Goal: Task Accomplishment & Management: Manage account settings

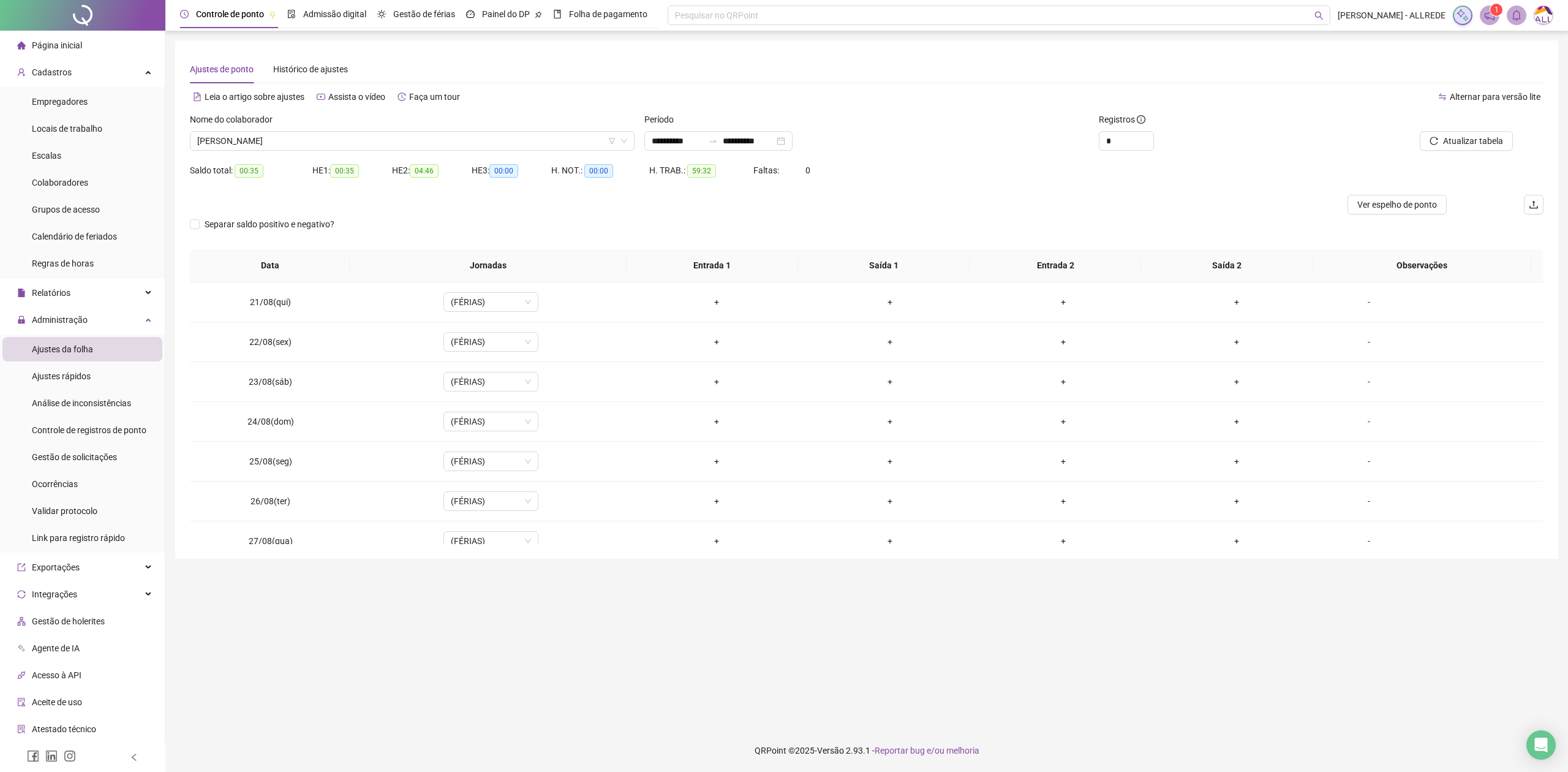
click at [339, 137] on span "[PERSON_NAME]" at bounding box center [412, 141] width 430 height 18
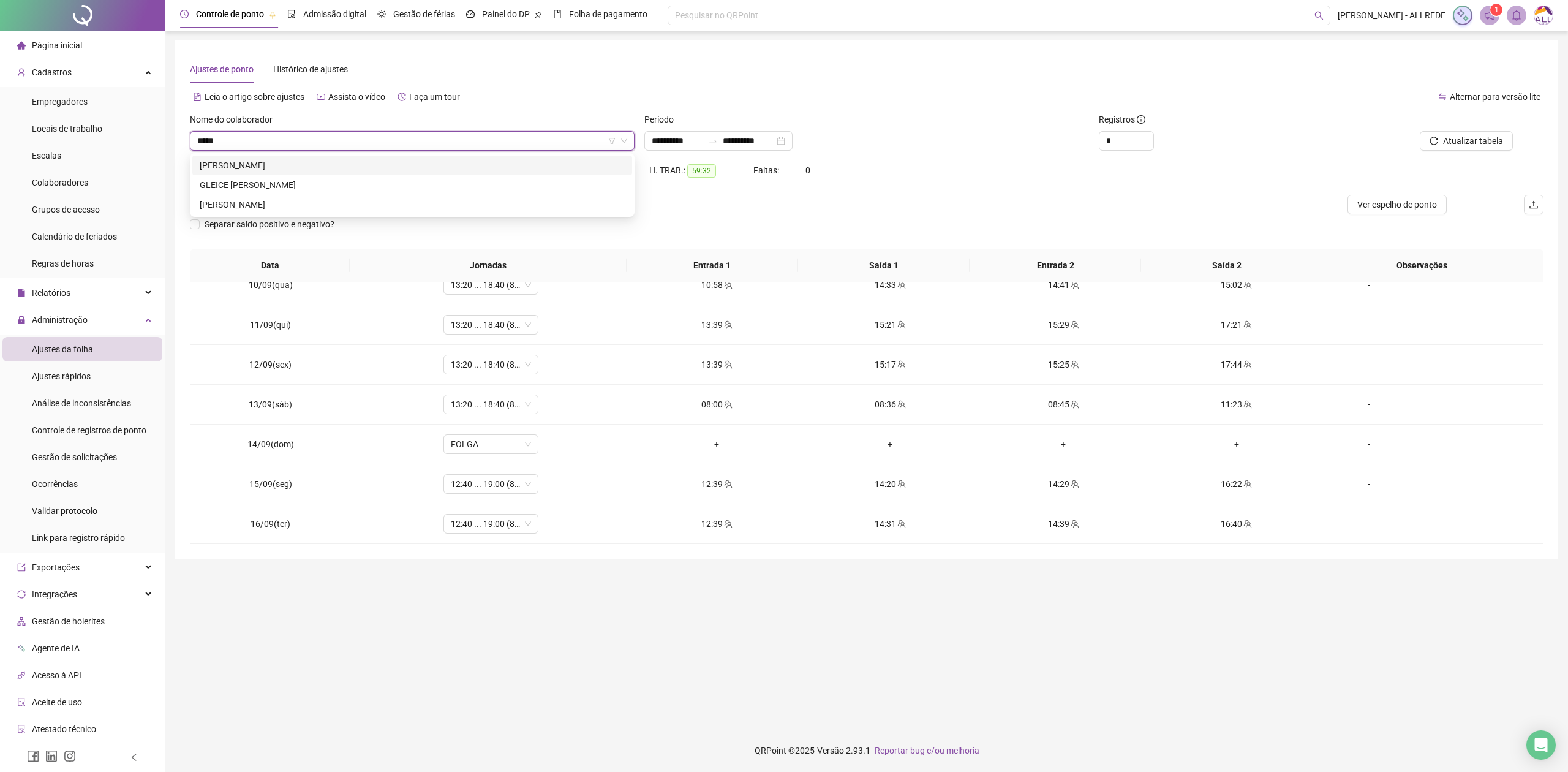
type input "******"
click at [349, 166] on div "[PERSON_NAME]" at bounding box center [412, 165] width 425 height 14
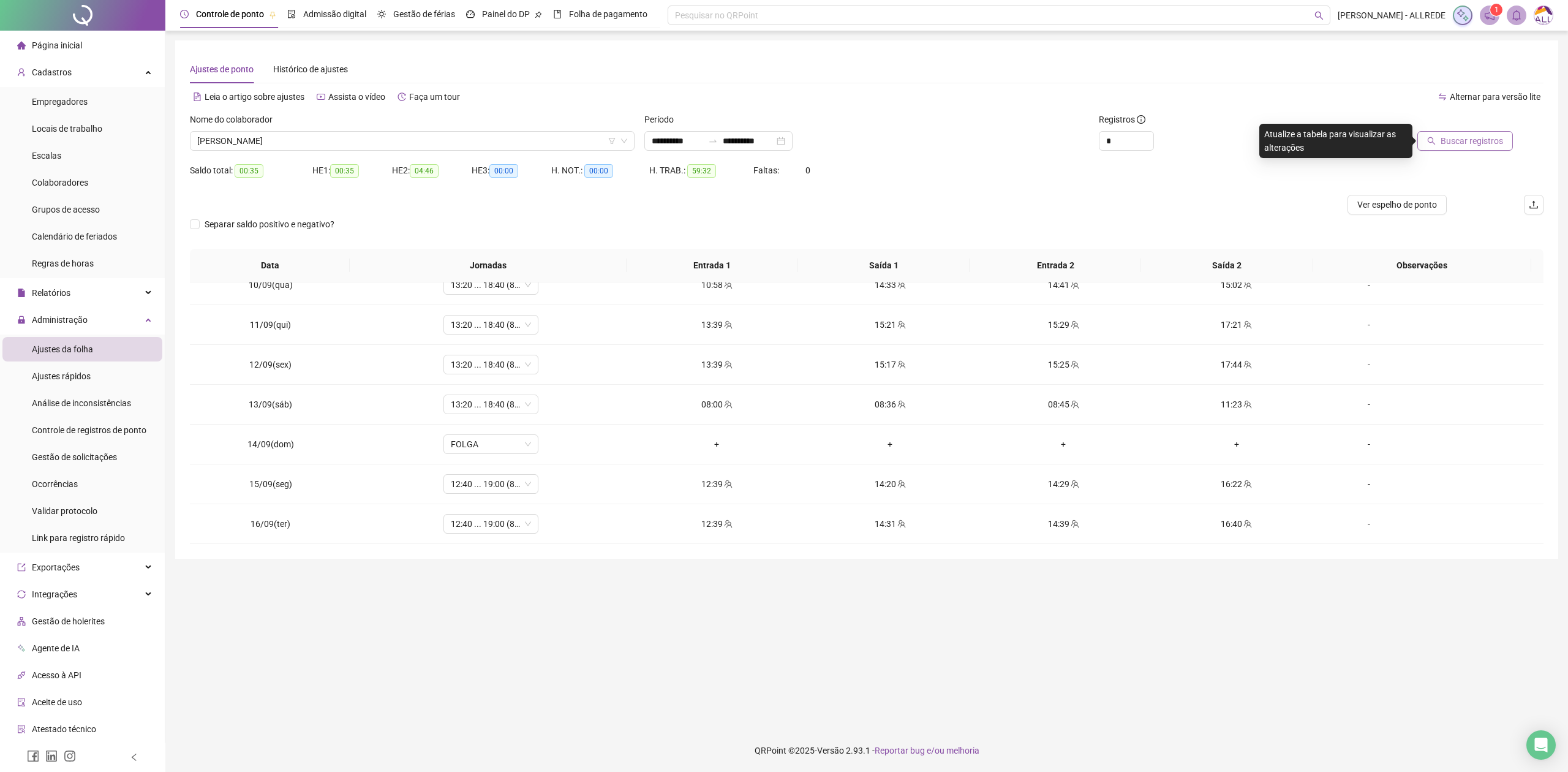
click at [1455, 148] on button "Buscar registros" at bounding box center [1465, 141] width 95 height 20
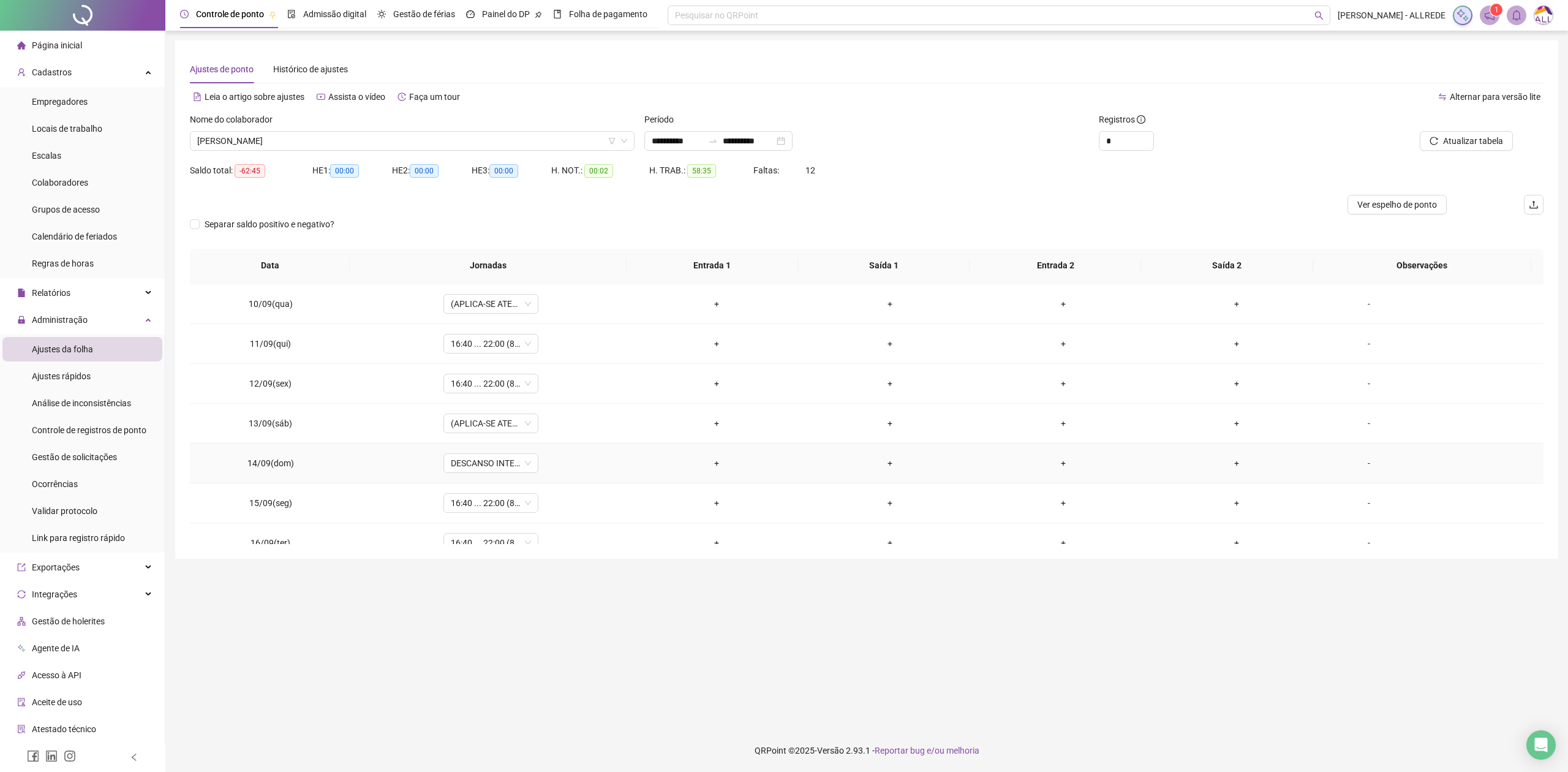
scroll to position [819, 0]
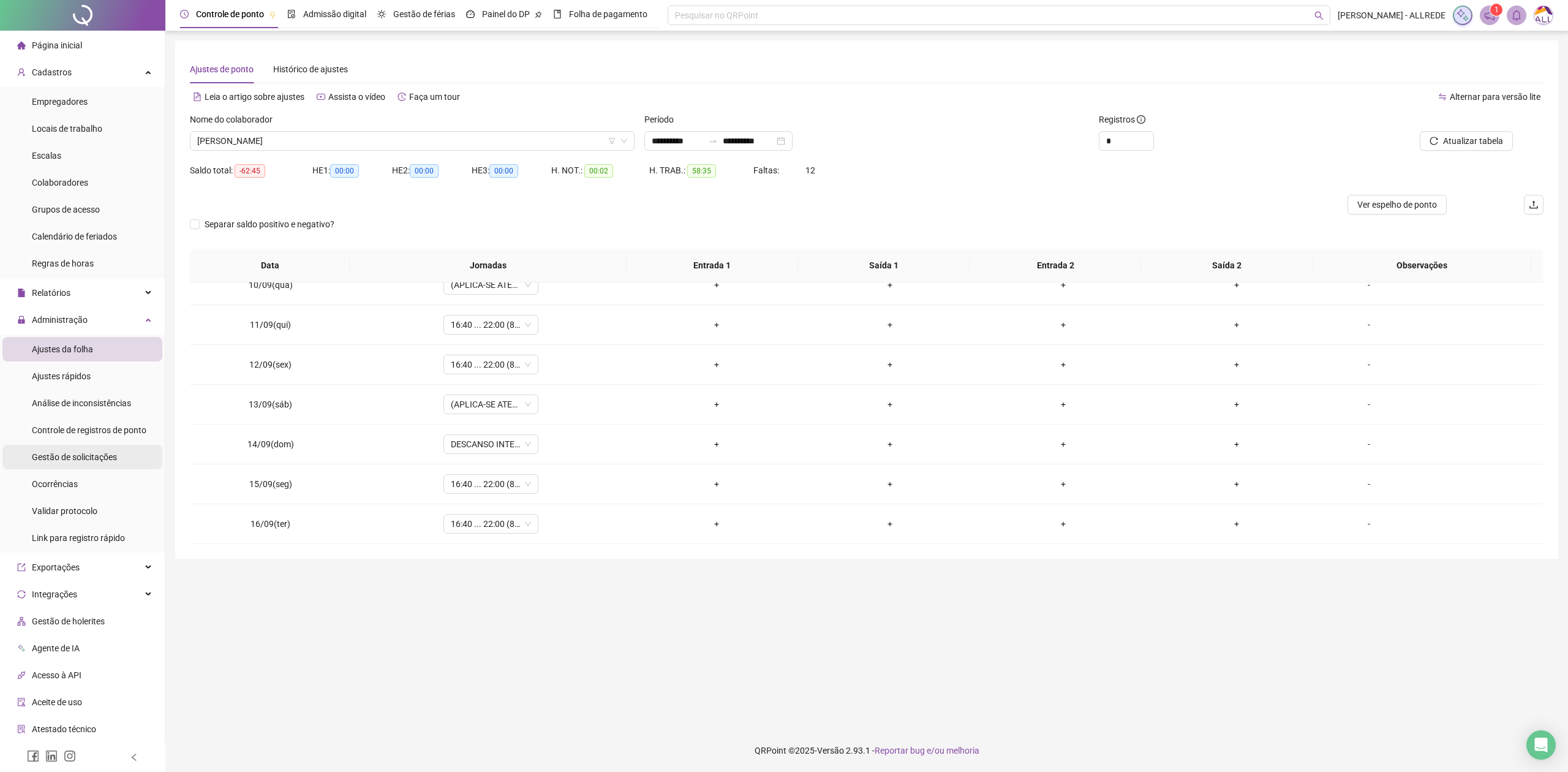
click at [93, 457] on span "Gestão de solicitações" at bounding box center [74, 457] width 85 height 10
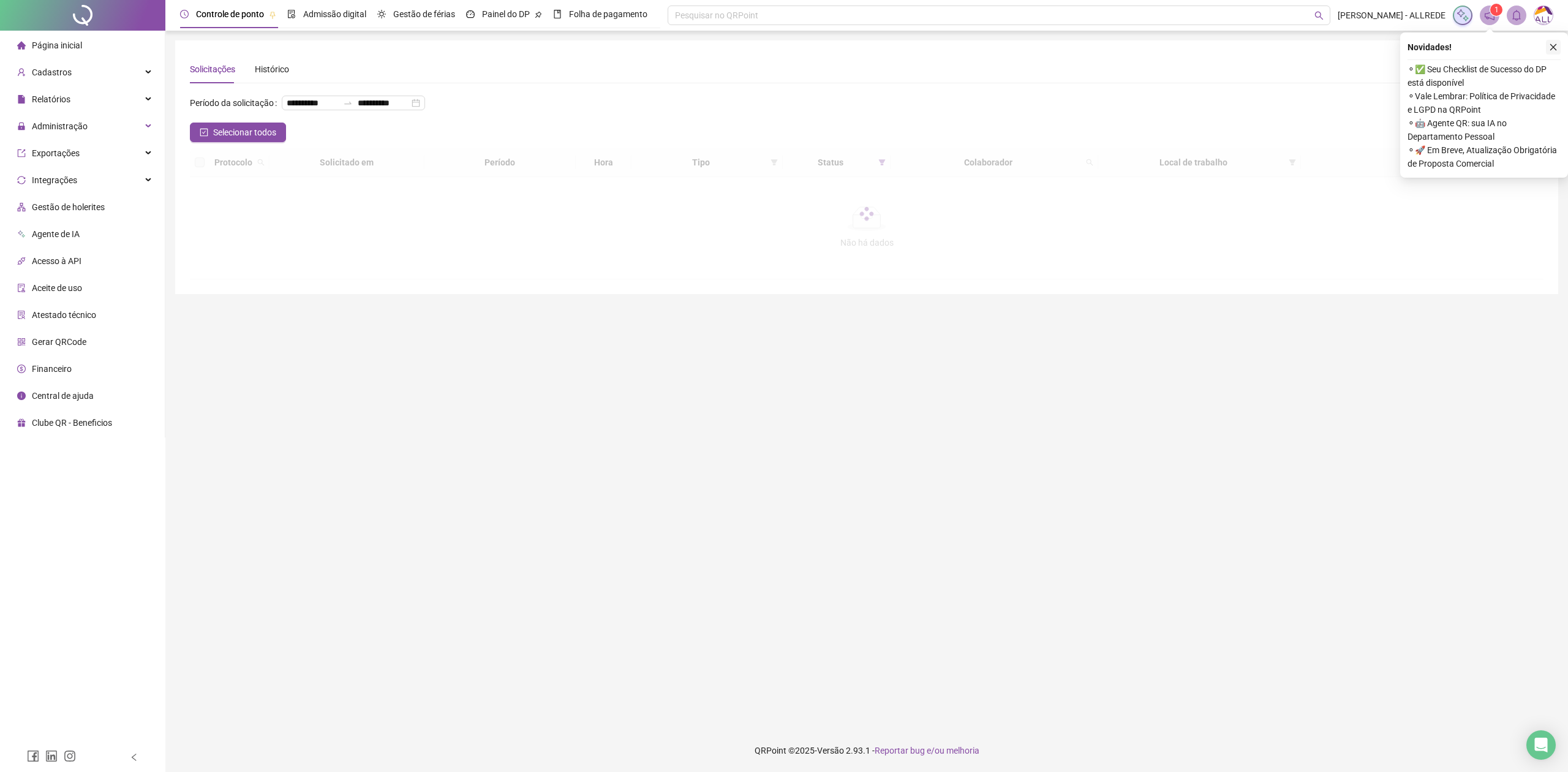
click at [1551, 49] on icon "close" at bounding box center [1553, 47] width 8 height 8
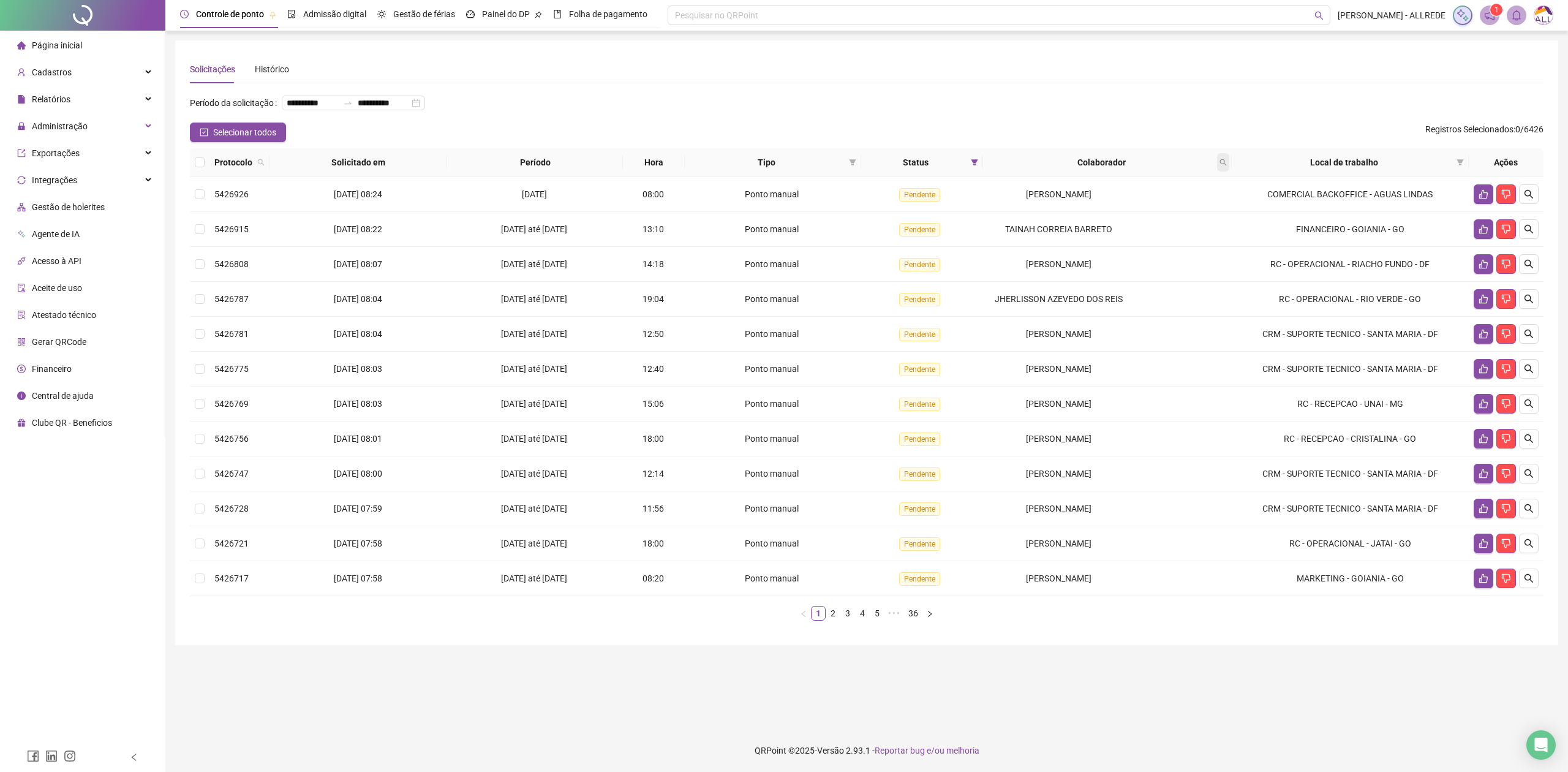
click at [1219, 157] on span at bounding box center [1223, 162] width 12 height 18
click at [1175, 189] on input "text" at bounding box center [1168, 189] width 115 height 20
type input "**********"
click at [1150, 211] on span "Buscar" at bounding box center [1145, 211] width 27 height 14
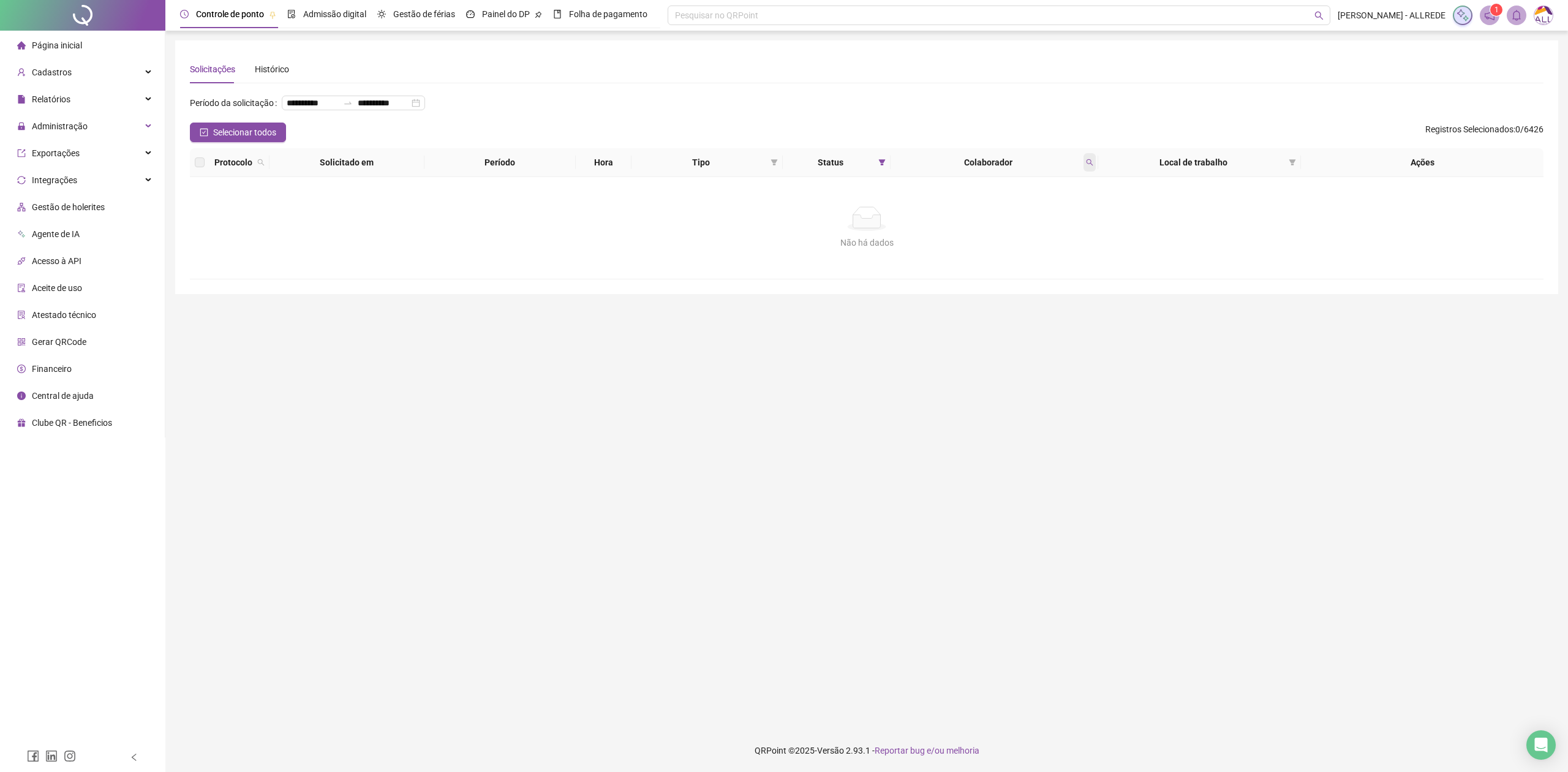
click at [1094, 164] on span at bounding box center [1089, 162] width 12 height 18
click at [1053, 187] on input "**********" at bounding box center [1033, 189] width 115 height 20
type input "******"
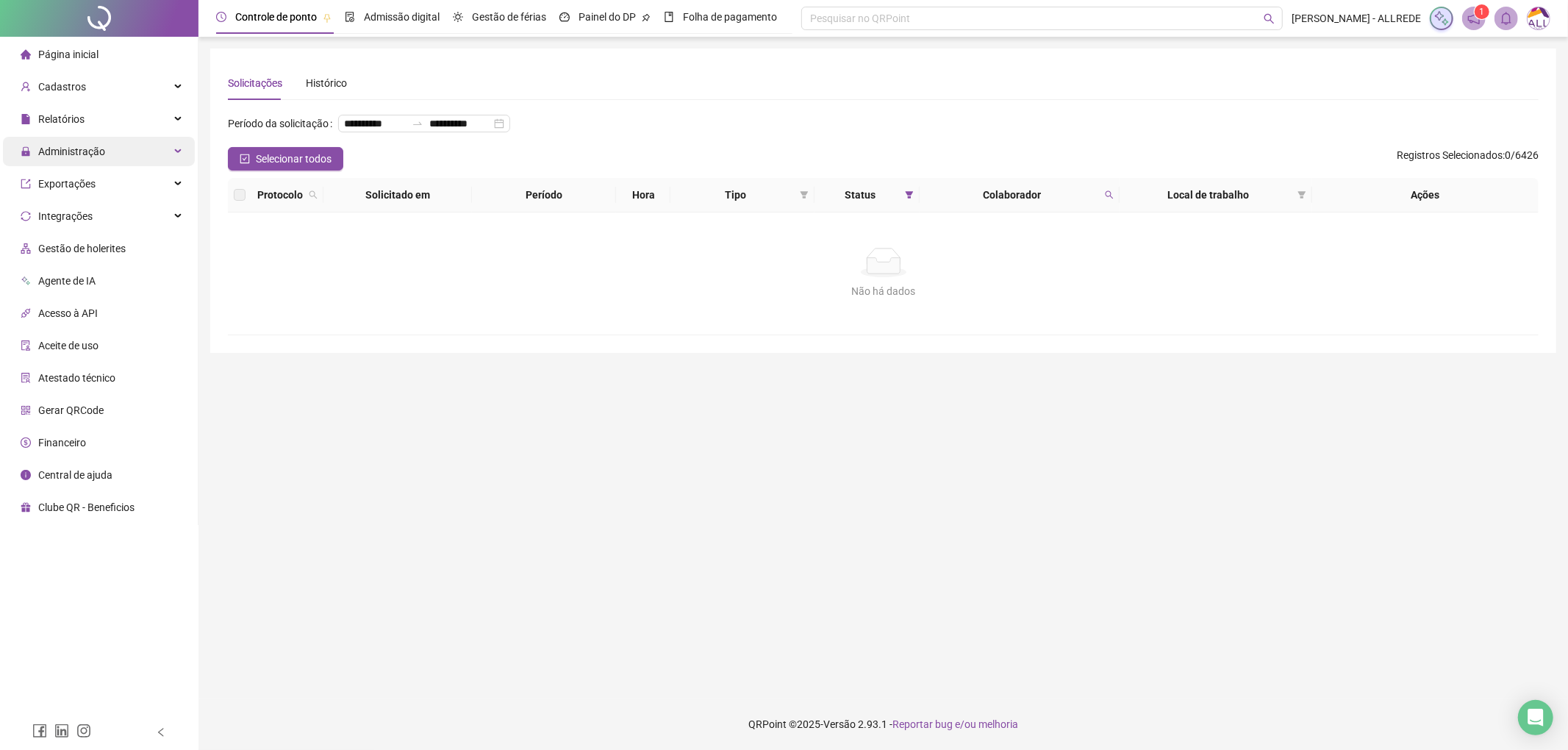
click at [157, 150] on div "Administração" at bounding box center [99, 152] width 192 height 30
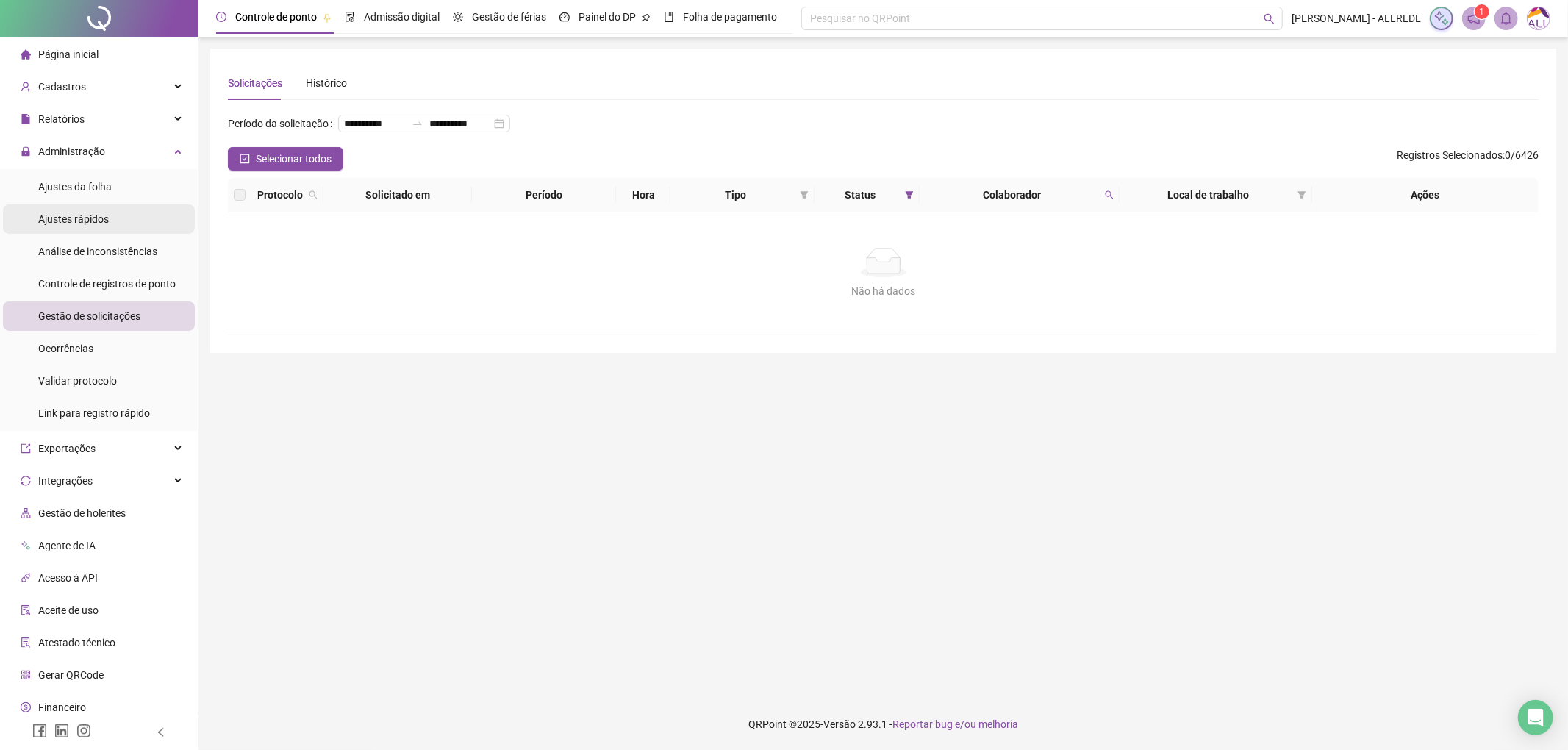
click at [82, 218] on span "Ajustes rápidos" at bounding box center [74, 219] width 70 height 12
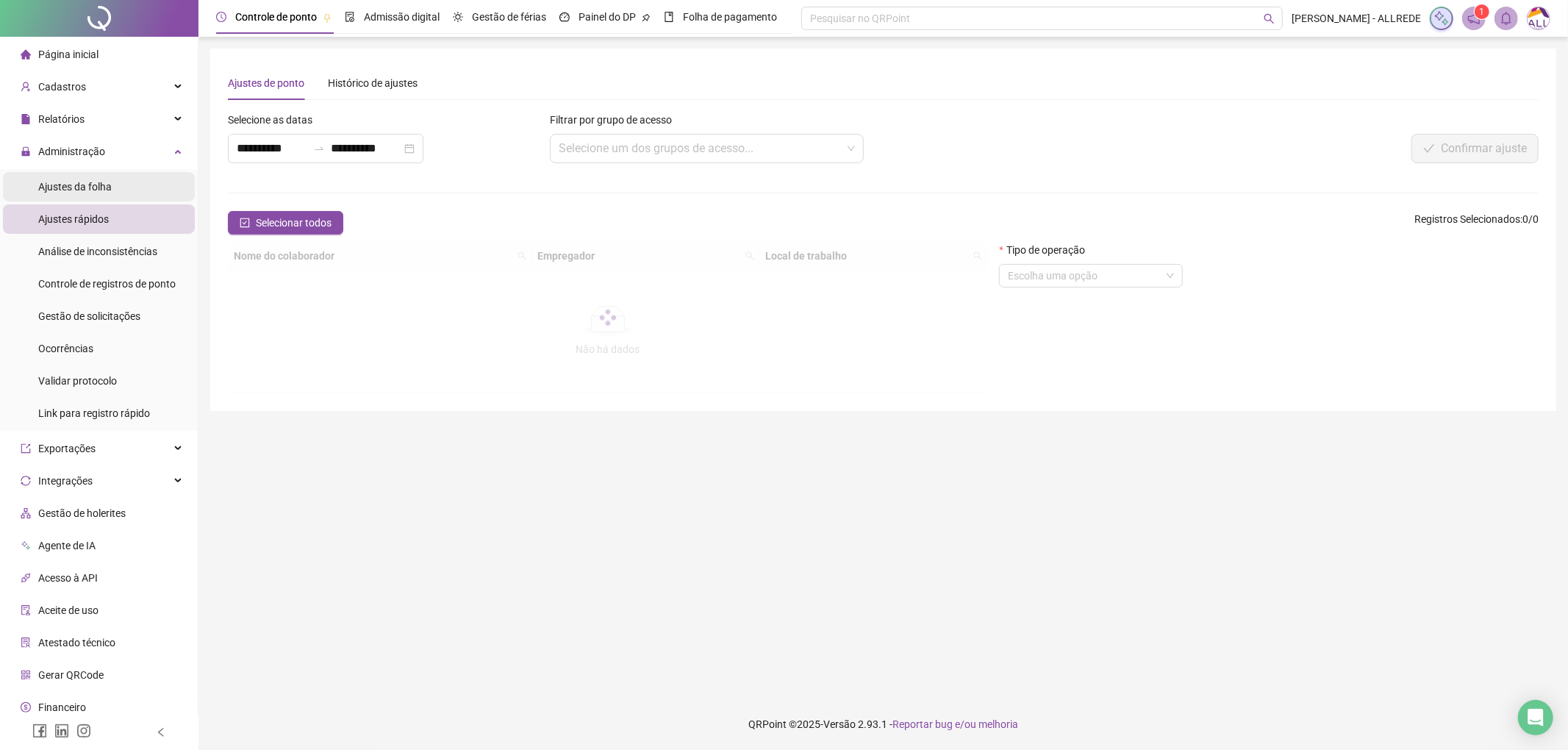
click at [81, 188] on span "Ajustes da folha" at bounding box center [75, 187] width 74 height 12
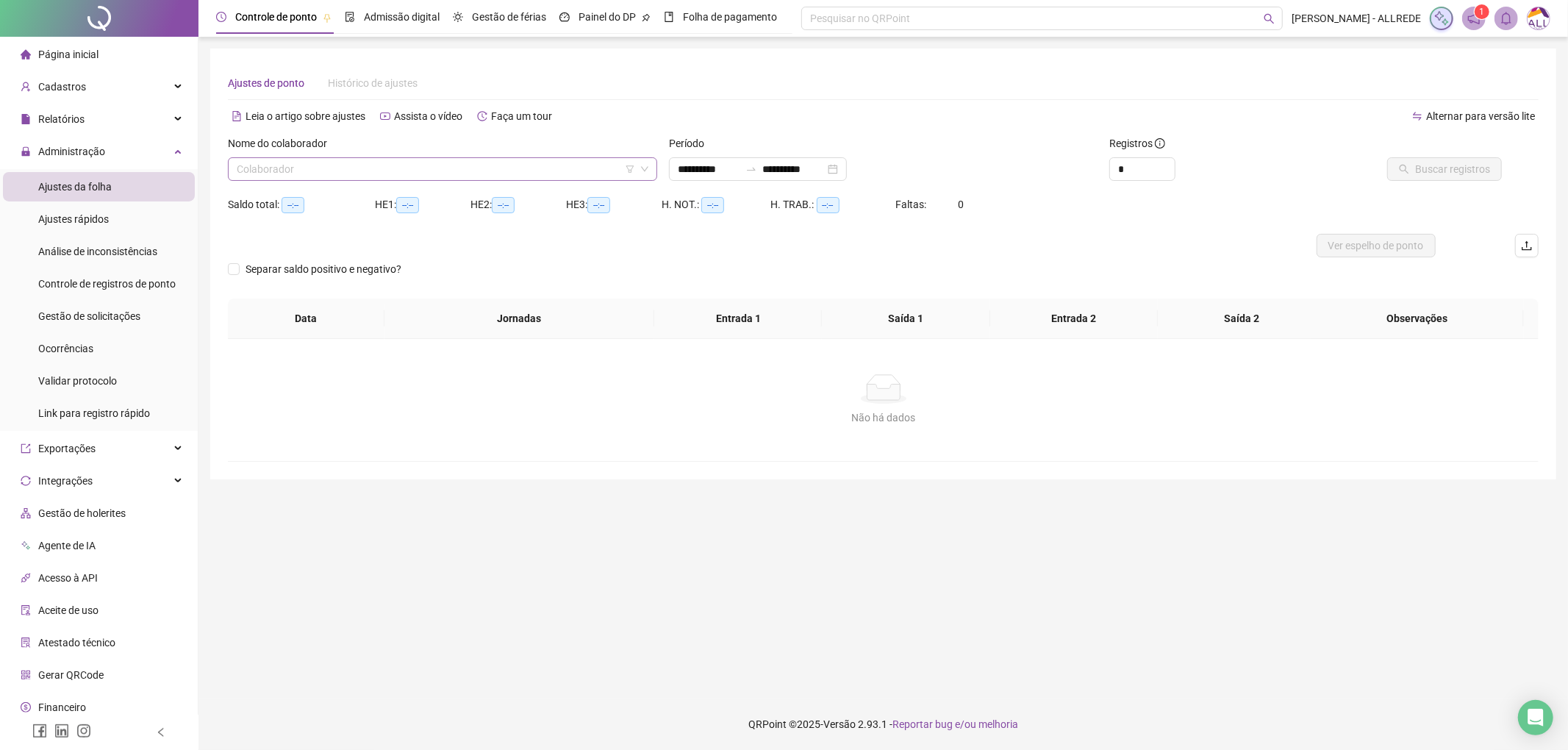
type input "**********"
click at [406, 166] on input "search" at bounding box center [435, 169] width 399 height 22
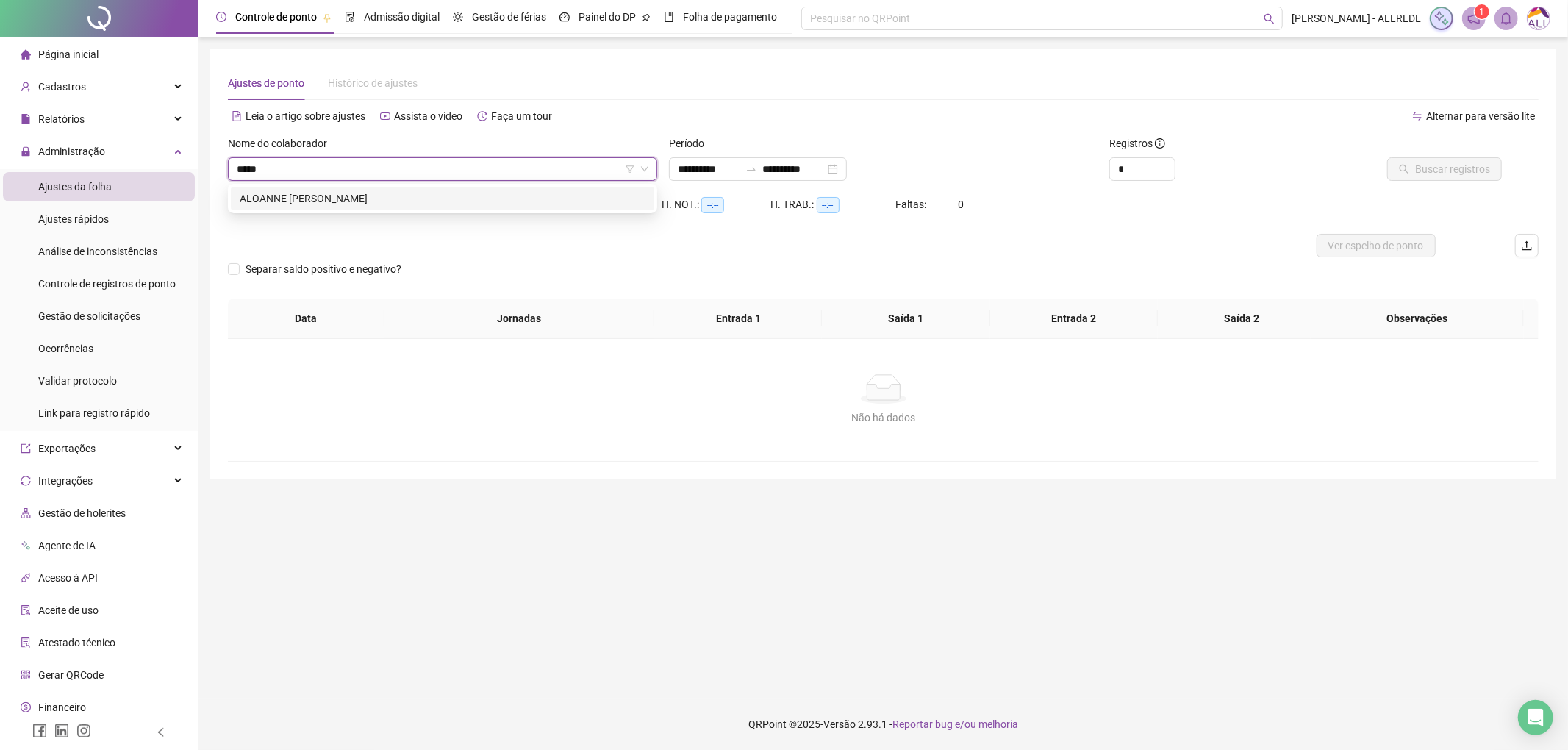
type input "******"
click at [453, 197] on div "ALOANNE [PERSON_NAME]" at bounding box center [443, 198] width 406 height 16
click at [1429, 175] on span "Buscar registros" at bounding box center [1453, 169] width 75 height 16
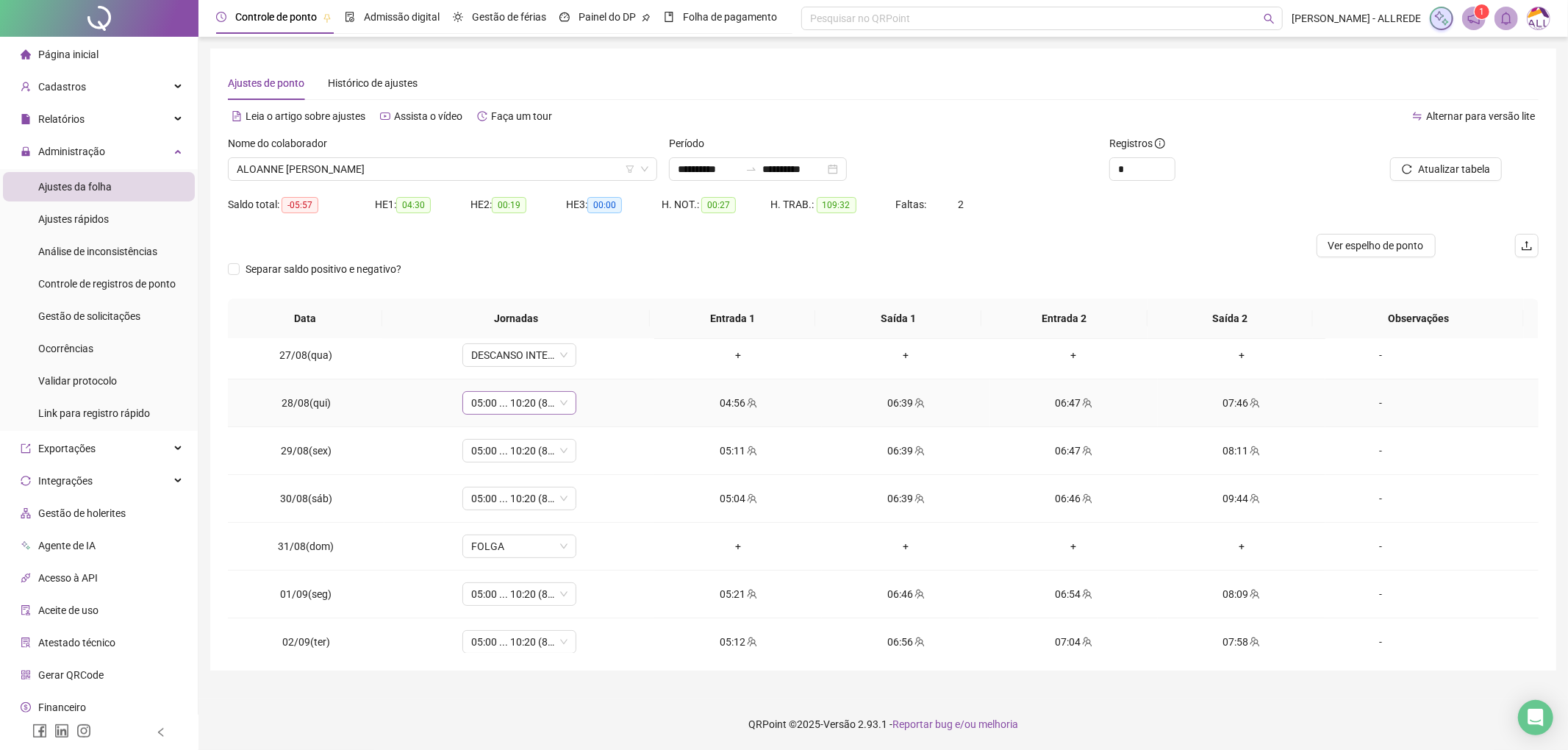
scroll to position [196, 0]
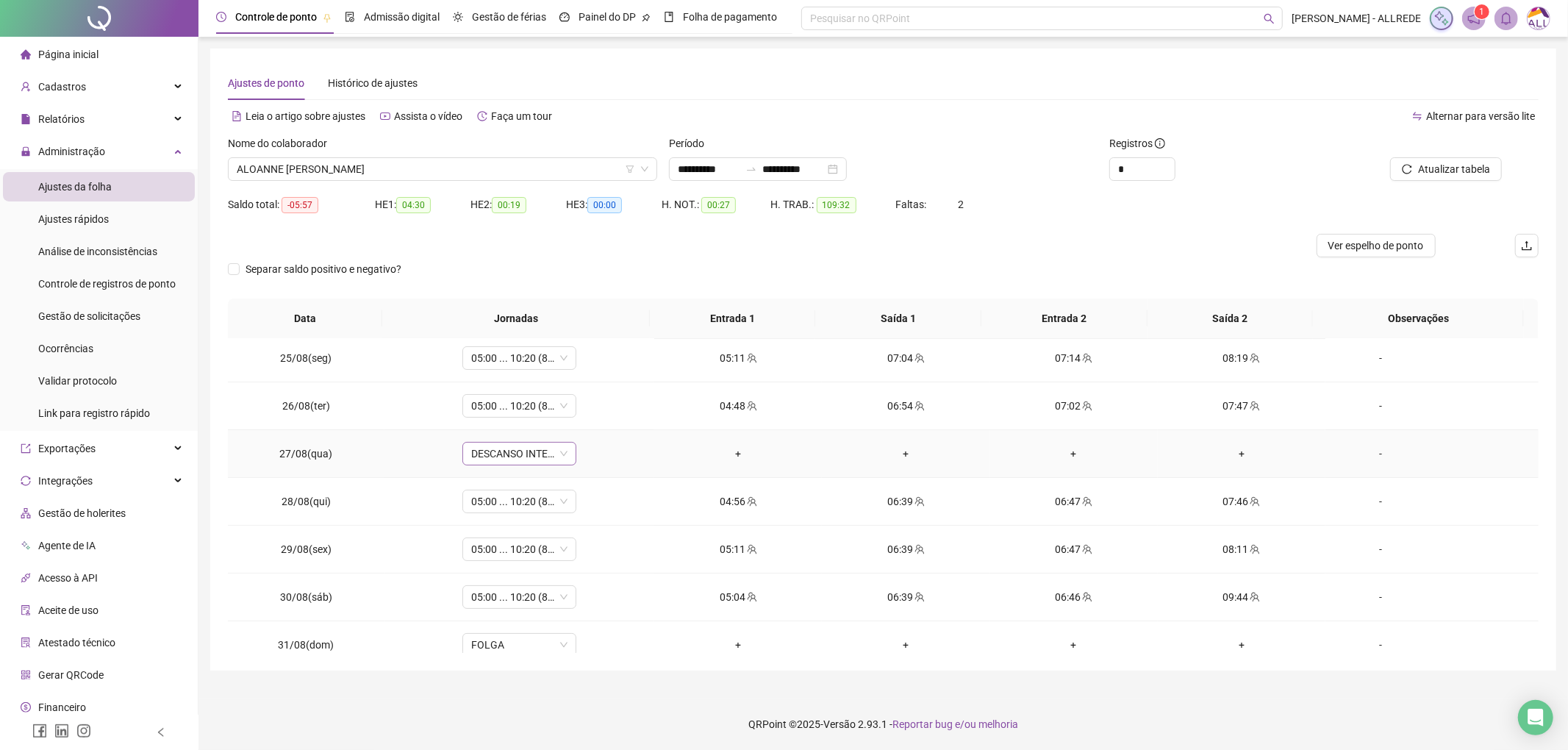
click at [521, 455] on span "DESCANSO INTER-JORNADA" at bounding box center [519, 454] width 96 height 22
type input "*****"
click at [540, 512] on div "Folga" at bounding box center [529, 508] width 97 height 16
click at [580, 421] on span "Sim" at bounding box center [586, 417] width 17 height 16
click at [365, 165] on span "ALOANNE [PERSON_NAME]" at bounding box center [443, 169] width 412 height 22
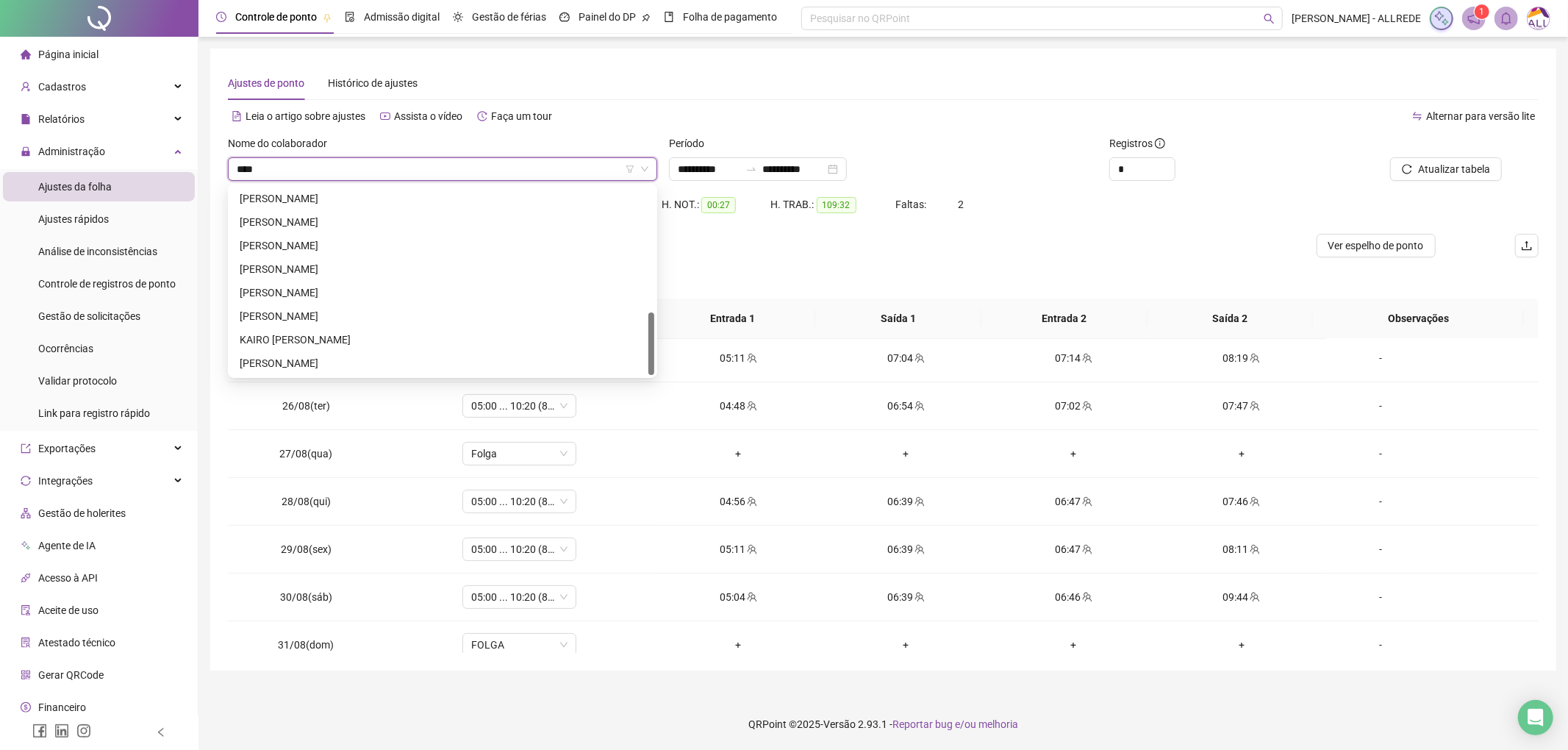
scroll to position [0, 0]
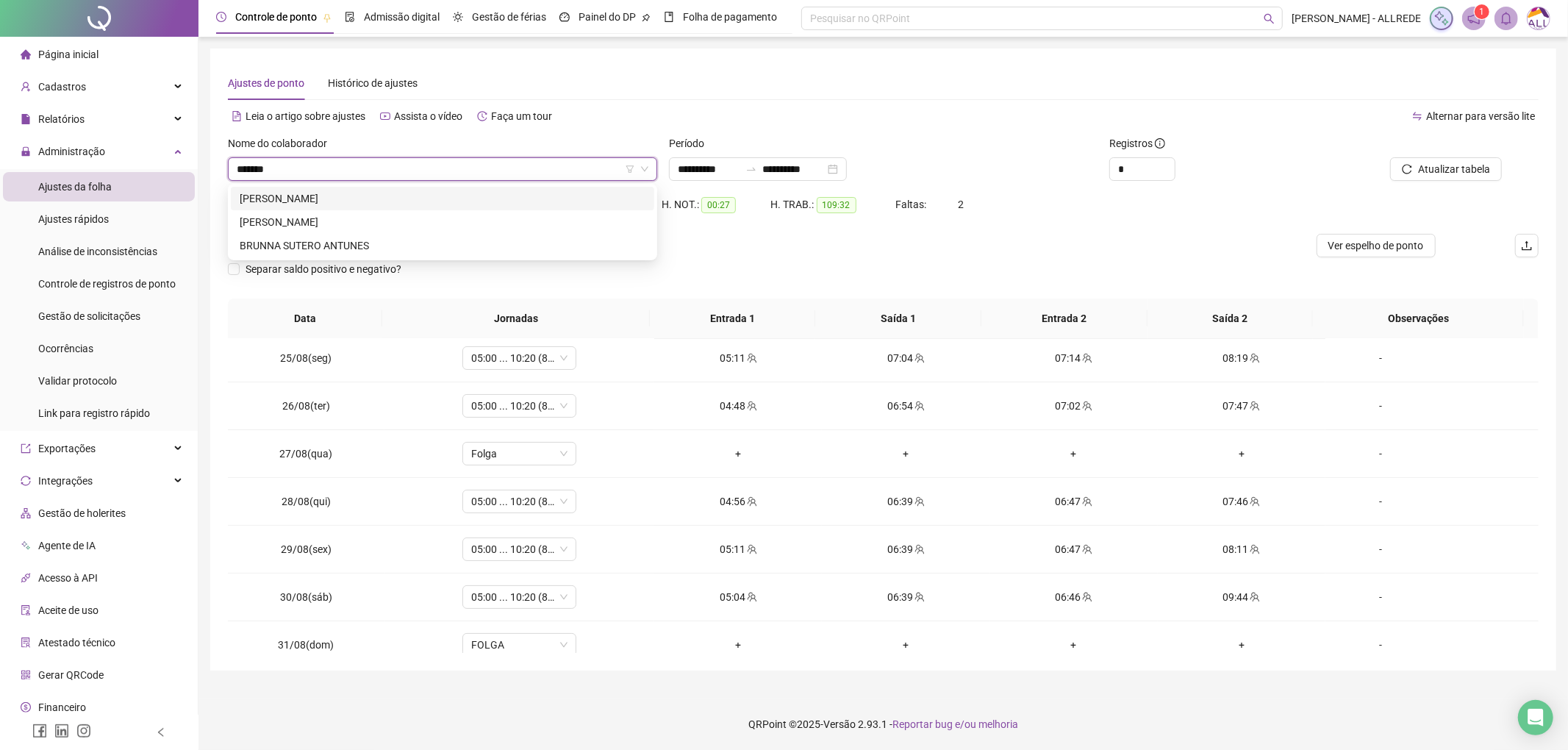
type input "********"
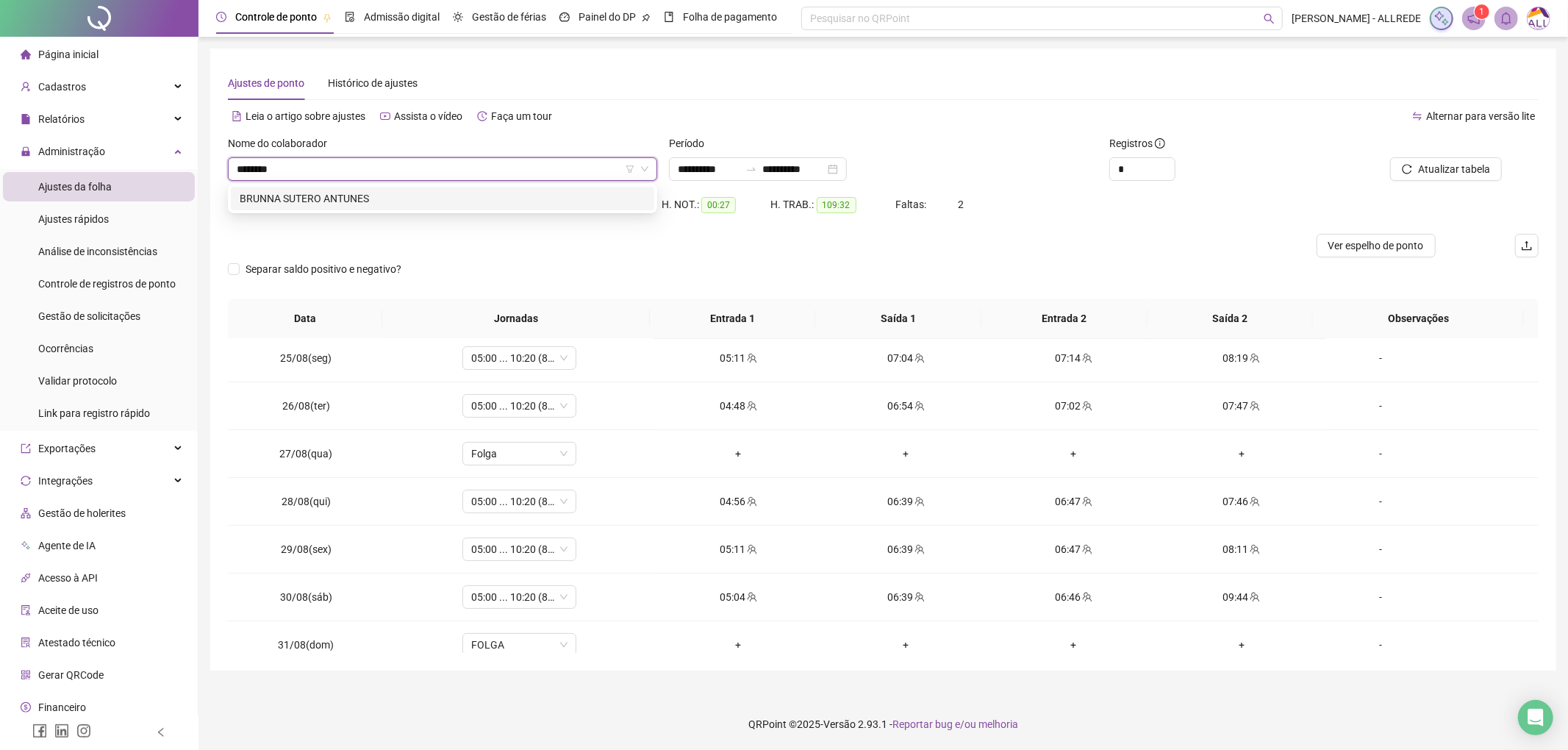
click at [406, 194] on div "BRUNNA SUTERO ANTUNES" at bounding box center [443, 198] width 406 height 16
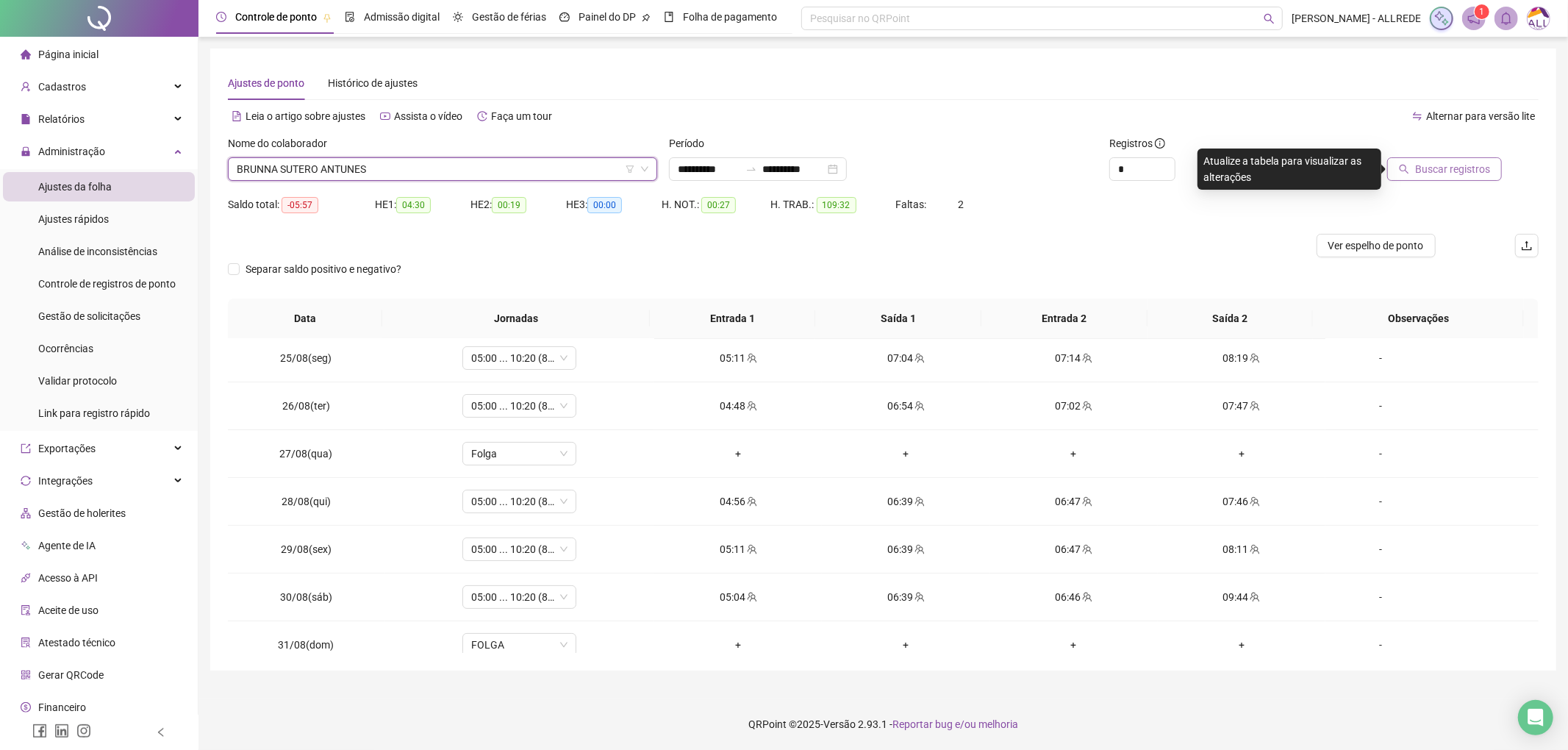
click at [1428, 174] on span "Buscar registros" at bounding box center [1453, 169] width 75 height 16
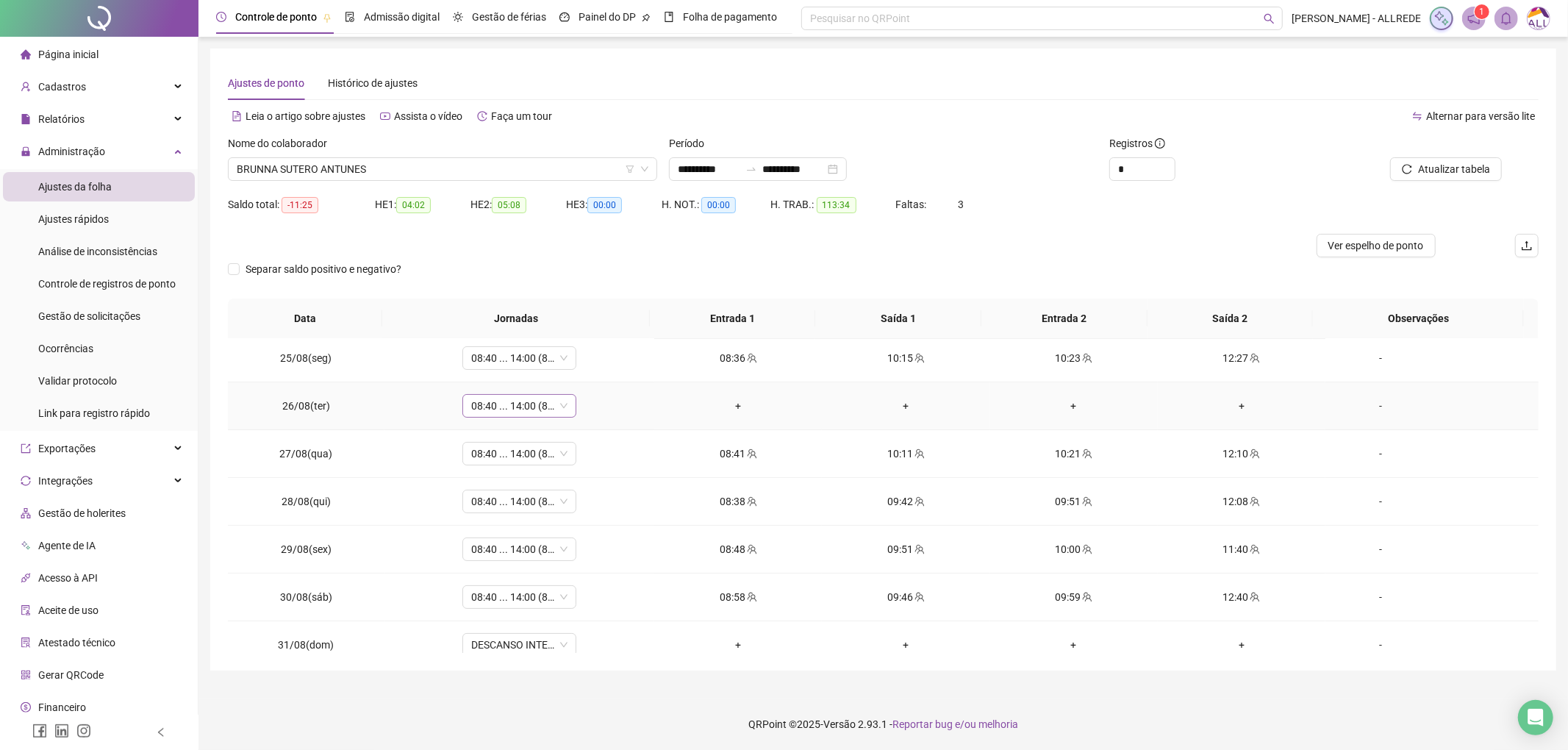
click at [509, 408] on span "08:40 ... 14:00 (8 HORAS)" at bounding box center [519, 406] width 96 height 22
type input "*"
click at [522, 509] on div "Folga" at bounding box center [529, 508] width 97 height 16
click at [586, 368] on span "Sim" at bounding box center [586, 369] width 17 height 16
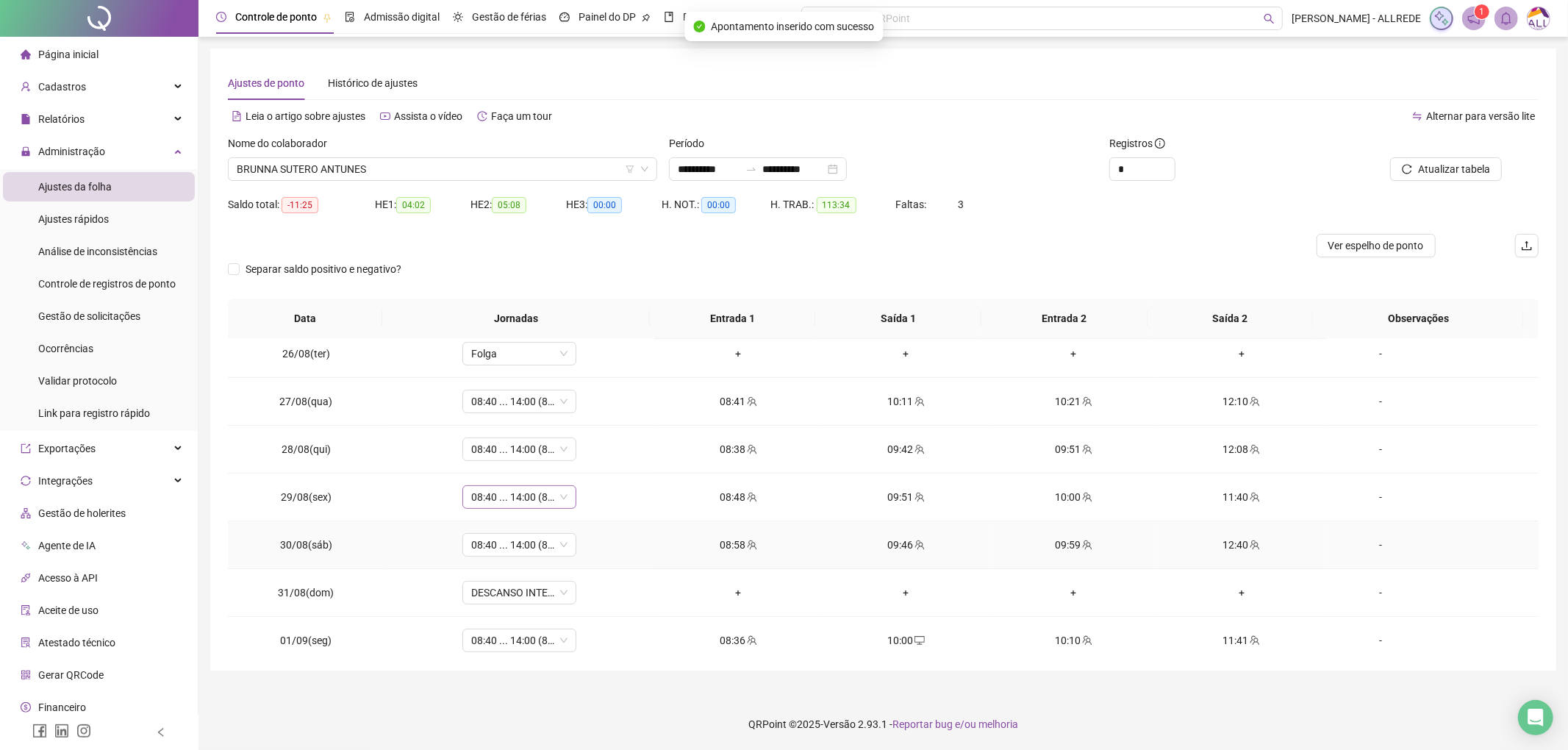
scroll to position [294, 0]
click at [521, 545] on span "DESCANSO INTER-JORNADA" at bounding box center [519, 546] width 96 height 22
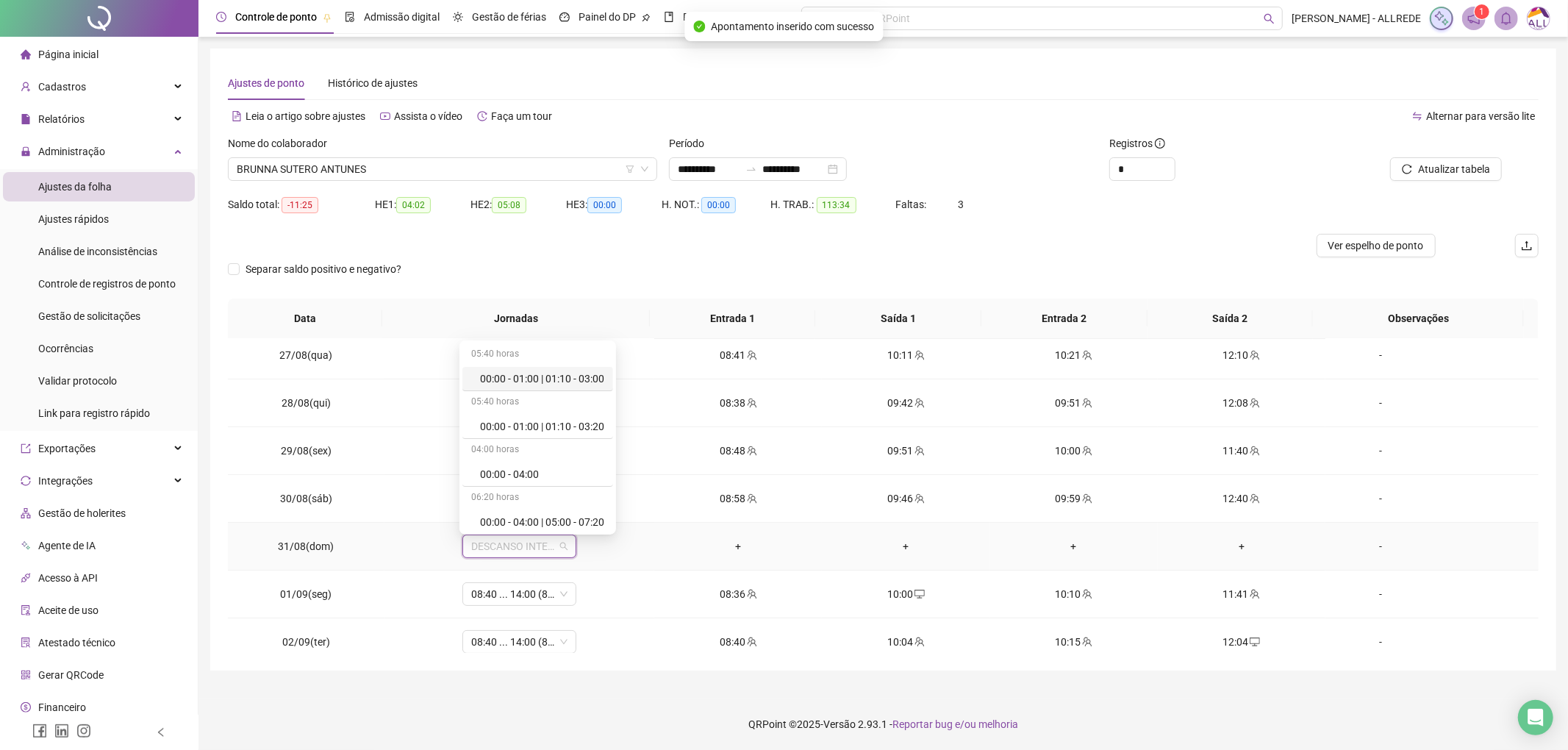
type input "*"
click at [524, 474] on div "Folga" at bounding box center [529, 471] width 97 height 16
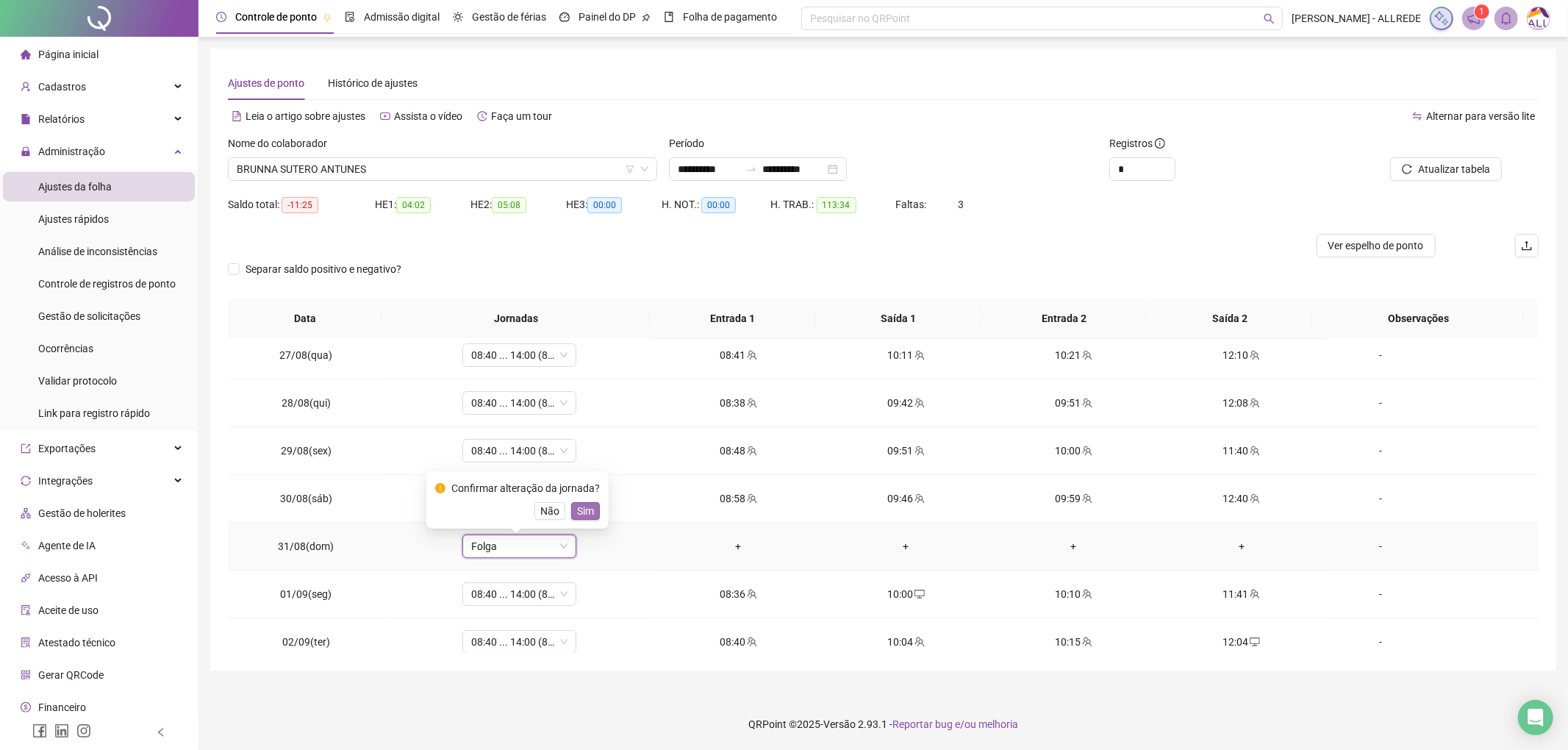
click at [582, 508] on span "Sim" at bounding box center [586, 511] width 17 height 16
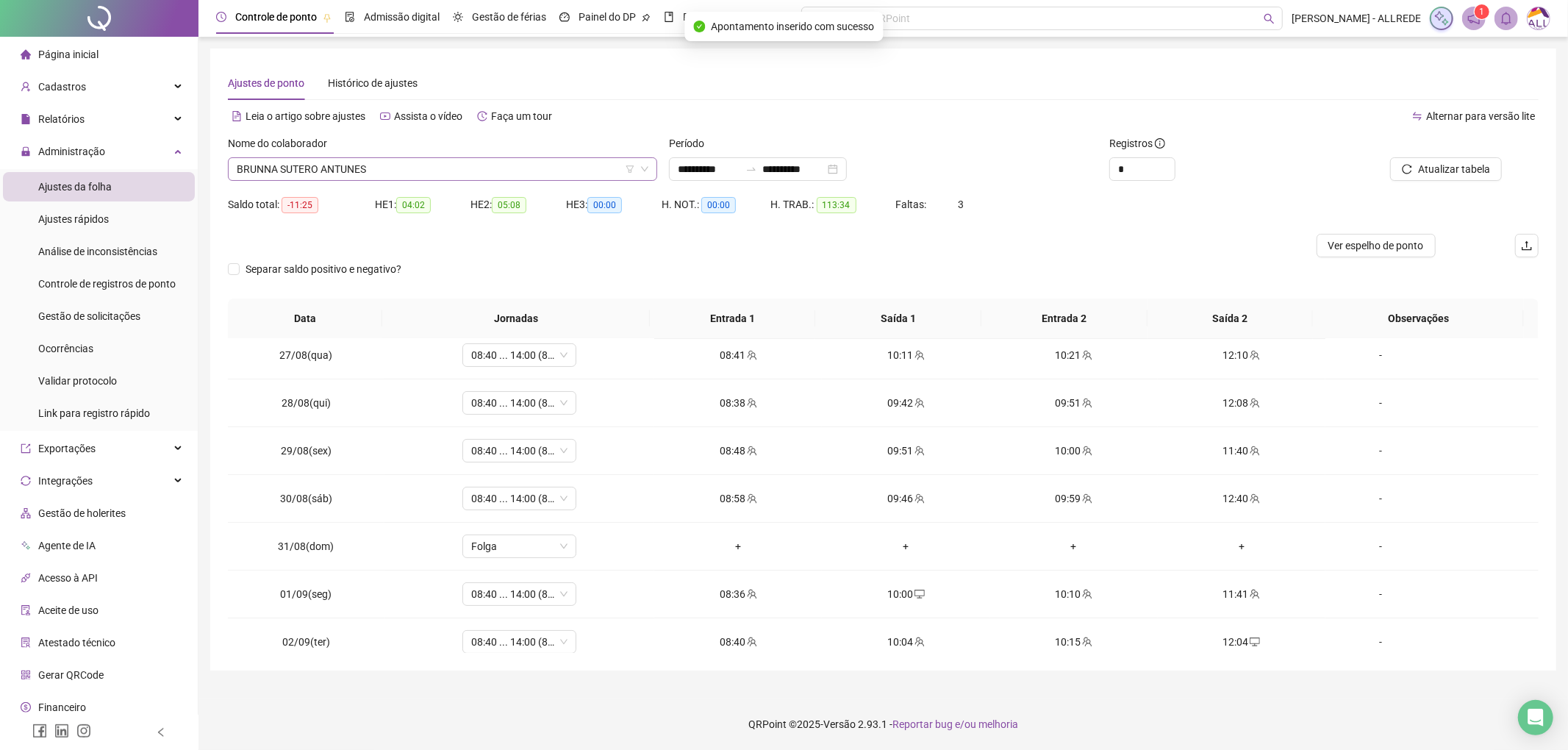
click at [447, 166] on span "BRUNNA SUTERO ANTUNES" at bounding box center [443, 169] width 412 height 22
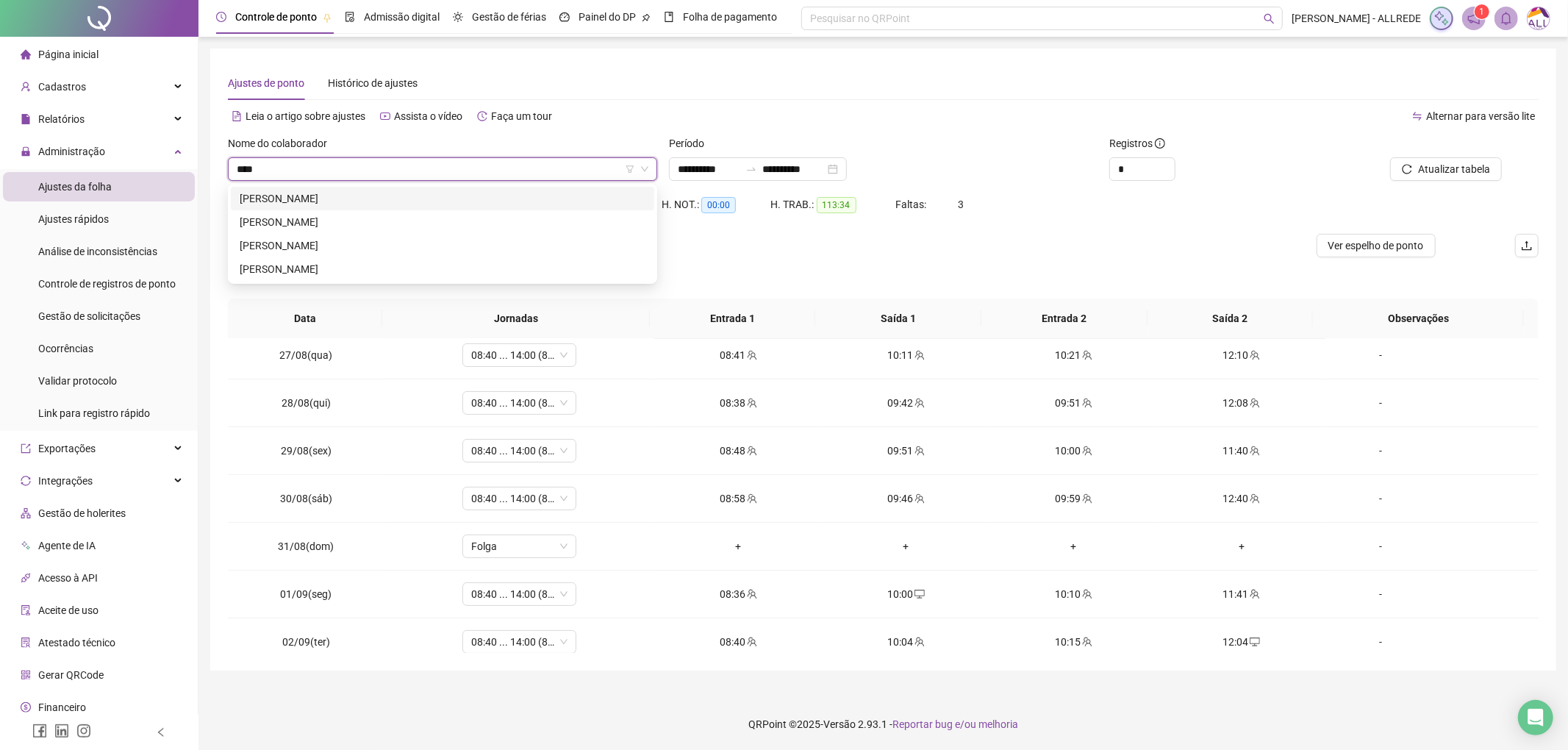
scroll to position [0, 0]
type input "********"
click at [422, 221] on div "GIOVANNA HEVILIN FERREIRA CARVALHO" at bounding box center [443, 222] width 406 height 16
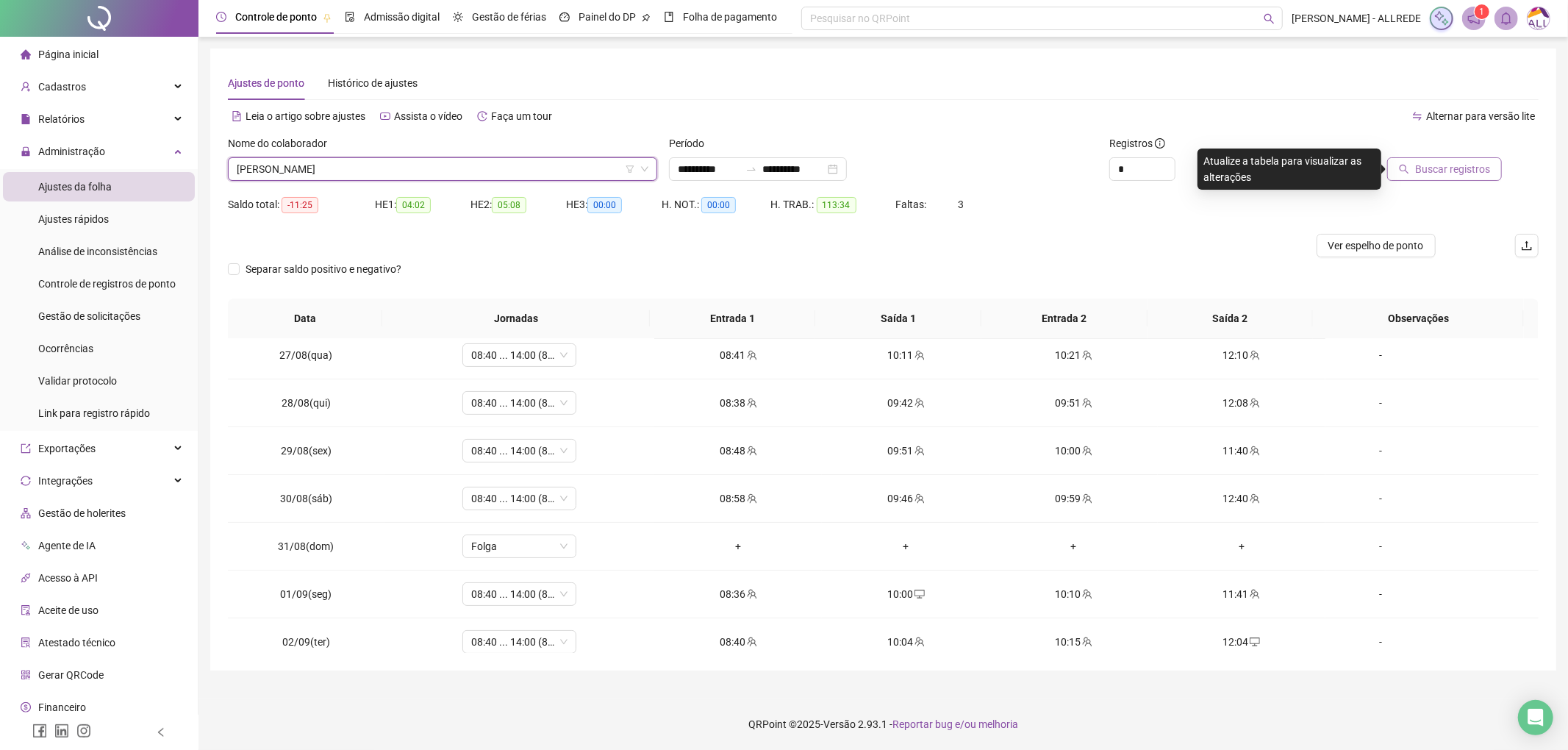
click at [1433, 169] on span "Buscar registros" at bounding box center [1453, 169] width 75 height 16
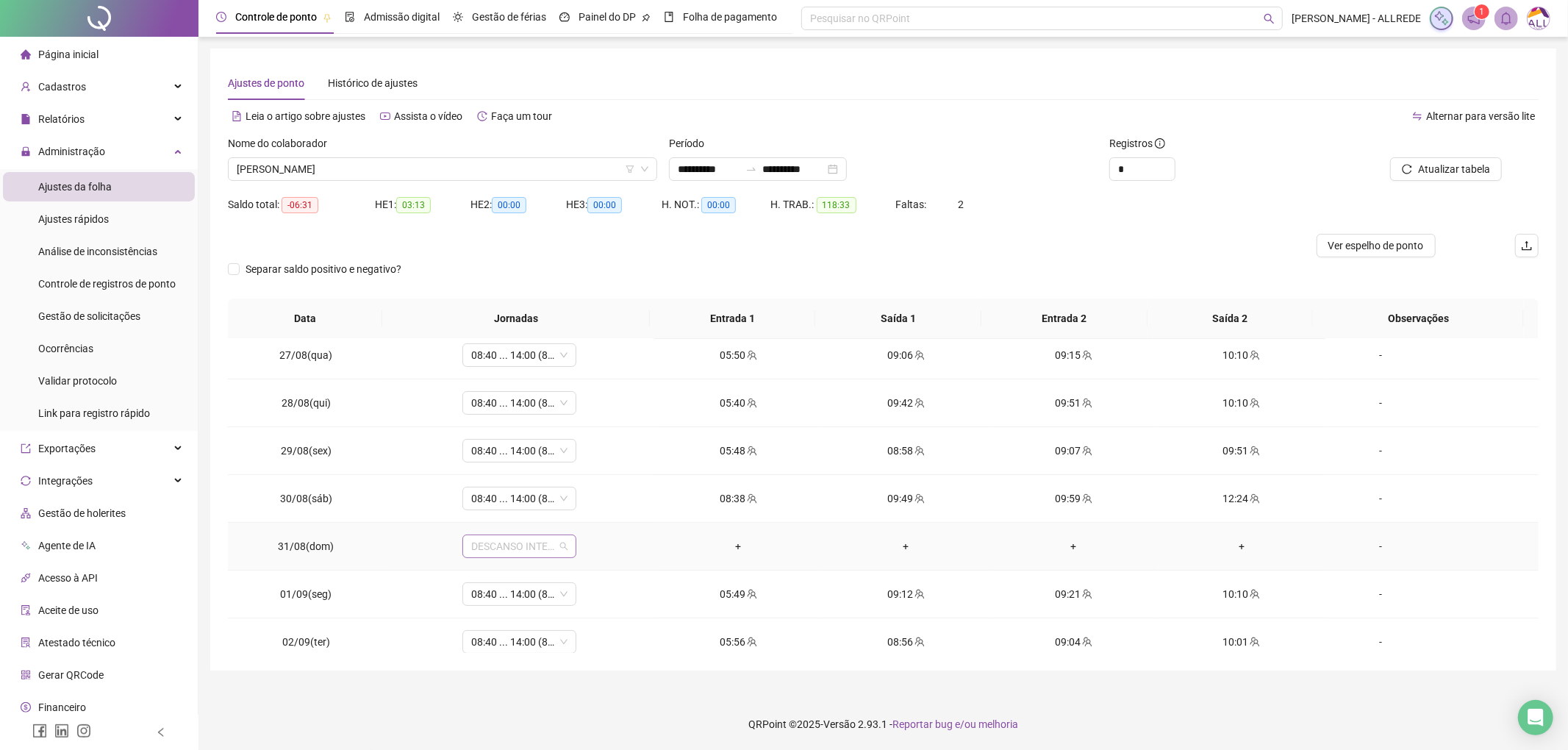
click at [510, 550] on span "DESCANSO INTER-JORNADA" at bounding box center [519, 546] width 96 height 22
type input "*"
click at [518, 472] on div "Folga" at bounding box center [529, 471] width 97 height 16
click at [587, 513] on span "Sim" at bounding box center [586, 511] width 17 height 16
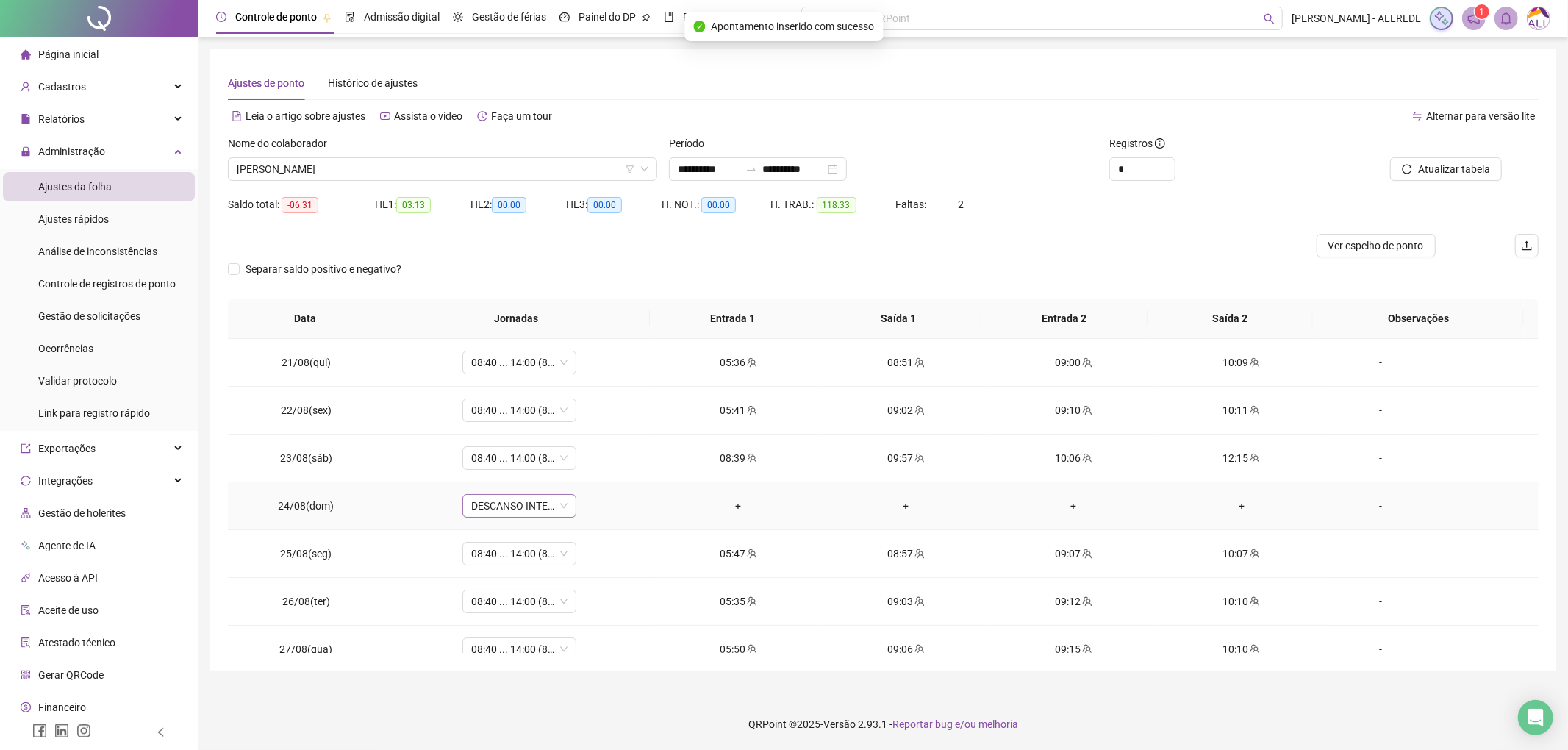
click at [521, 509] on span "DESCANSO INTER-JORNADA" at bounding box center [519, 506] width 96 height 22
type input "*"
click at [508, 607] on div "Folga" at bounding box center [529, 608] width 97 height 16
click at [589, 471] on span "Sim" at bounding box center [586, 469] width 17 height 16
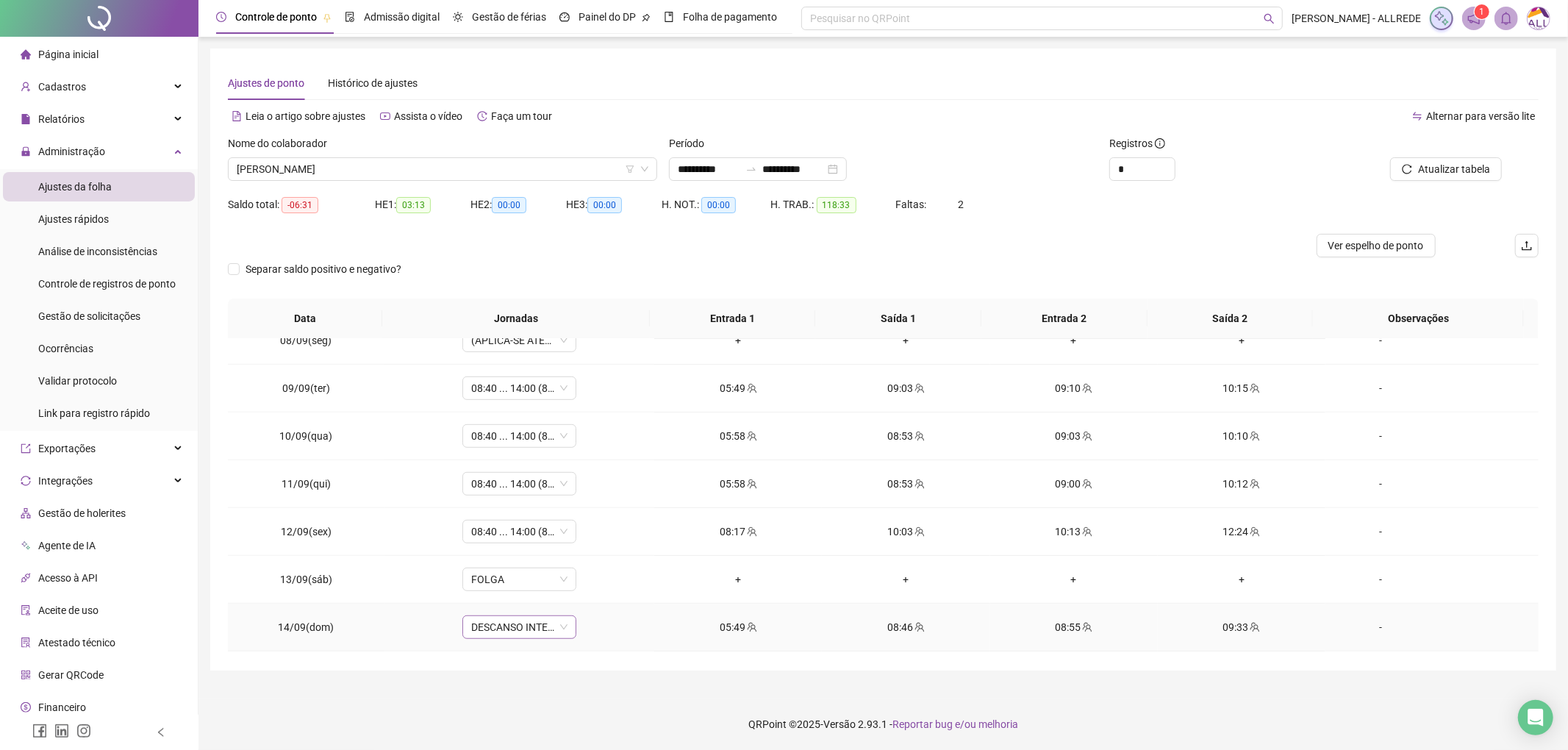
click at [497, 630] on span "DESCANSO INTER-JORNADA" at bounding box center [519, 628] width 96 height 22
type input "*********"
click at [525, 603] on div "08:40 ... 14:00 (8 horas)" at bounding box center [534, 603] width 109 height 16
click at [577, 594] on span "Sim" at bounding box center [586, 596] width 17 height 16
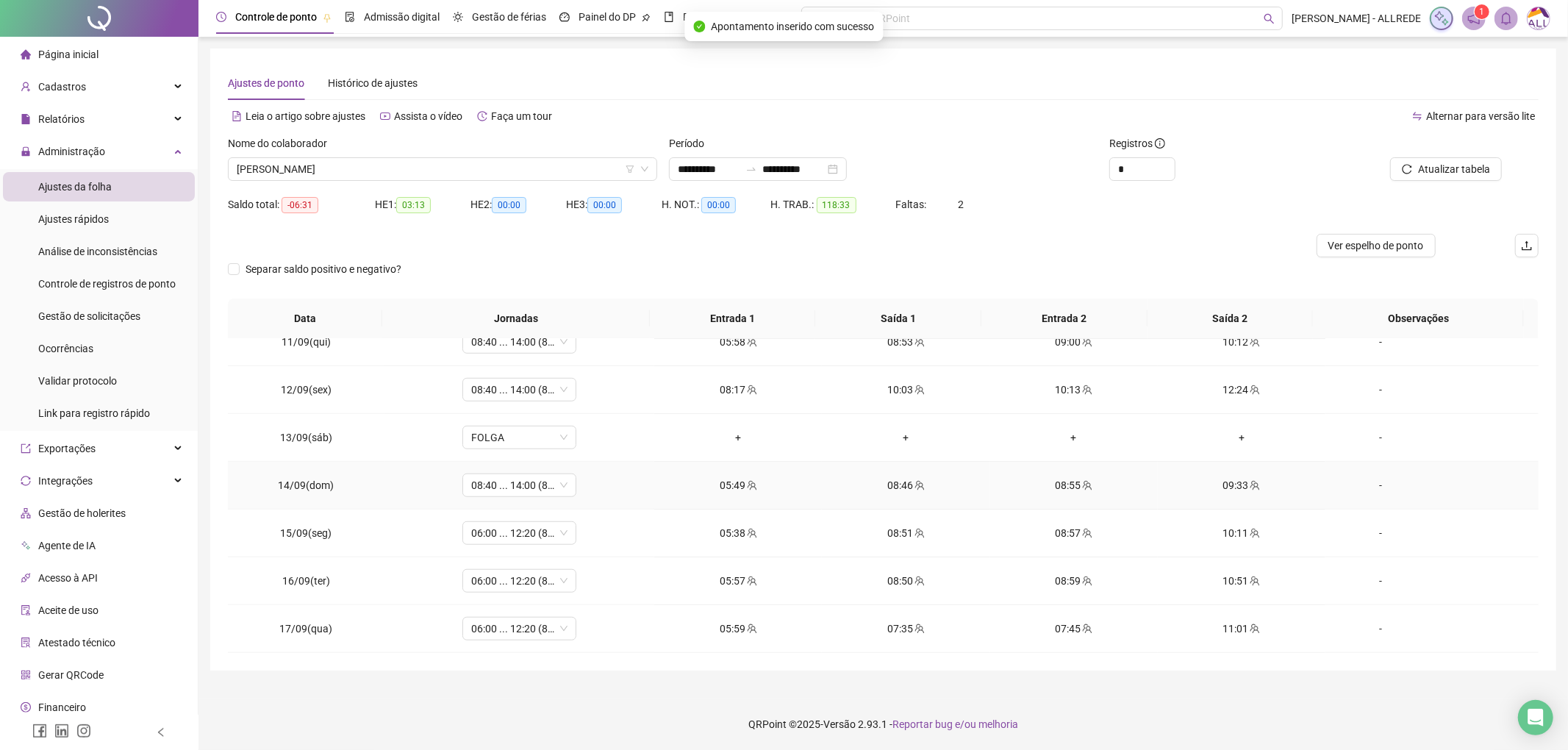
scroll to position [1031, 0]
click at [394, 165] on span "GIOVANNA HEVILIN FERREIRA CARVALHO" at bounding box center [443, 169] width 412 height 22
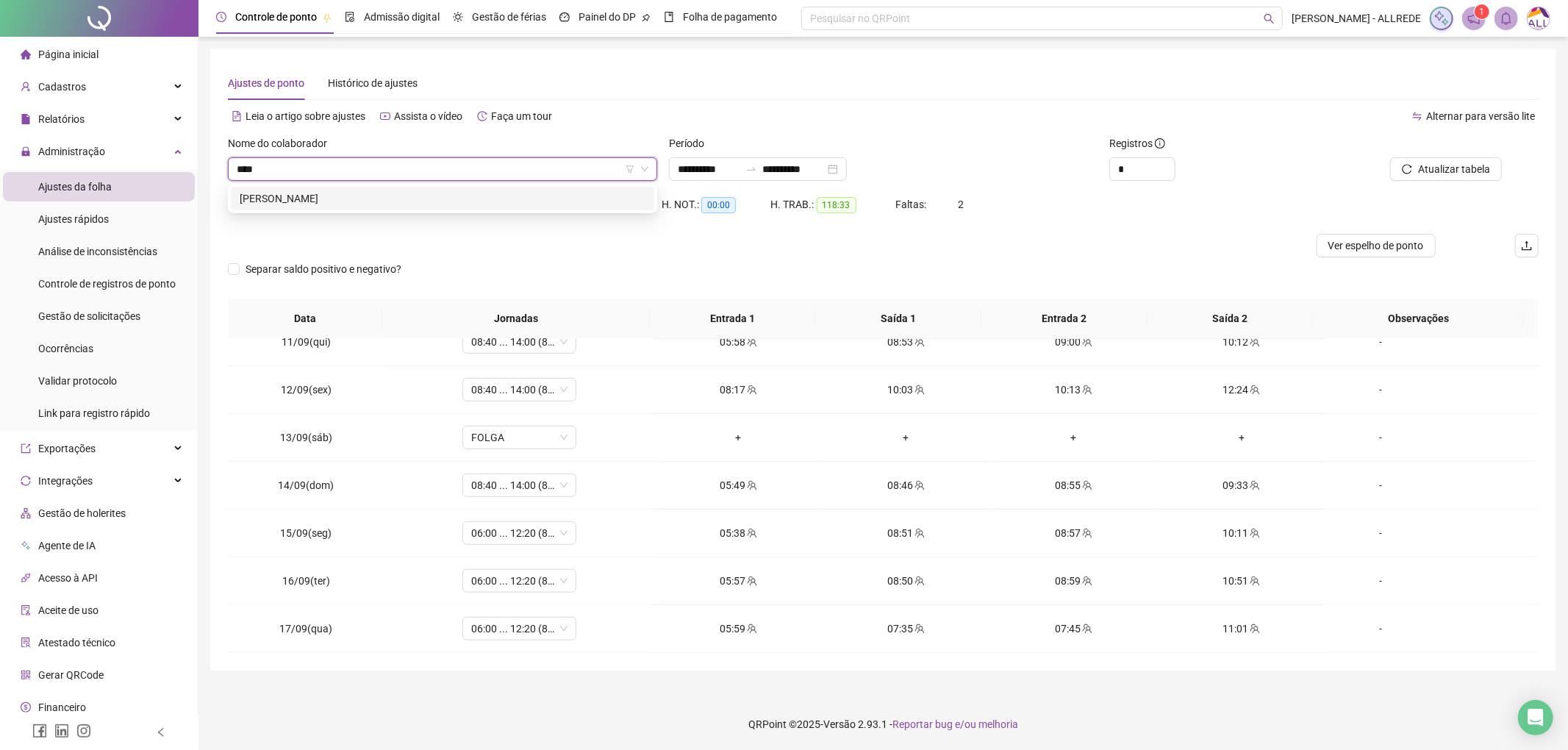
scroll to position [0, 0]
type input "*********"
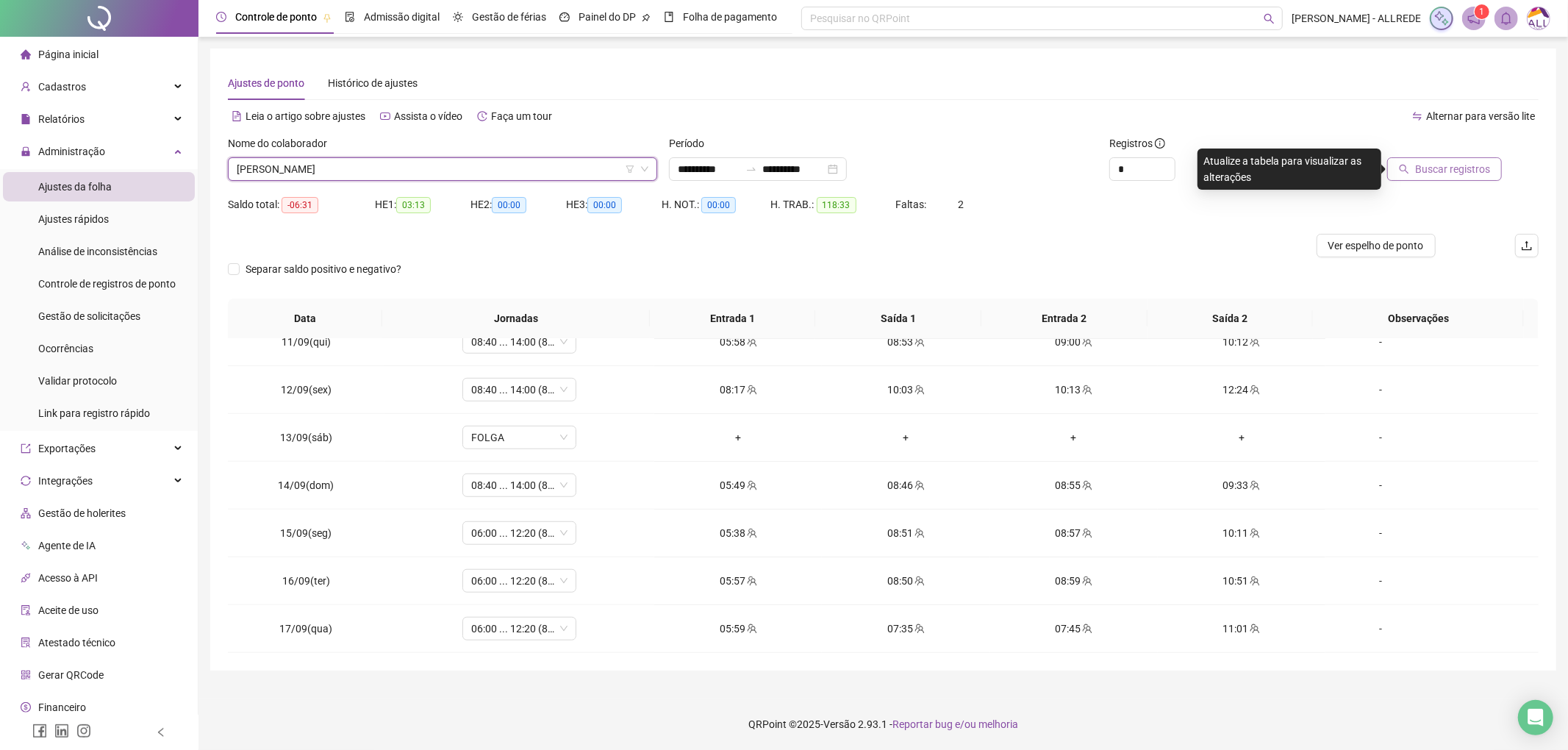
click at [1424, 168] on span "Buscar registros" at bounding box center [1453, 169] width 75 height 16
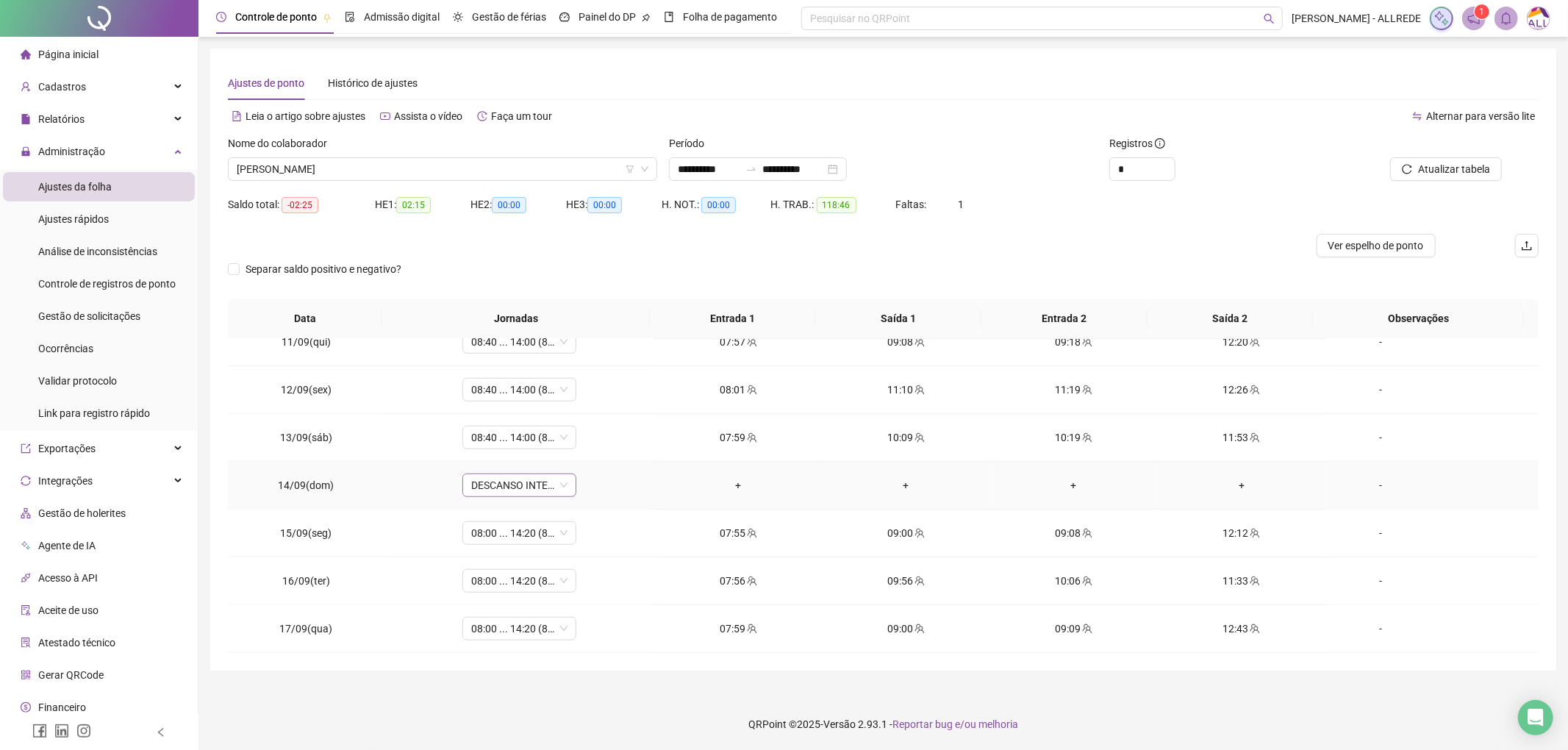
click at [510, 487] on span "DESCANSO INTER-JORNADA" at bounding box center [519, 485] width 96 height 22
type input "*"
click at [497, 589] on div "Folga" at bounding box center [529, 585] width 97 height 16
click at [589, 443] on span "Sim" at bounding box center [586, 446] width 17 height 16
click at [450, 166] on span "IASMIN SOARES LIRA" at bounding box center [443, 169] width 412 height 22
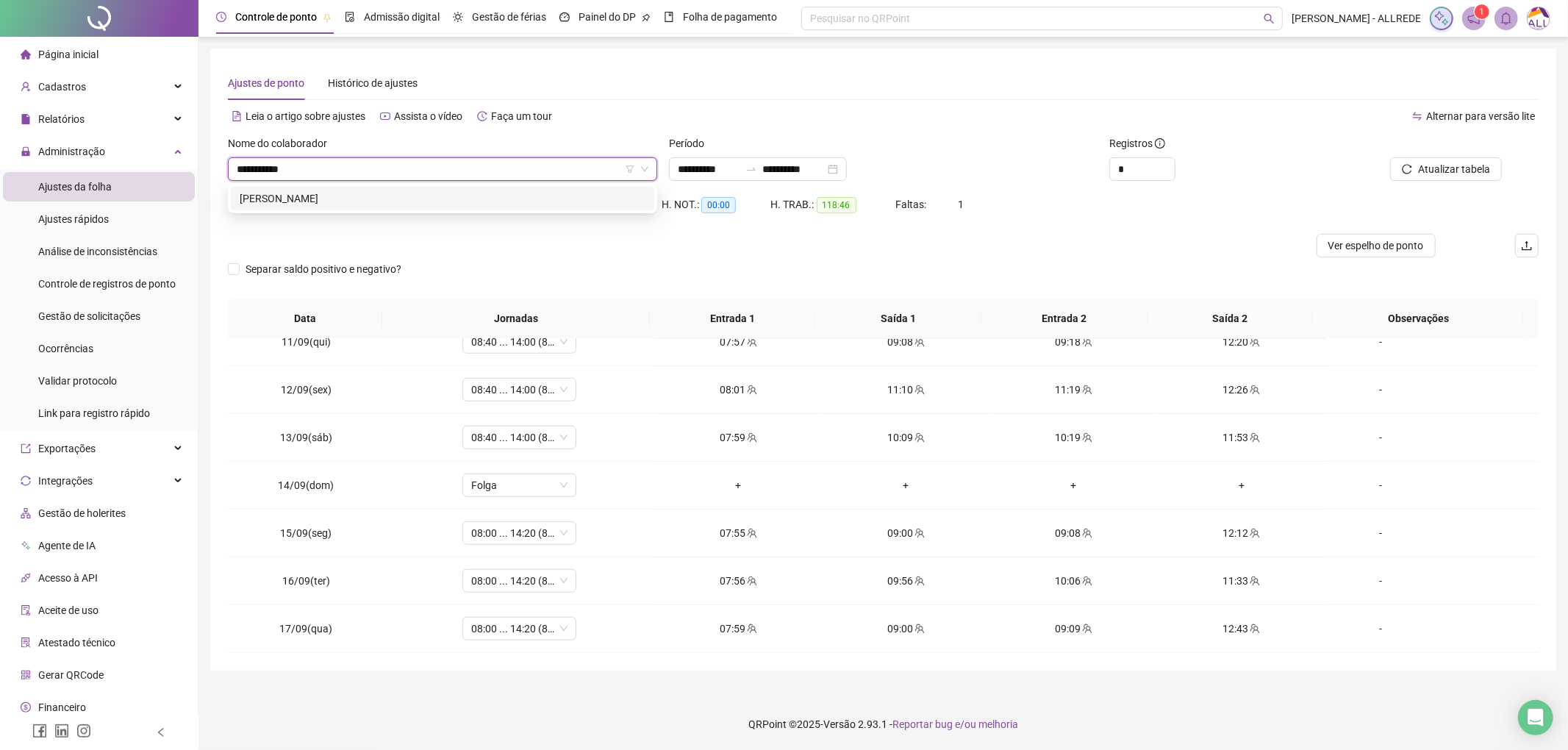
type input "**********"
click at [468, 201] on div "JESSICA CRISTINA MARQUES DOS SANTOS" at bounding box center [443, 198] width 406 height 16
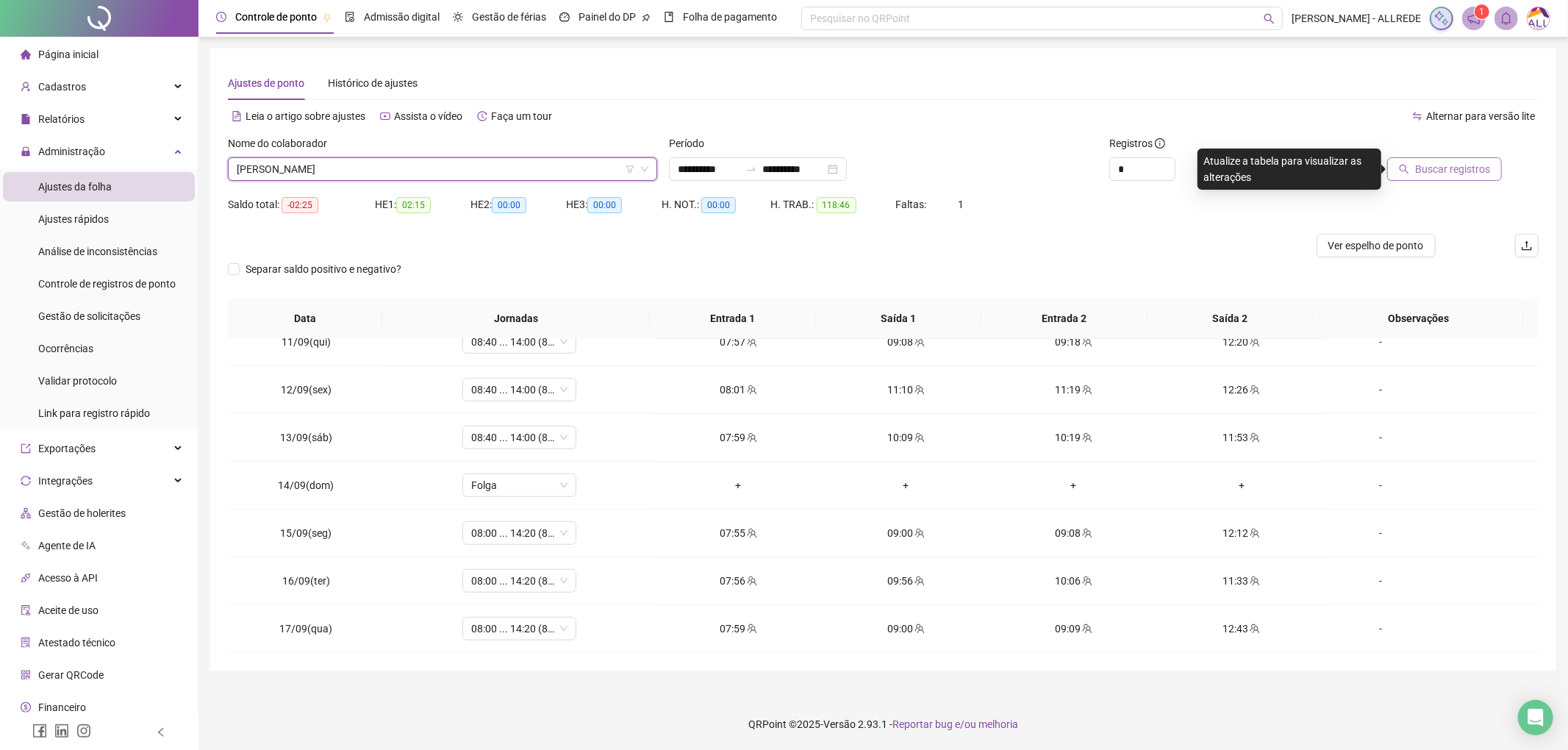
click at [1427, 168] on span "Buscar registros" at bounding box center [1453, 169] width 75 height 16
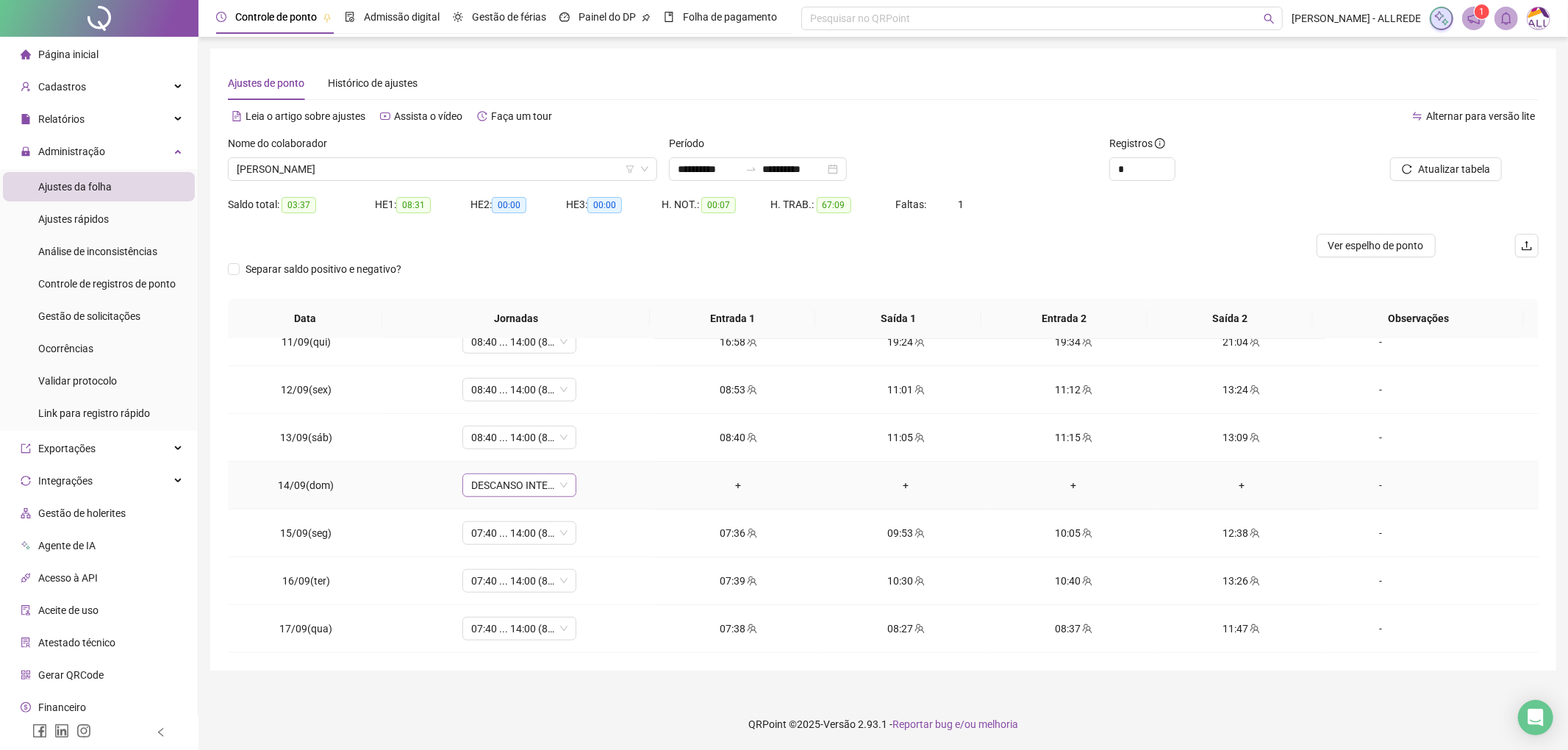
click at [506, 480] on span "DESCANSO INTER-JORNADA" at bounding box center [519, 485] width 96 height 22
type input "*"
click at [488, 585] on div "Folga" at bounding box center [529, 585] width 97 height 16
click at [580, 453] on span "Sim" at bounding box center [586, 446] width 17 height 16
click at [1477, 165] on span "Atualizar tabela" at bounding box center [1454, 169] width 72 height 16
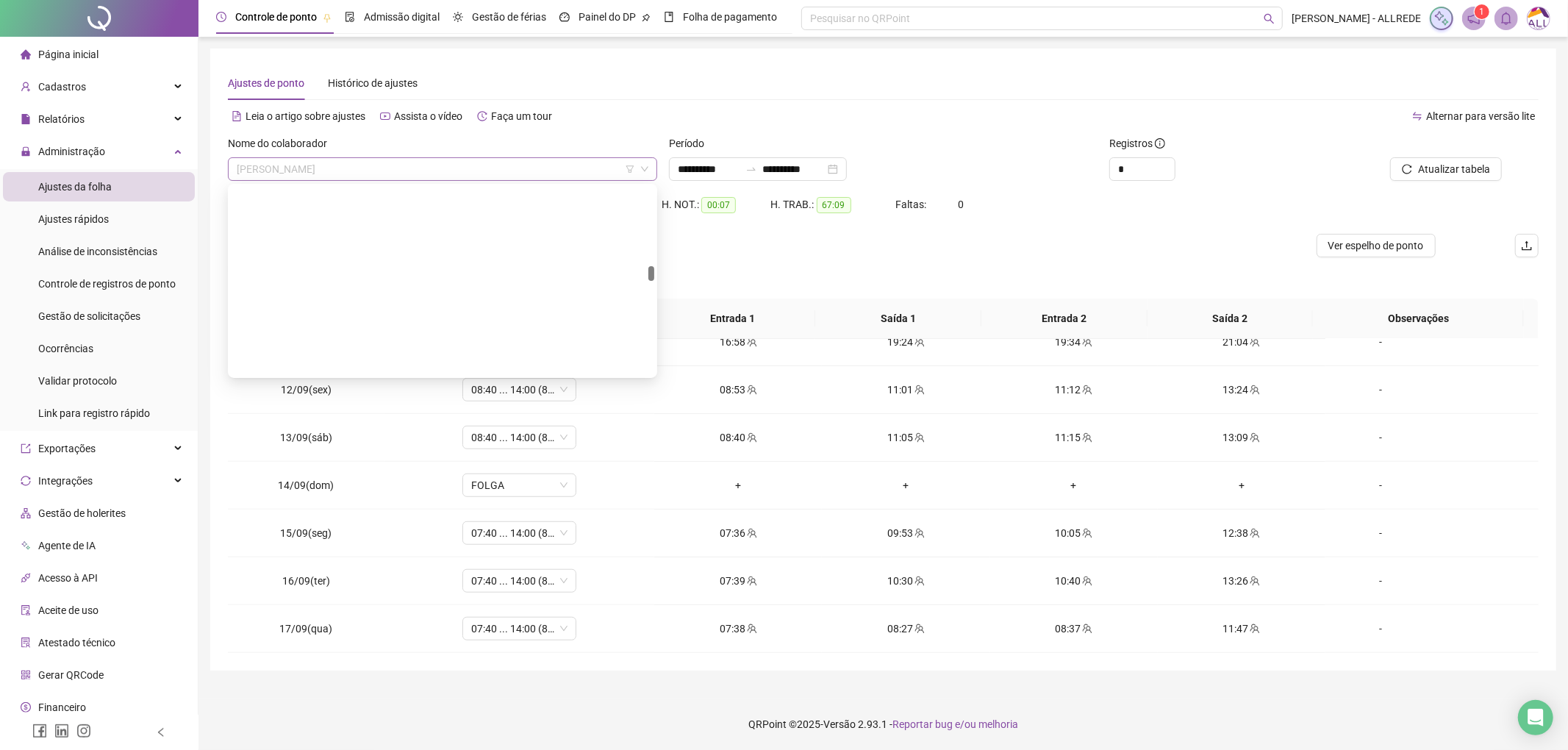
click at [409, 172] on span "JESSICA CRISTINA MARQUES DOS SANTOS" at bounding box center [443, 169] width 412 height 22
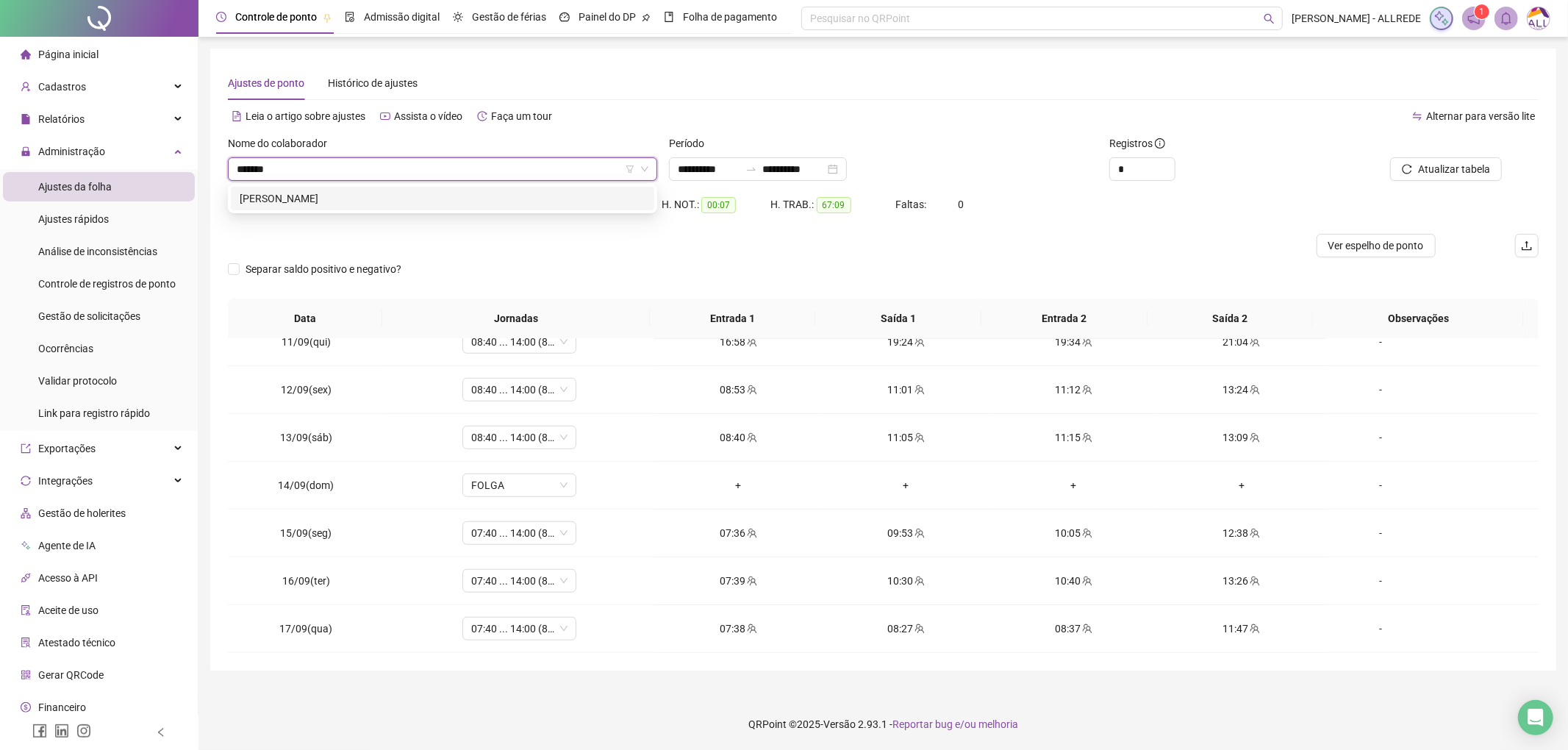
type input "********"
click at [451, 201] on div "KAREN KESSIA DOS SANTOS RODRIGUES PEIXOTO" at bounding box center [443, 198] width 406 height 16
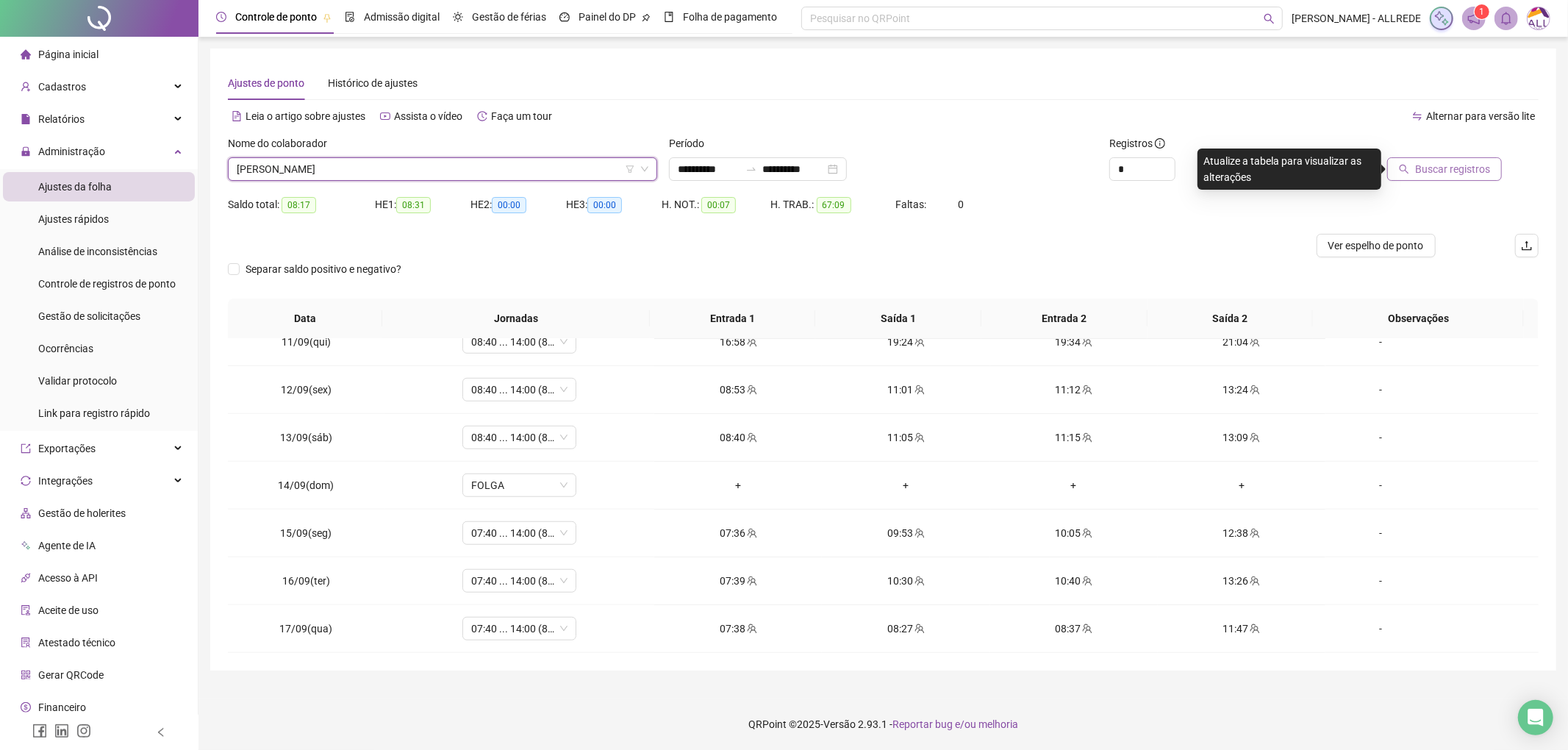
click at [1401, 158] on button "Buscar registros" at bounding box center [1444, 169] width 114 height 24
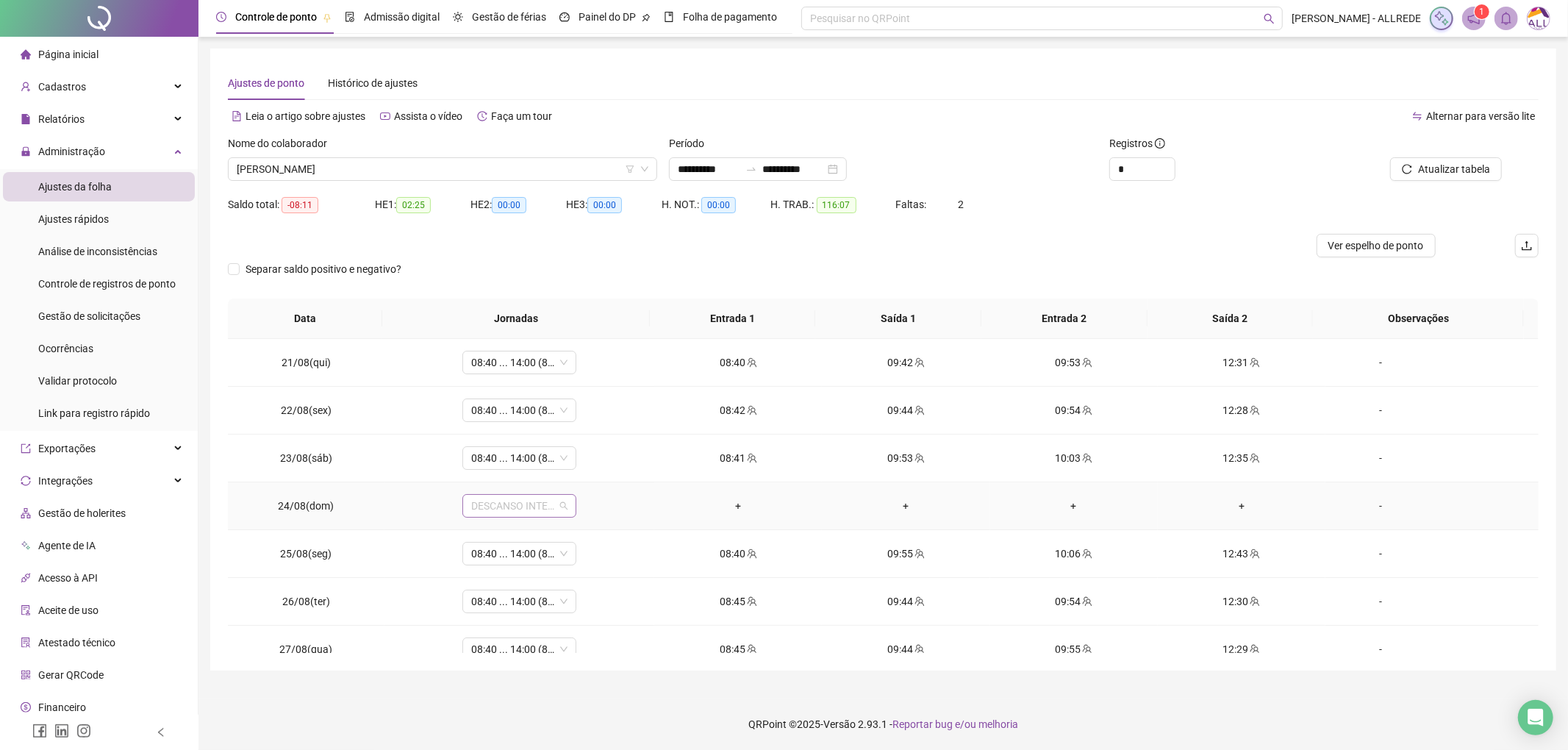
click at [509, 506] on span "DESCANSO INTER-JORNADA" at bounding box center [519, 506] width 96 height 22
type input "*"
click at [493, 606] on div "Folga" at bounding box center [529, 608] width 97 height 16
click at [586, 468] on span "Sim" at bounding box center [586, 469] width 17 height 16
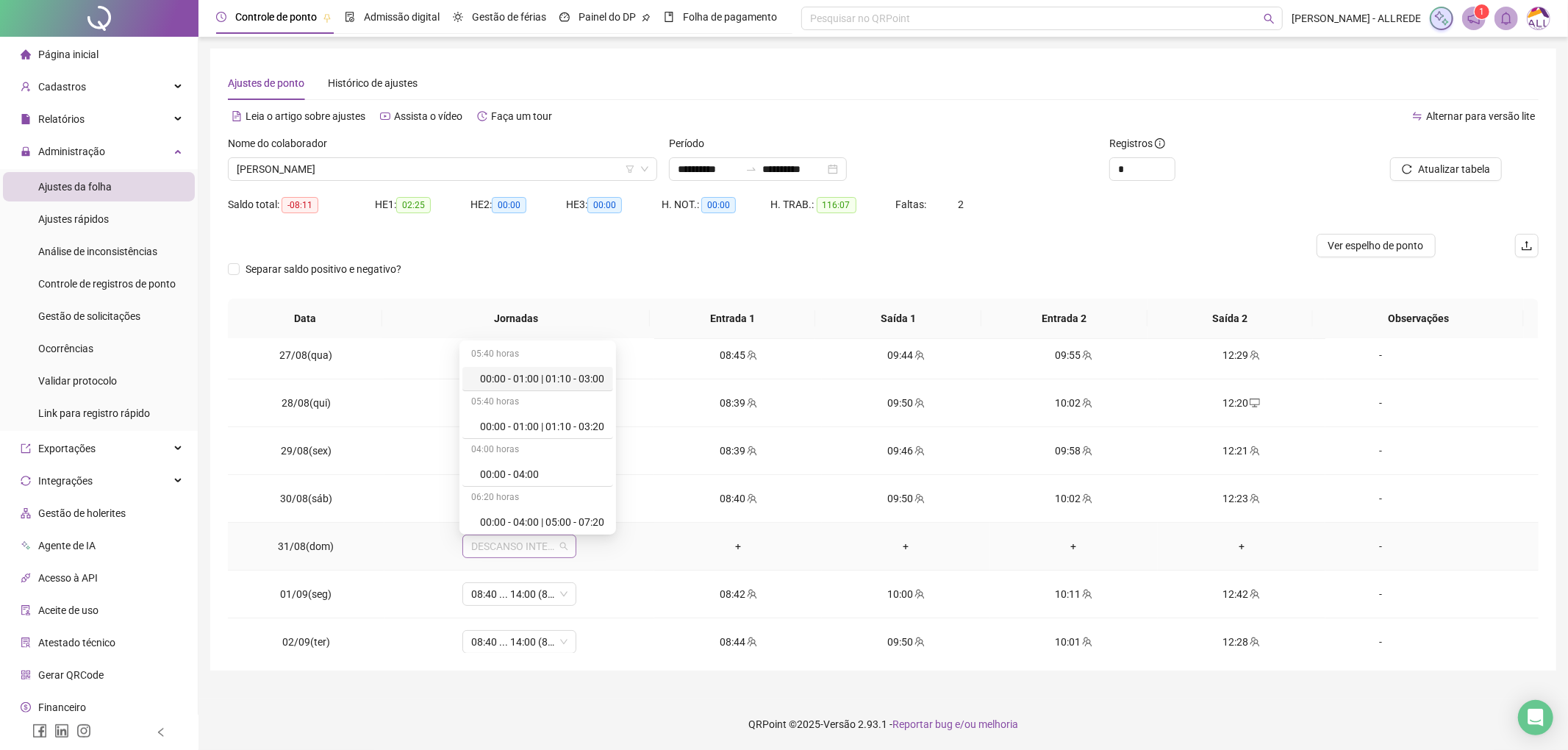
click at [504, 550] on span "DESCANSO INTER-JORNADA" at bounding box center [519, 546] width 96 height 22
type input "*"
click at [541, 462] on div "Folga" at bounding box center [524, 472] width 124 height 24
click at [577, 508] on span "Sim" at bounding box center [586, 511] width 17 height 16
click at [448, 172] on span "KAREN KESSIA DOS SANTOS RODRIGUES PEIXOTO" at bounding box center [443, 169] width 412 height 22
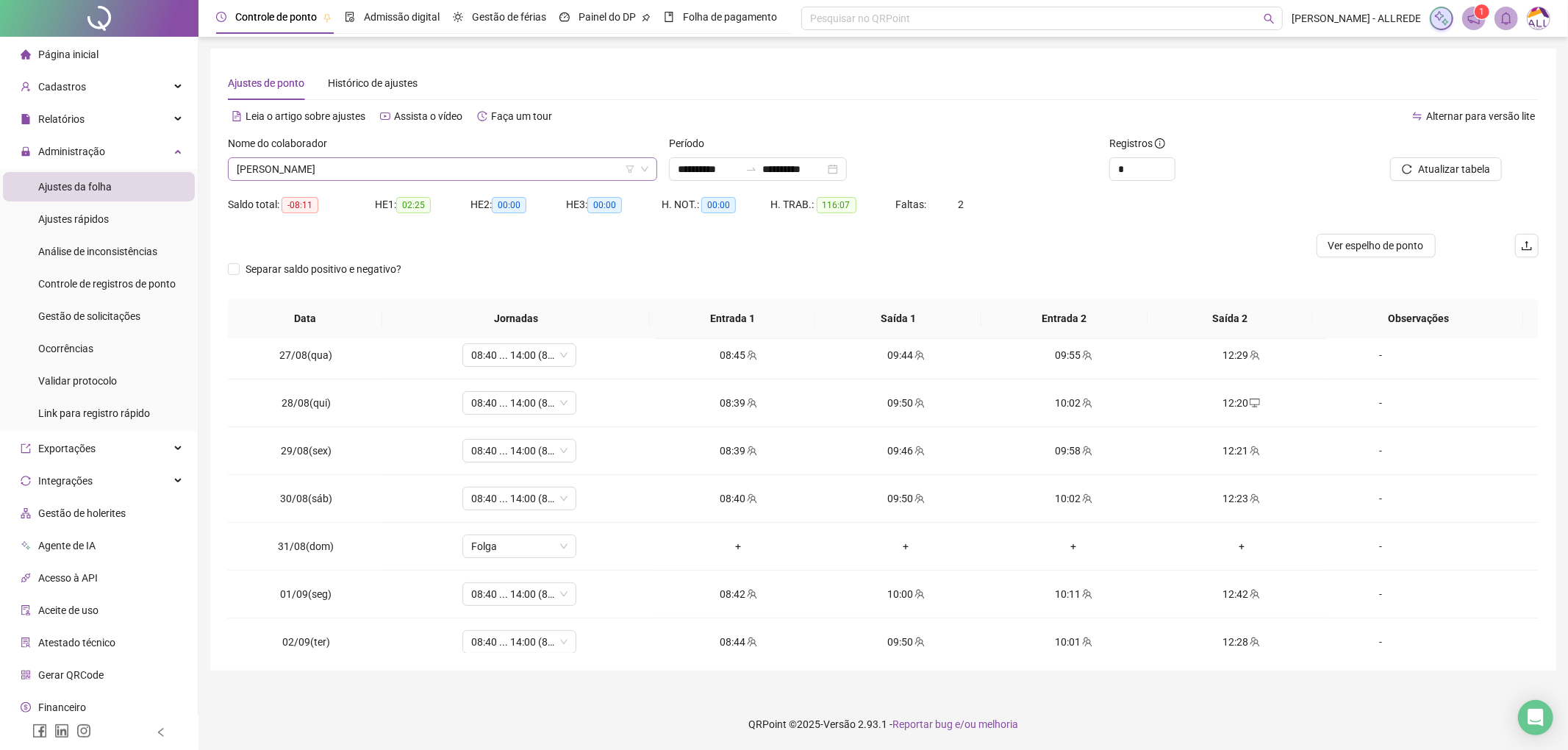
scroll to position [14100, 0]
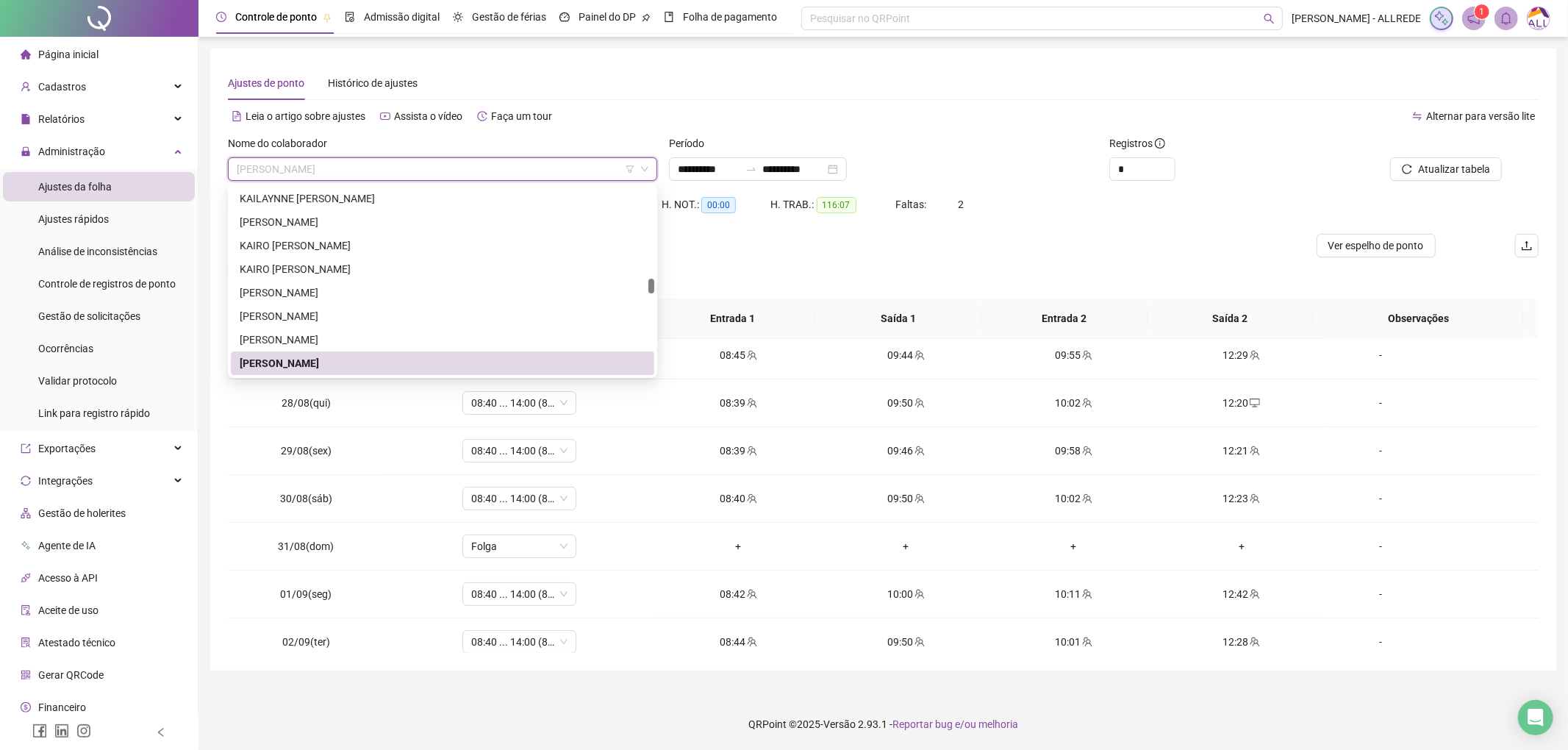
paste input "**********"
type input "**********"
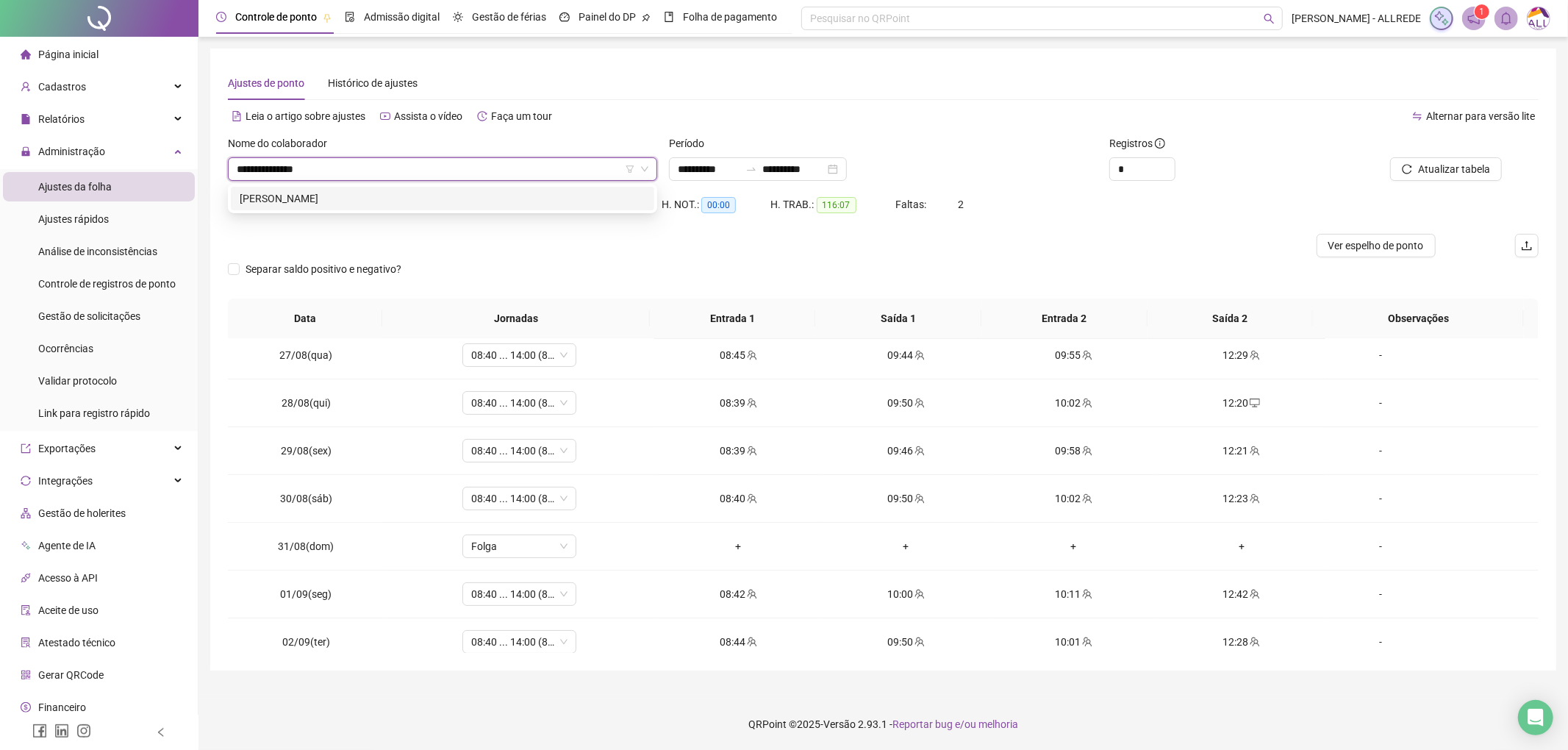
click at [374, 197] on div "KATIELEN SOARES FERREIRA DA SILVA" at bounding box center [443, 198] width 406 height 16
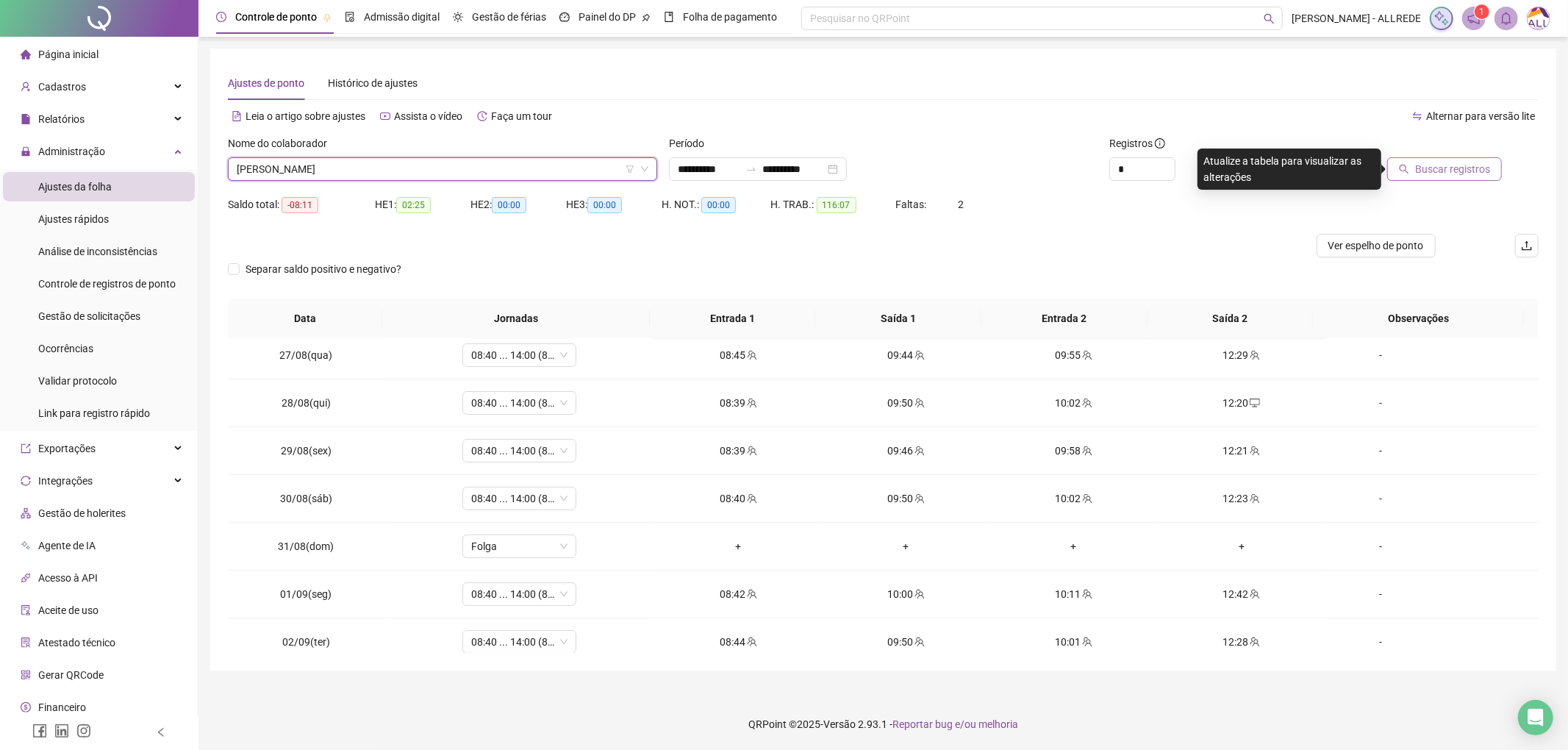
click at [1494, 165] on button "Buscar registros" at bounding box center [1444, 169] width 114 height 24
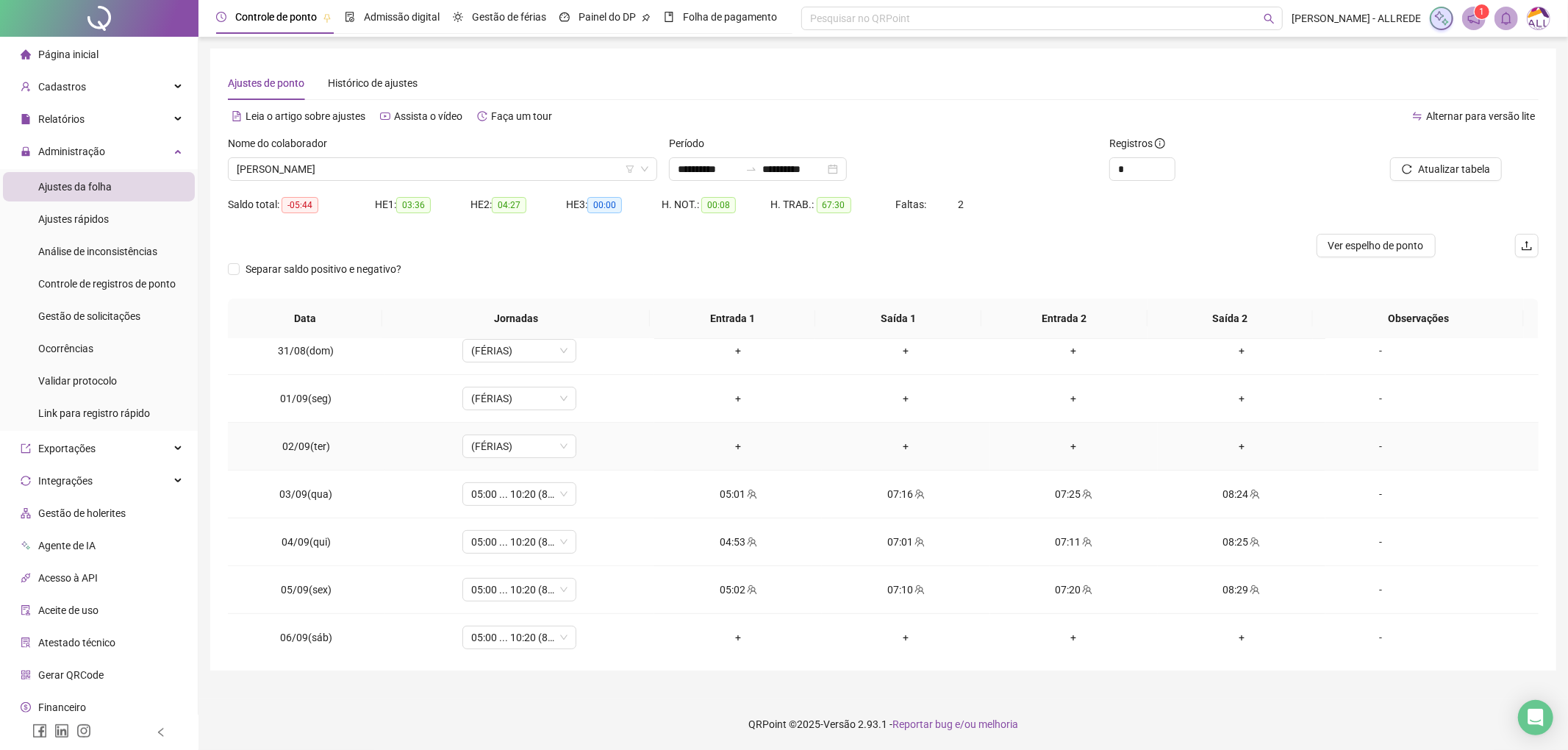
scroll to position [589, 0]
click at [488, 538] on span "05:00 ... 10:20 (8 HORAS)" at bounding box center [519, 539] width 96 height 22
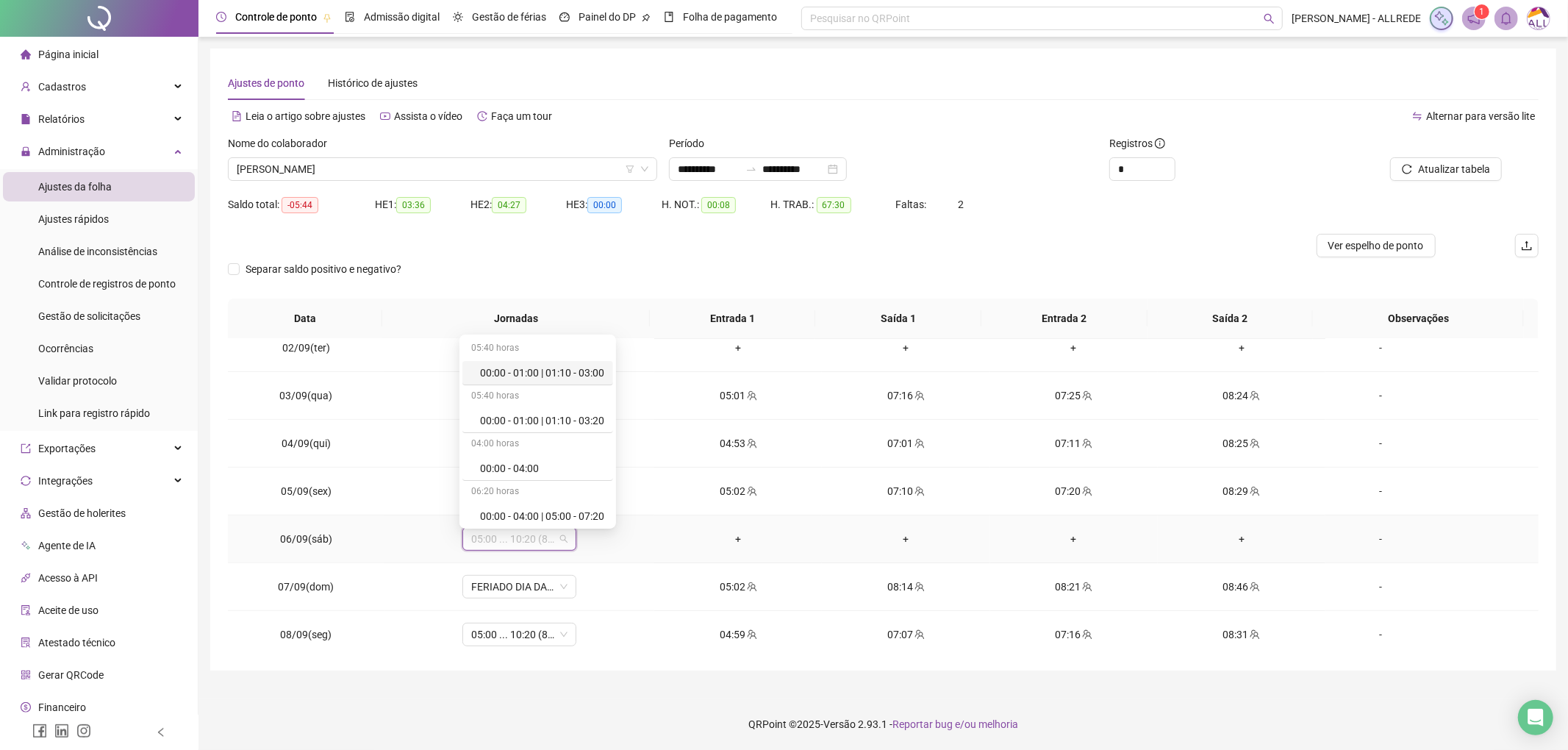
type input "*"
click at [504, 468] on div "Folga" at bounding box center [529, 466] width 97 height 16
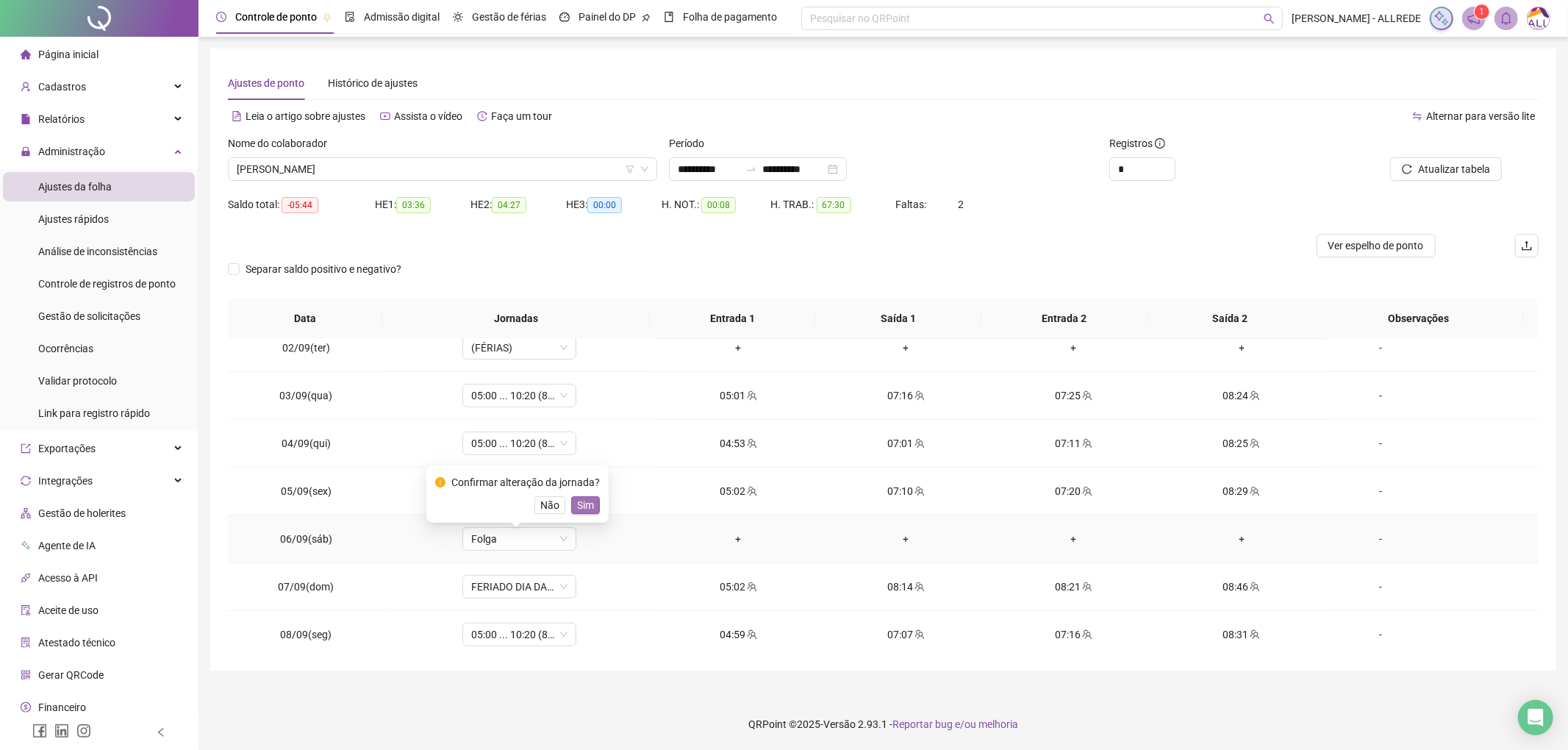
click at [580, 505] on span "Sim" at bounding box center [586, 505] width 17 height 16
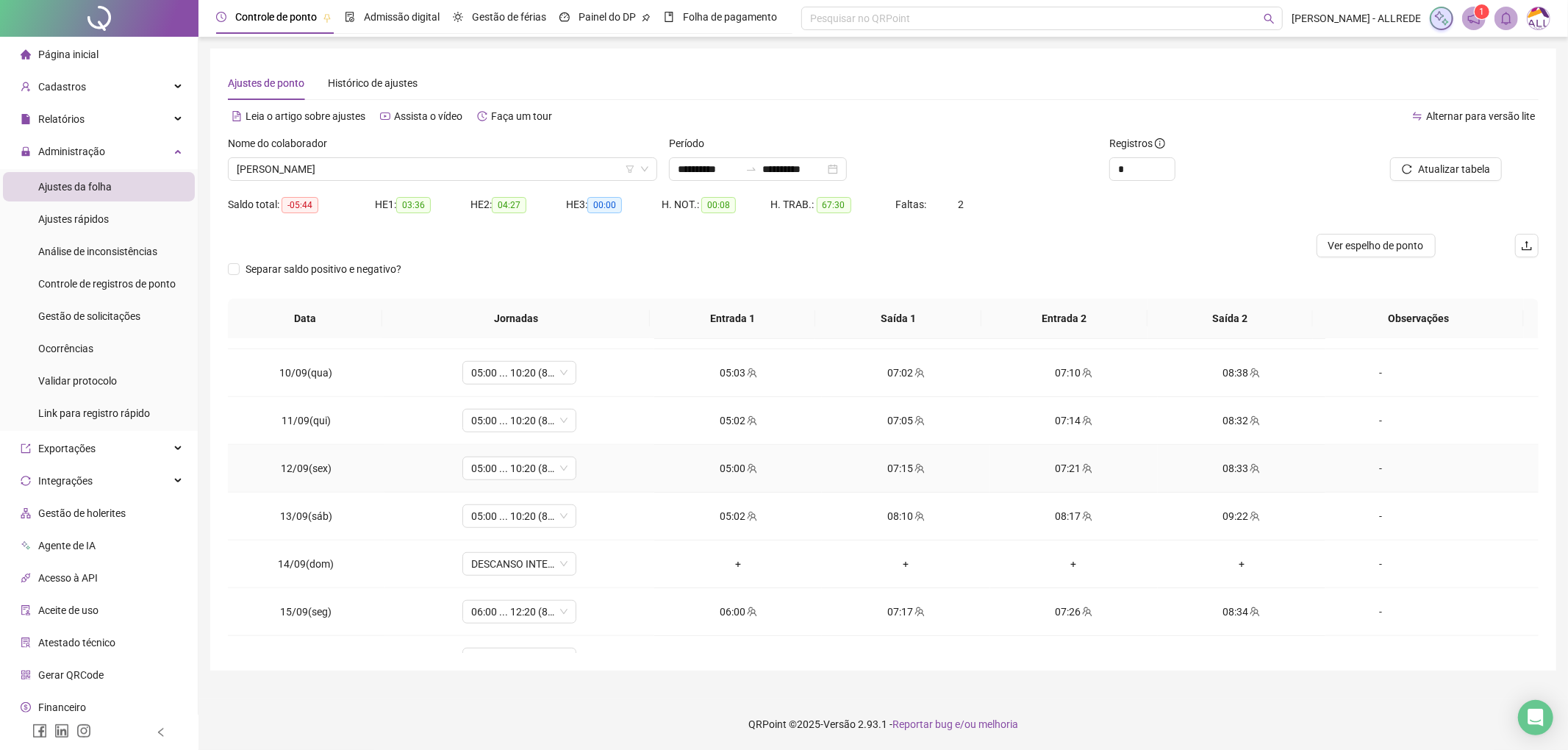
scroll to position [980, 0]
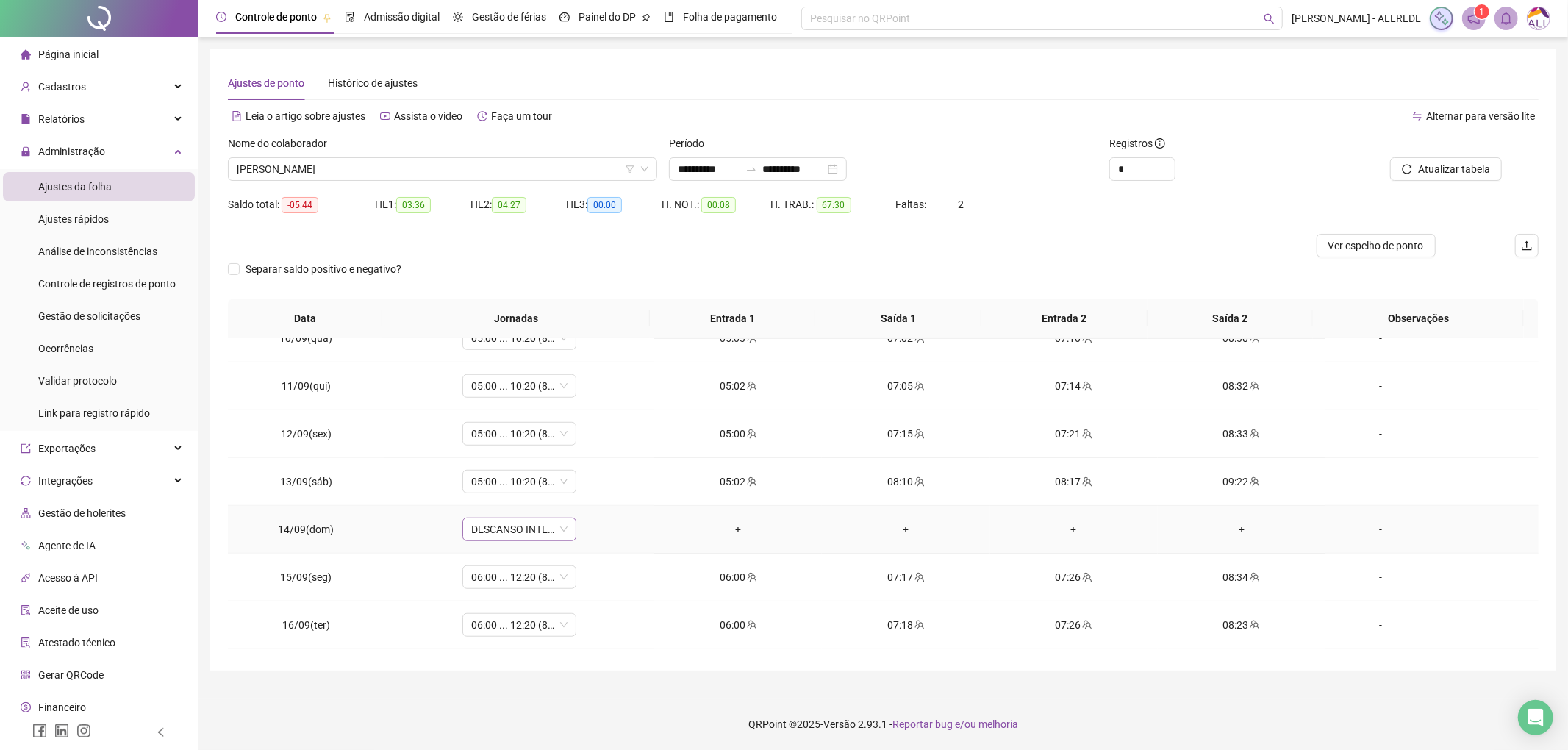
click at [504, 536] on span "DESCANSO INTER-JORNADA" at bounding box center [519, 530] width 96 height 22
type input "*"
click at [522, 639] on div "Folga" at bounding box center [529, 637] width 97 height 16
click at [587, 498] on span "Sim" at bounding box center [586, 498] width 17 height 16
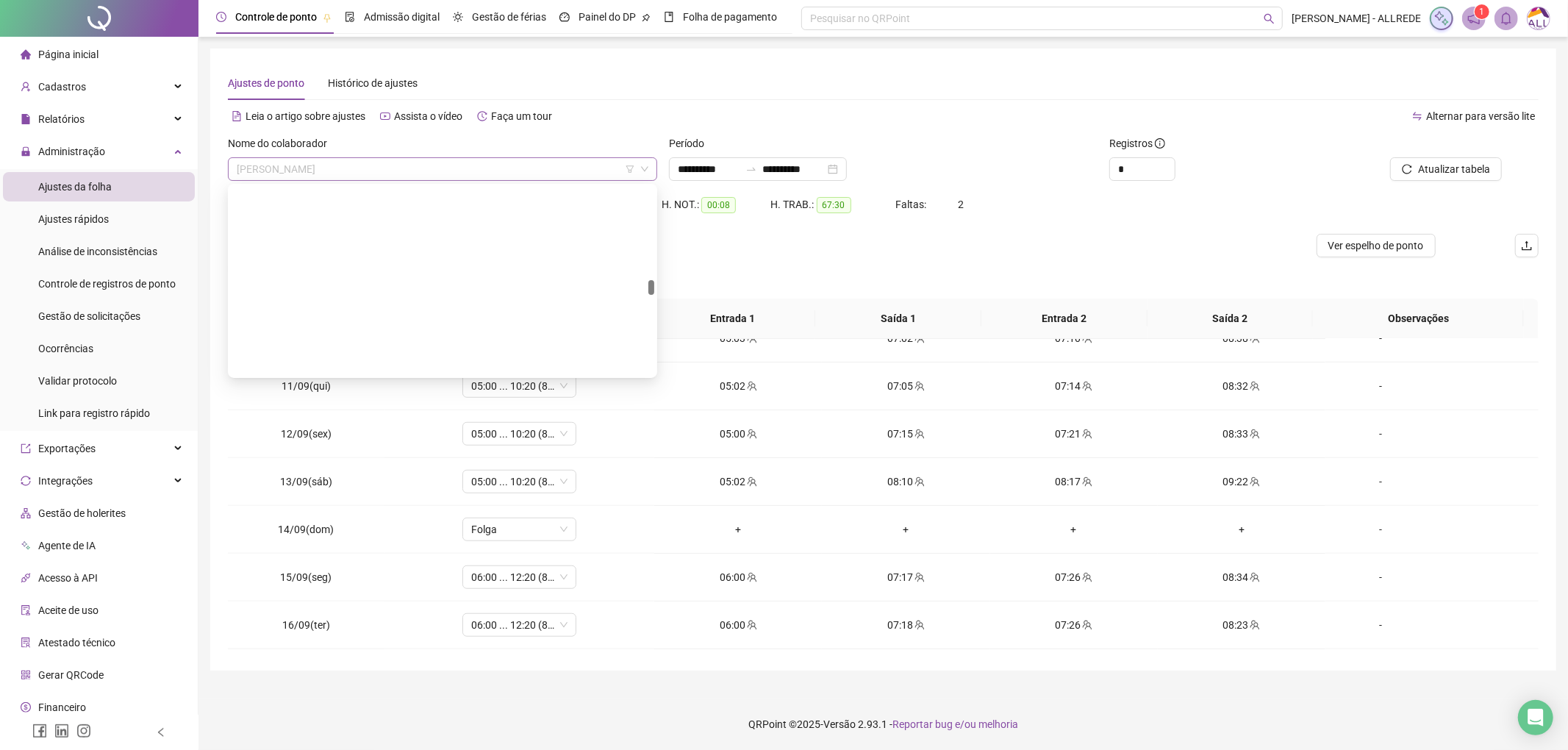
click at [389, 168] on span "KATIELEN SOARES FERREIRA DA SILVA" at bounding box center [443, 169] width 412 height 22
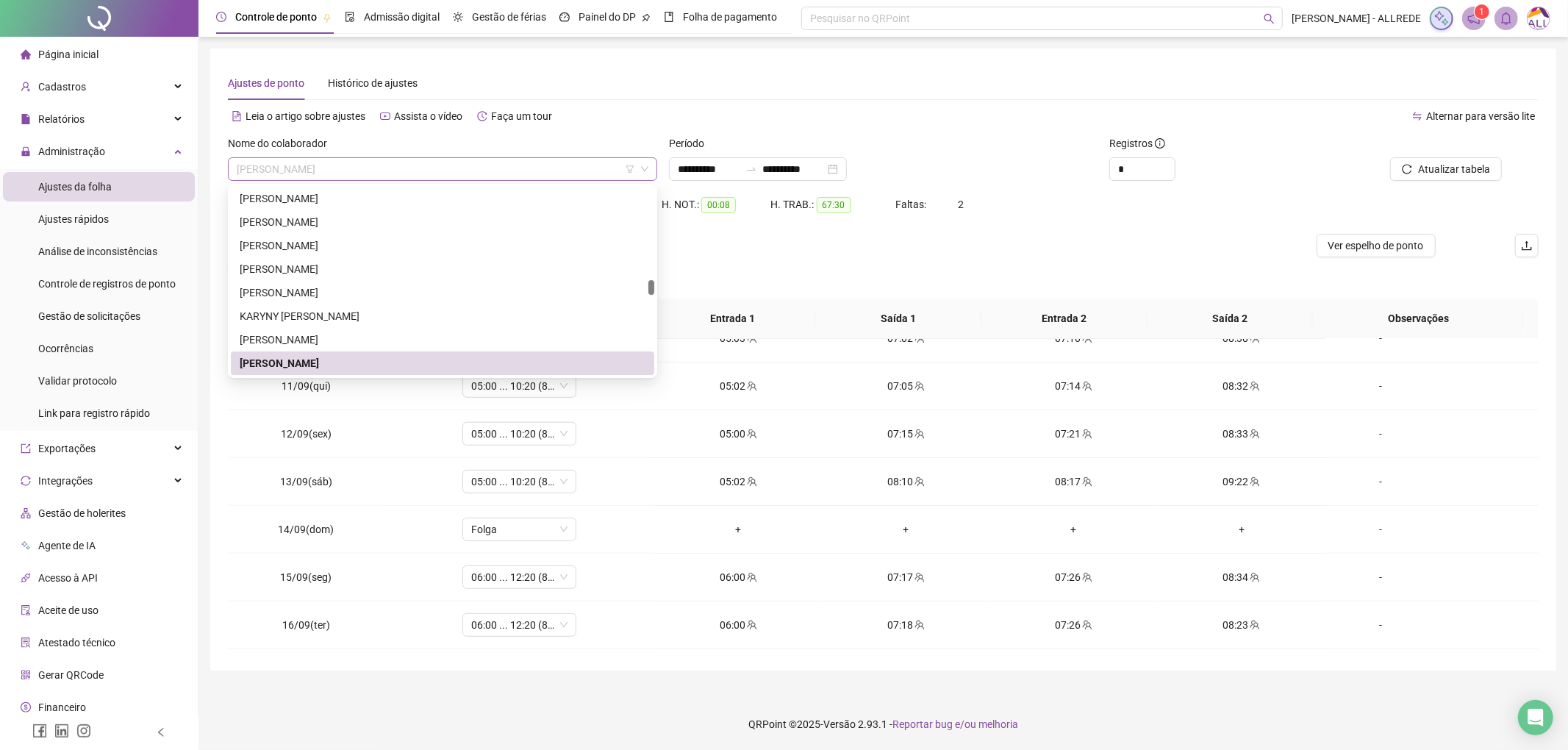
paste input "**********"
type input "**********"
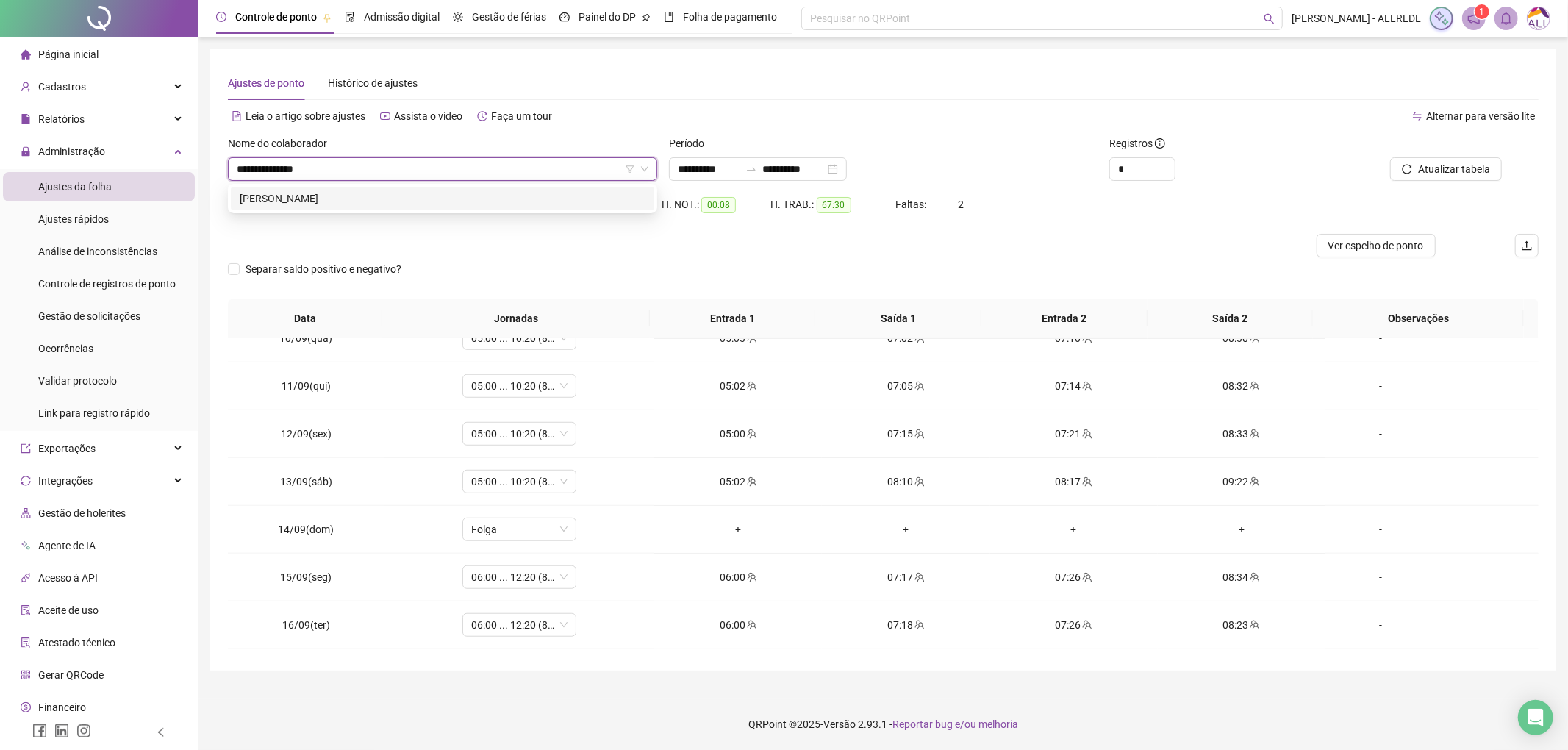
click at [371, 201] on div "LETICIA CAILANE CARVALHO DE OLIVEIRA" at bounding box center [443, 198] width 406 height 16
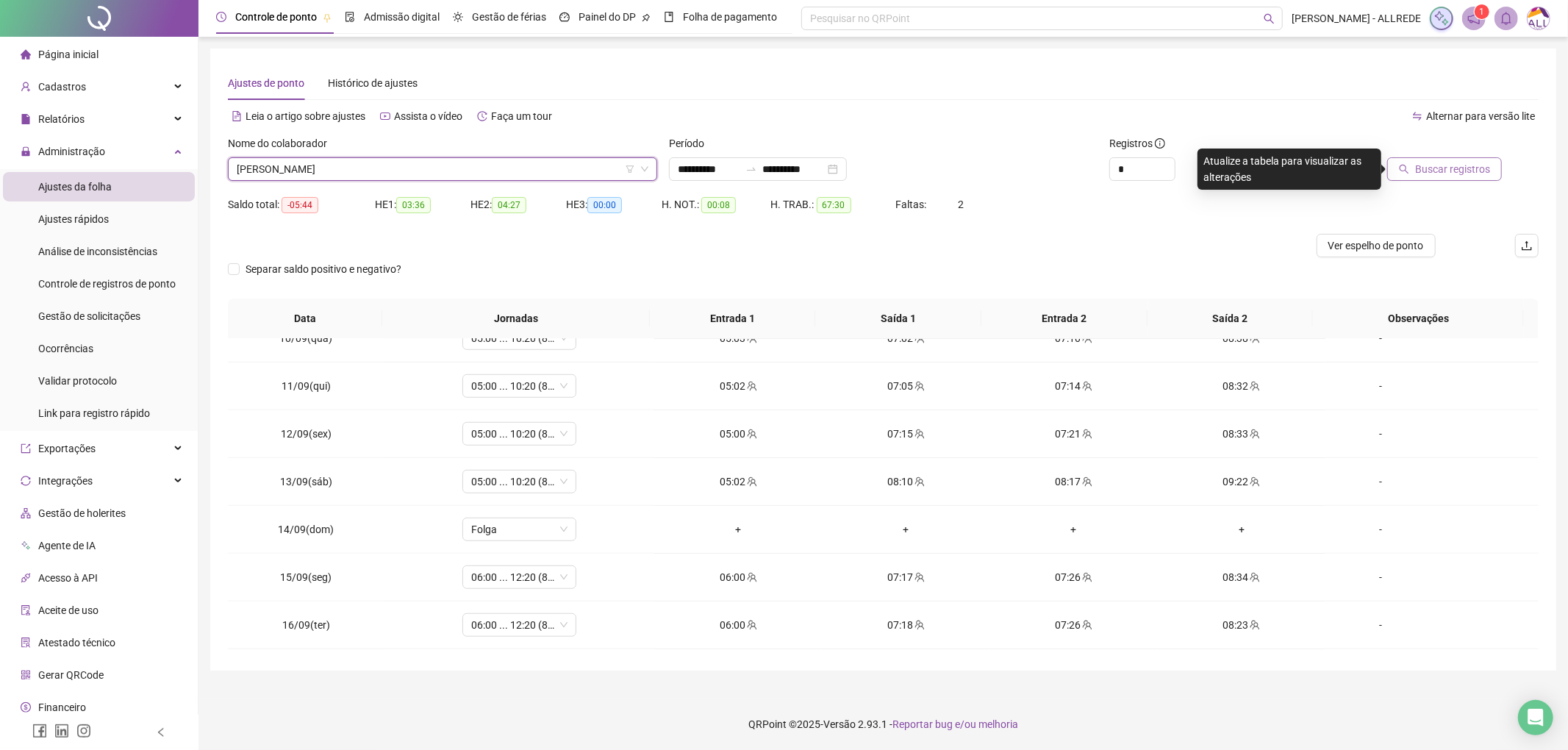
click at [1480, 174] on span "Buscar registros" at bounding box center [1453, 169] width 75 height 16
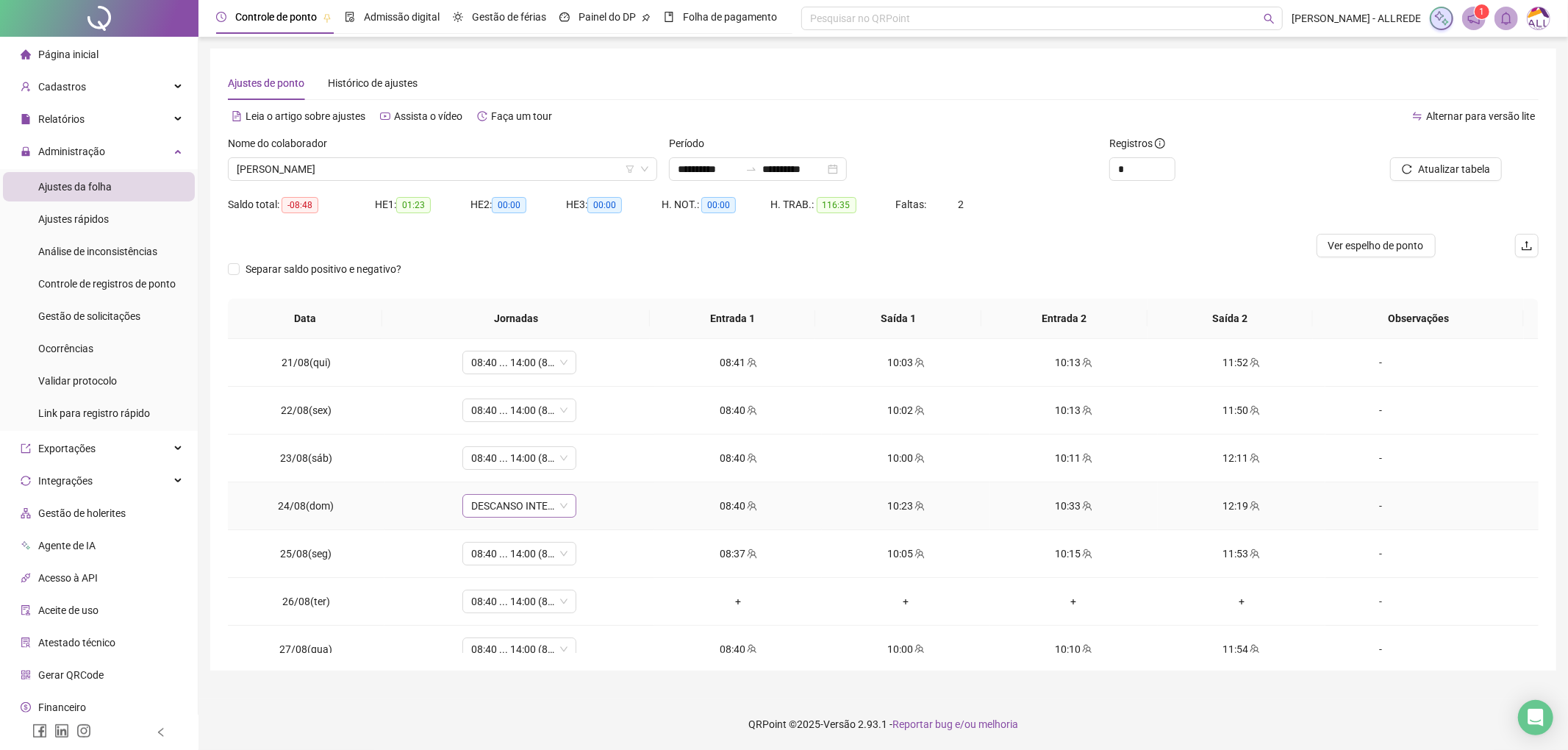
click at [507, 505] on span "DESCANSO INTER-JORNADA" at bounding box center [519, 506] width 96 height 22
type input "*********"
click at [533, 563] on div "08:40 ... 14:00 (8 horas)" at bounding box center [534, 560] width 109 height 16
click at [583, 463] on span "Sim" at bounding box center [586, 469] width 17 height 16
click at [503, 603] on span "08:40 ... 14:00 (8 HORAS)" at bounding box center [519, 602] width 96 height 22
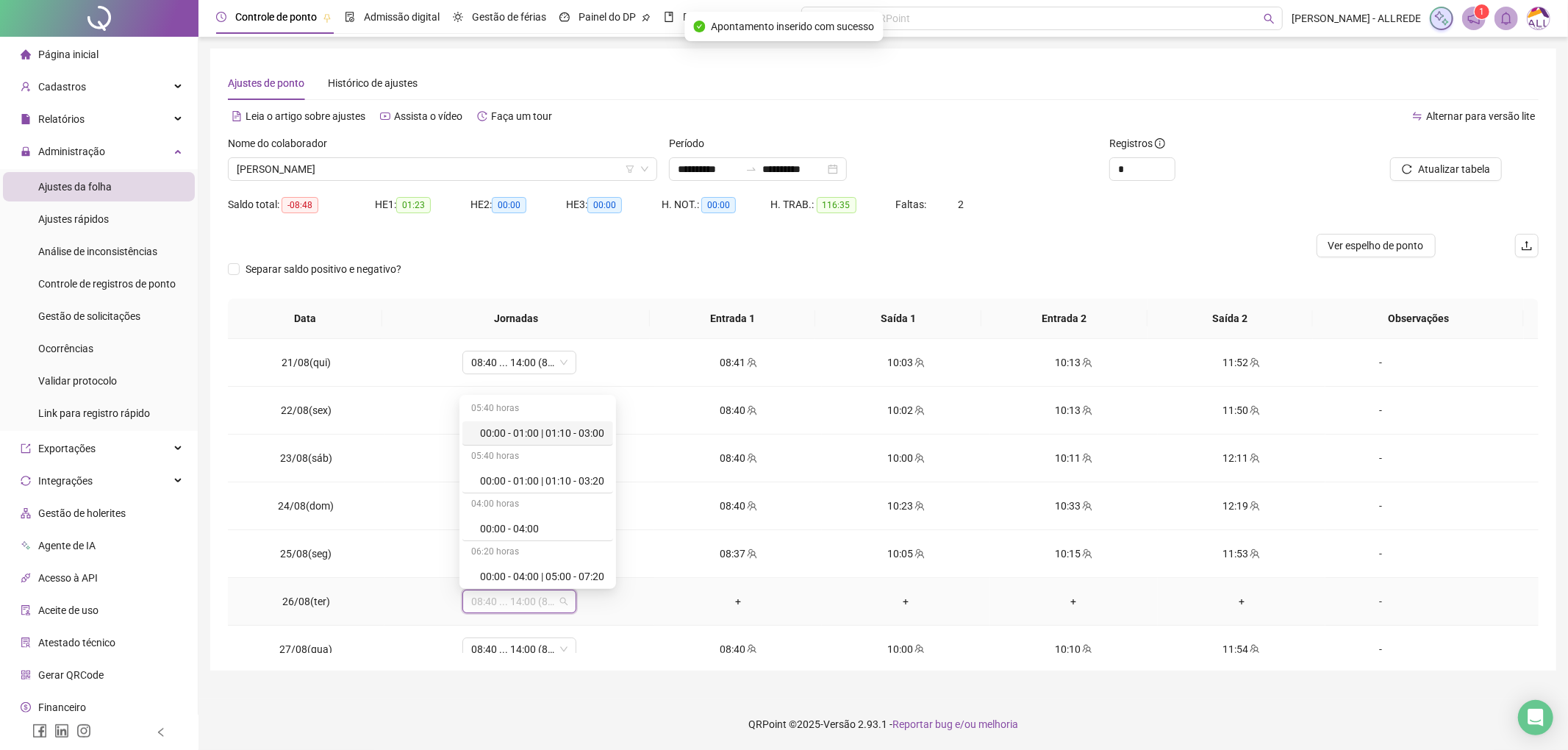
type input "*"
click at [511, 524] on div "Folga" at bounding box center [529, 526] width 97 height 16
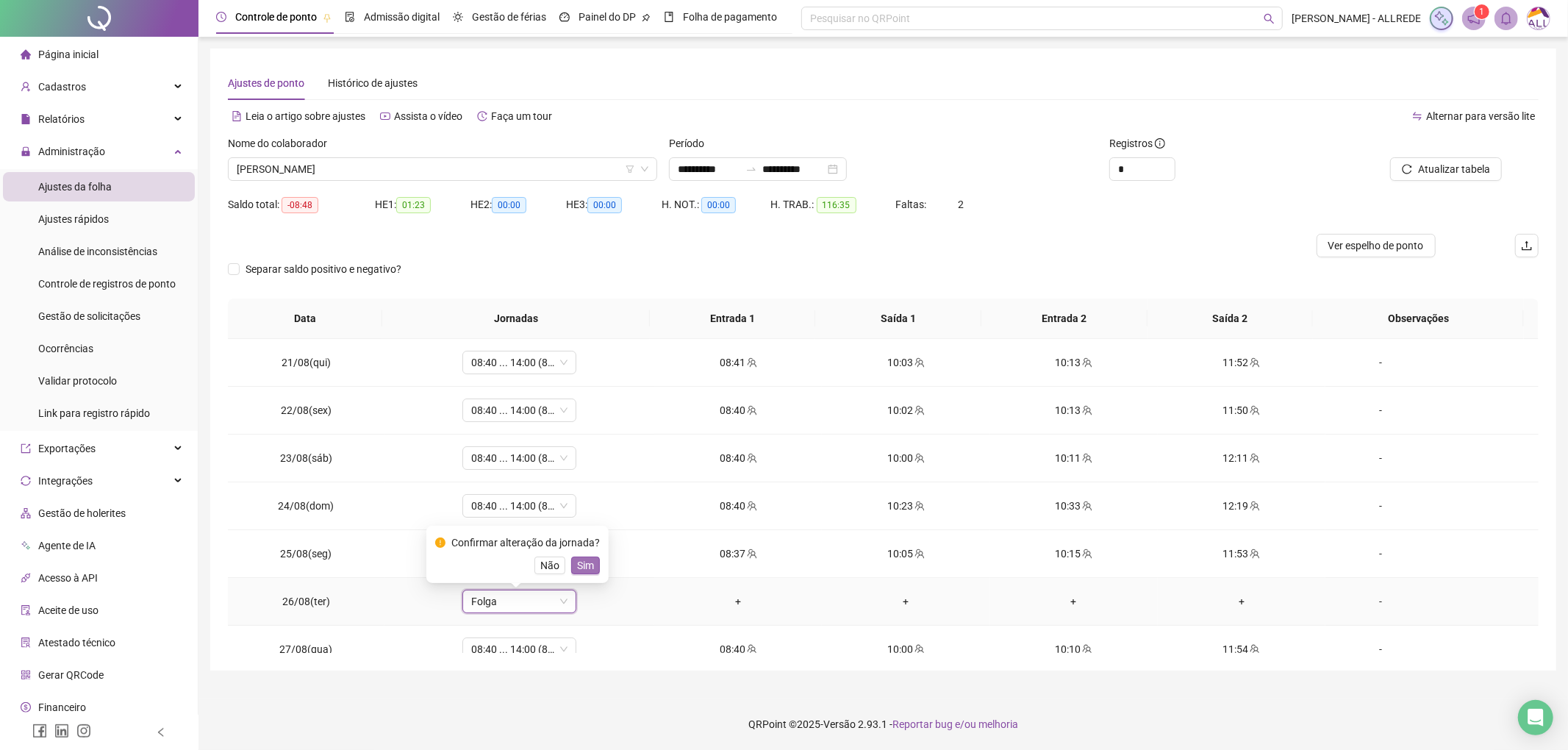
click at [583, 563] on span "Sim" at bounding box center [586, 566] width 17 height 16
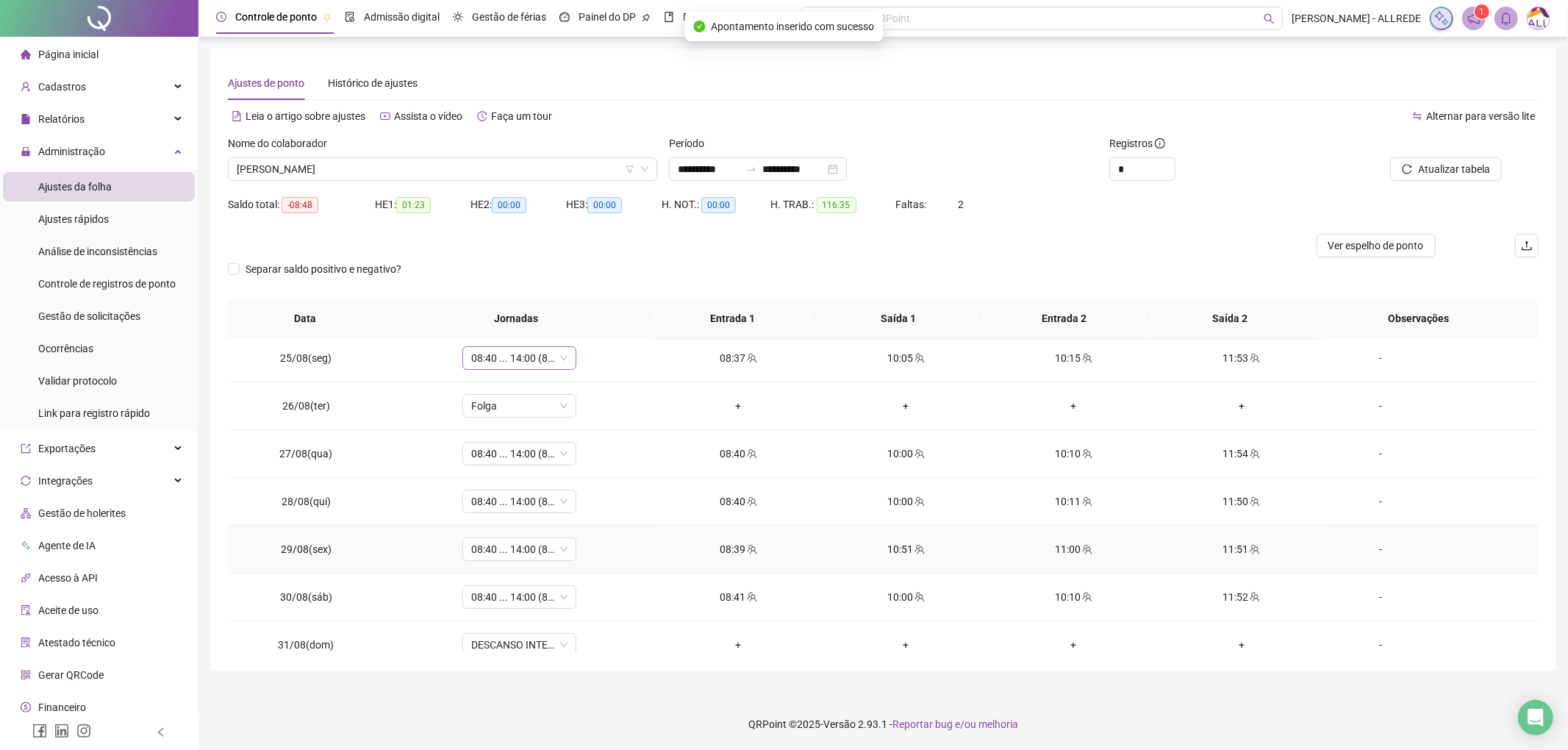
scroll to position [294, 0]
click at [498, 545] on span "DESCANSO INTER-JORNADA" at bounding box center [519, 546] width 96 height 22
type input "*"
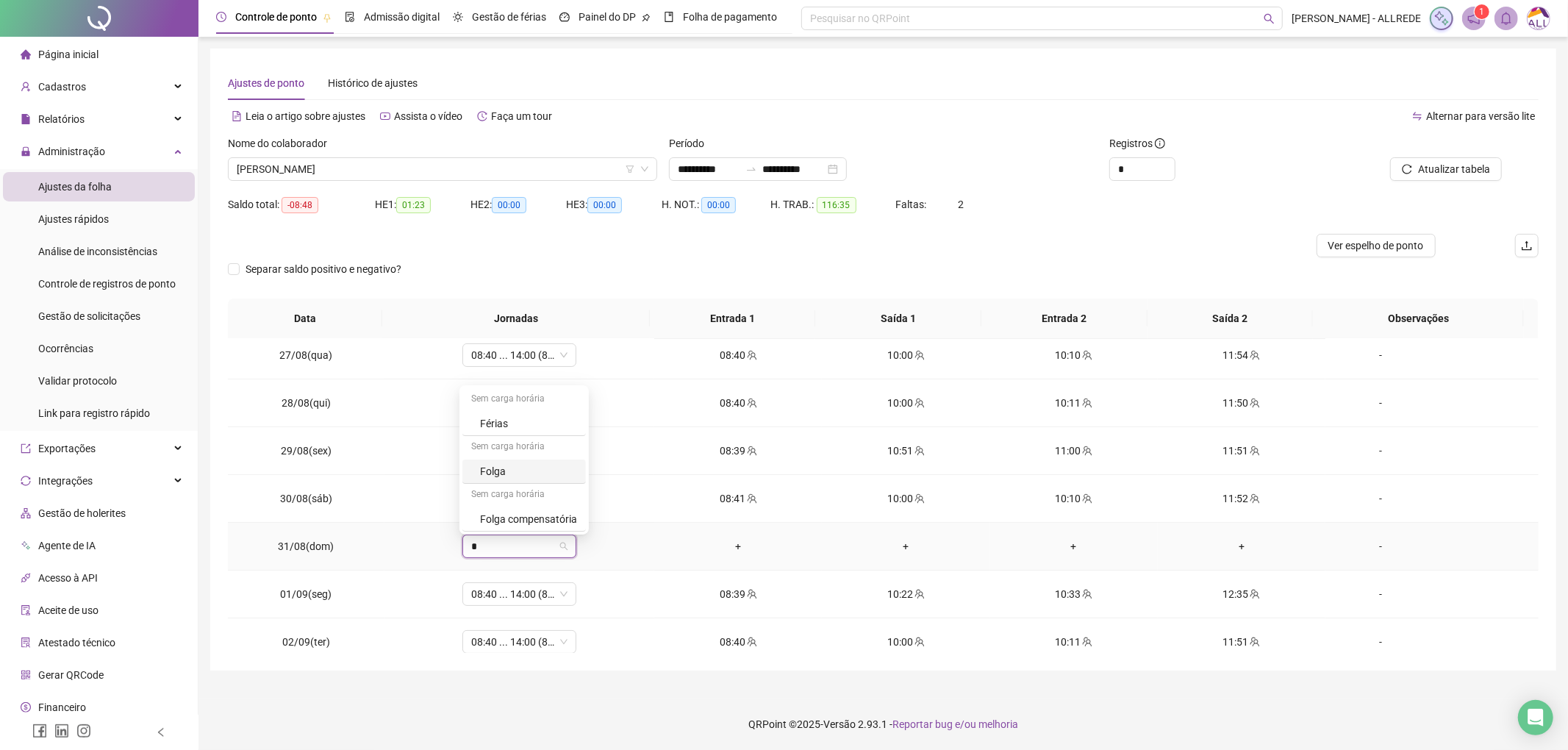
click at [504, 473] on div "Folga" at bounding box center [529, 471] width 97 height 16
click at [583, 509] on span "Sim" at bounding box center [586, 511] width 17 height 16
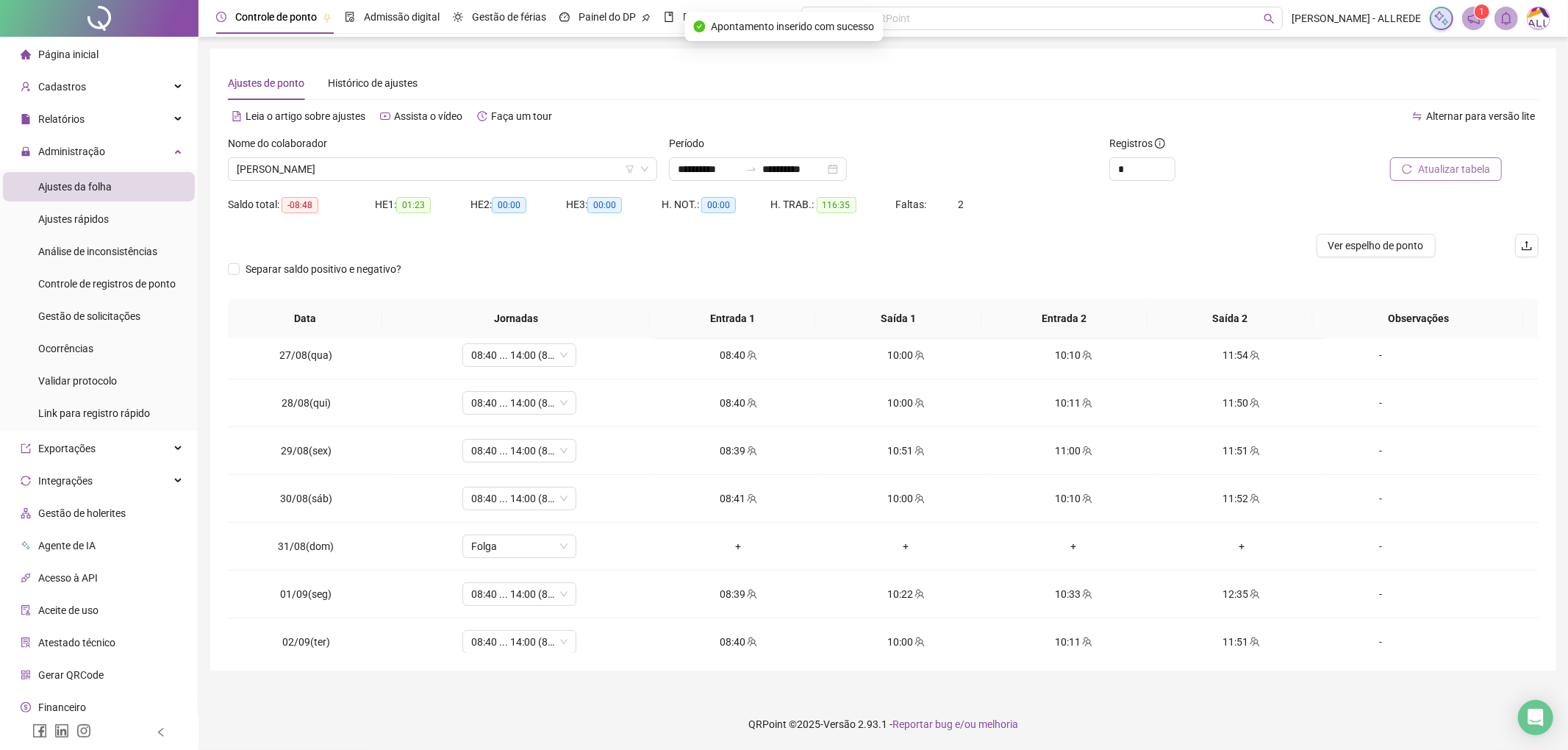
click at [1432, 162] on span "Atualizar tabela" at bounding box center [1454, 169] width 72 height 16
click at [383, 161] on span "LETICIA CAILANE CARVALHO DE OLIVEIRA" at bounding box center [443, 169] width 412 height 22
paste input "**********"
type input "**********"
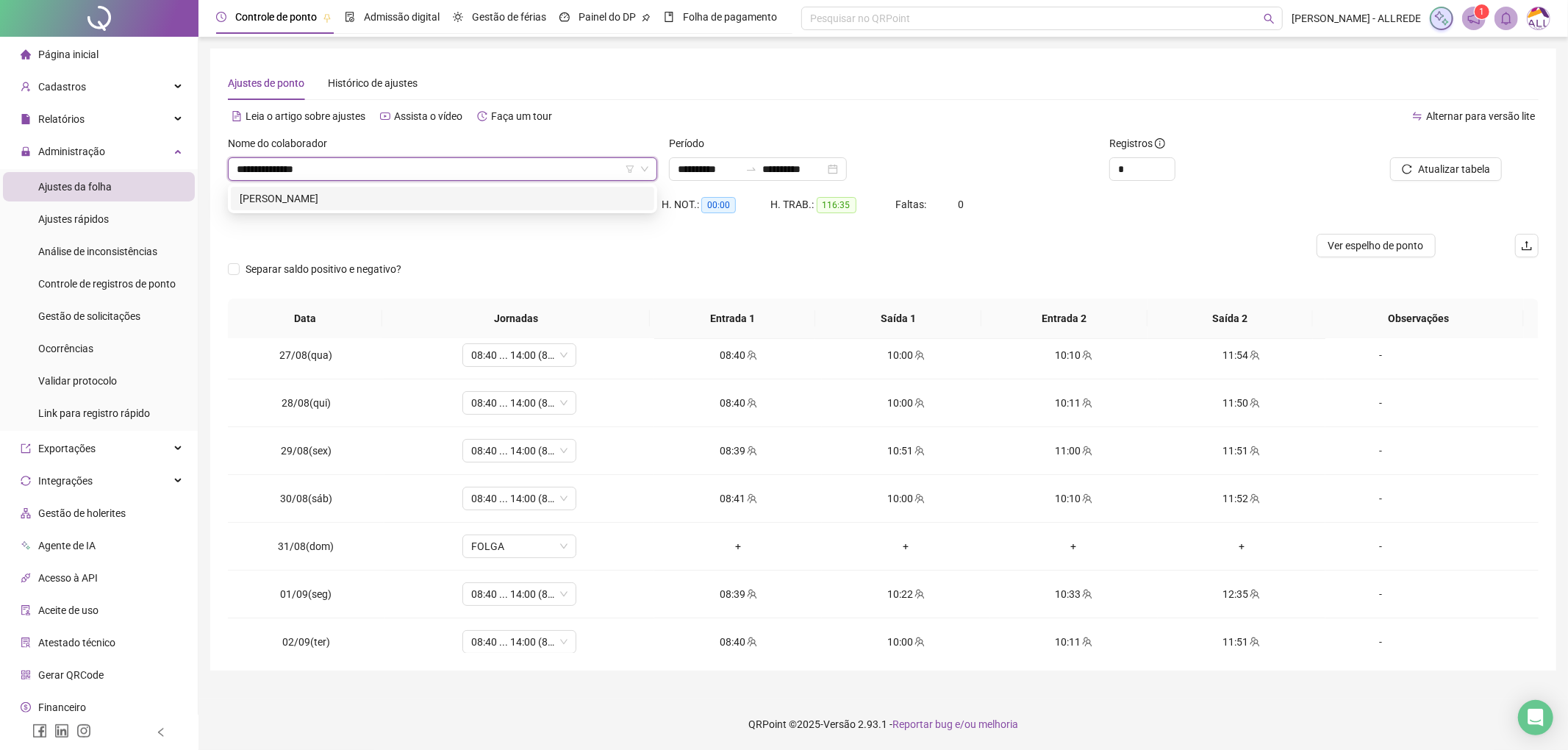
scroll to position [0, 0]
click at [349, 201] on div "LETICIA PEREIRA SANTOS" at bounding box center [443, 198] width 406 height 16
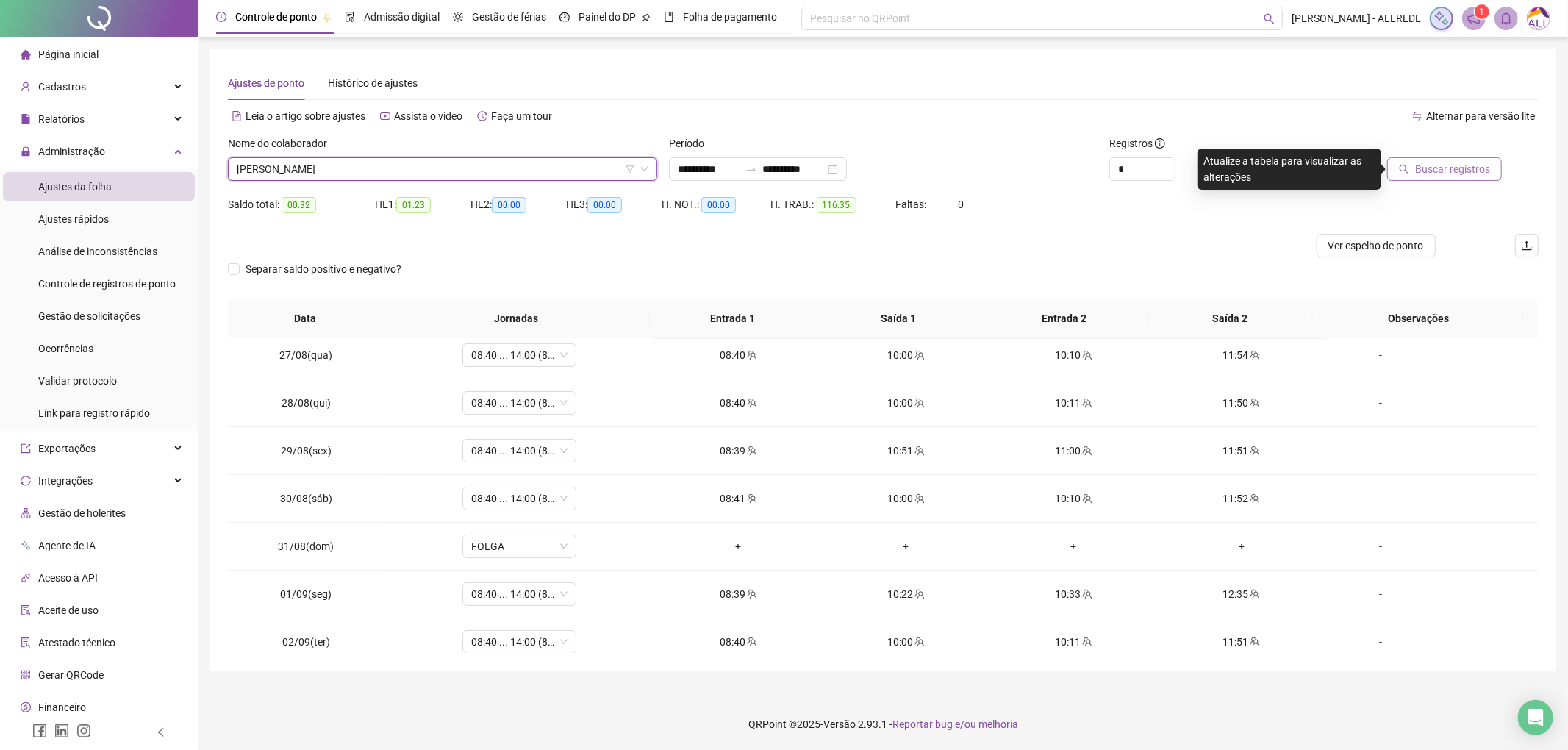
click at [1448, 168] on span "Buscar registros" at bounding box center [1453, 169] width 75 height 16
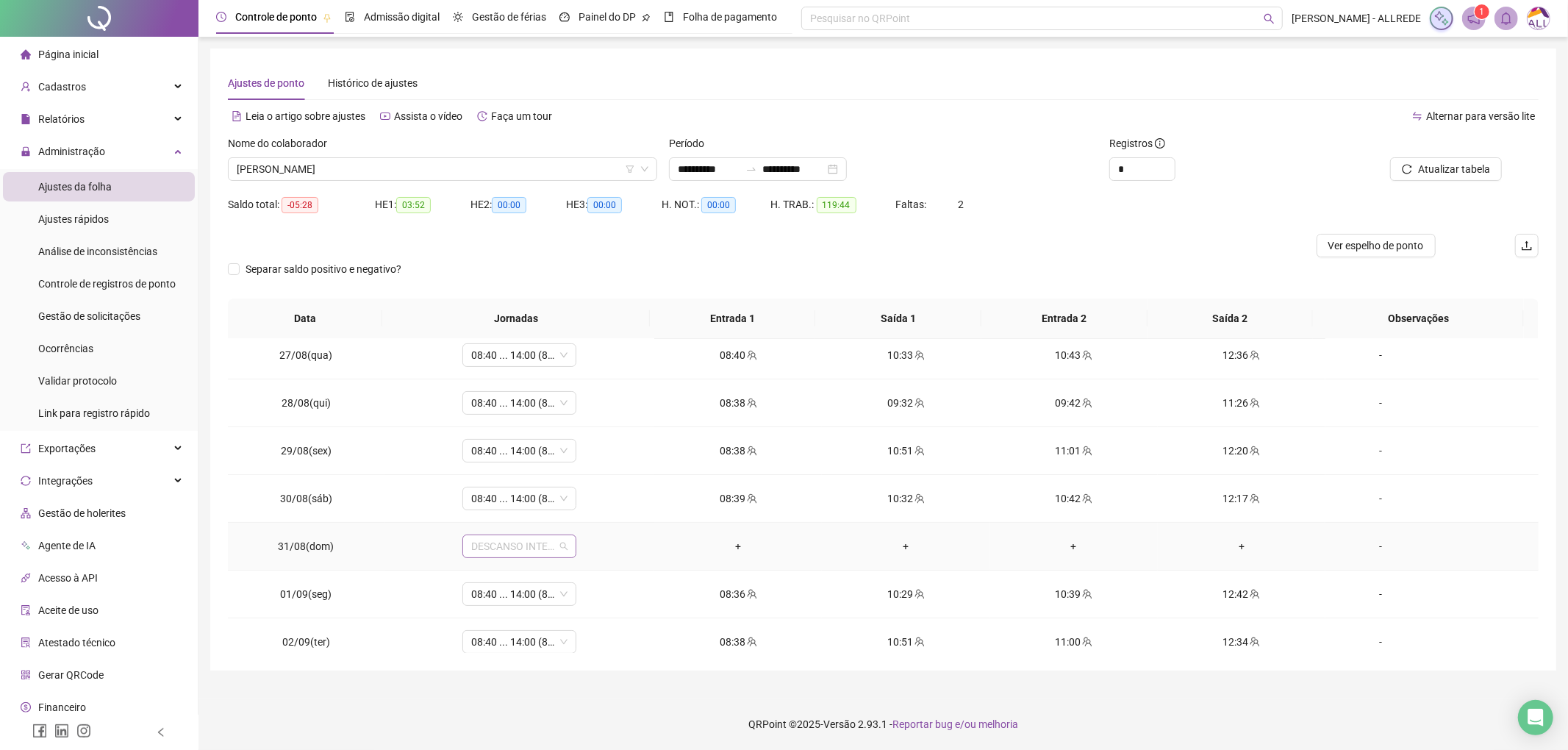
click at [503, 547] on span "DESCANSO INTER-JORNADA" at bounding box center [519, 546] width 96 height 22
type input "*"
click at [507, 463] on div "Folga" at bounding box center [529, 471] width 97 height 16
click at [592, 507] on button "Sim" at bounding box center [585, 511] width 29 height 18
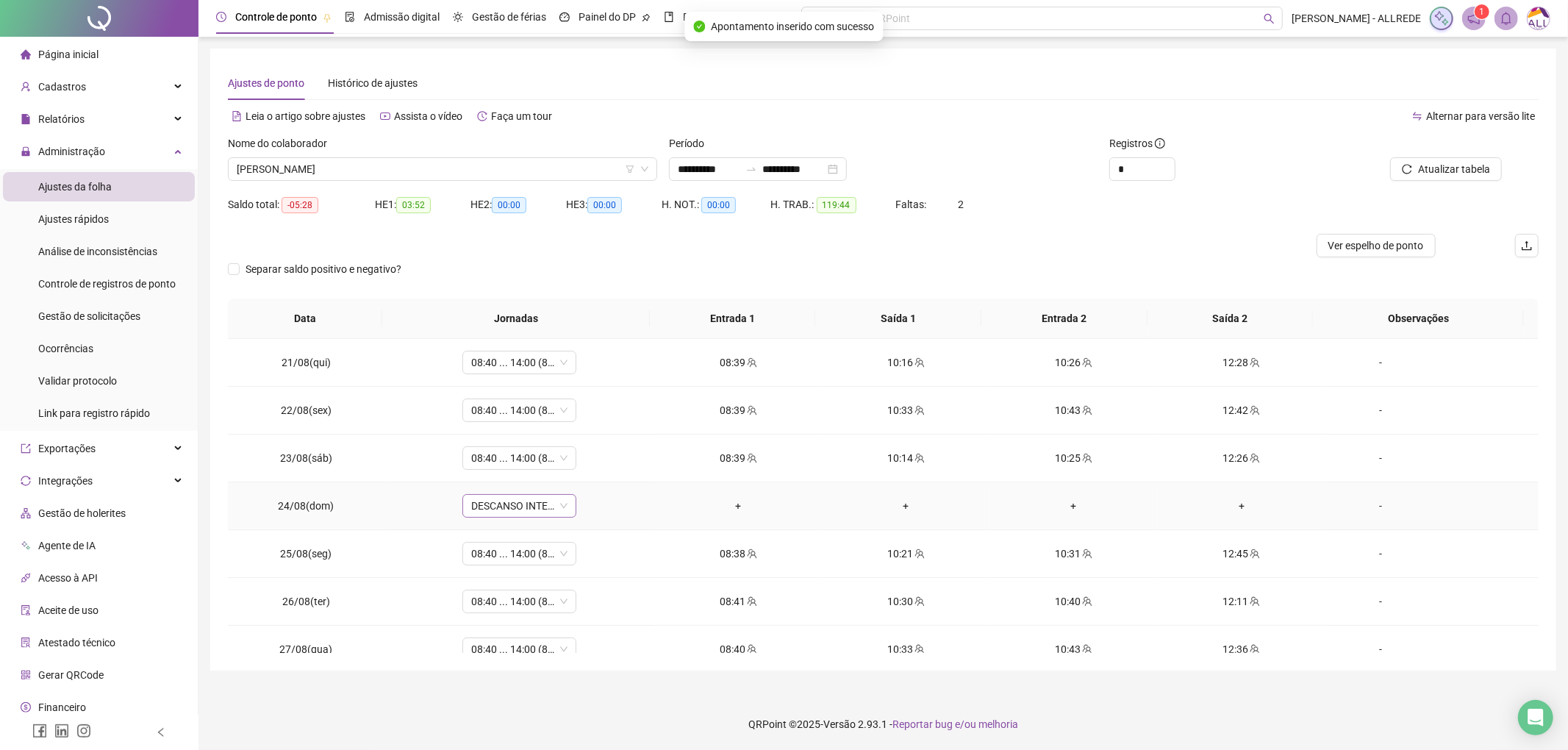
click at [498, 509] on span "DESCANSO INTER-JORNADA" at bounding box center [519, 506] width 96 height 22
type input "*"
click at [522, 616] on div "Folga" at bounding box center [529, 608] width 97 height 16
click at [589, 466] on span "Sim" at bounding box center [586, 469] width 17 height 16
click at [395, 161] on span "LETICIA PEREIRA SANTOS" at bounding box center [443, 169] width 412 height 22
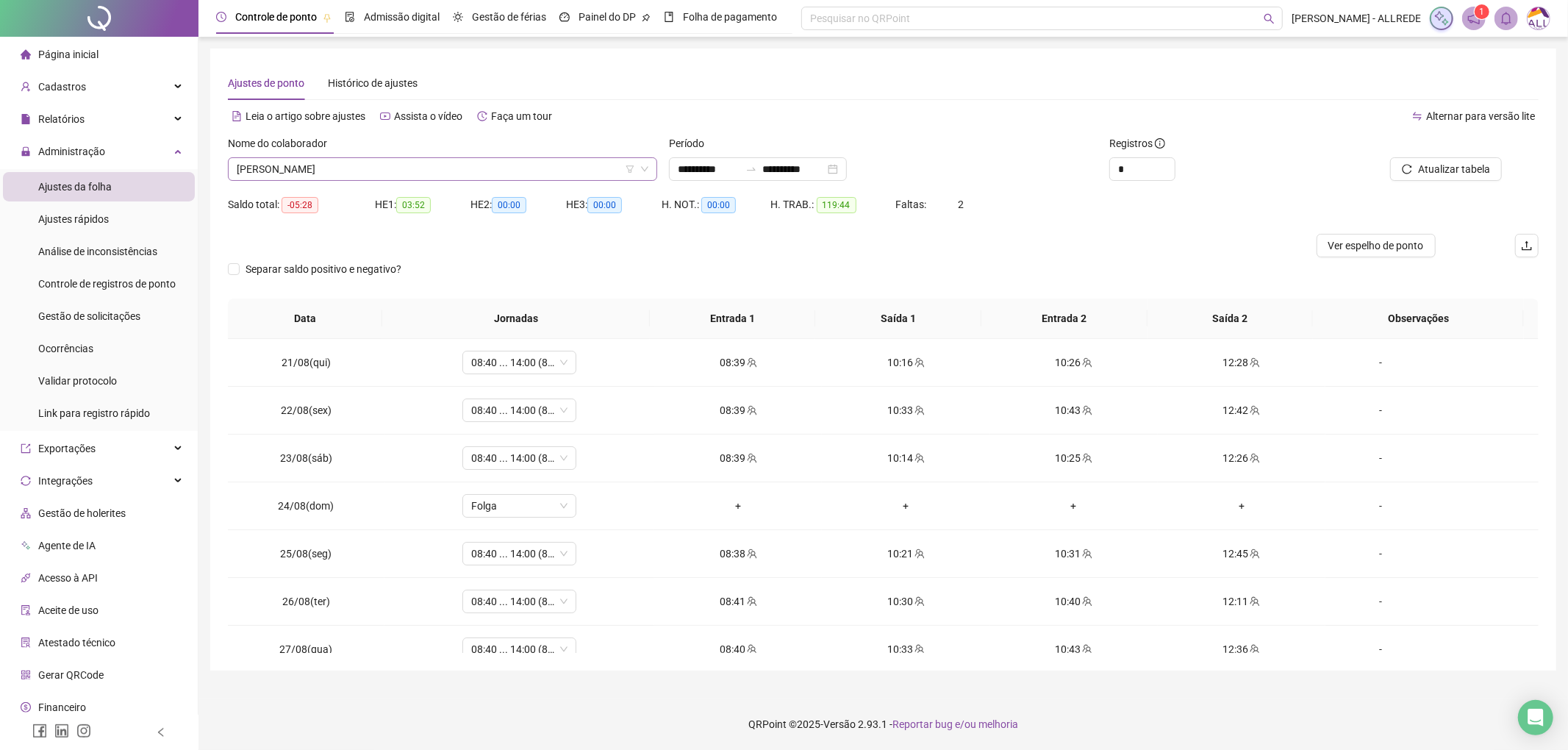
scroll to position [15819, 0]
paste input "**********"
type input "*******"
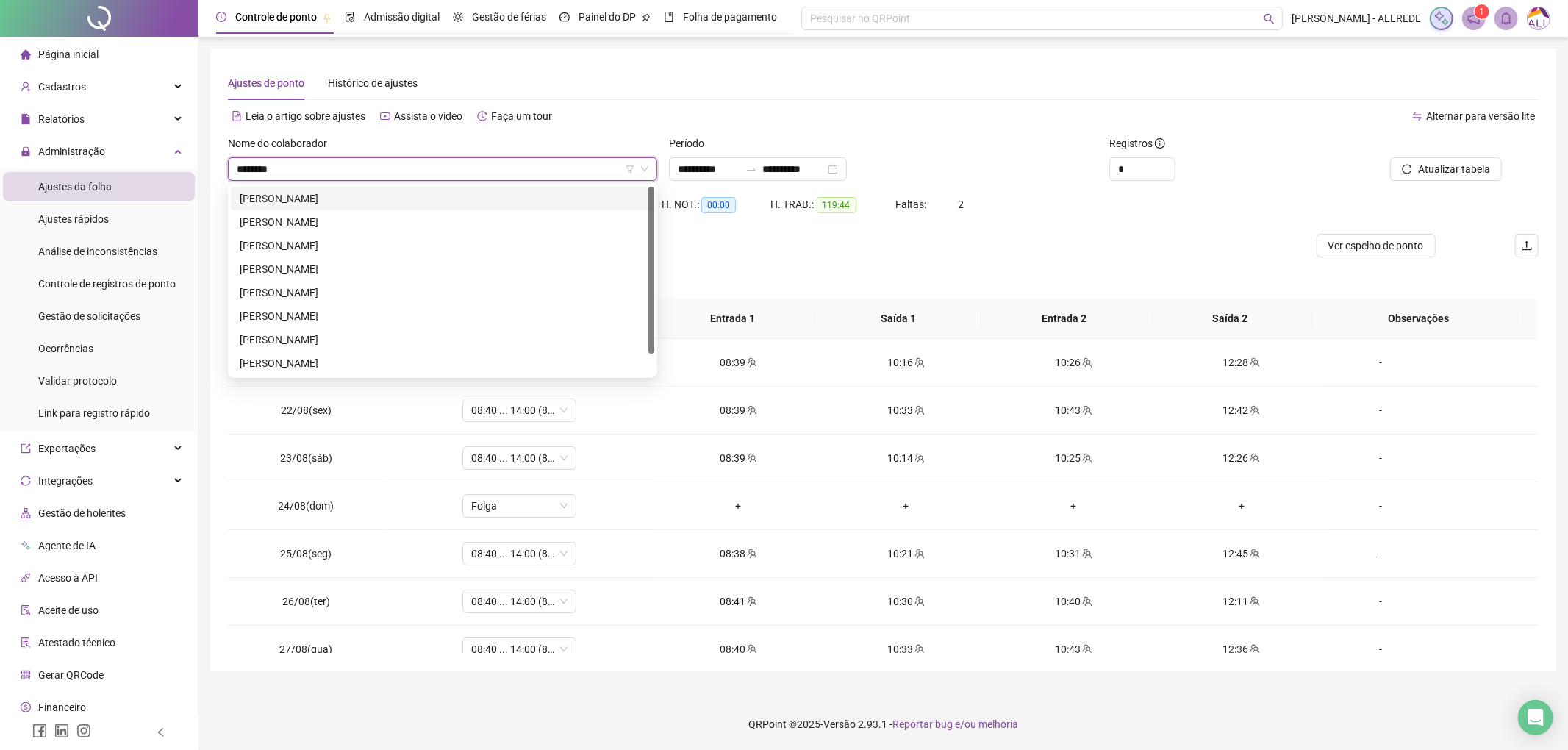
click at [368, 201] on div "MARCELO ALVES DE SOUZA" at bounding box center [443, 198] width 406 height 16
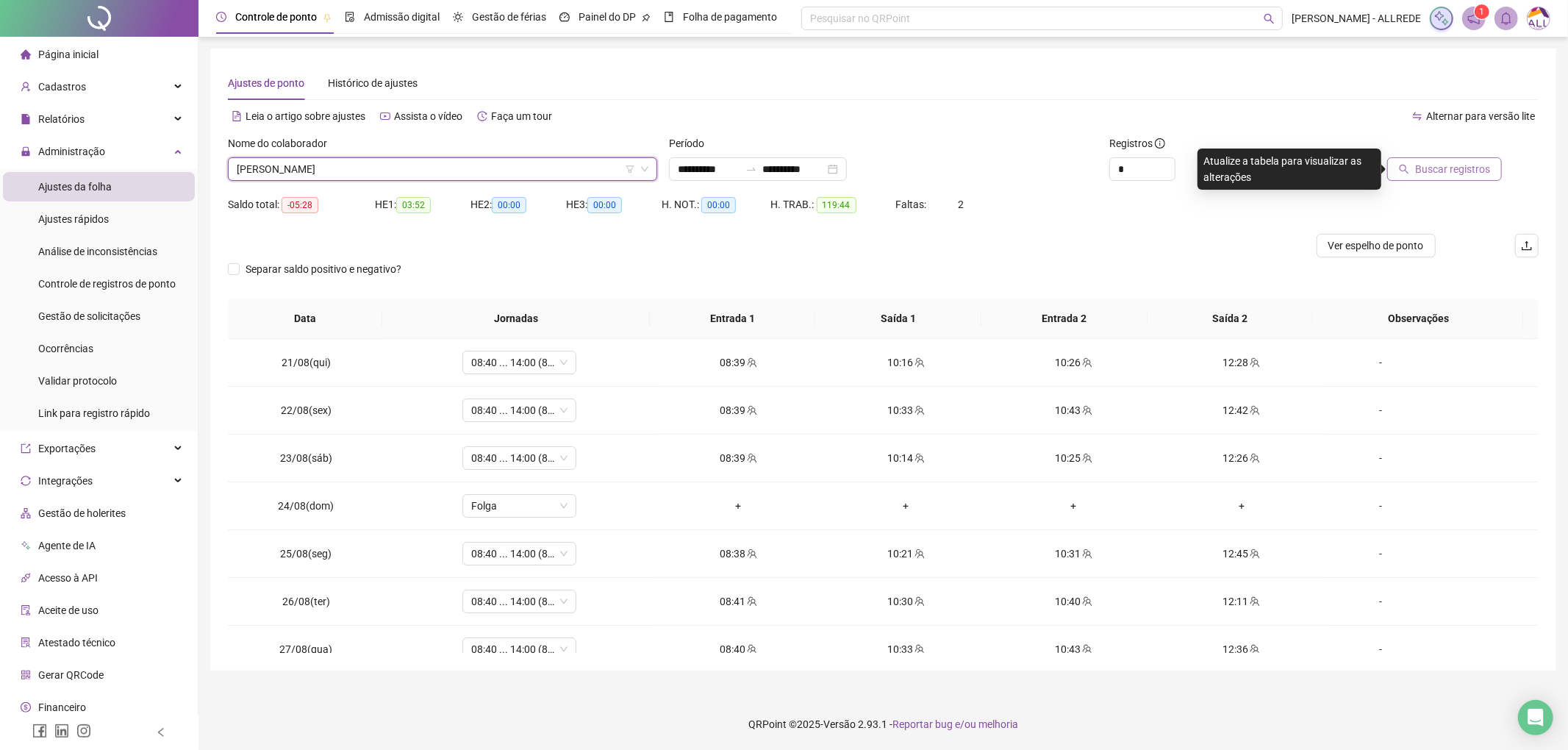
click at [1431, 168] on span "Buscar registros" at bounding box center [1453, 169] width 75 height 16
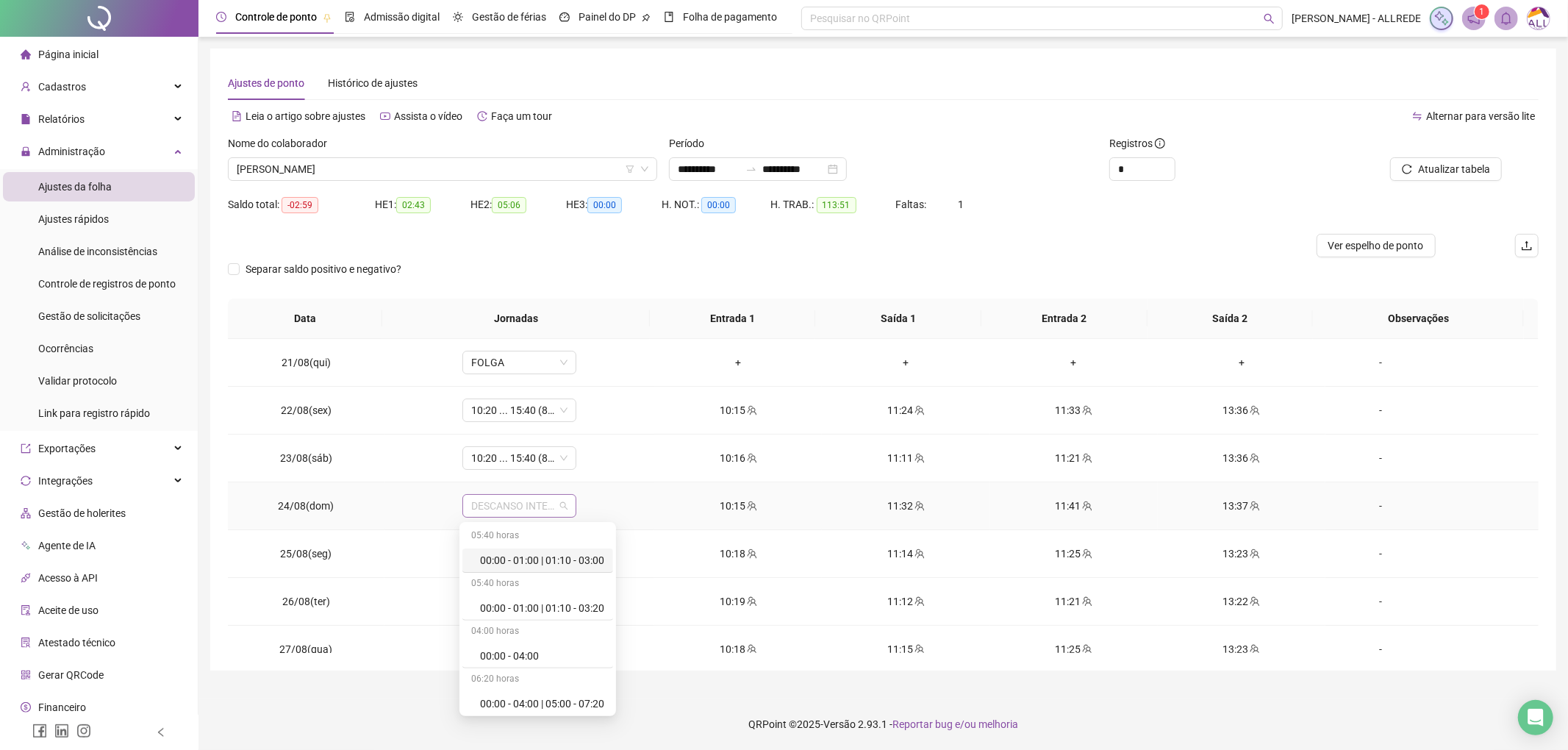
click at [507, 516] on span "DESCANSO INTER-JORNADA" at bounding box center [519, 506] width 96 height 22
click at [507, 512] on span "DESCANSO INTER-JORNADA" at bounding box center [519, 506] width 96 height 22
type input "*****"
click at [526, 606] on div "10:20 ... 15:40 (8 horas)" at bounding box center [534, 608] width 109 height 16
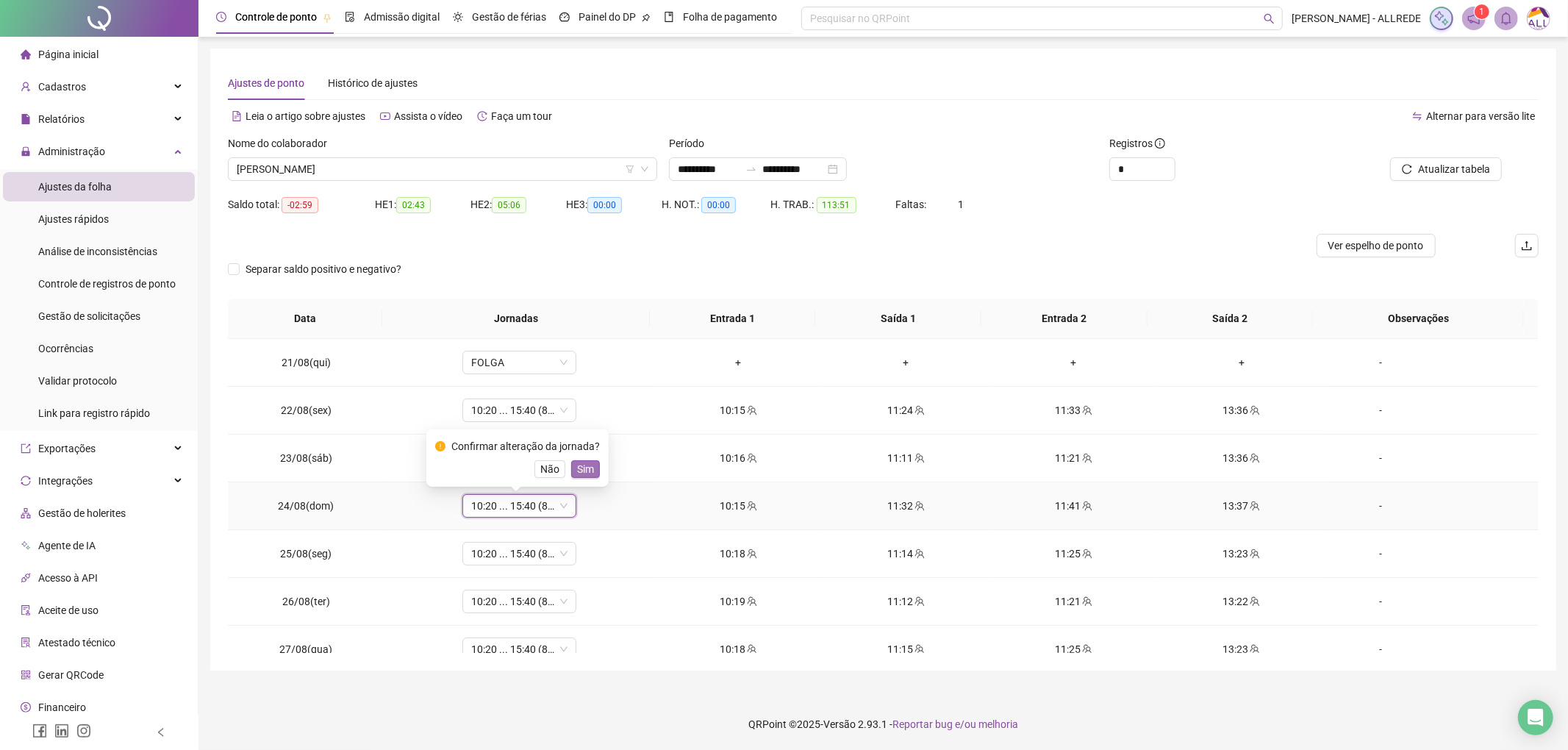
click at [581, 468] on span "Sim" at bounding box center [586, 469] width 17 height 16
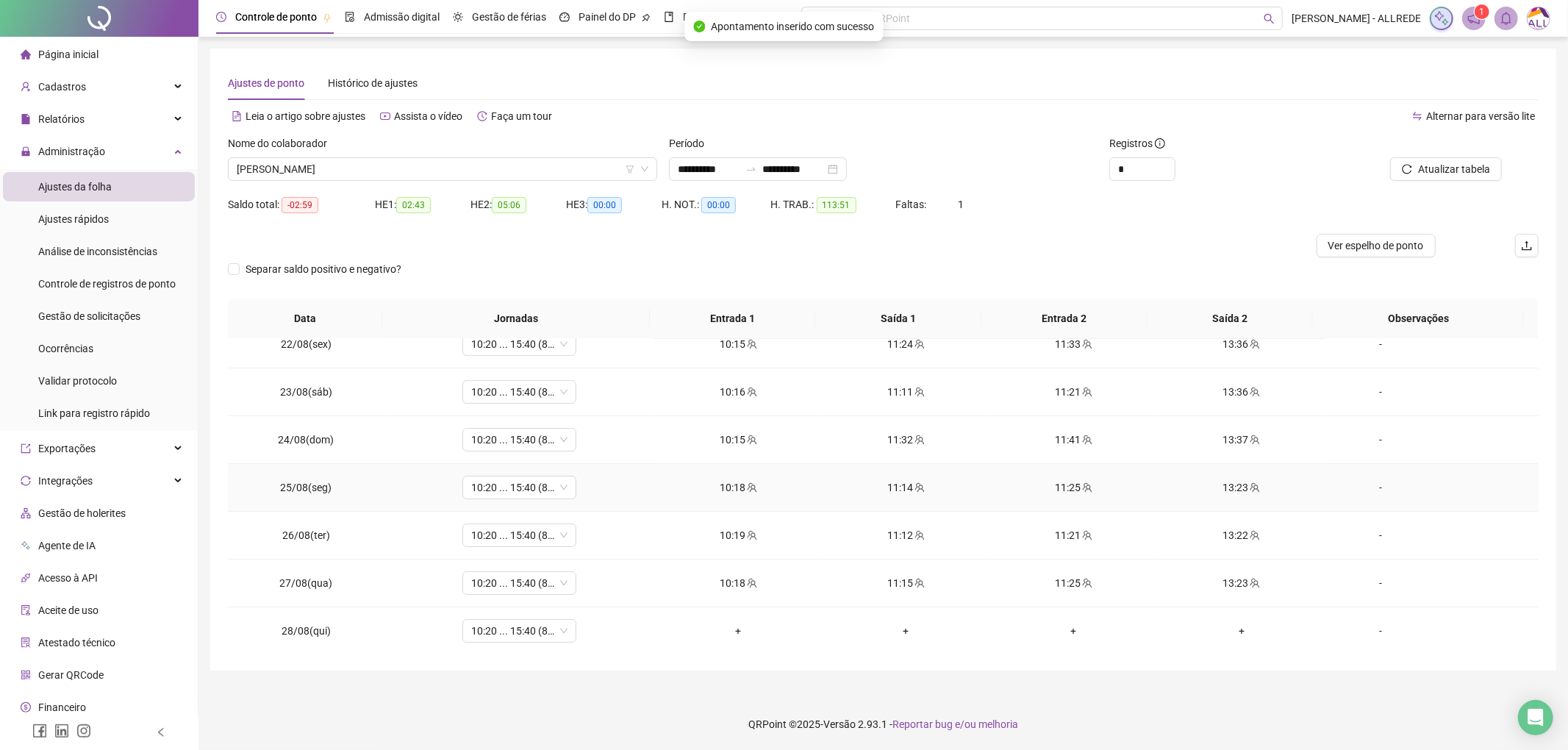
scroll to position [98, 0]
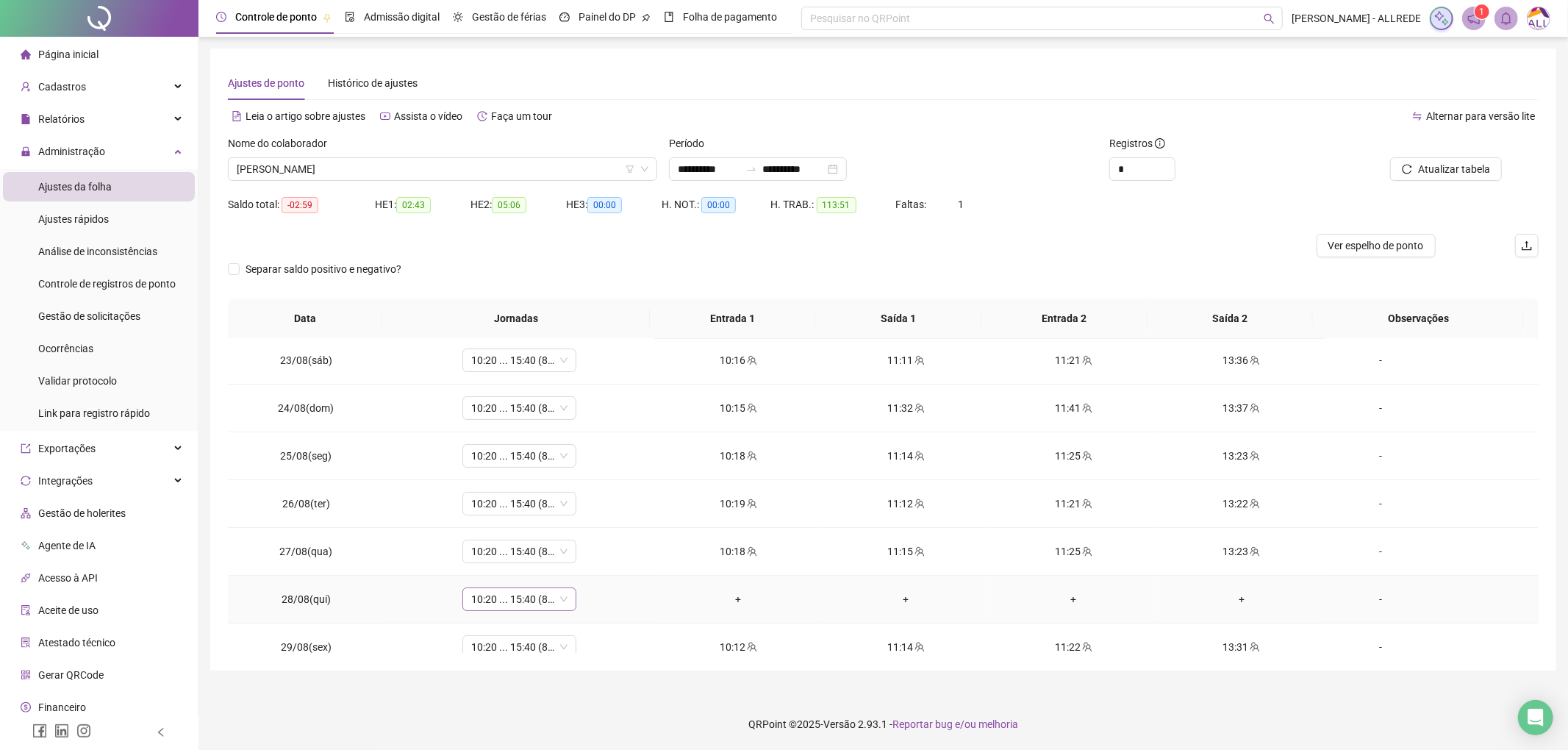
click at [504, 603] on span "10:20 ... 15:40 (8 HORAS)" at bounding box center [519, 600] width 96 height 22
type input "*"
click at [518, 521] on div "Folga" at bounding box center [529, 524] width 97 height 16
click at [583, 558] on span "Sim" at bounding box center [586, 563] width 17 height 16
click at [1415, 168] on button "Atualizar tabela" at bounding box center [1446, 169] width 112 height 24
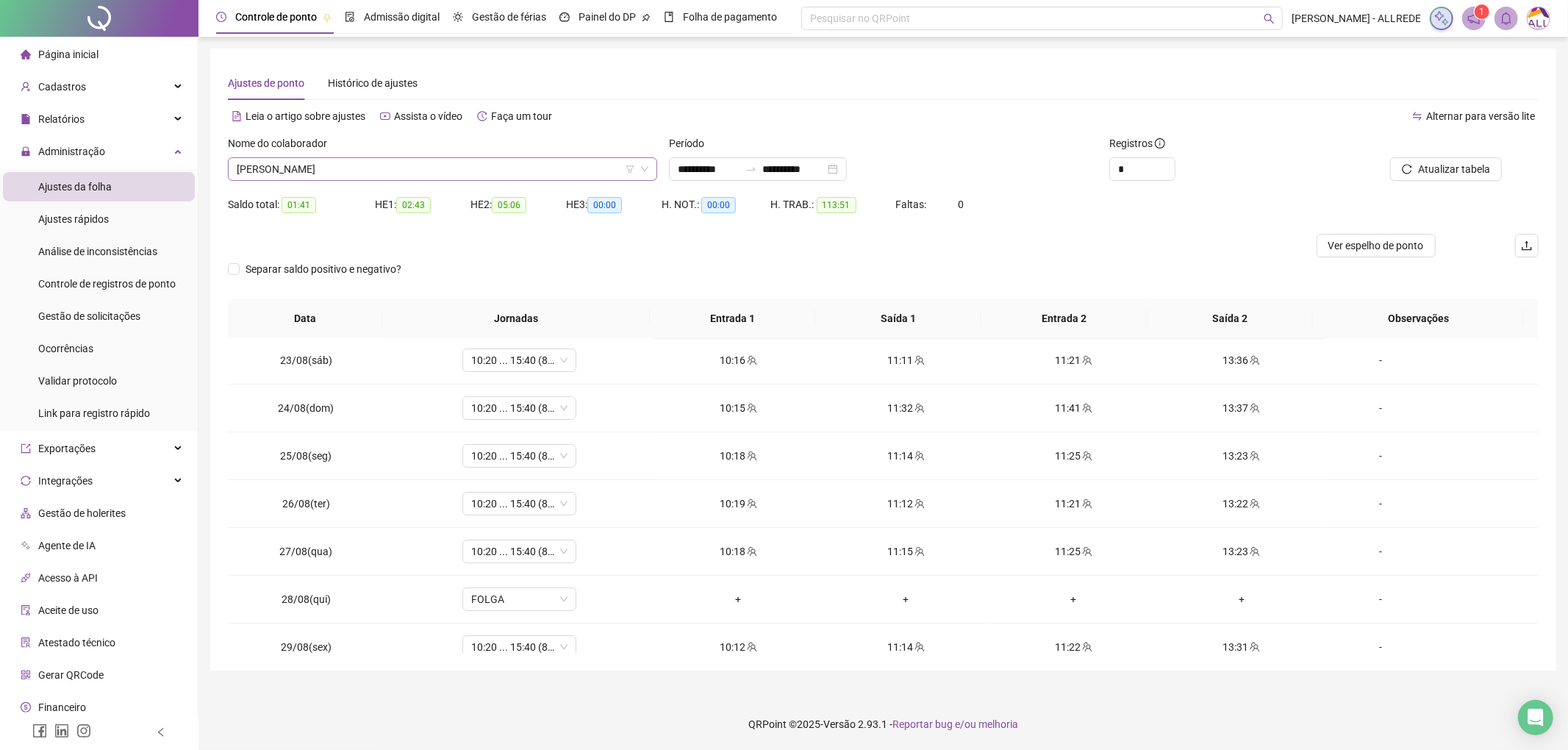
click at [450, 169] on span "MARCELO ALVES DE SOUZA" at bounding box center [443, 169] width 412 height 22
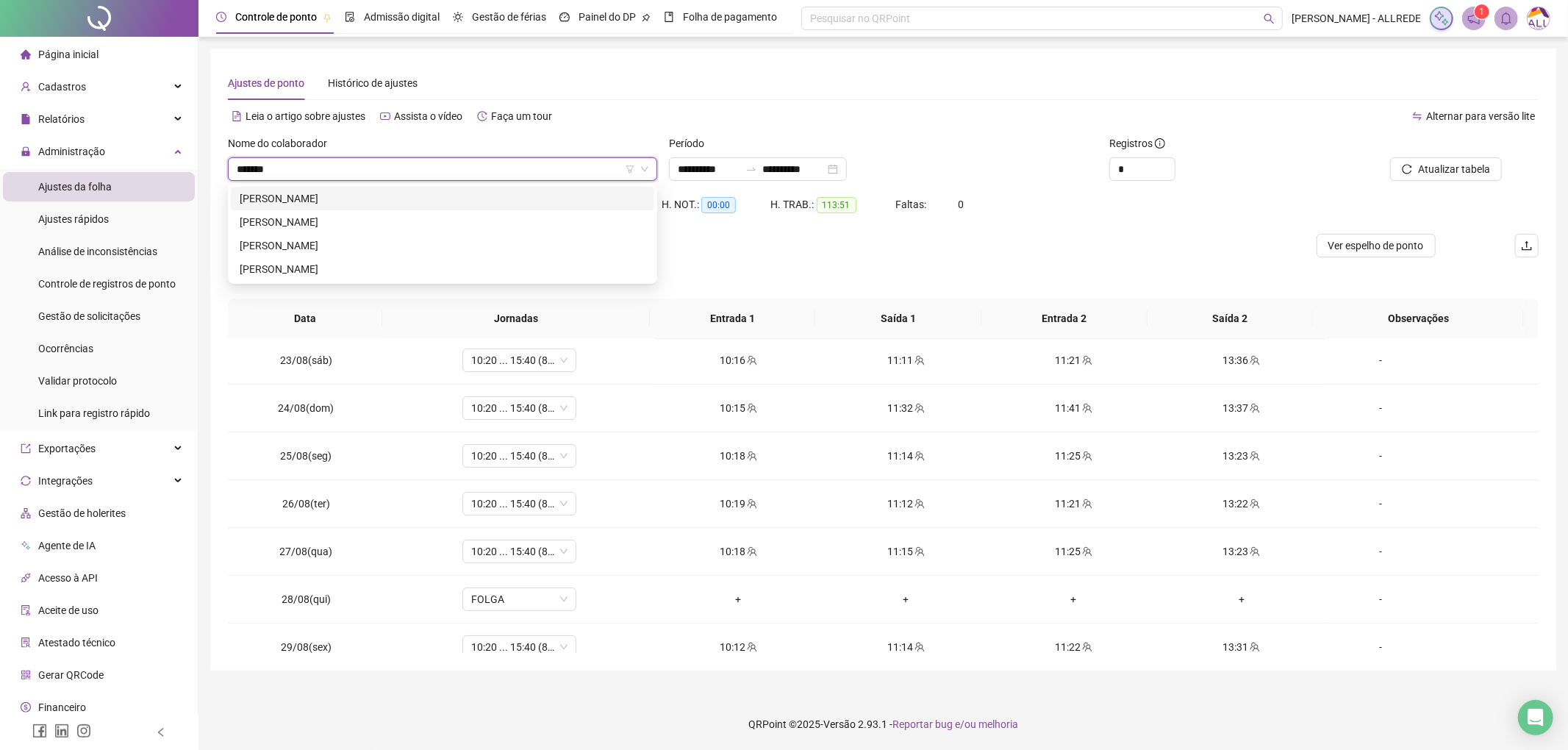
scroll to position [0, 0]
type input "**********"
drag, startPoint x: 457, startPoint y: 195, endPoint x: 476, endPoint y: 195, distance: 19.0
click at [457, 195] on div "MARIA EDUARDA FERNANDES DE ARAUJO" at bounding box center [443, 198] width 406 height 16
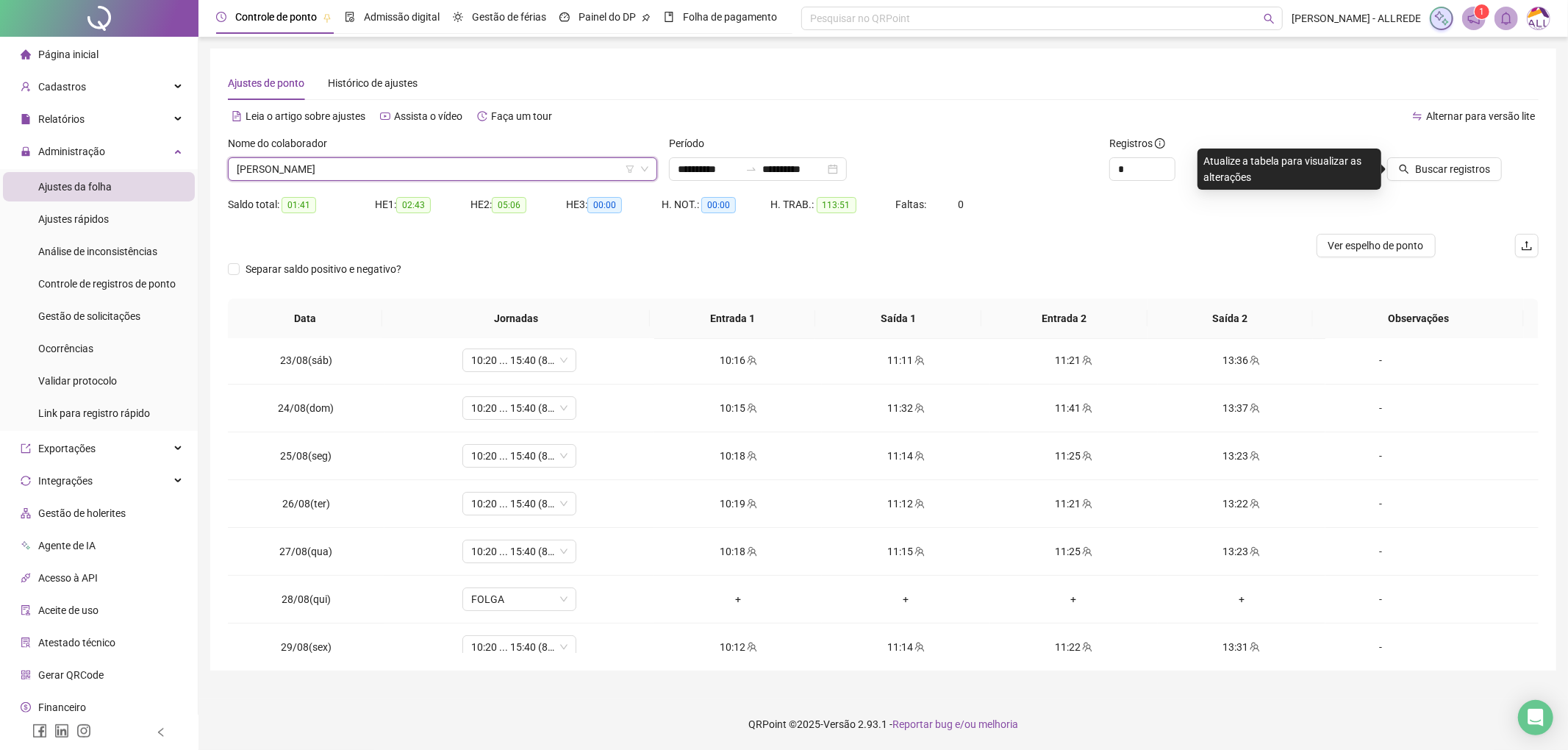
drag, startPoint x: 1401, startPoint y: 168, endPoint x: 1371, endPoint y: 174, distance: 30.6
click at [1403, 168] on icon "search" at bounding box center [1404, 168] width 10 height 10
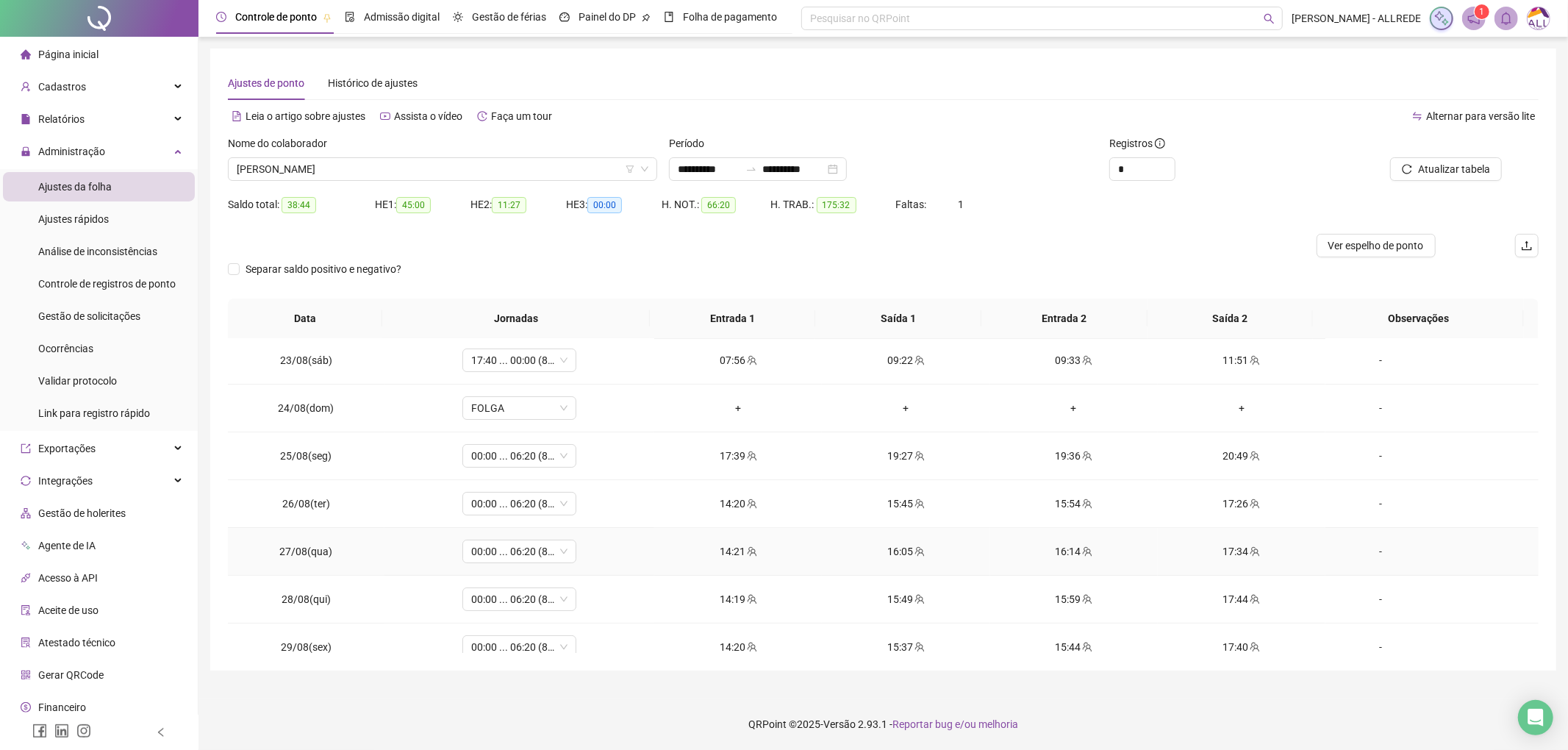
scroll to position [196, 0]
click at [510, 151] on div "Nome do colaborador" at bounding box center [443, 147] width 429 height 22
click at [518, 166] on span "MARIA EDUARDA FERNANDES DE ARAUJO" at bounding box center [443, 169] width 412 height 22
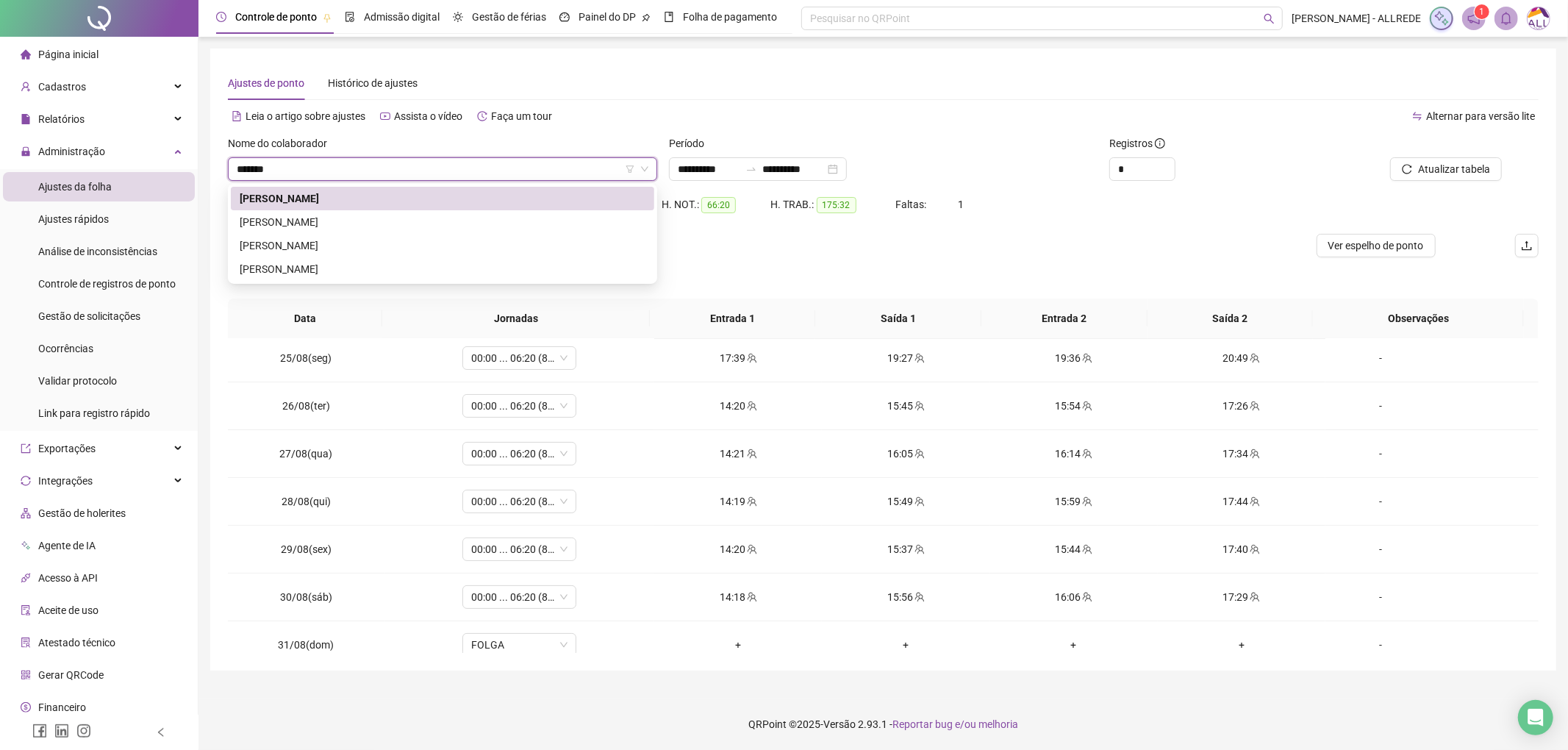
scroll to position [0, 0]
type input "**********"
click at [486, 238] on div "MARIA EDUARDA RODRIGUES DE LIRA MACENA" at bounding box center [443, 245] width 406 height 16
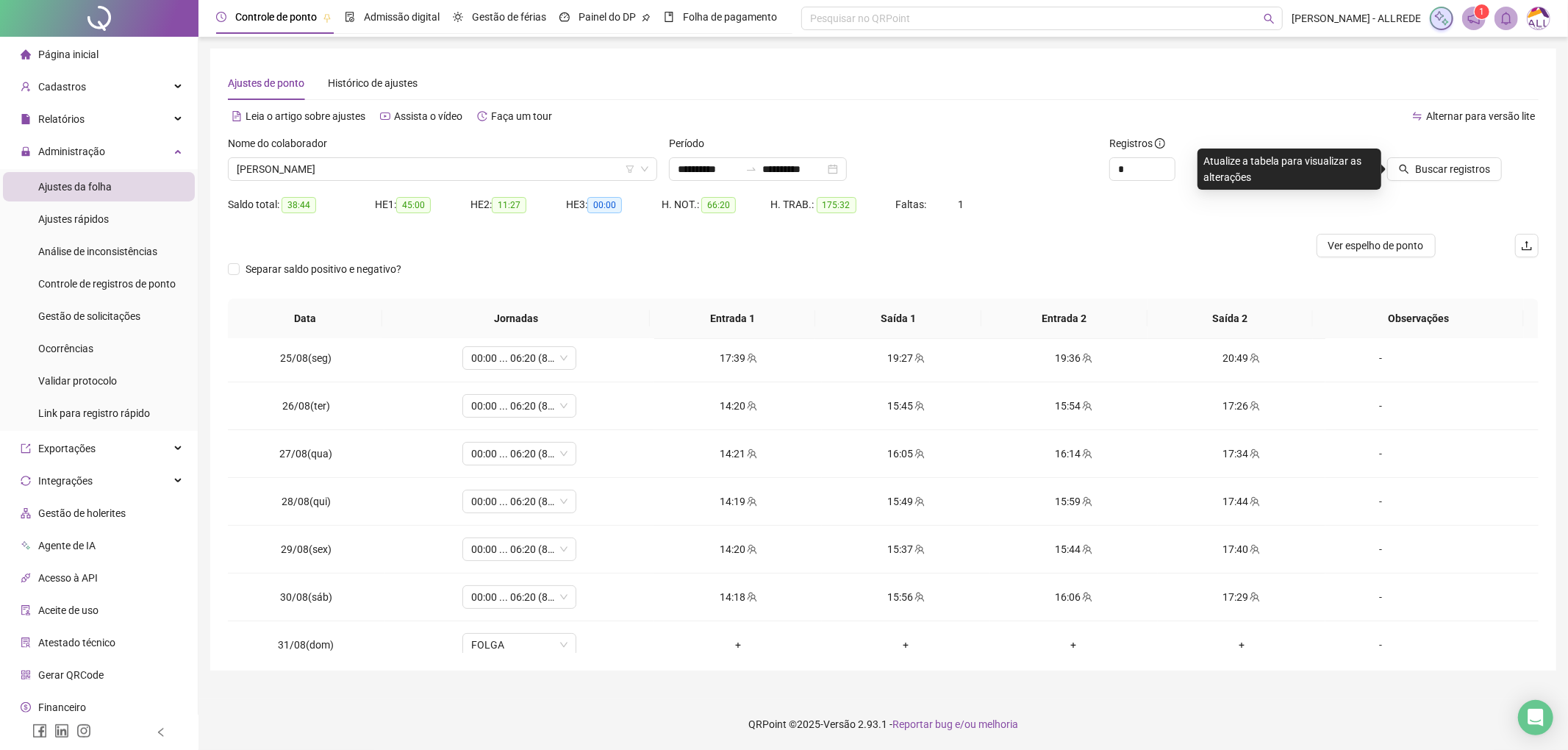
click at [1447, 153] on div at bounding box center [1416, 147] width 172 height 22
click at [1444, 156] on div at bounding box center [1416, 147] width 172 height 22
click at [1447, 168] on span "Buscar registros" at bounding box center [1453, 169] width 75 height 16
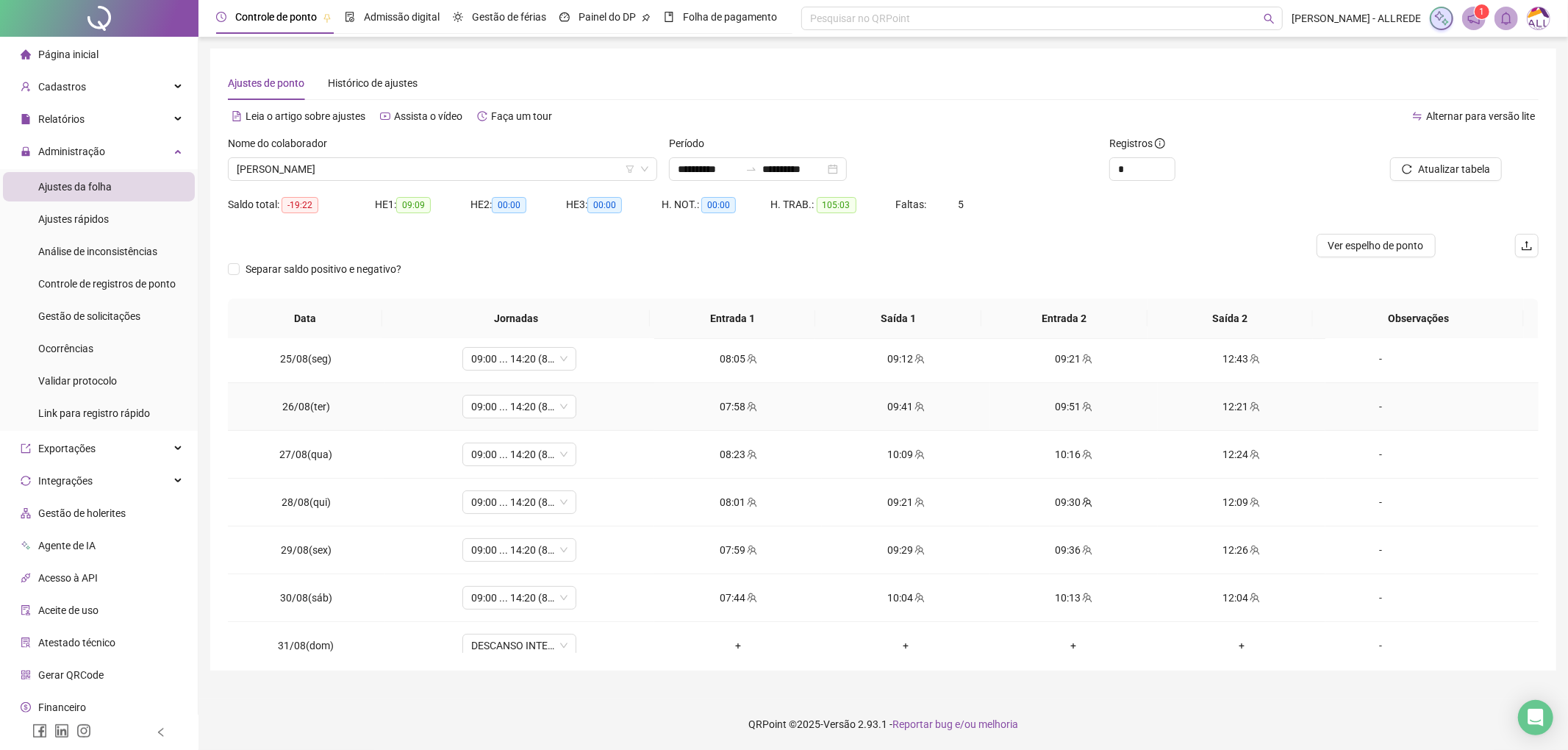
scroll to position [196, 0]
click at [509, 648] on span "DESCANSO INTER-JORNADA" at bounding box center [519, 645] width 96 height 22
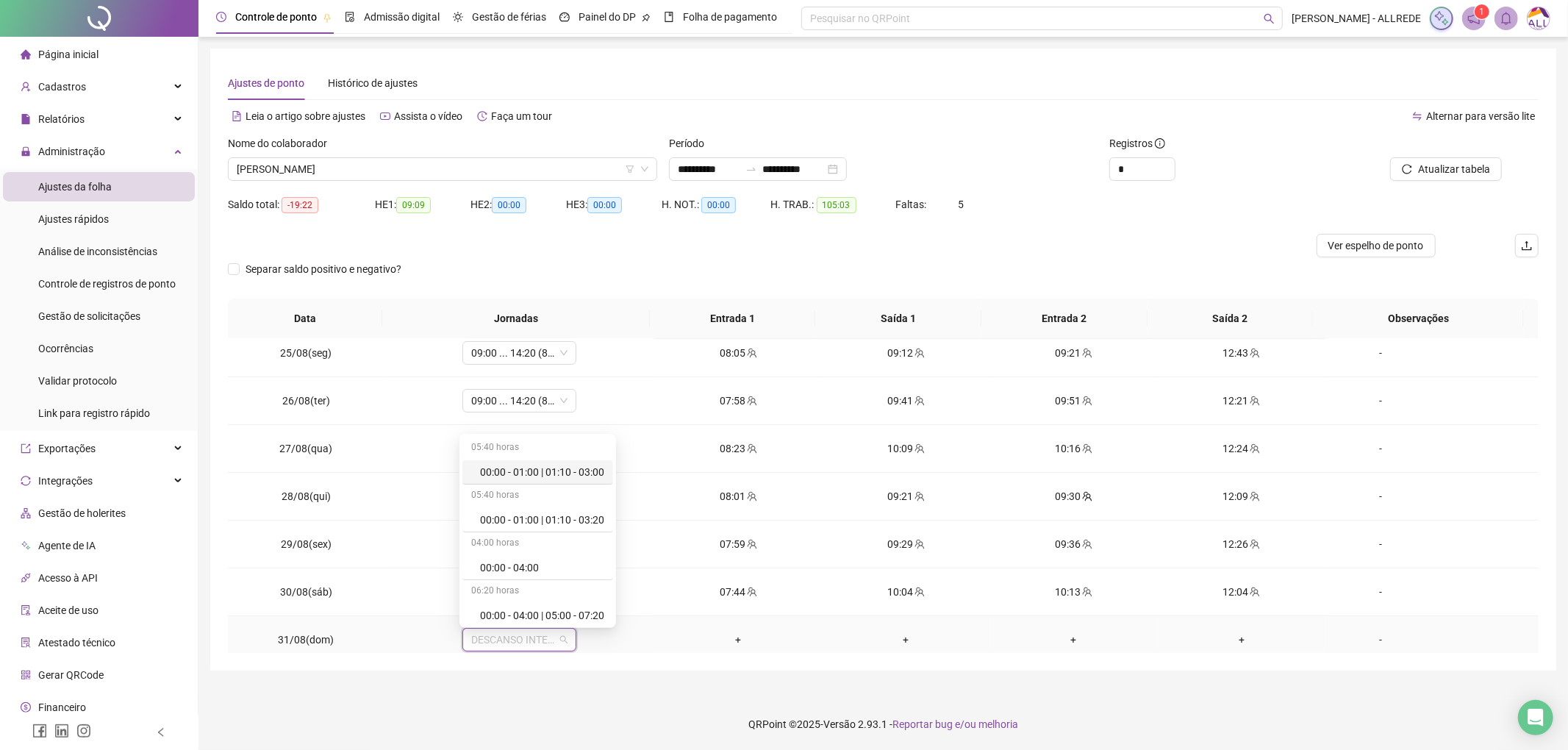
type input "*"
click at [504, 558] on div "Folga" at bounding box center [529, 565] width 97 height 16
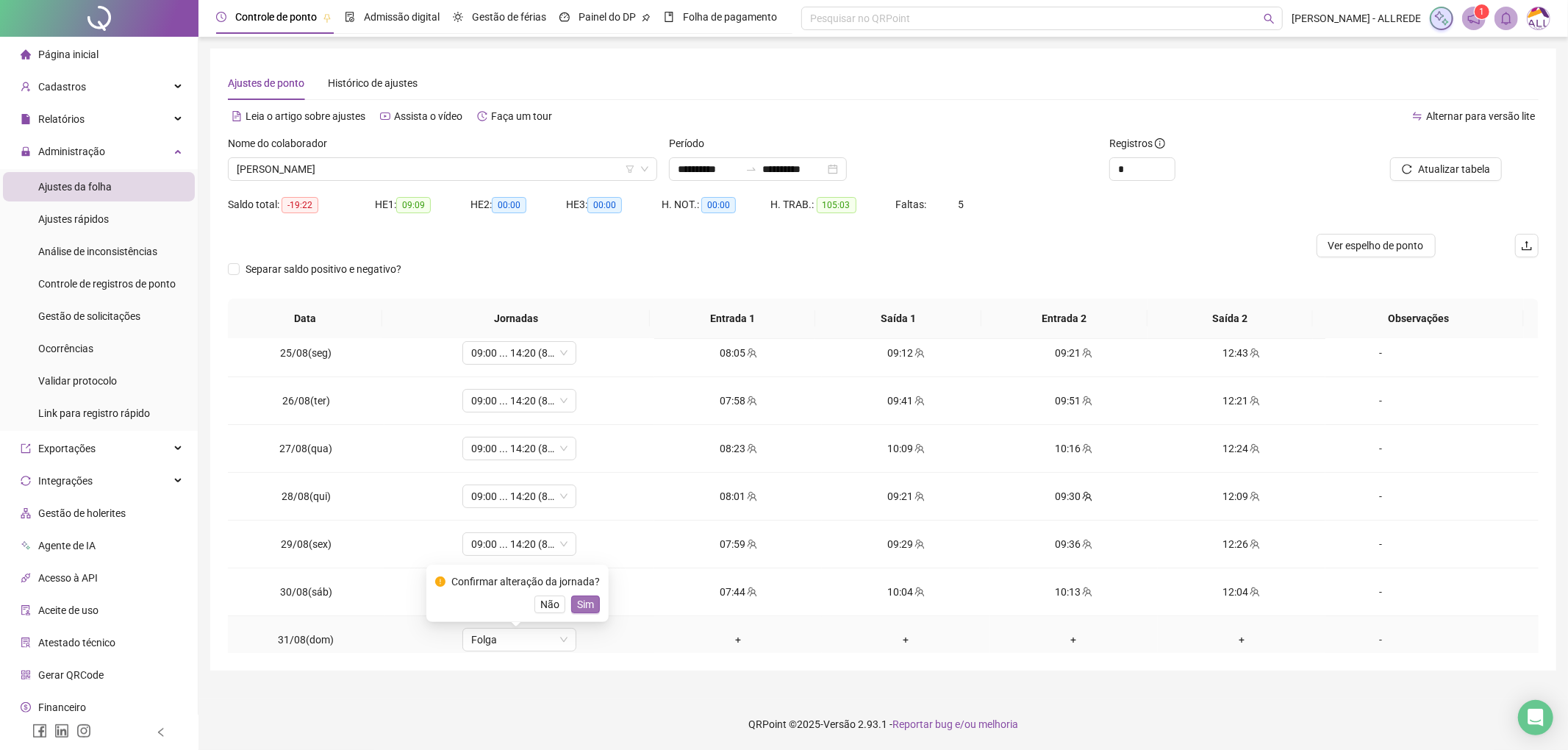
click at [583, 600] on span "Sim" at bounding box center [586, 604] width 17 height 16
click at [1473, 172] on span "Atualizar tabela" at bounding box center [1454, 169] width 72 height 16
click at [1371, 236] on button "Ver espelho de ponto" at bounding box center [1376, 245] width 119 height 24
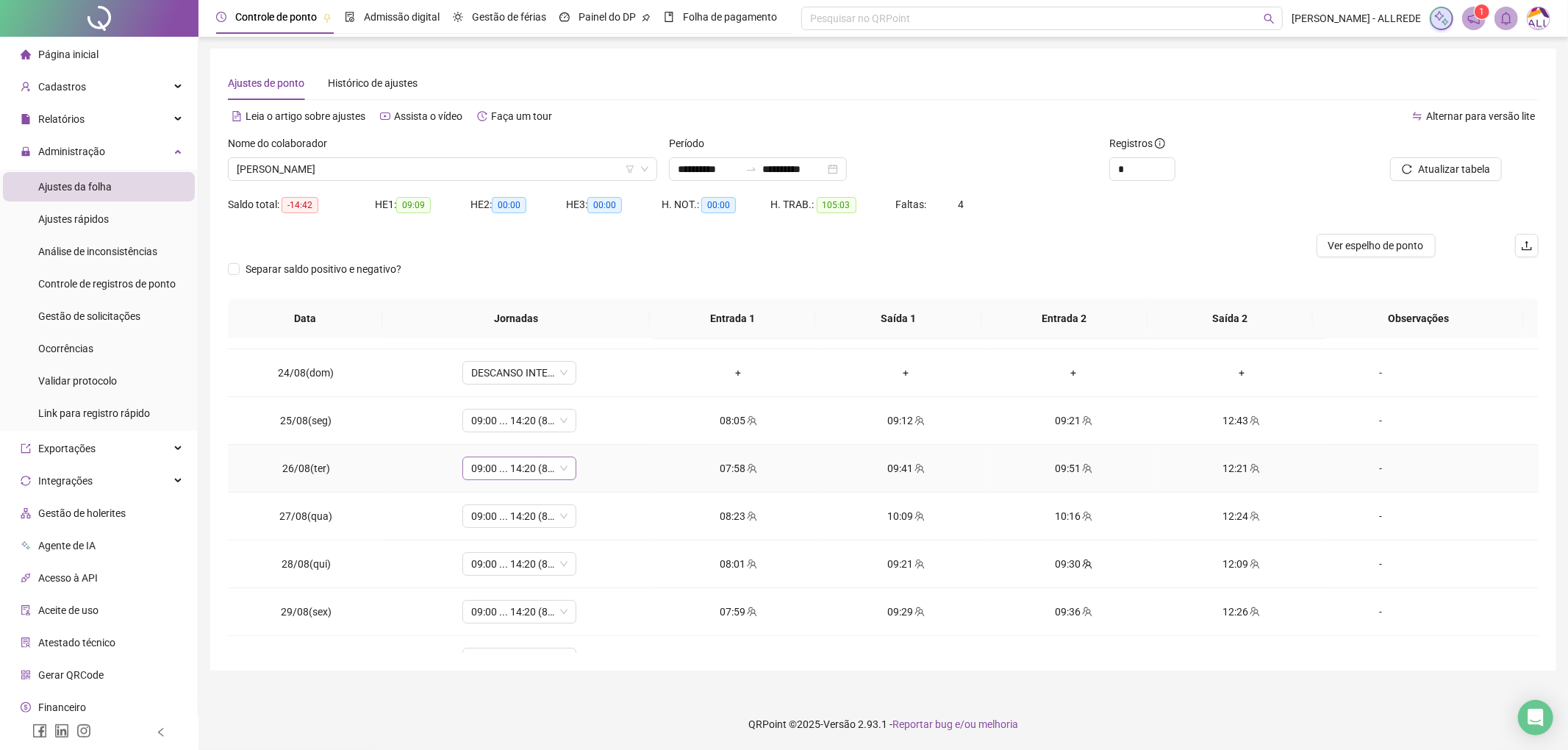
scroll to position [103, 0]
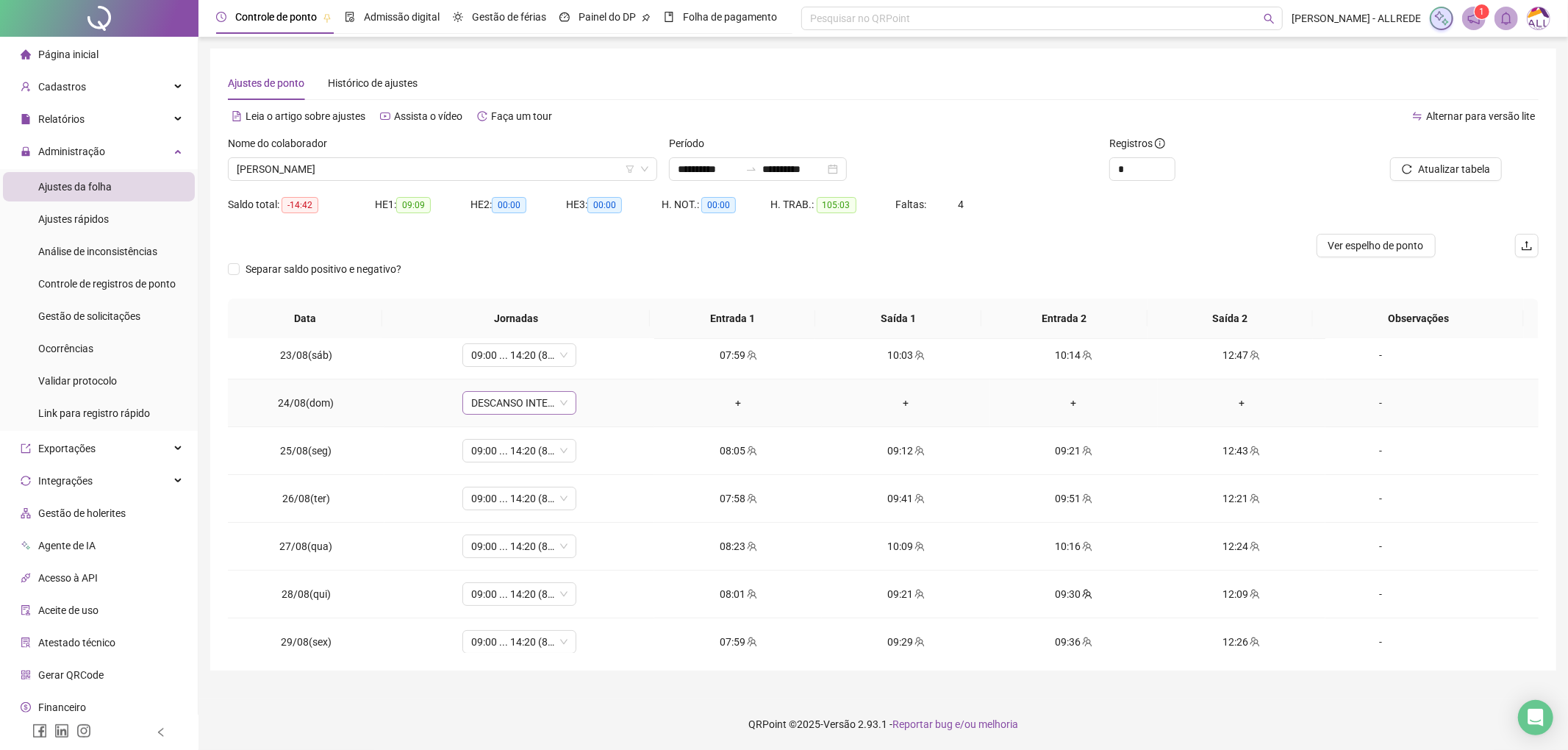
click at [527, 404] on span "DESCANSO INTER-JORNADA" at bounding box center [519, 403] width 96 height 22
type input "*"
click at [504, 505] on div "Folga" at bounding box center [529, 505] width 97 height 16
click at [580, 366] on span "Sim" at bounding box center [586, 366] width 17 height 16
click at [1444, 176] on button "Atualizar tabela" at bounding box center [1446, 169] width 112 height 24
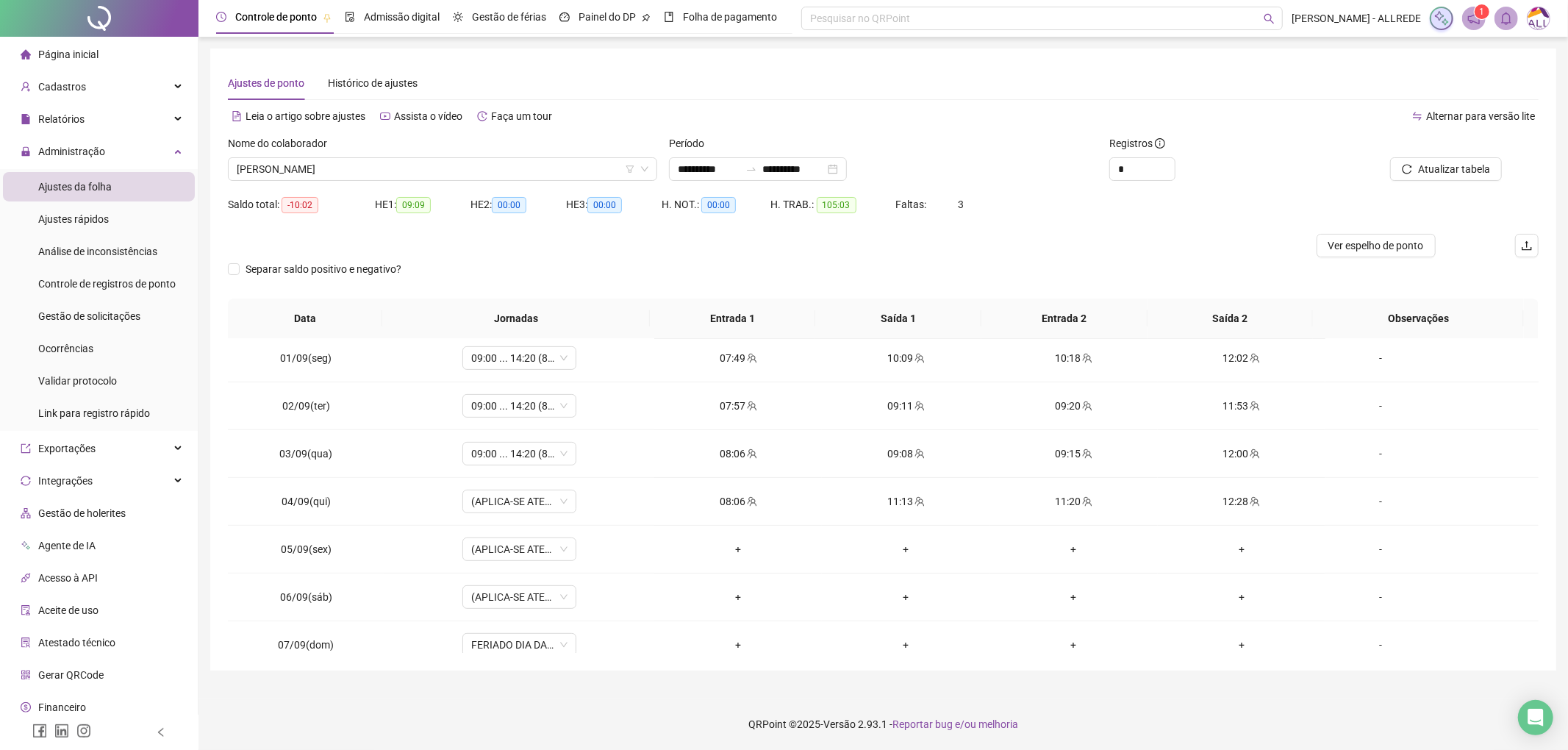
scroll to position [593, 0]
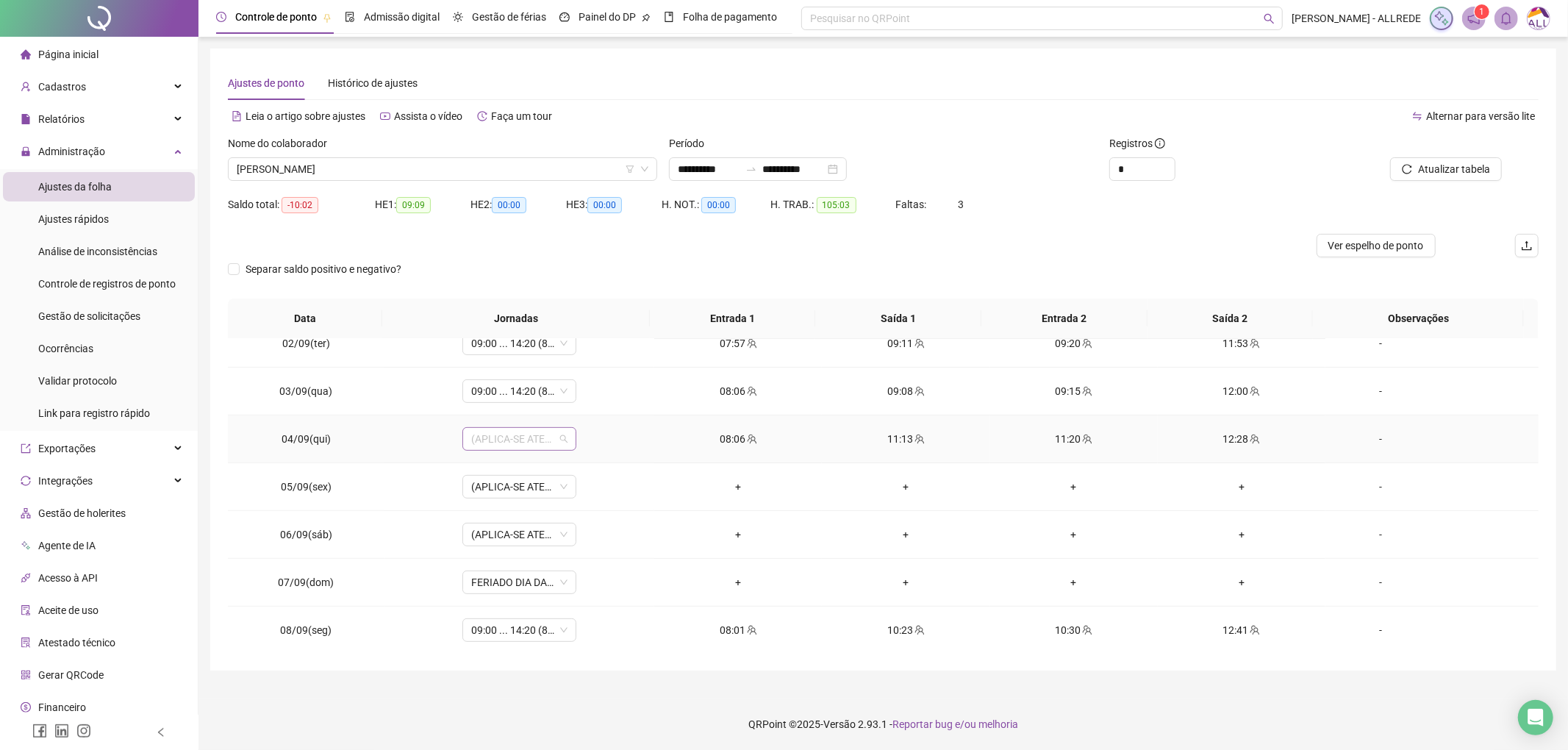
click at [500, 433] on span "(APLICA-SE ATESTADO)" at bounding box center [519, 439] width 96 height 22
type input "*********"
click at [554, 496] on div "09:00 ... 14:20 (8 horas)" at bounding box center [534, 495] width 109 height 16
click at [588, 404] on span "Sim" at bounding box center [586, 404] width 17 height 16
click at [1443, 166] on span "Atualizar tabela" at bounding box center [1454, 169] width 72 height 16
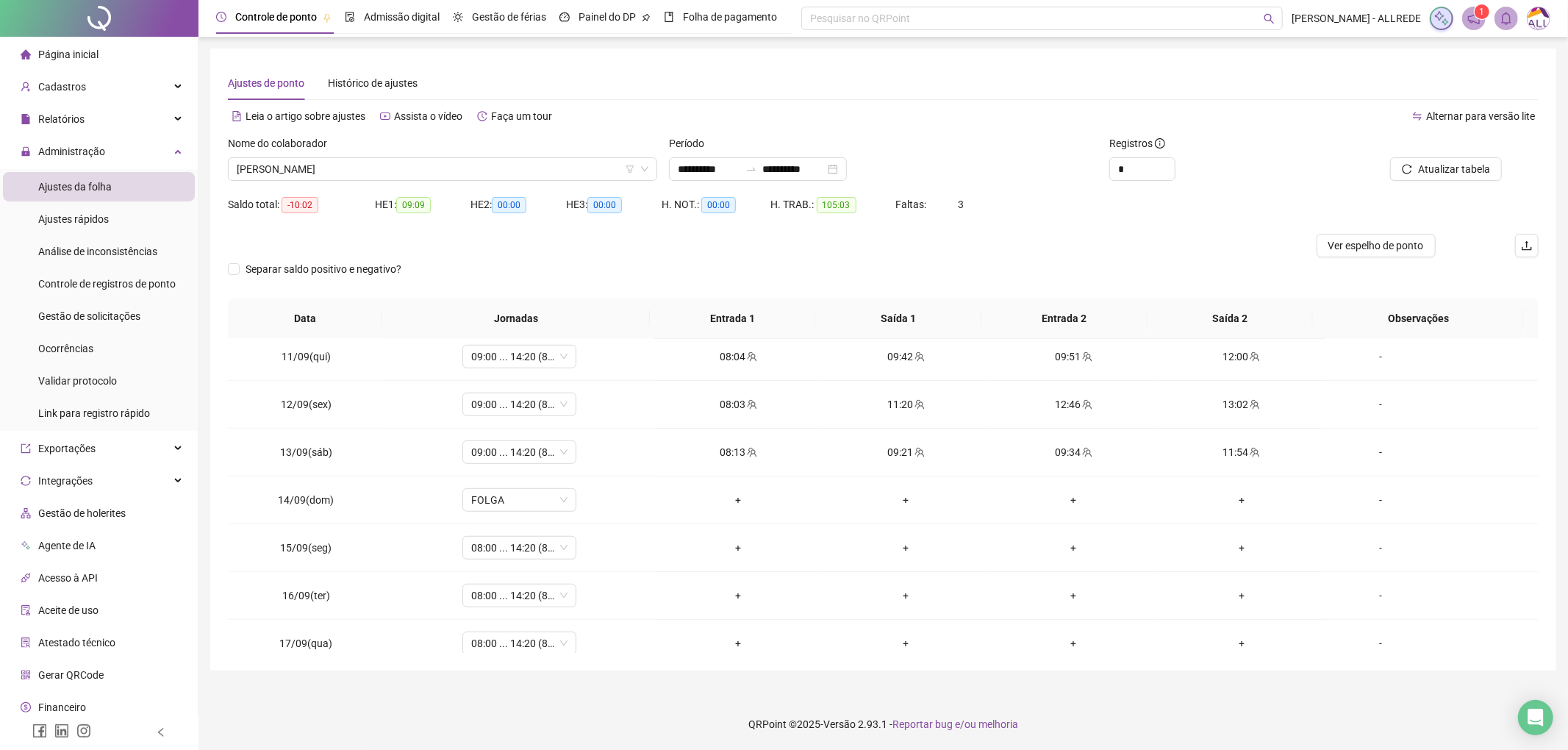
scroll to position [1031, 0]
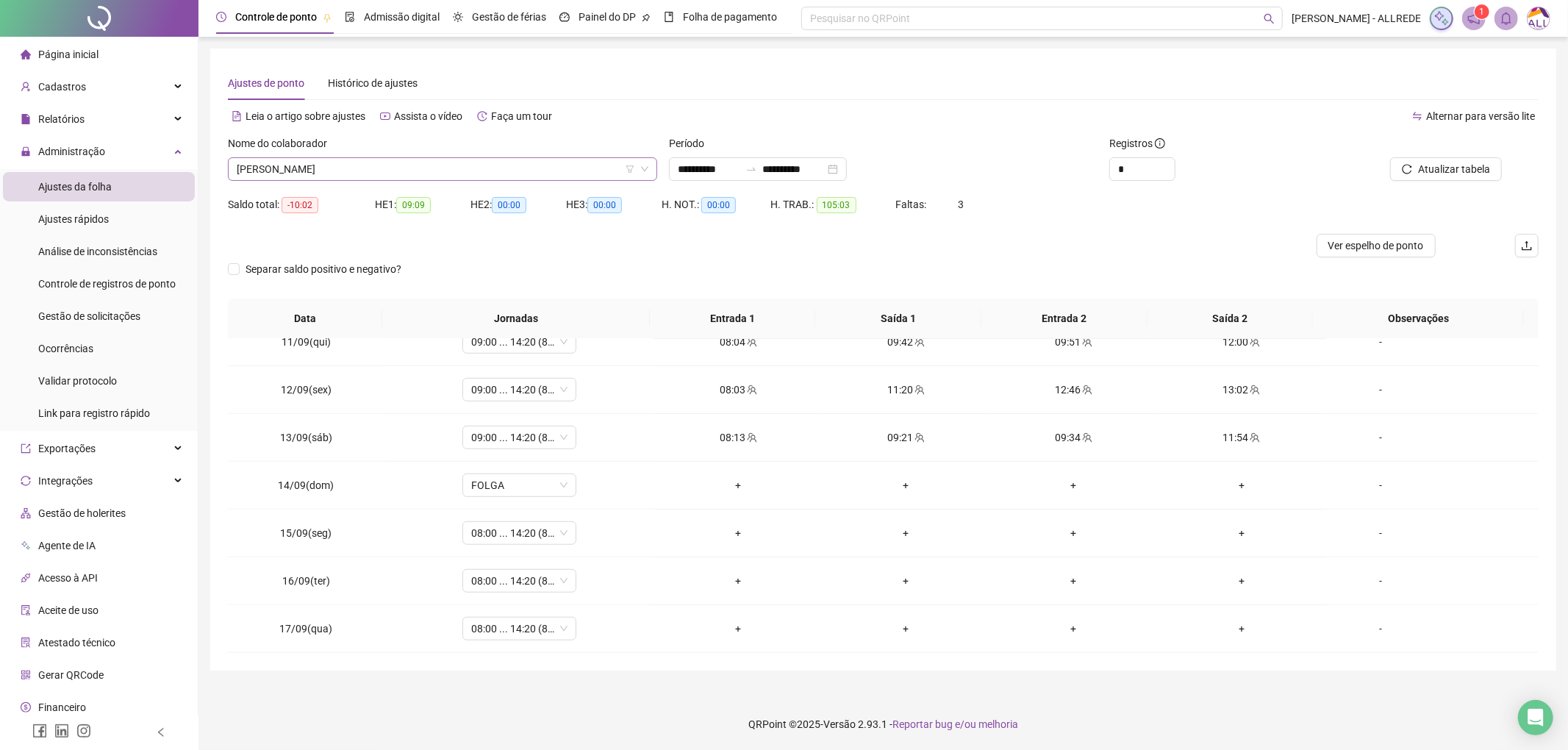
click at [433, 171] on span "MARIA EDUARDA RODRIGUES DE LIRA MACENA" at bounding box center [443, 169] width 412 height 22
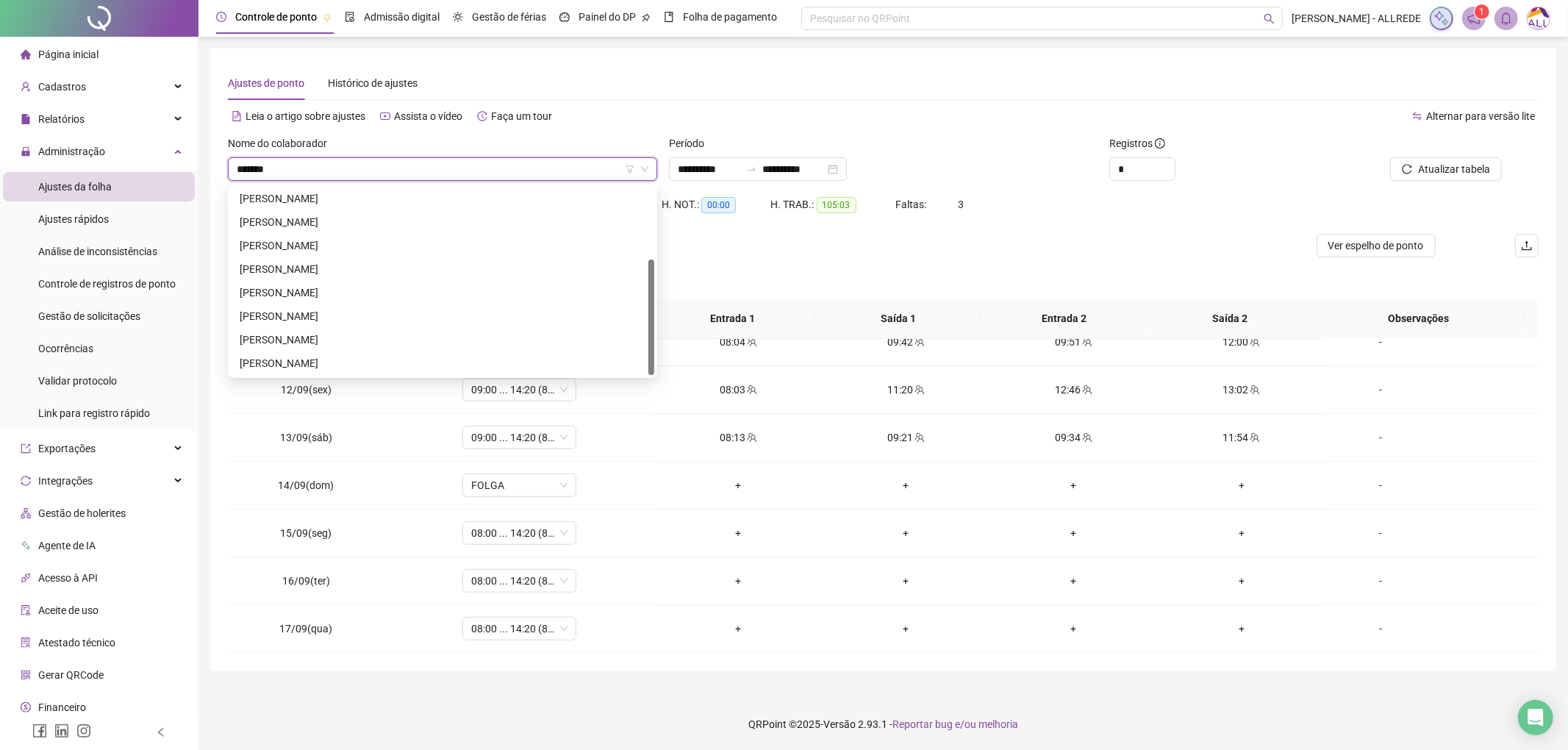
scroll to position [0, 0]
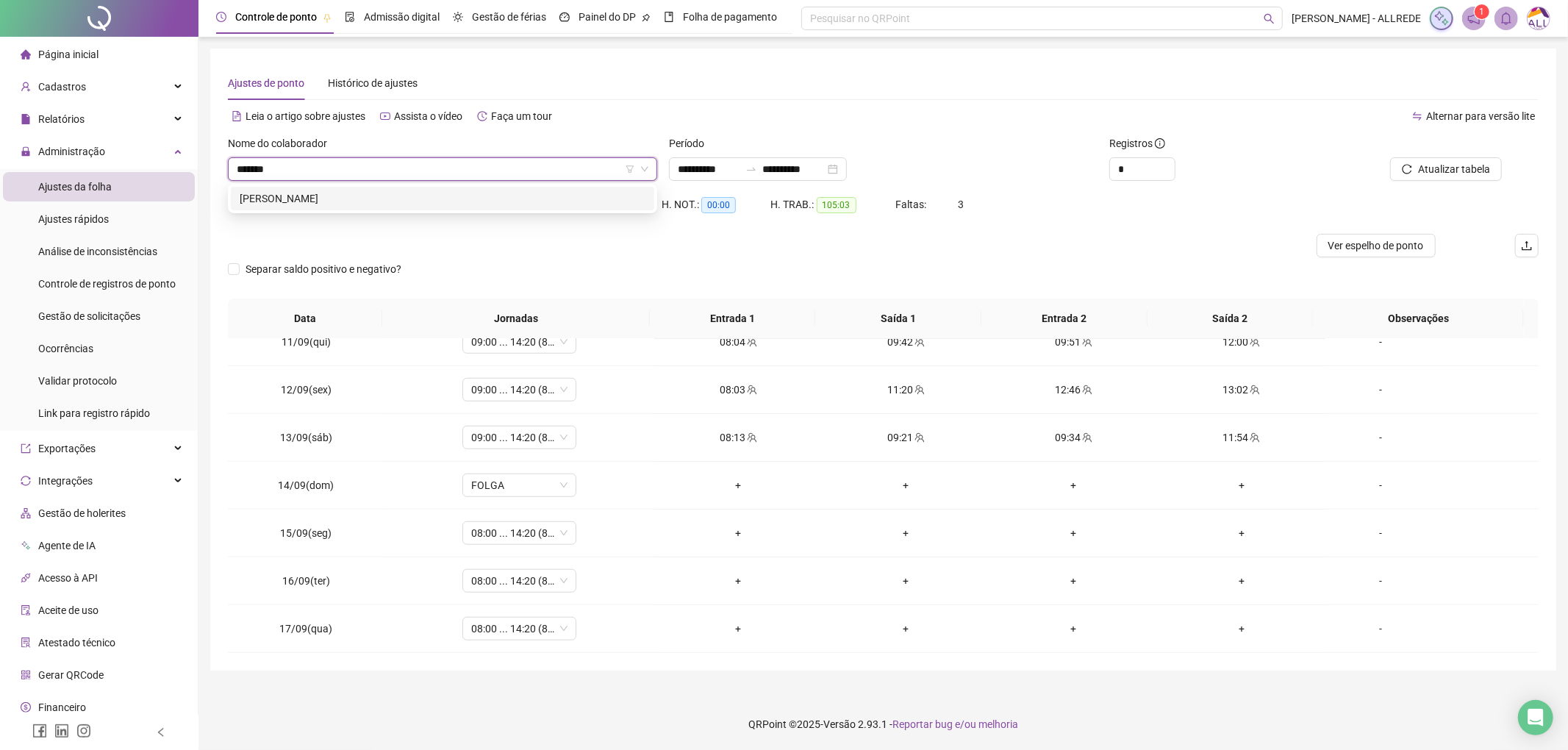
type input "********"
click at [453, 194] on div "PEDRO RYAN ALMEIDA DE SOUZA" at bounding box center [443, 198] width 406 height 16
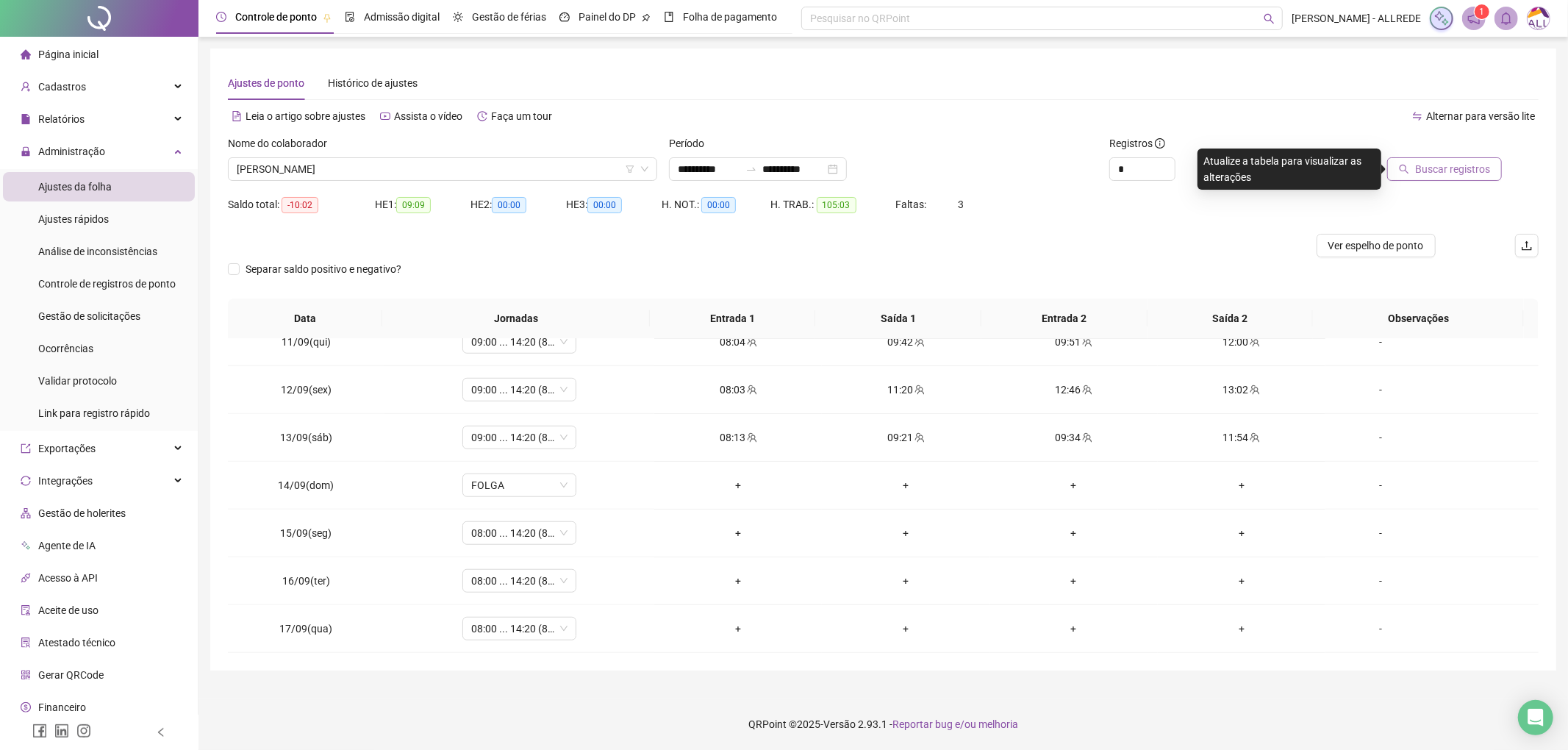
click at [1442, 165] on span "Buscar registros" at bounding box center [1453, 169] width 75 height 16
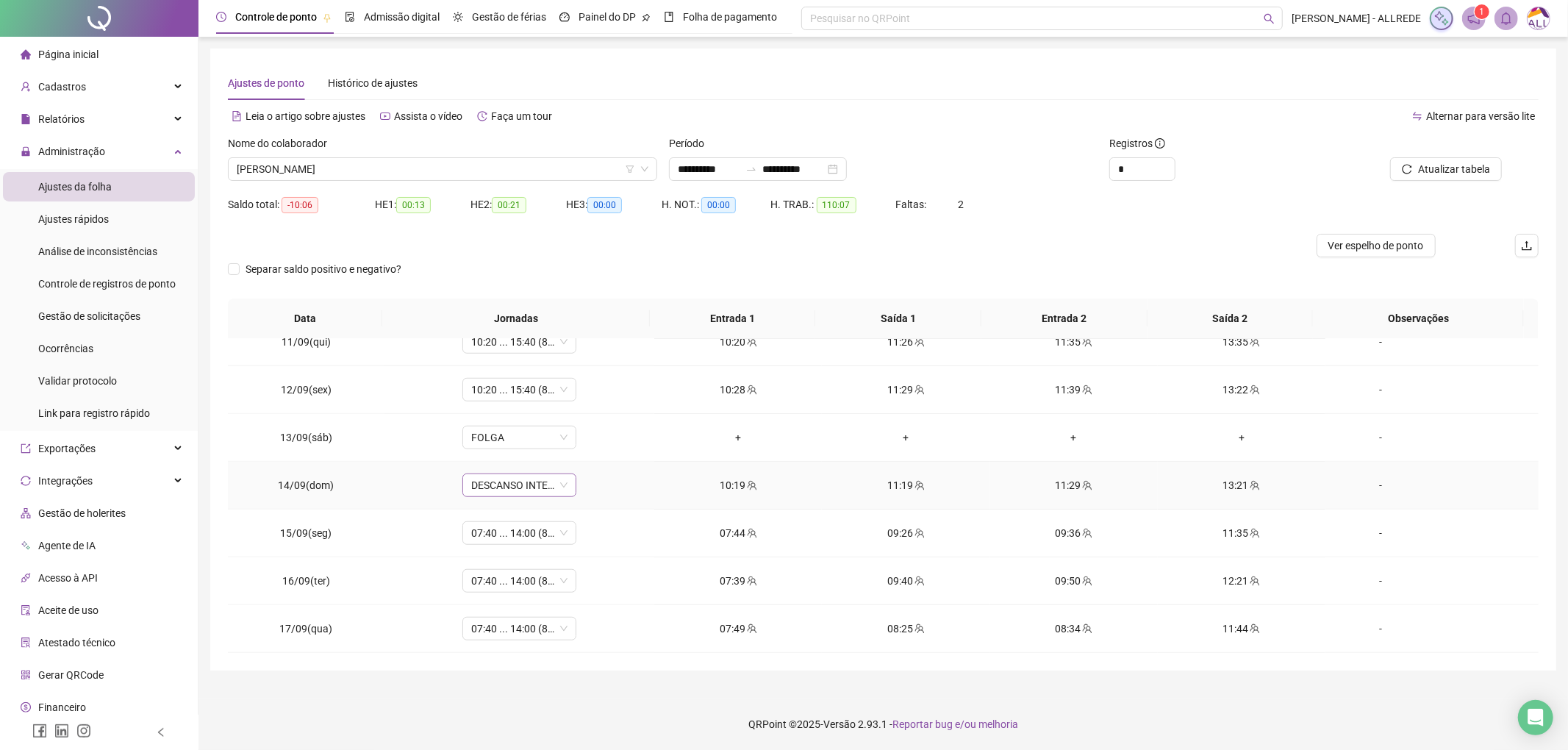
click at [510, 491] on span "DESCANSO INTER-JORNADA" at bounding box center [519, 485] width 96 height 22
type input "*****"
click at [510, 545] on div "07:40 ... 14:00 (8 horas)" at bounding box center [534, 538] width 109 height 16
click at [580, 449] on span "Sim" at bounding box center [586, 446] width 17 height 16
click at [1447, 175] on span "Atualizar tabela" at bounding box center [1454, 169] width 72 height 16
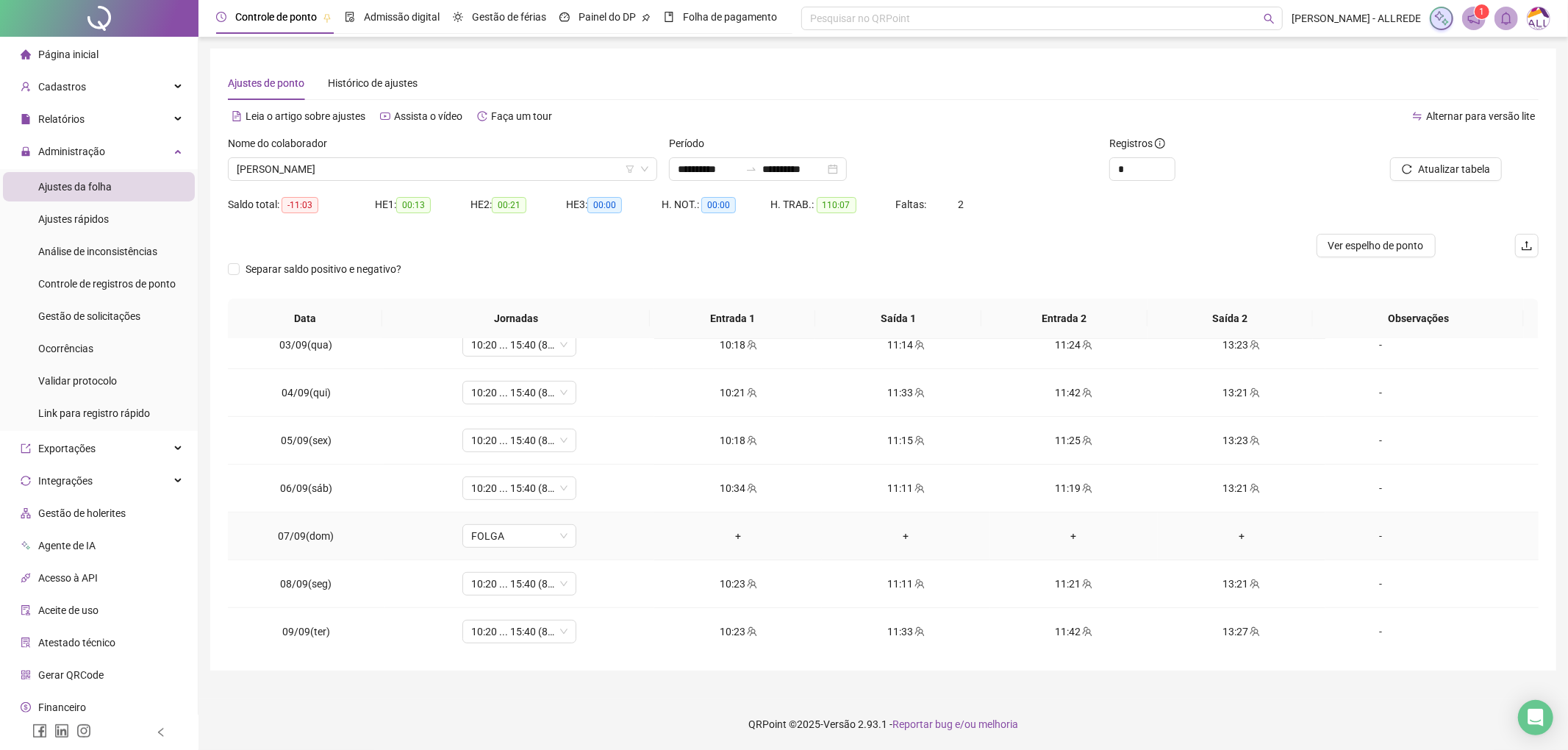
scroll to position [1031, 0]
click at [365, 171] on span "PEDRO RYAN ALMEIDA DE SOUZA" at bounding box center [443, 169] width 412 height 22
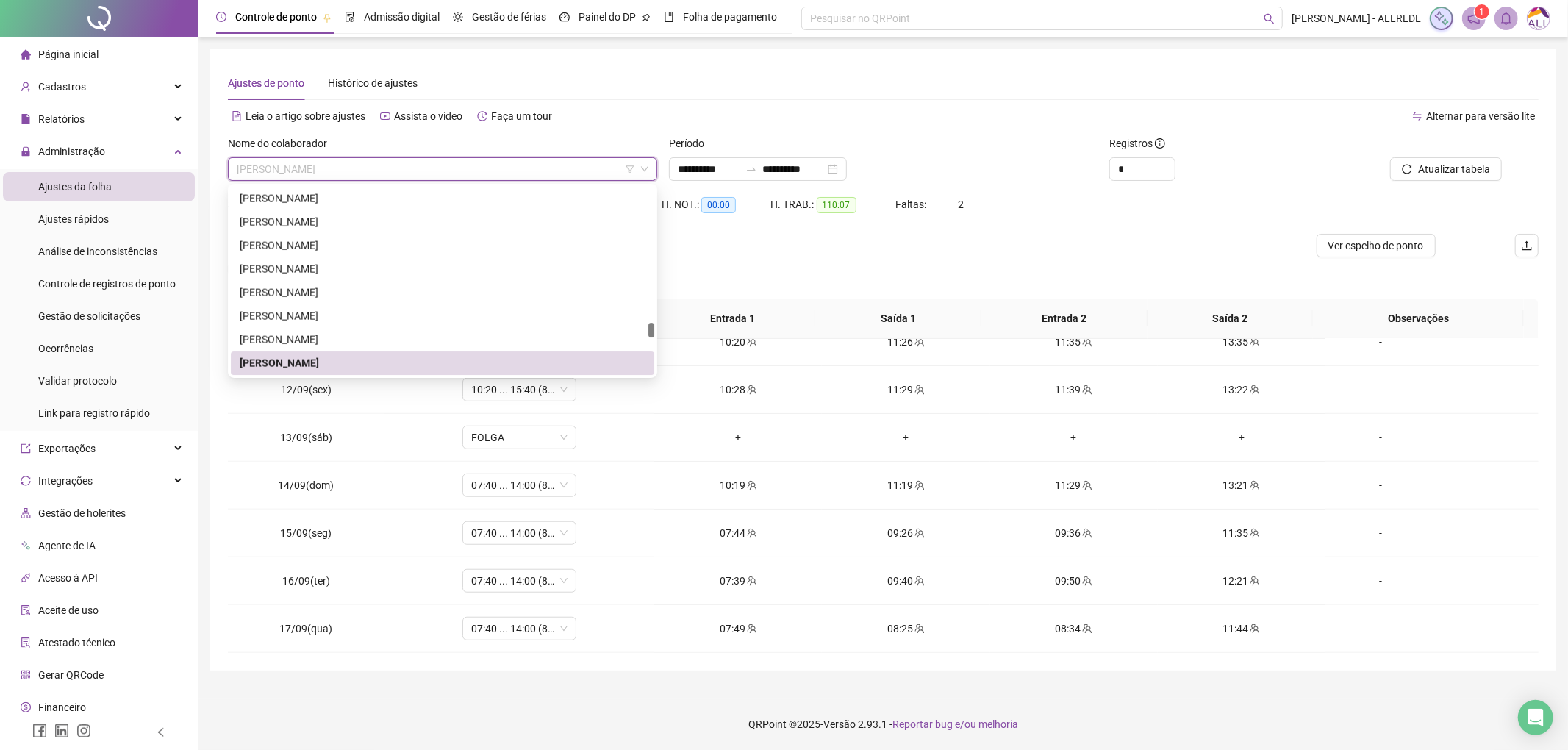
paste input "**********"
type input "**********"
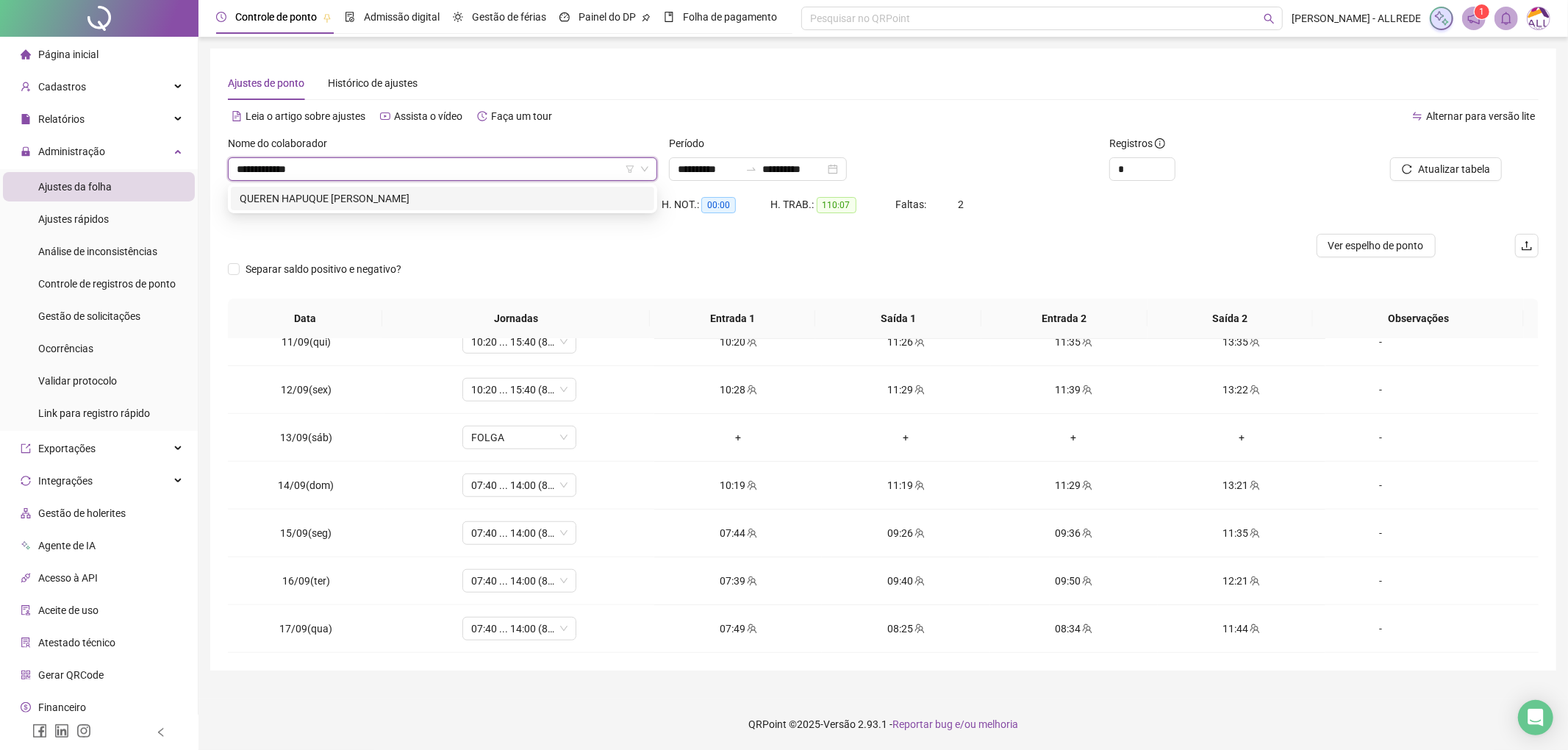
drag, startPoint x: 374, startPoint y: 203, endPoint x: 432, endPoint y: 201, distance: 58.0
click at [374, 203] on div "QUEREN HAPUQUE ARAUJO SILVA DOS SANTOS" at bounding box center [443, 198] width 406 height 16
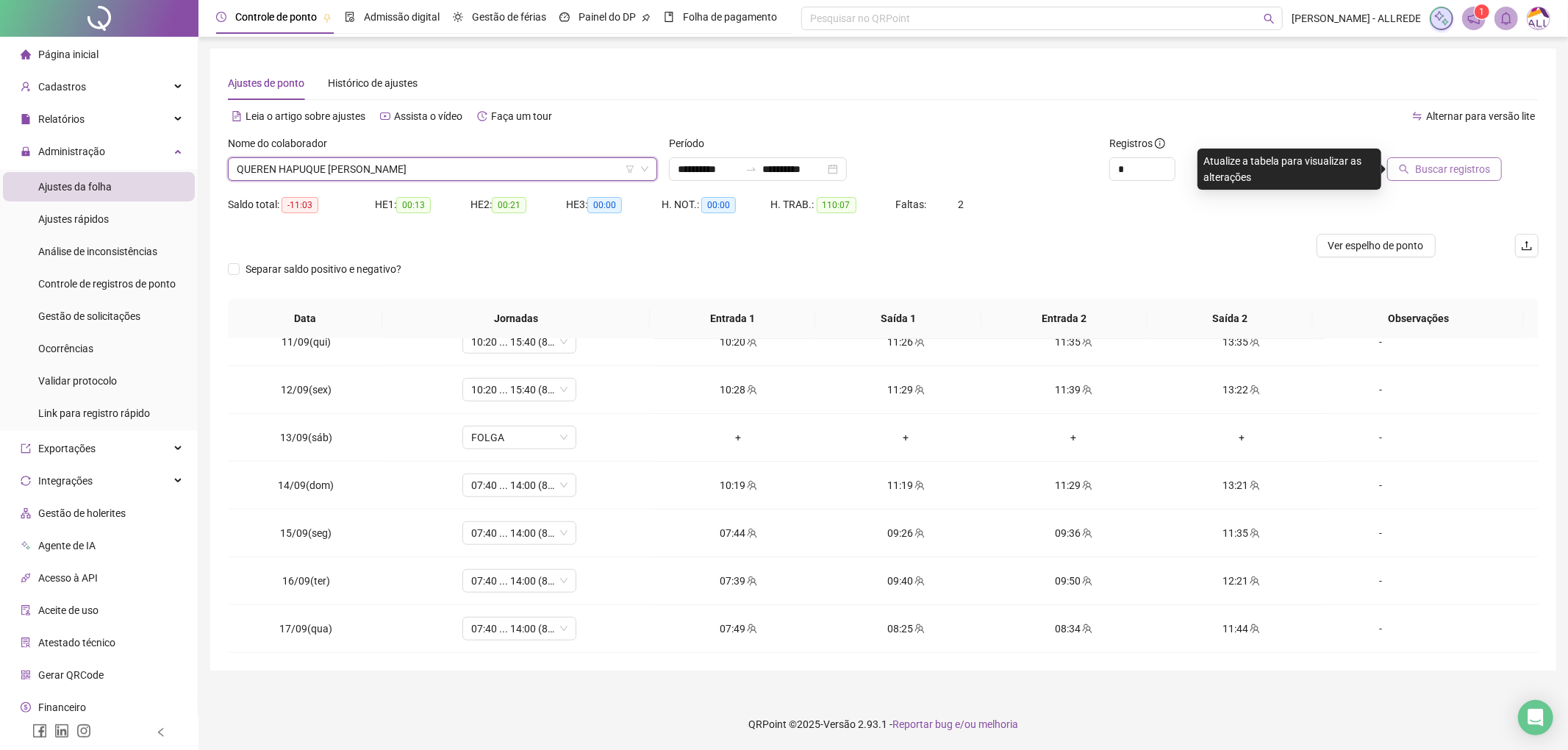
click at [1450, 165] on span "Buscar registros" at bounding box center [1453, 169] width 75 height 16
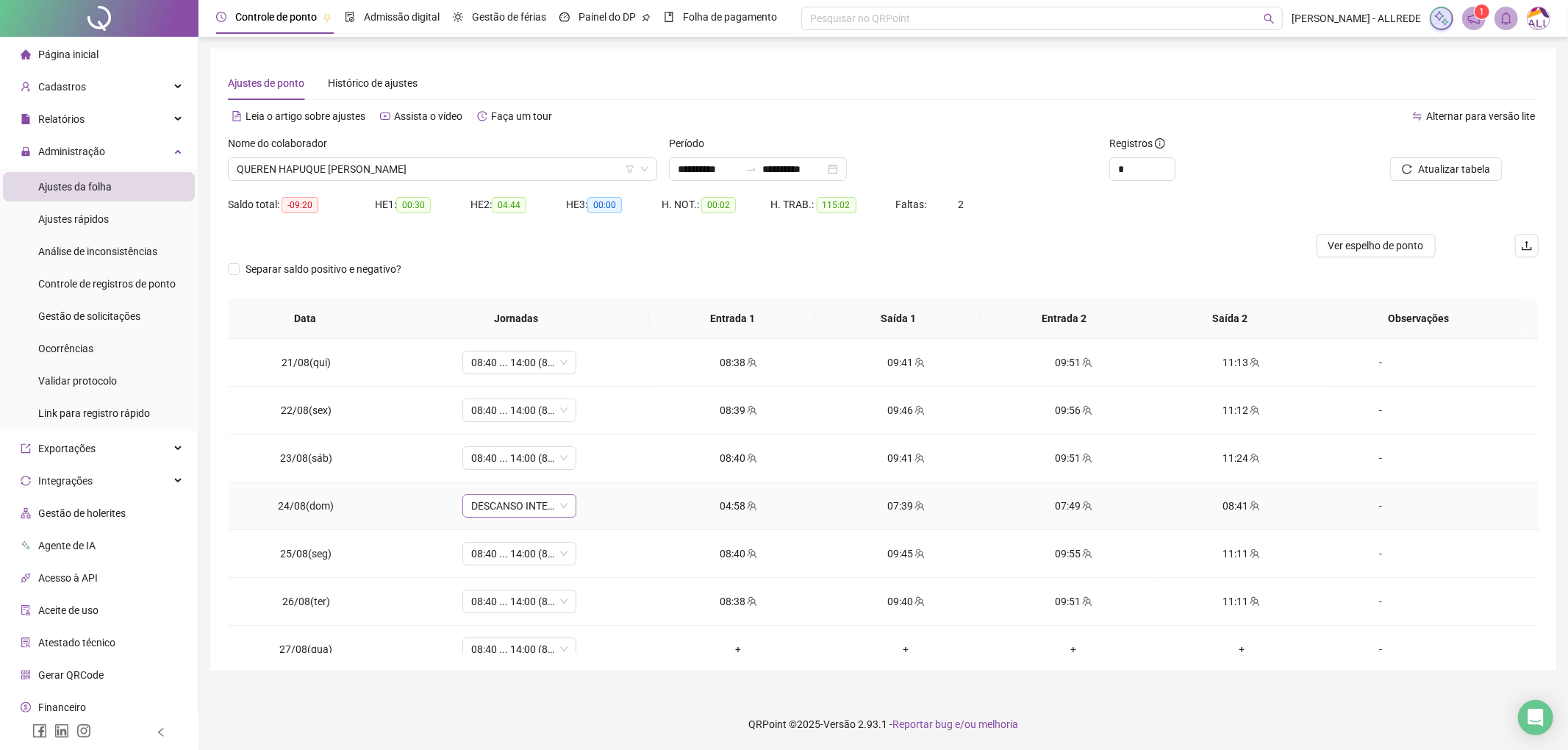
click at [511, 508] on span "DESCANSO INTER-JORNADA" at bounding box center [519, 506] width 96 height 22
type input "*********"
click at [542, 566] on div "08:40 ... 14:00 (8 horas)" at bounding box center [534, 560] width 109 height 16
click at [577, 468] on span "Sim" at bounding box center [586, 469] width 17 height 16
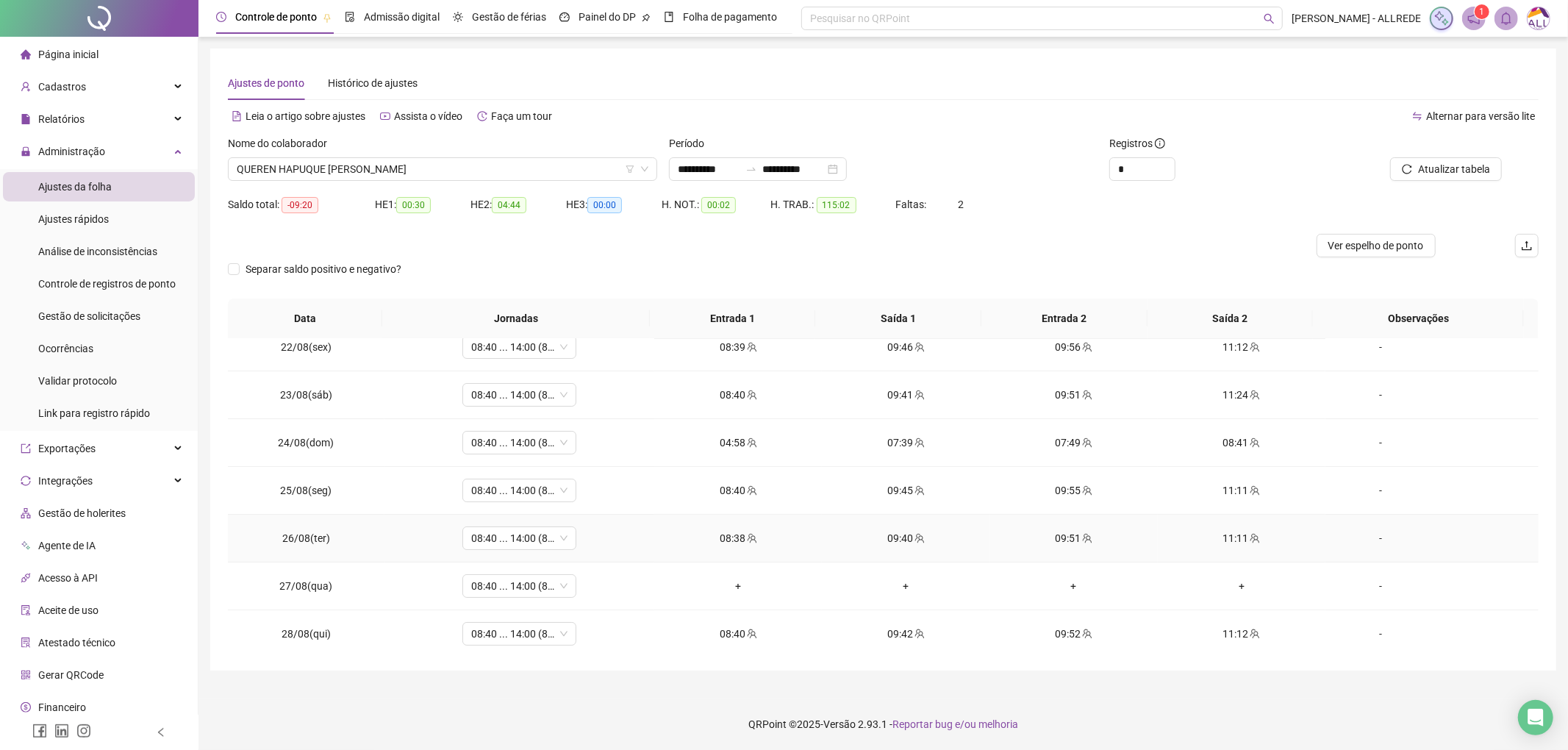
scroll to position [98, 0]
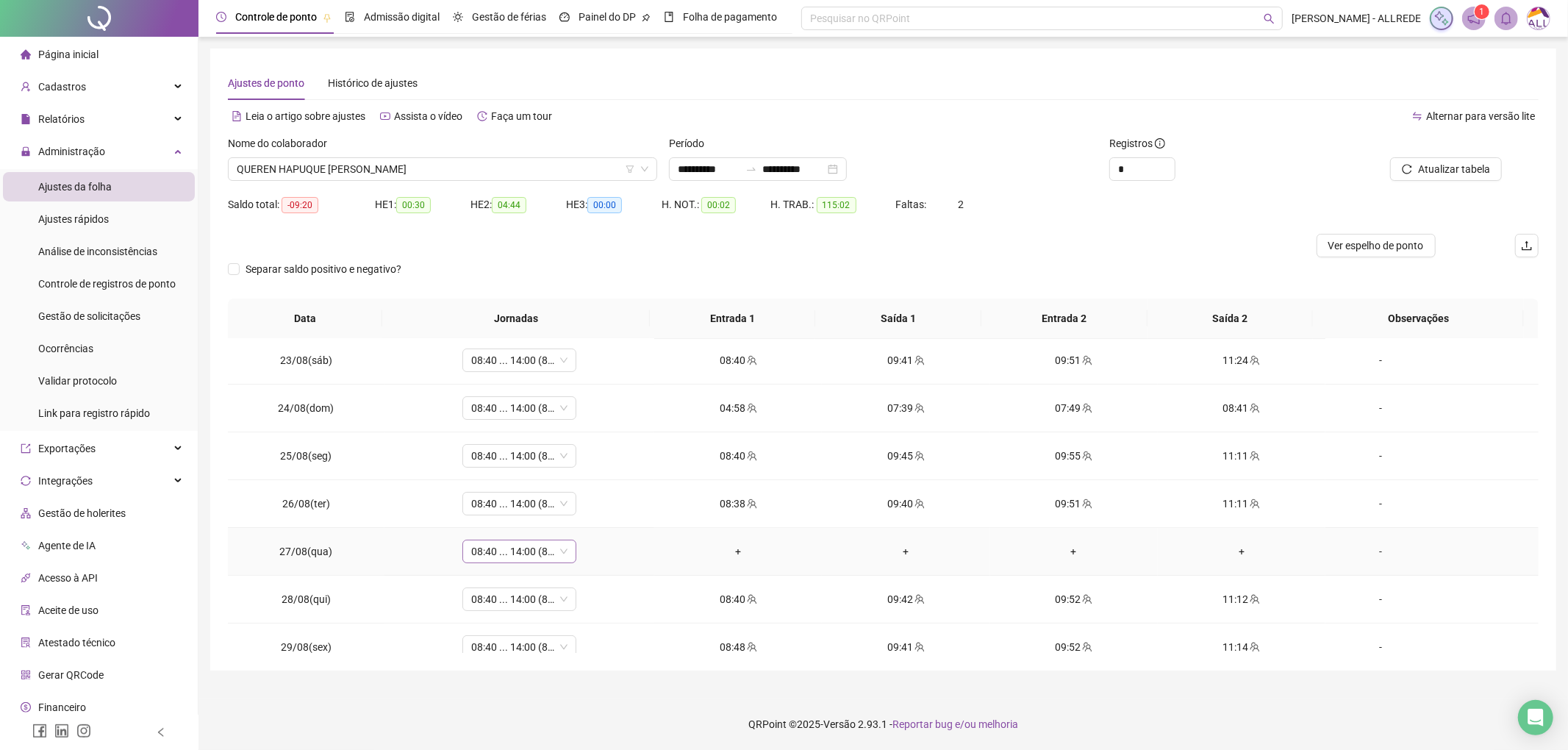
click at [500, 554] on span "08:40 ... 14:00 (8 HORAS)" at bounding box center [519, 552] width 96 height 22
type input "*"
drag, startPoint x: 522, startPoint y: 472, endPoint x: 677, endPoint y: 490, distance: 156.0
click at [523, 472] on div "Folga" at bounding box center [529, 476] width 97 height 16
click at [588, 513] on span "Sim" at bounding box center [586, 516] width 17 height 16
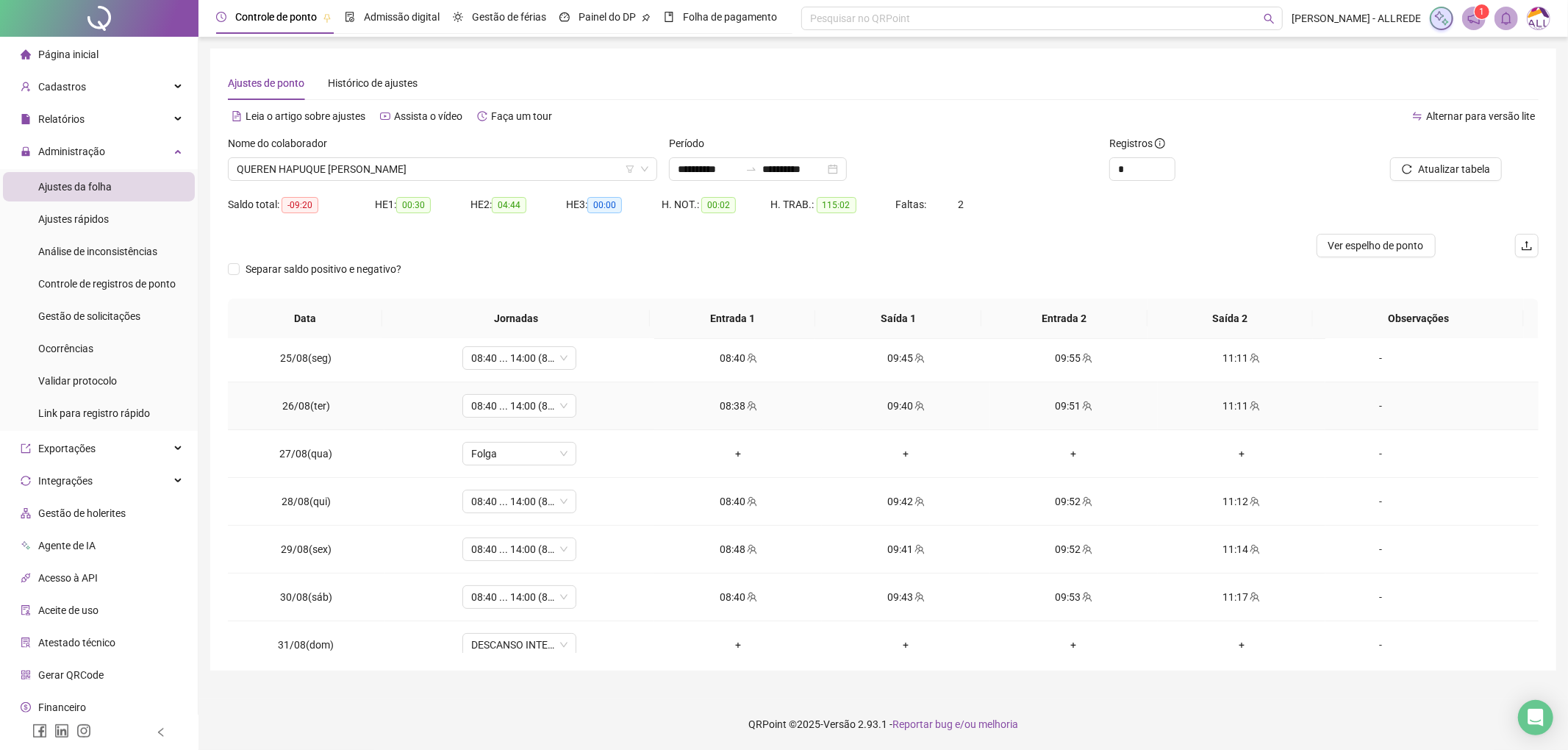
scroll to position [294, 0]
click at [501, 551] on span "DESCANSO INTER-JORNADA" at bounding box center [519, 546] width 96 height 22
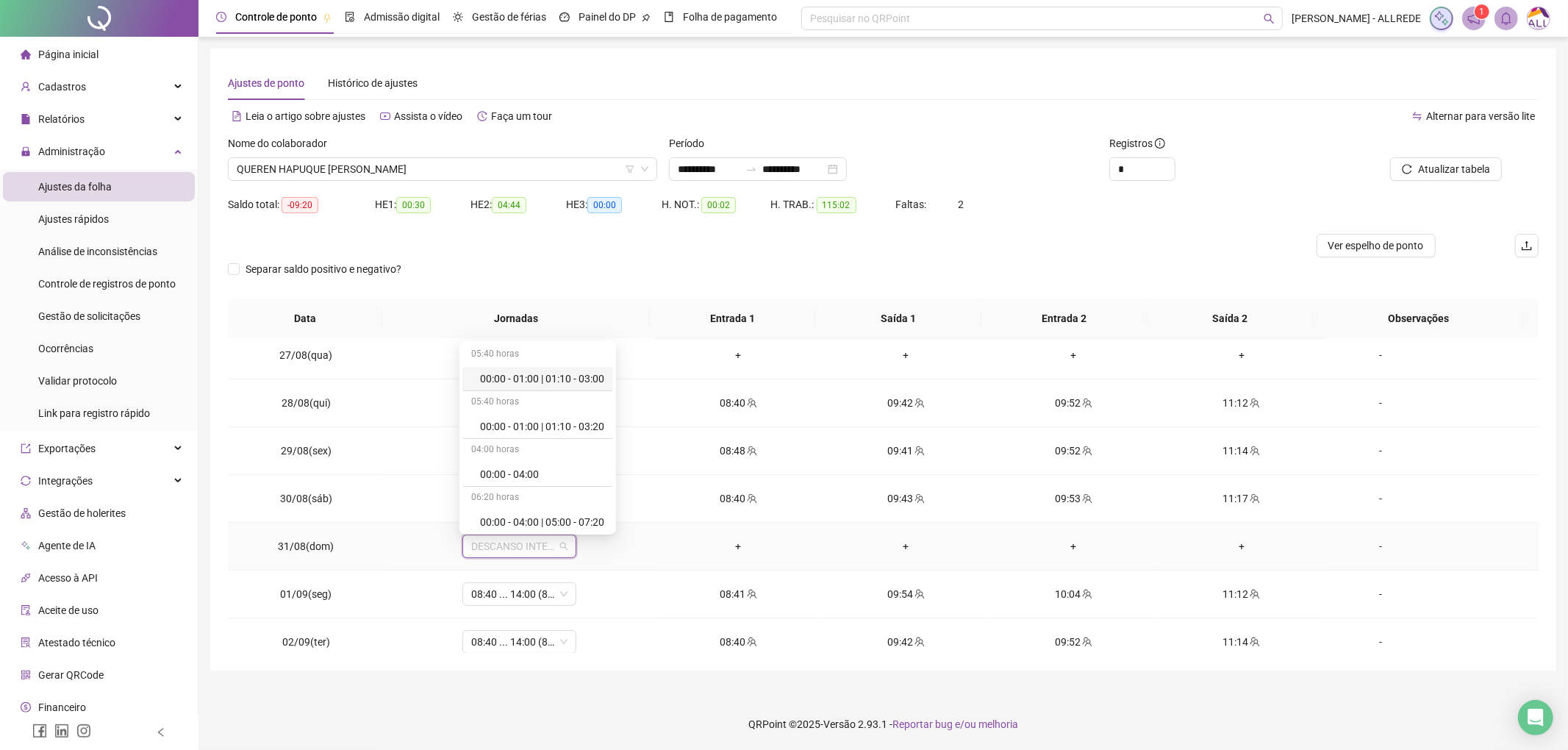
type input "*"
click at [524, 468] on div "Folga" at bounding box center [529, 471] width 97 height 16
click at [583, 508] on span "Sim" at bounding box center [586, 511] width 17 height 16
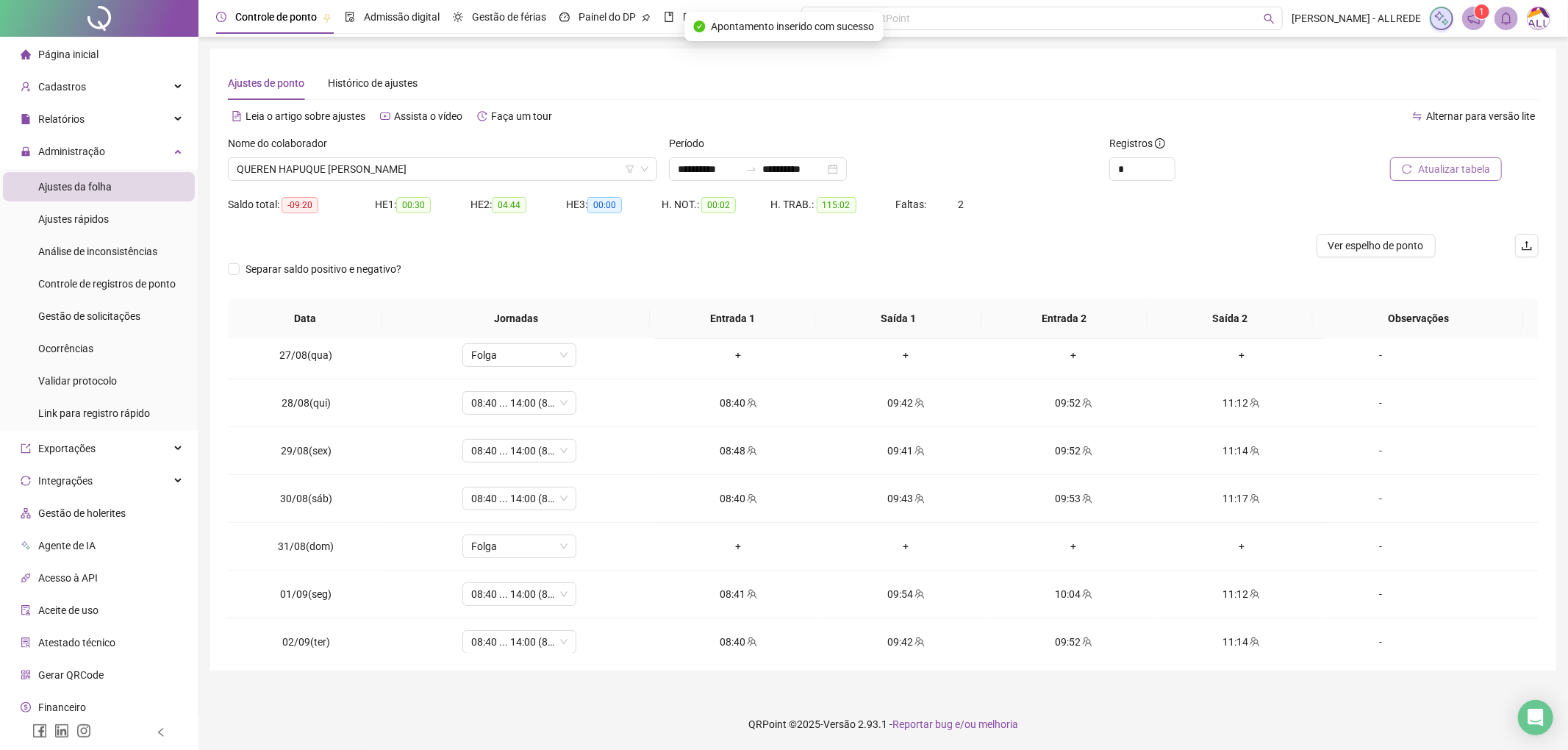
click at [1431, 162] on span "Atualizar tabela" at bounding box center [1454, 169] width 72 height 16
click at [421, 168] on span "QUEREN HAPUQUE ARAUJO SILVA DOS SANTOS" at bounding box center [443, 169] width 412 height 22
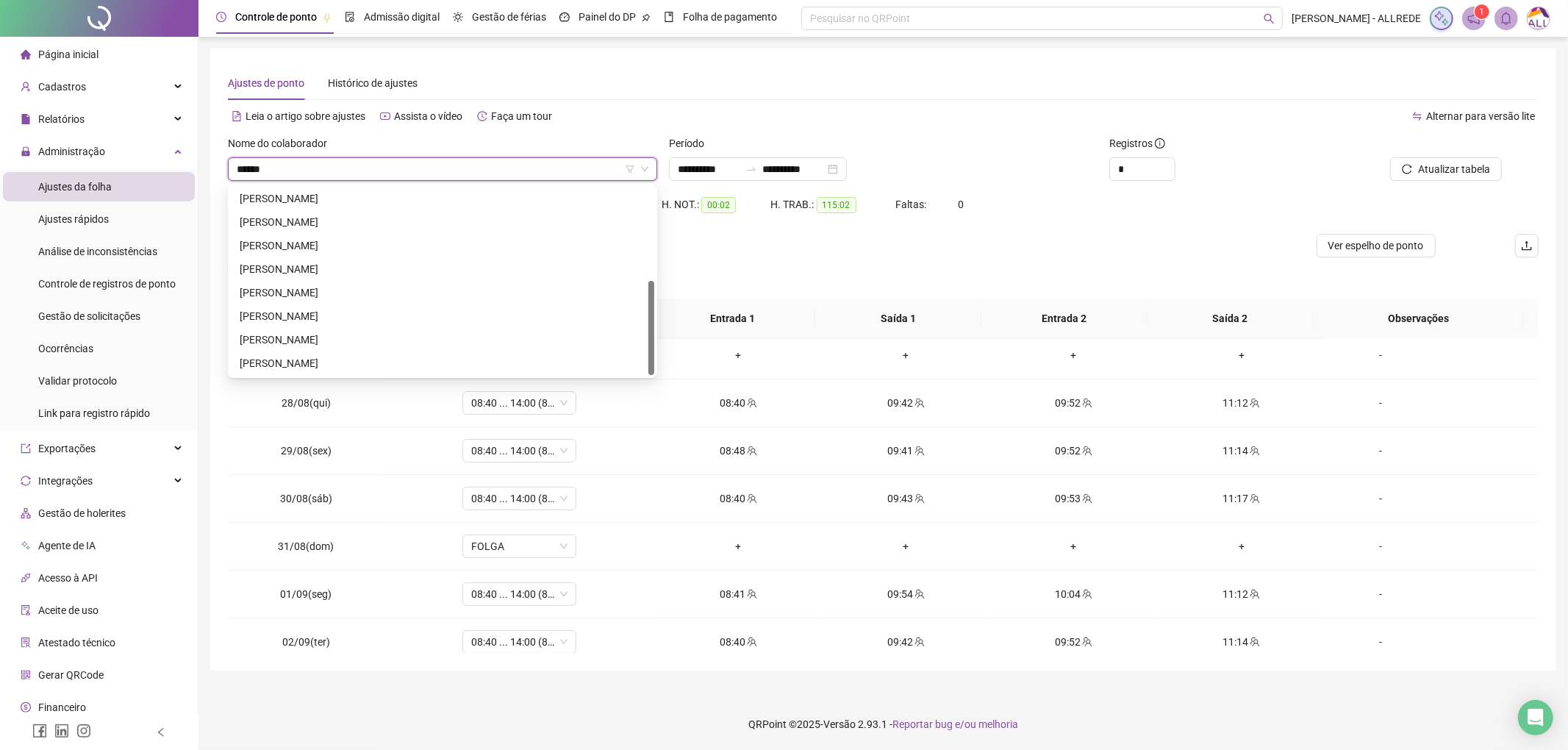
scroll to position [118, 0]
type input "*******"
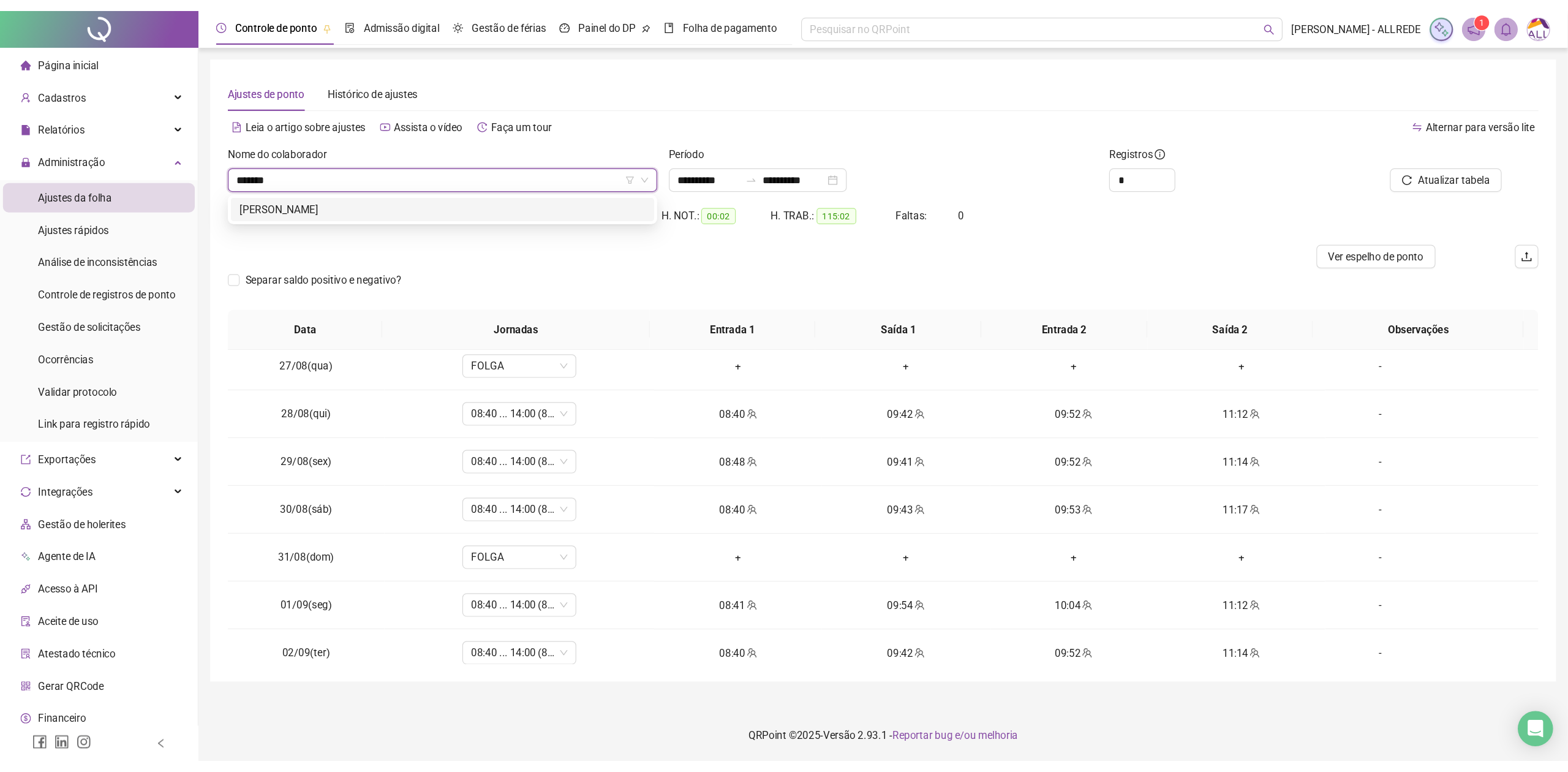
scroll to position [0, 0]
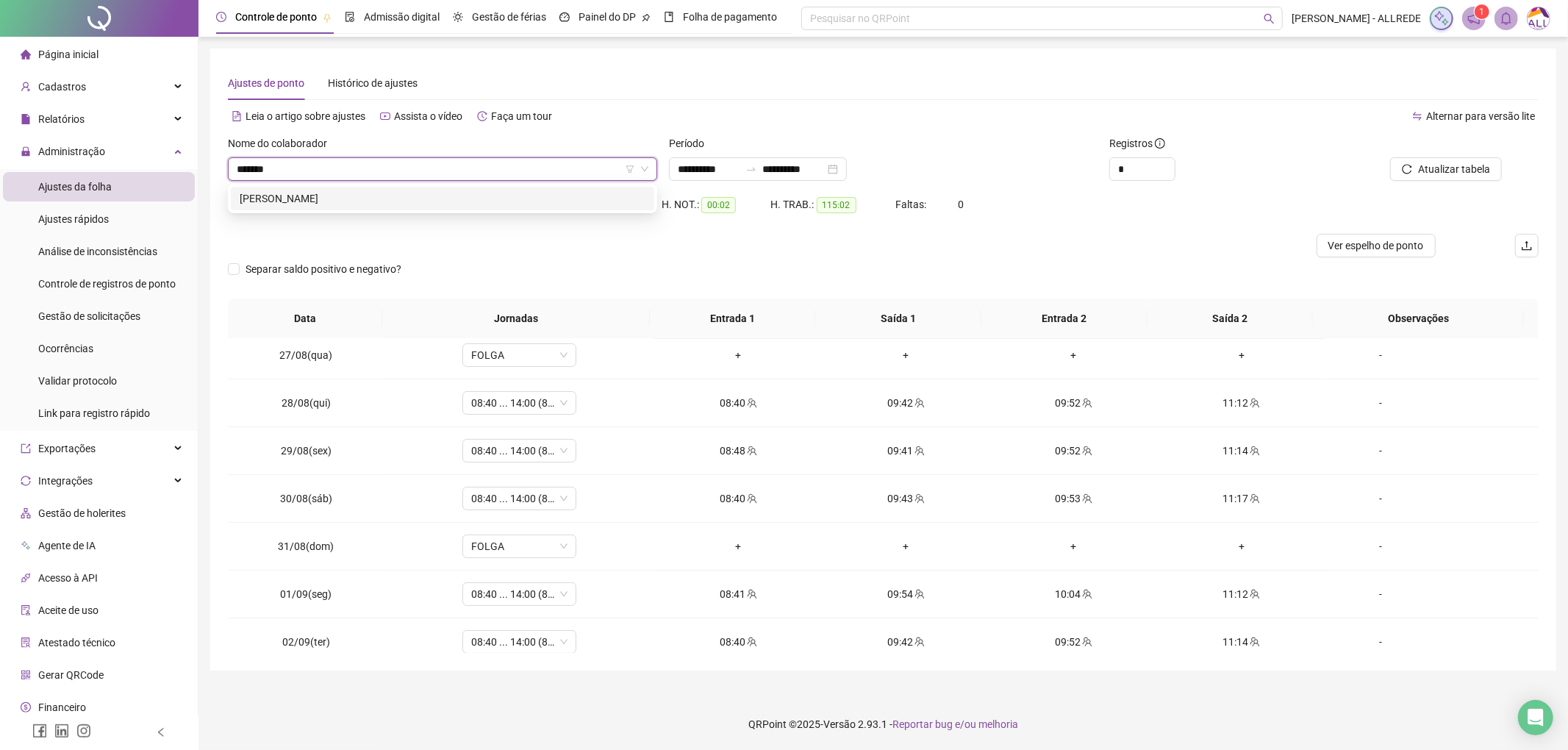
click at [465, 204] on div "PEDRO RYAN ALMEIDA DE SOUZA" at bounding box center [443, 198] width 406 height 16
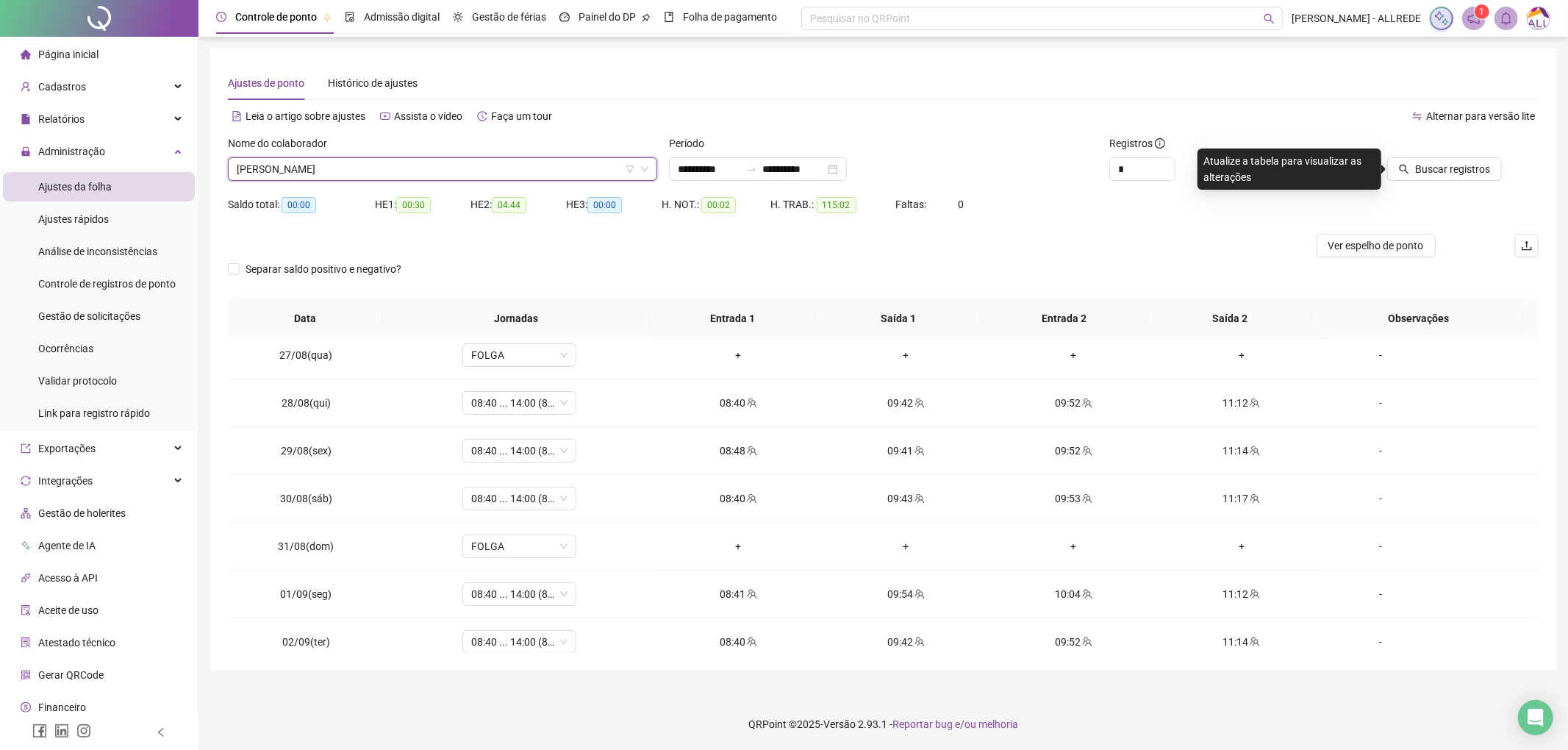
drag, startPoint x: 1427, startPoint y: 162, endPoint x: 1334, endPoint y: 219, distance: 109.1
click at [1428, 162] on span "Buscar registros" at bounding box center [1453, 169] width 75 height 16
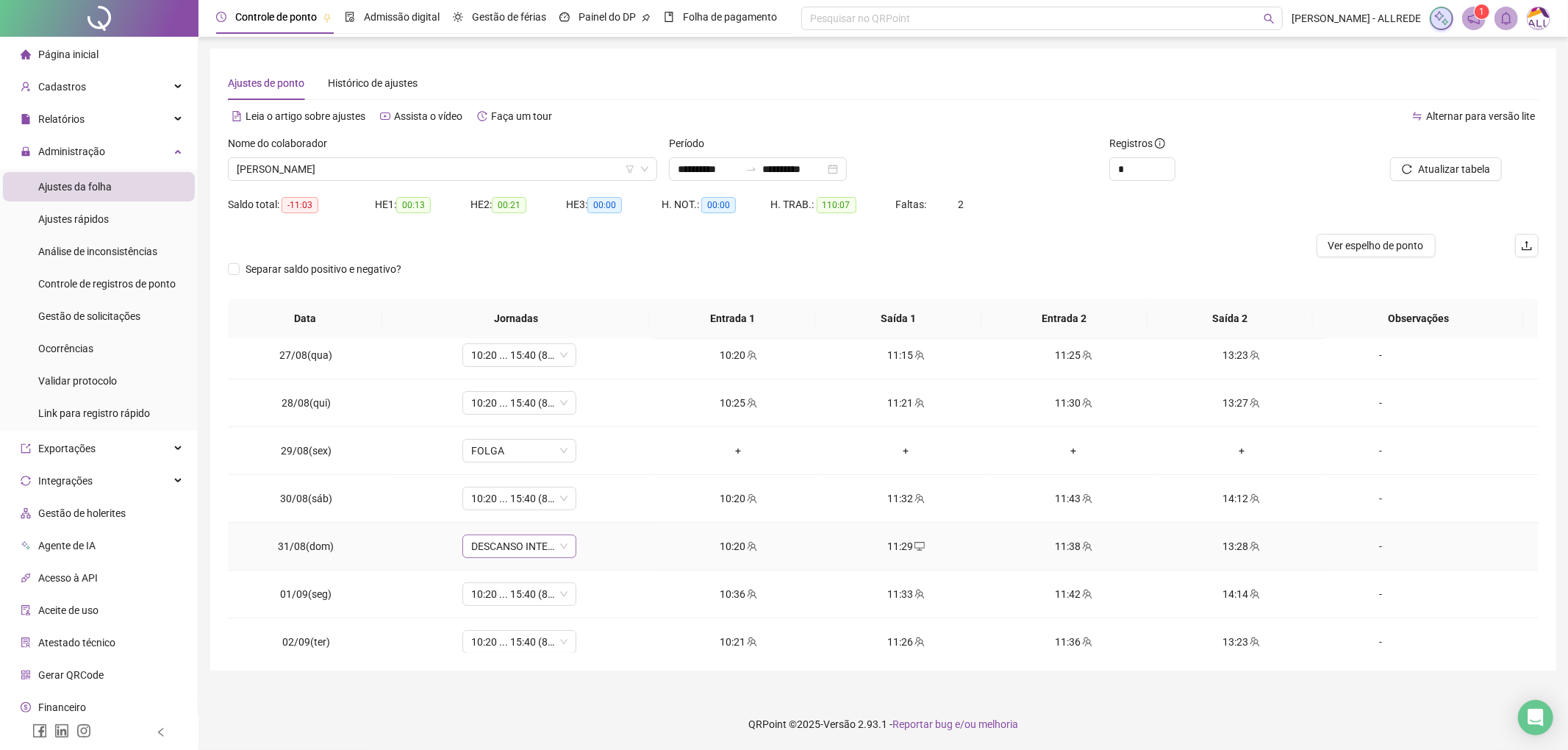
click at [528, 549] on span "DESCANSO INTER-JORNADA" at bounding box center [519, 546] width 96 height 22
type input "*********"
click at [545, 525] on div "10:20 ... 15:40 (8 horas)" at bounding box center [534, 519] width 109 height 16
click at [580, 518] on span "Sim" at bounding box center [586, 511] width 17 height 16
click at [1447, 186] on div "Atualizar tabela" at bounding box center [1435, 164] width 221 height 57
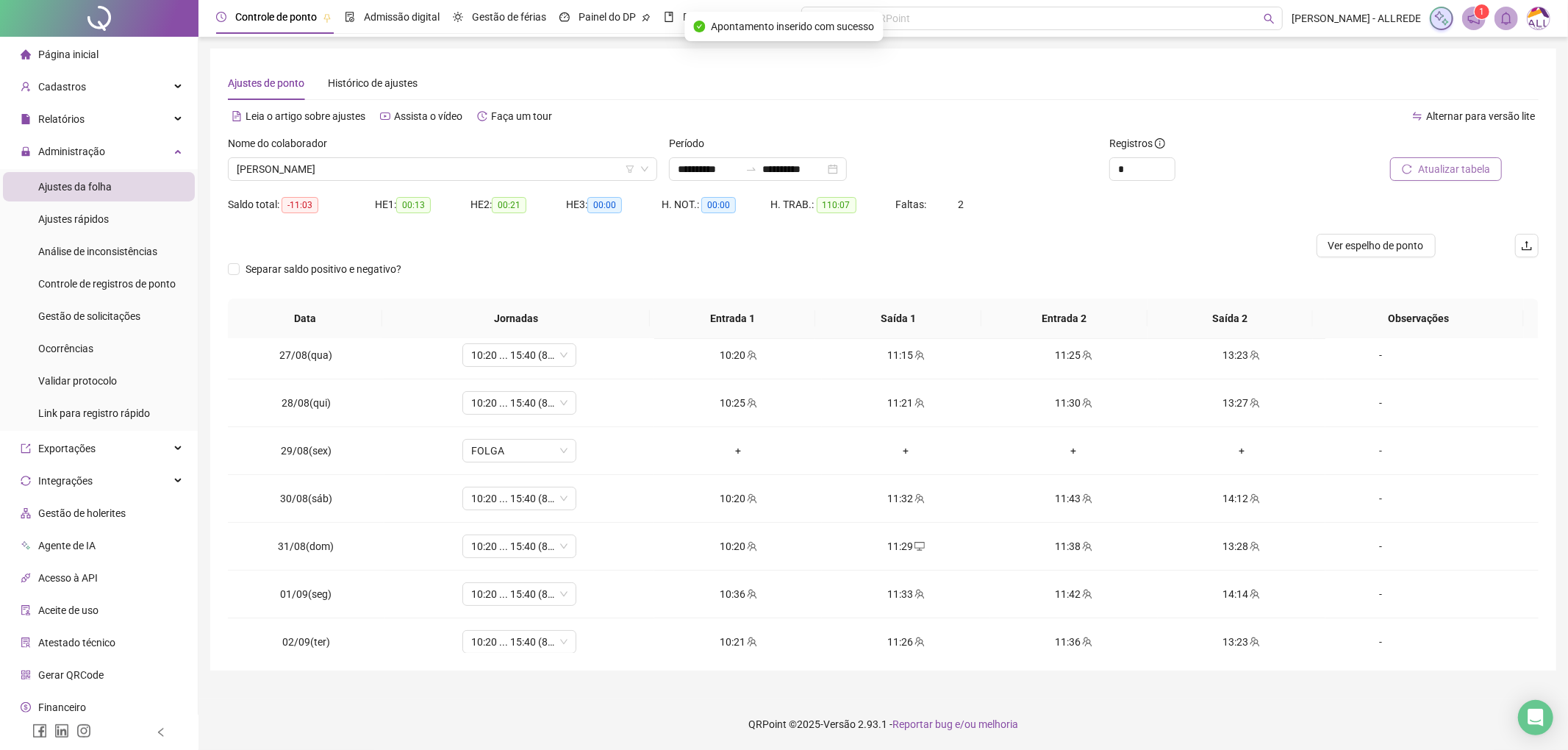
click at [1453, 168] on span "Atualizar tabela" at bounding box center [1454, 169] width 72 height 16
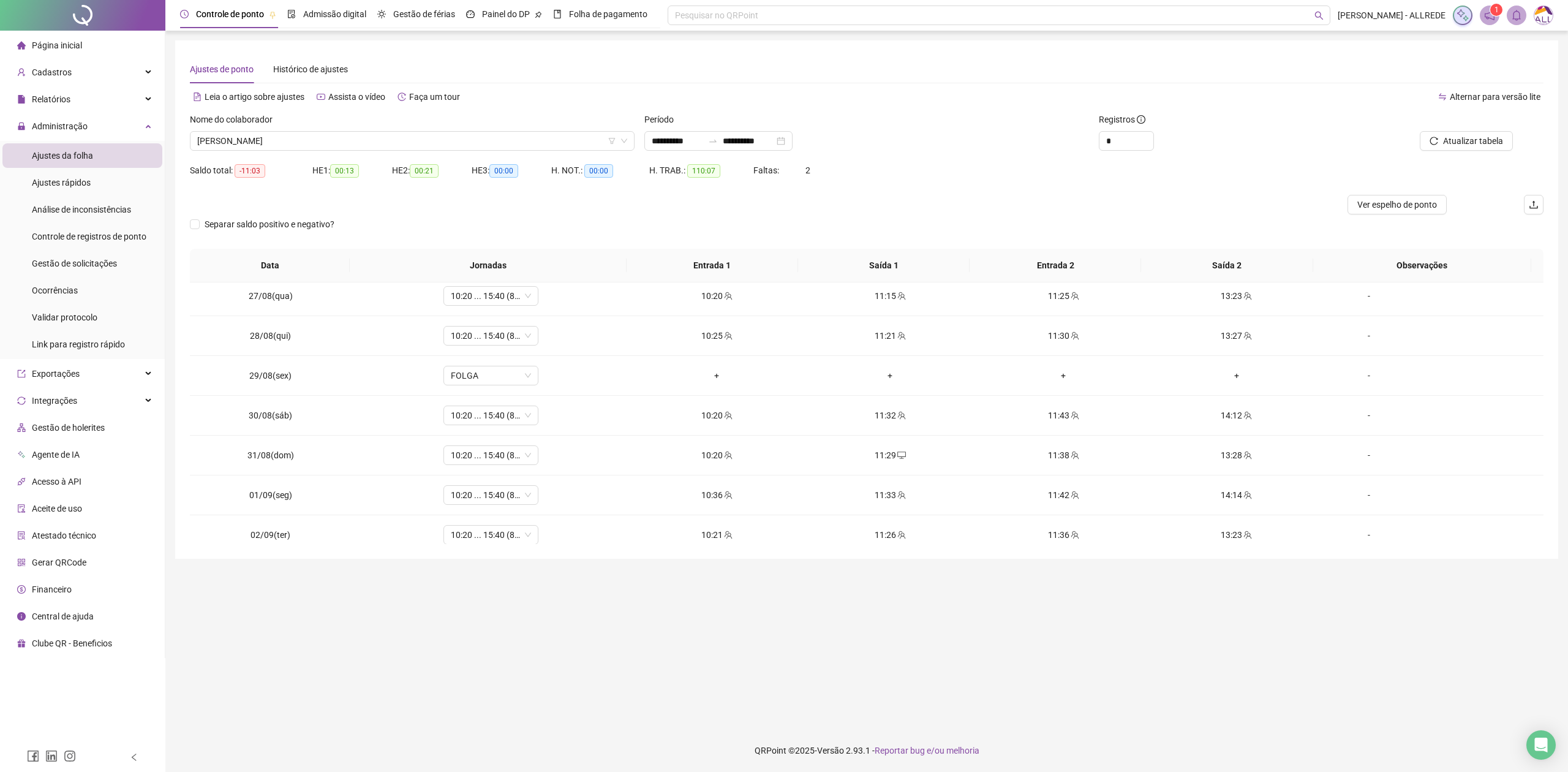
click at [86, 145] on div "Ajustes da folha" at bounding box center [63, 156] width 61 height 25
drag, startPoint x: 142, startPoint y: 131, endPoint x: 147, endPoint y: 118, distance: 13.9
click at [142, 130] on div "Administração" at bounding box center [82, 127] width 160 height 25
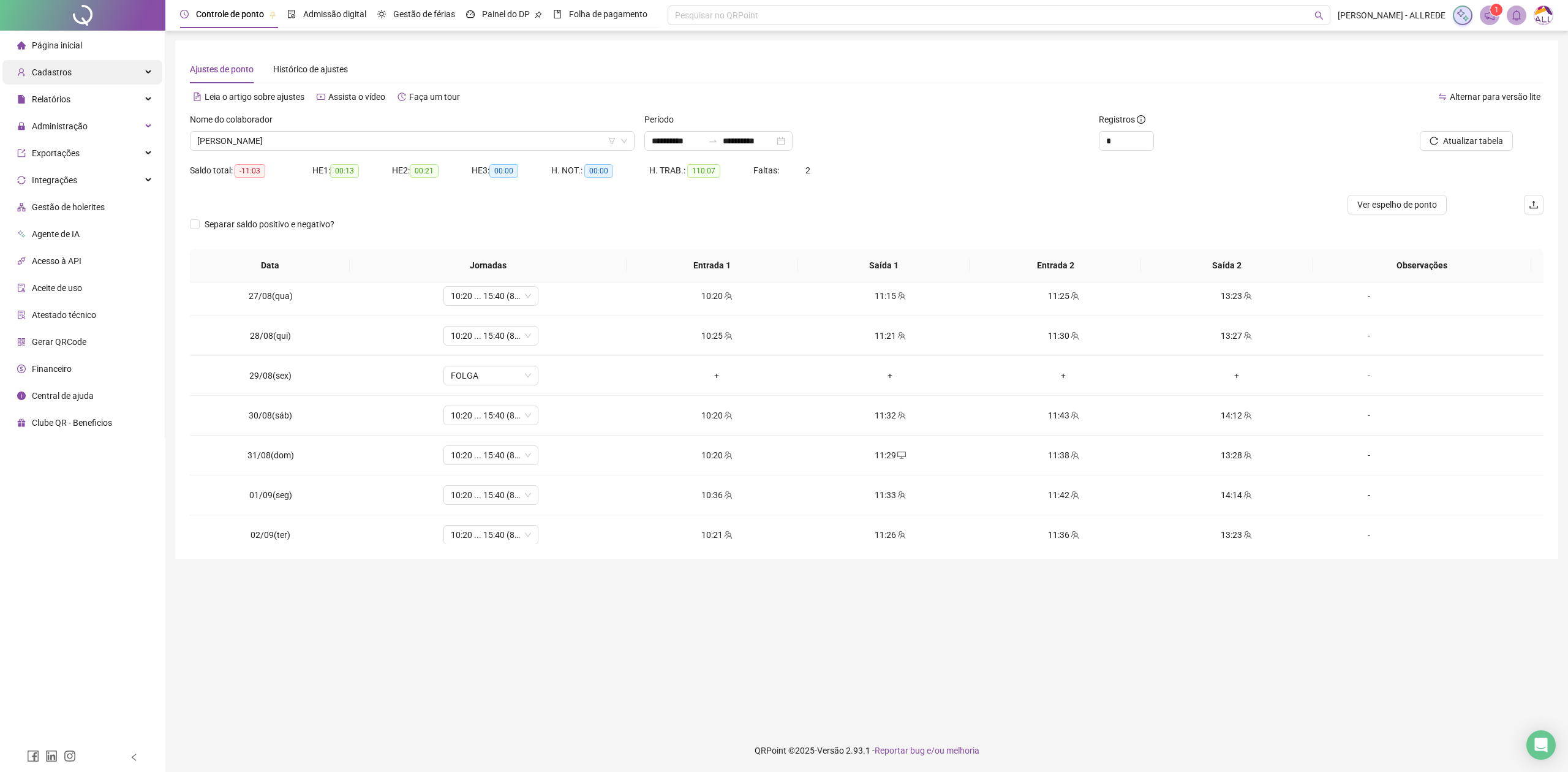
click at [153, 72] on div "Cadastros" at bounding box center [82, 72] width 160 height 25
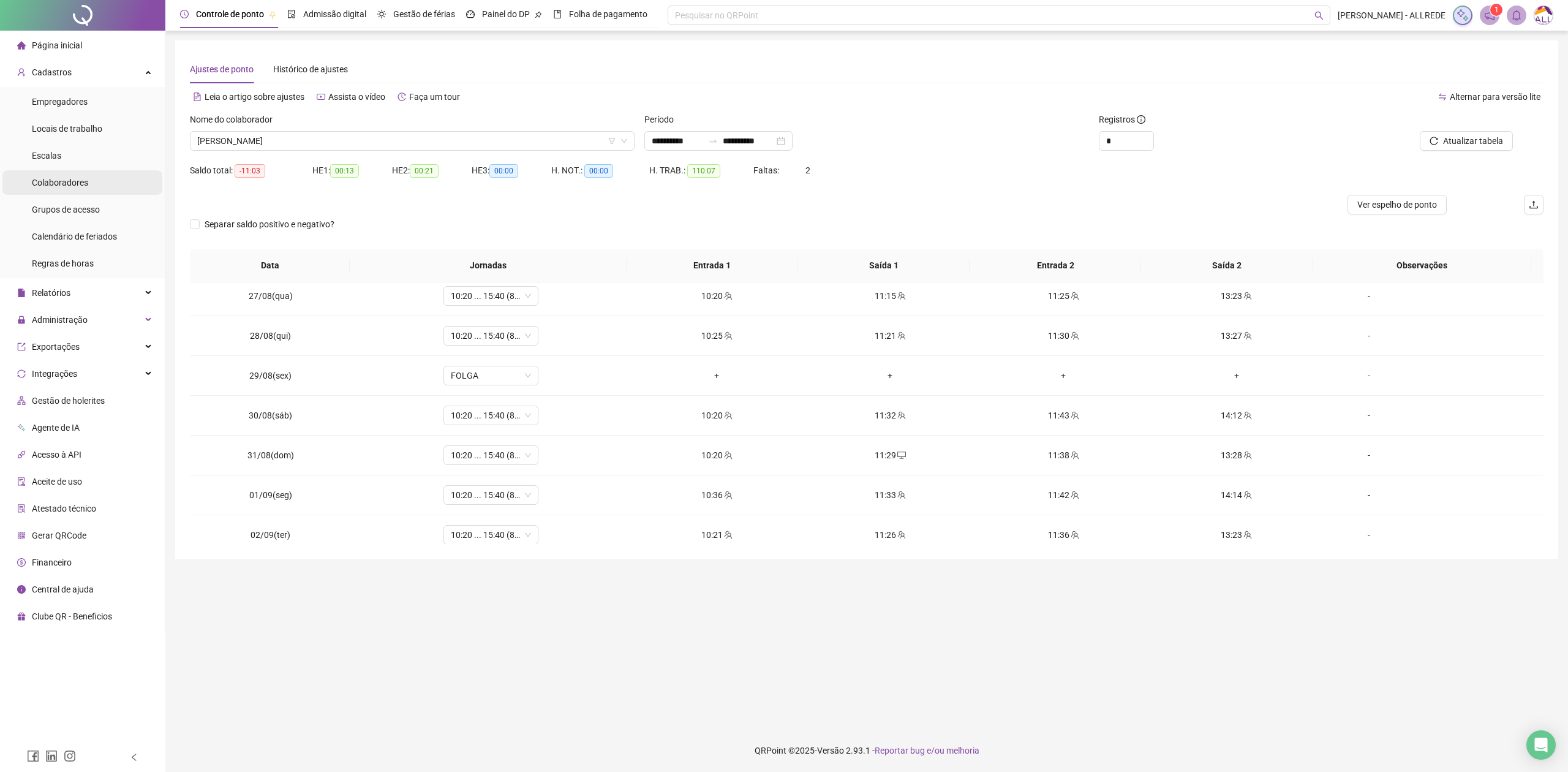
click at [89, 183] on li "Colaboradores" at bounding box center [82, 183] width 160 height 25
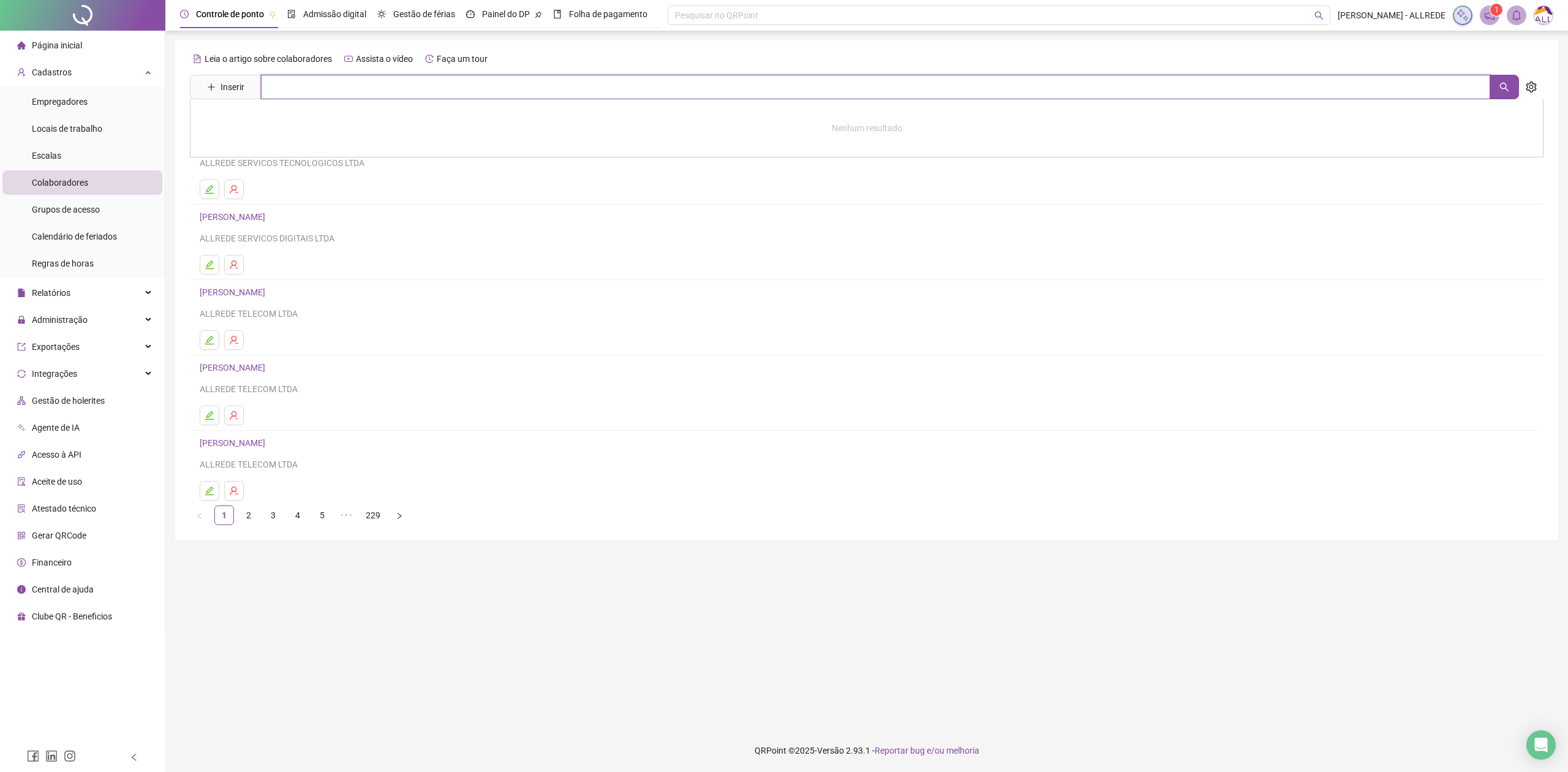
click at [452, 88] on input "text" at bounding box center [876, 87] width 1229 height 25
type input "**********"
click at [278, 124] on link "JESSICA CRISTINA MARQUES DOS SANTOS" at bounding box center [245, 123] width 65 height 10
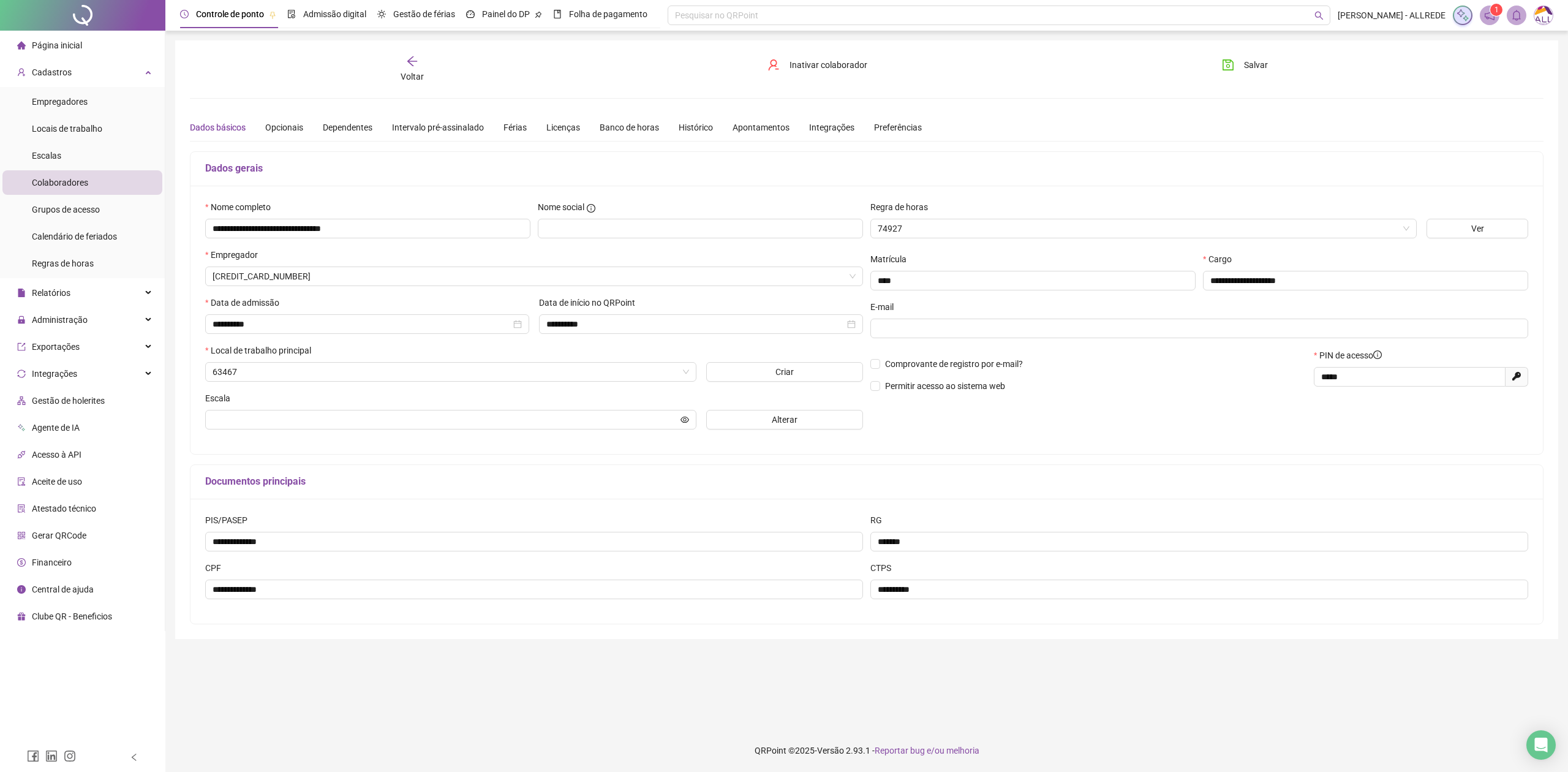
type input "**********"
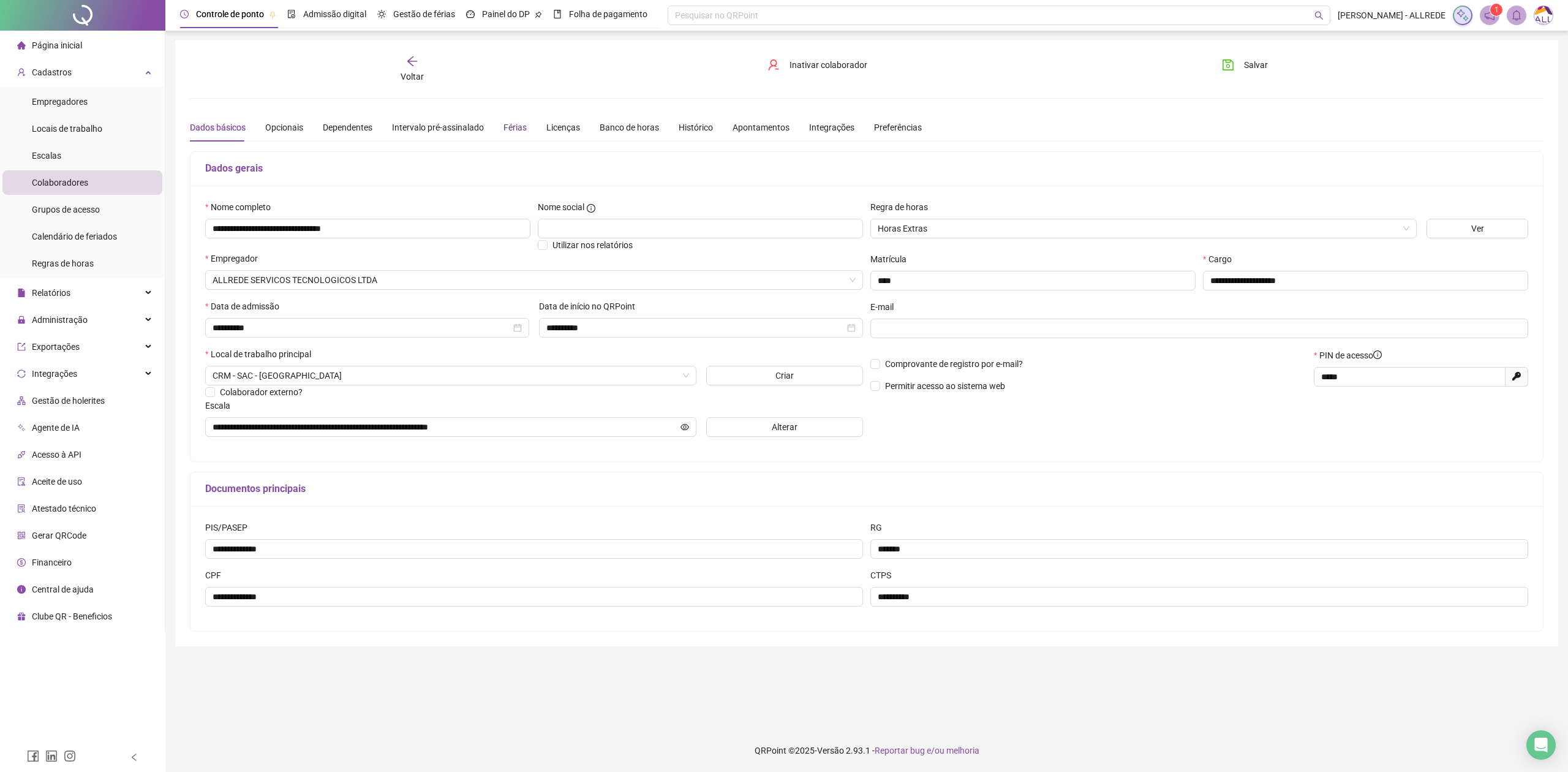
click at [508, 131] on div "Férias" at bounding box center [515, 127] width 23 height 14
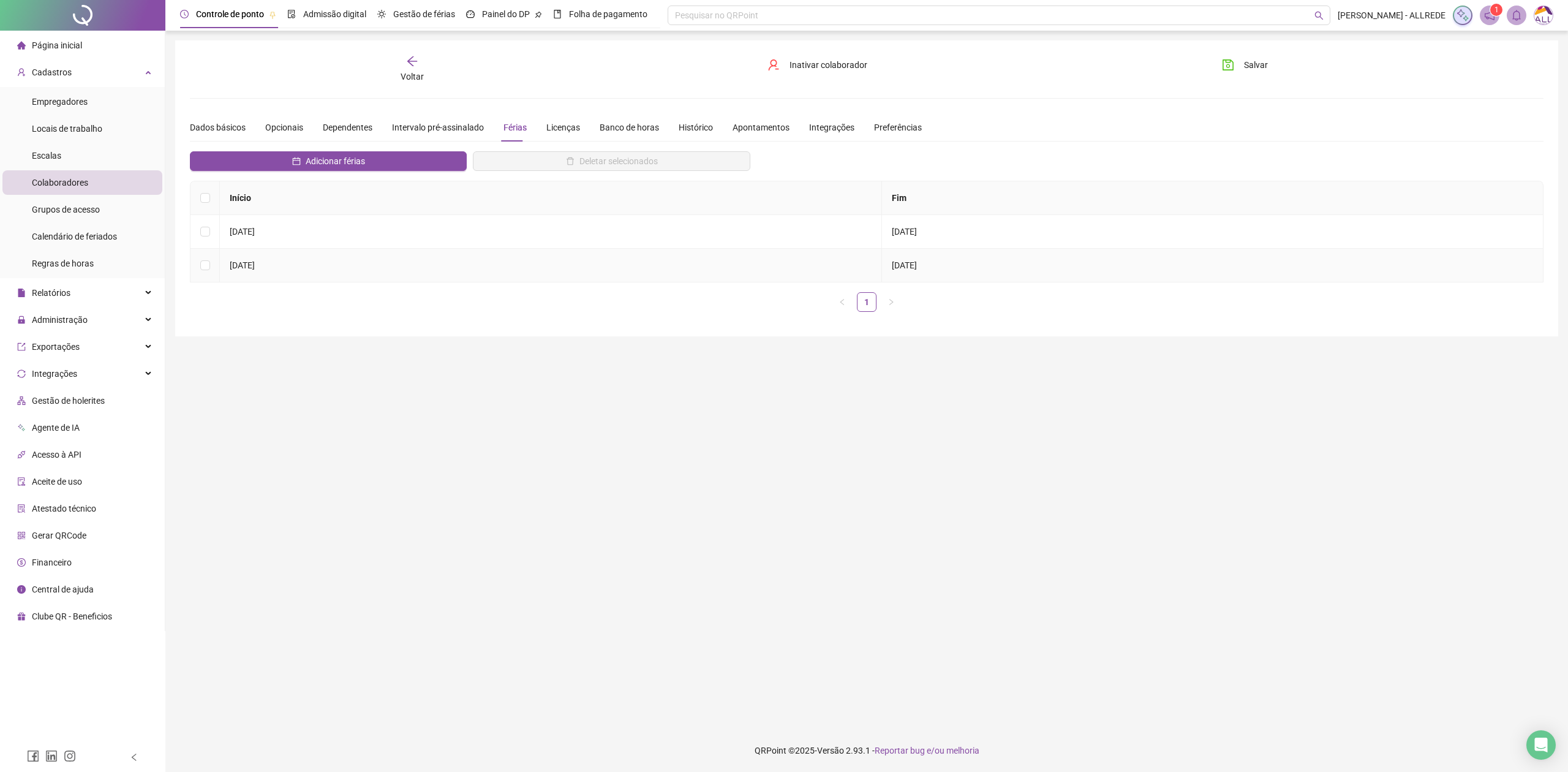
click at [457, 277] on td "04/08/2025" at bounding box center [551, 266] width 662 height 34
click at [204, 258] on label at bounding box center [205, 265] width 10 height 14
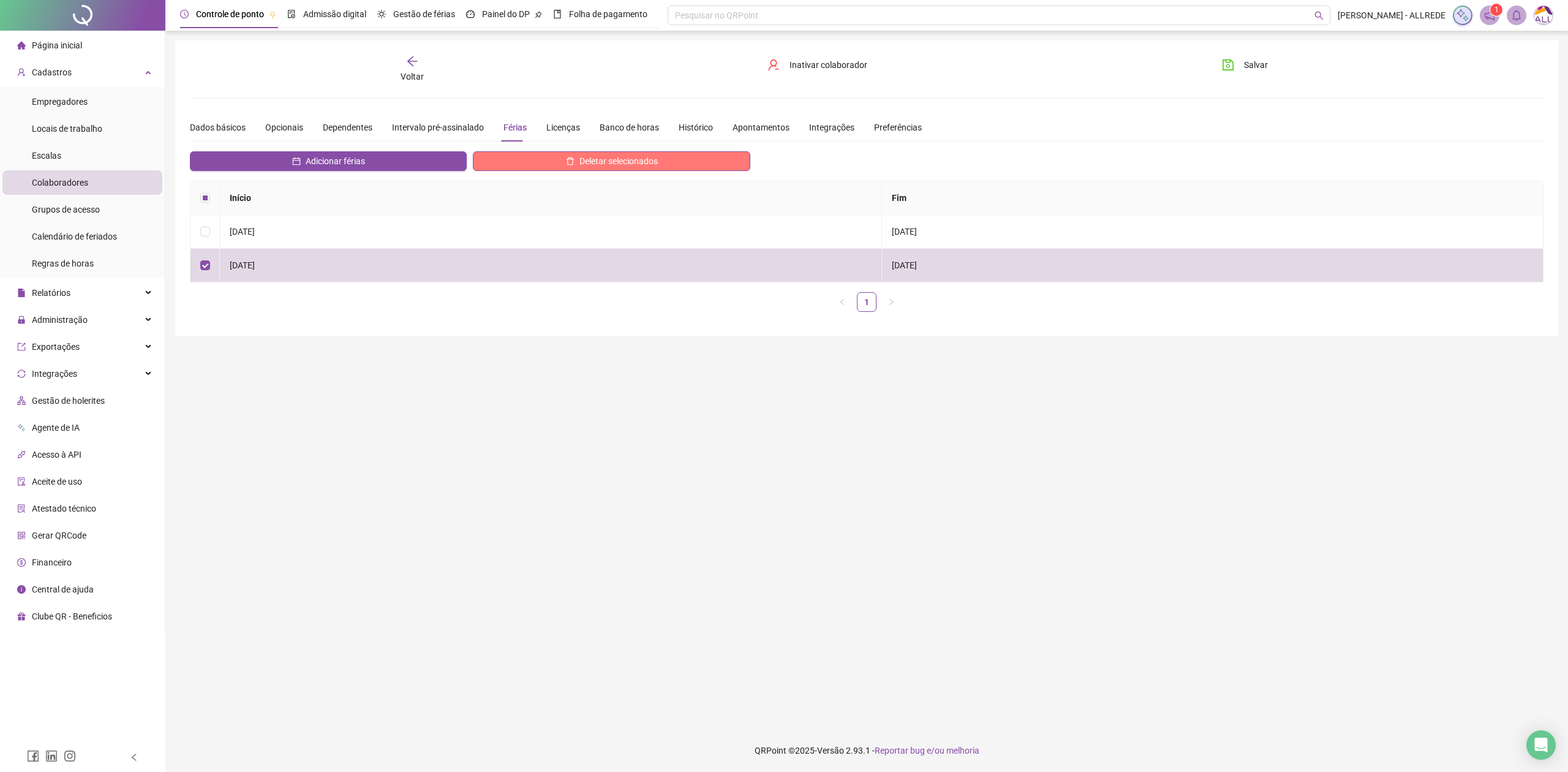
click at [604, 164] on span "Deletar selecionados" at bounding box center [619, 161] width 78 height 14
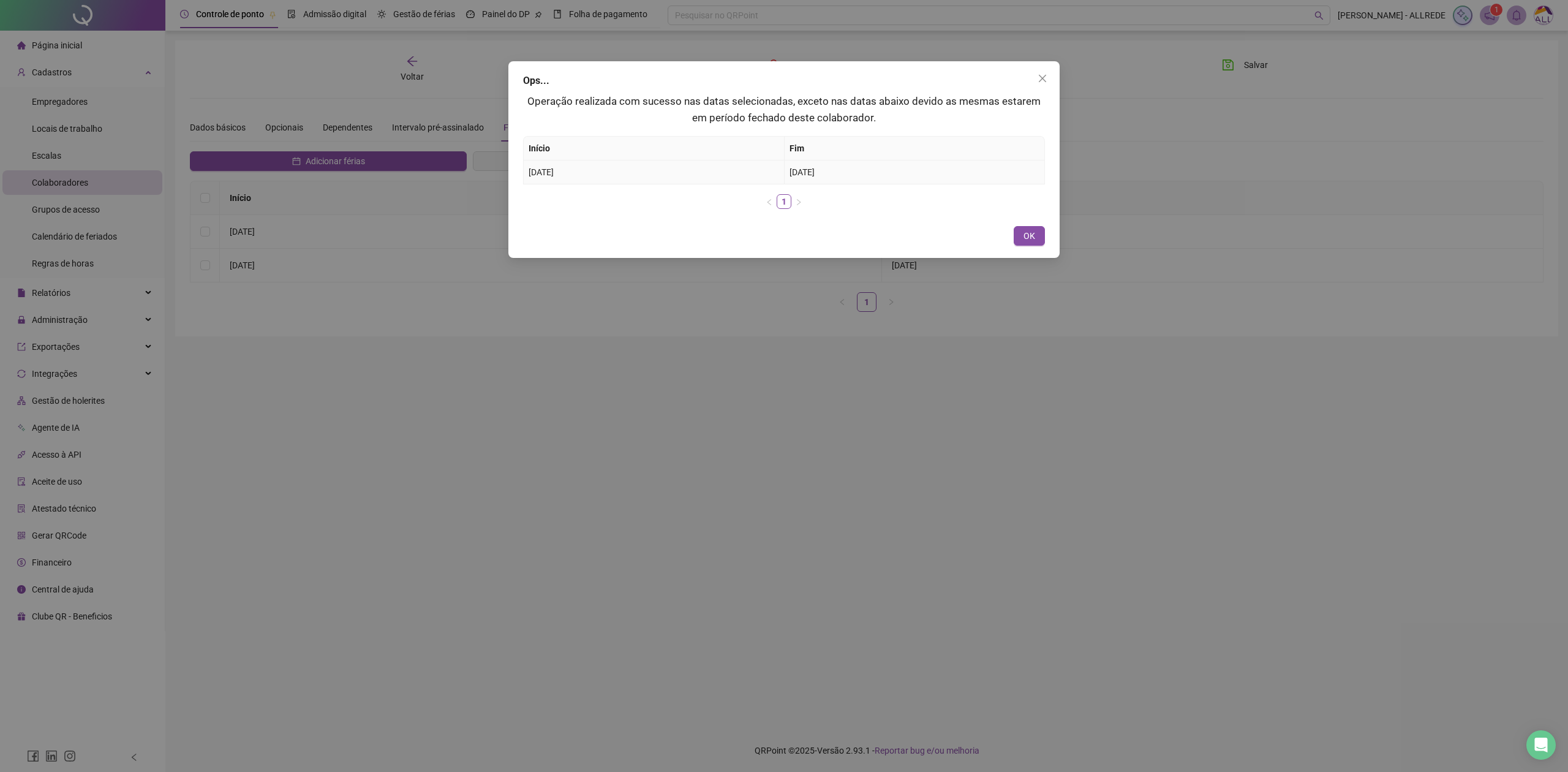
click at [801, 175] on span "03/09/2025" at bounding box center [802, 172] width 25 height 10
click at [1023, 236] on span "OK" at bounding box center [1029, 236] width 12 height 14
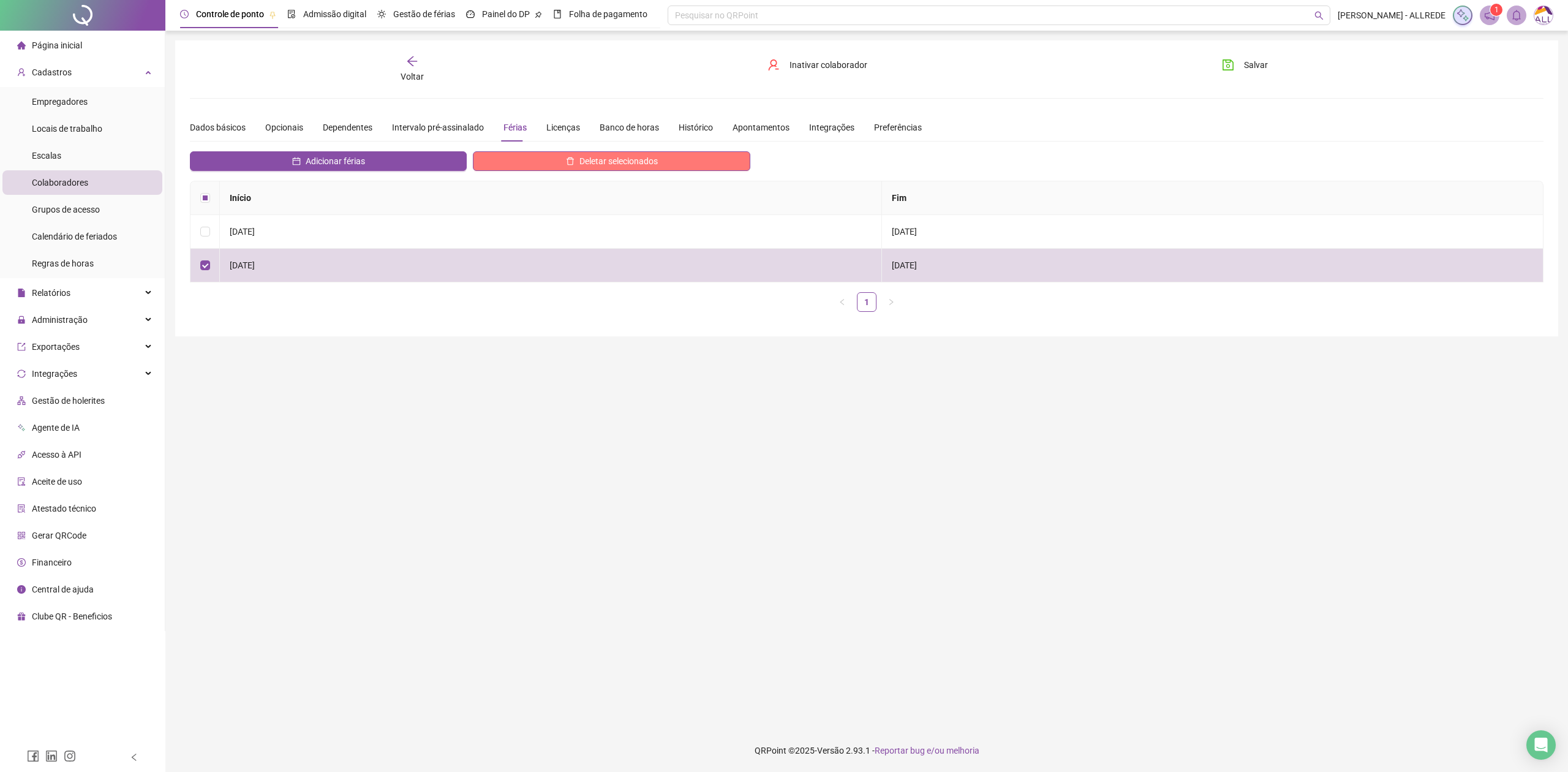
click at [669, 159] on button "Deletar selecionados" at bounding box center [611, 161] width 277 height 20
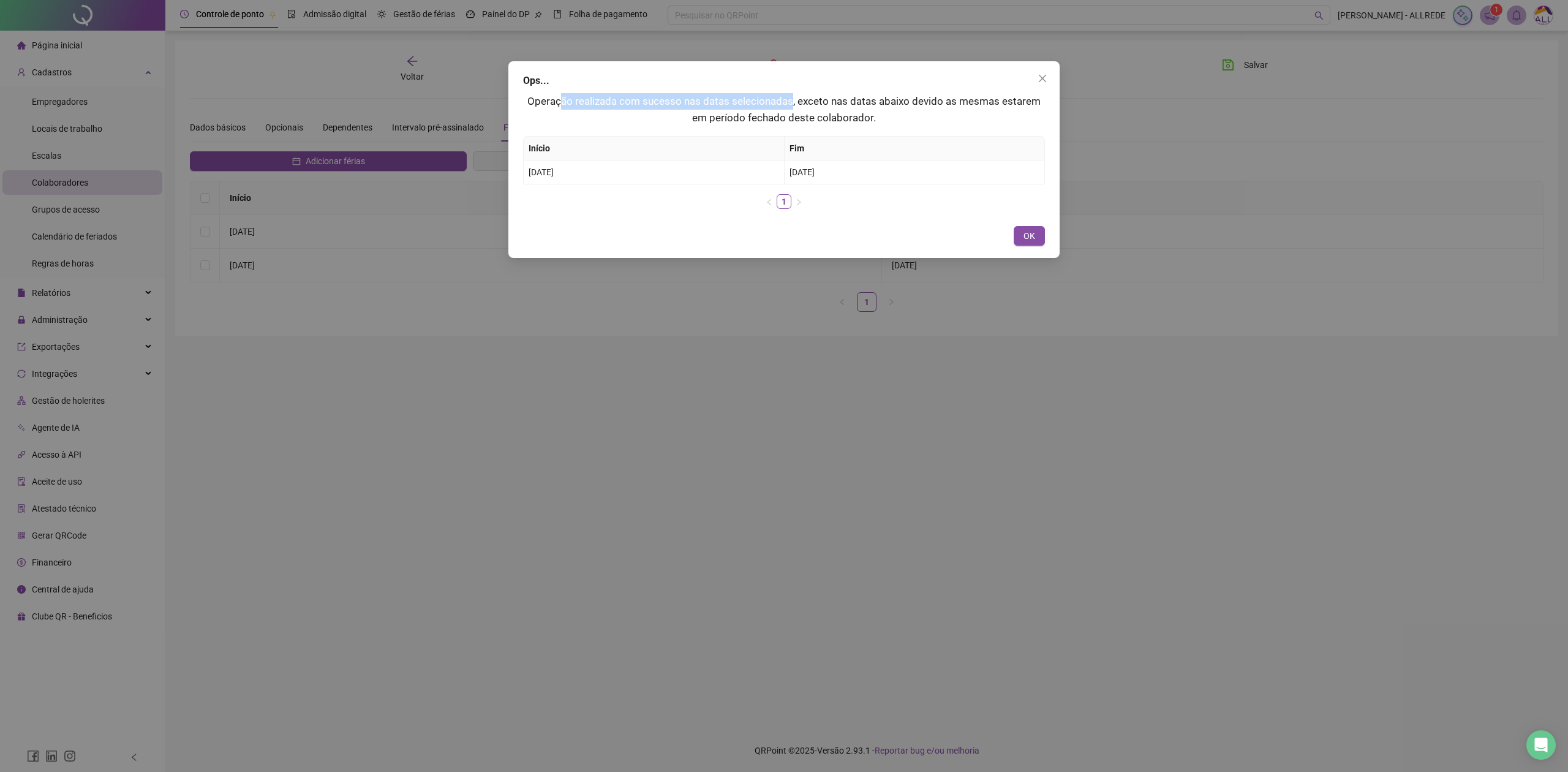
drag, startPoint x: 559, startPoint y: 99, endPoint x: 783, endPoint y: 103, distance: 224.0
click at [783, 103] on p "Operação realizada com sucesso nas datas selecionadas, exceto nas datas abaixo …" at bounding box center [784, 110] width 522 height 33
click at [1027, 234] on span "OK" at bounding box center [1029, 236] width 12 height 14
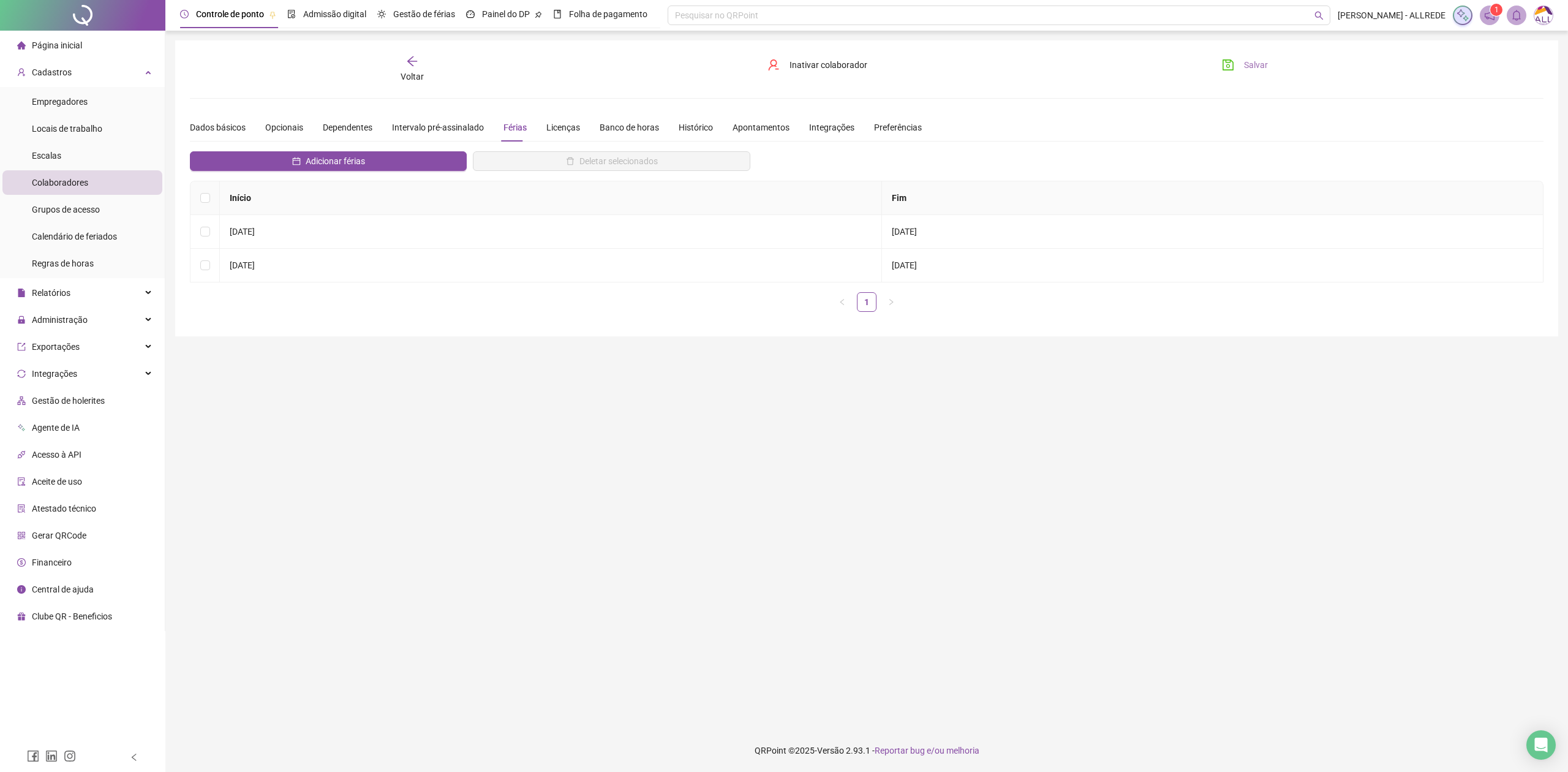
click at [1248, 69] on span "Salvar" at bounding box center [1255, 65] width 24 height 14
click at [407, 57] on icon "arrow-left" at bounding box center [412, 61] width 12 height 12
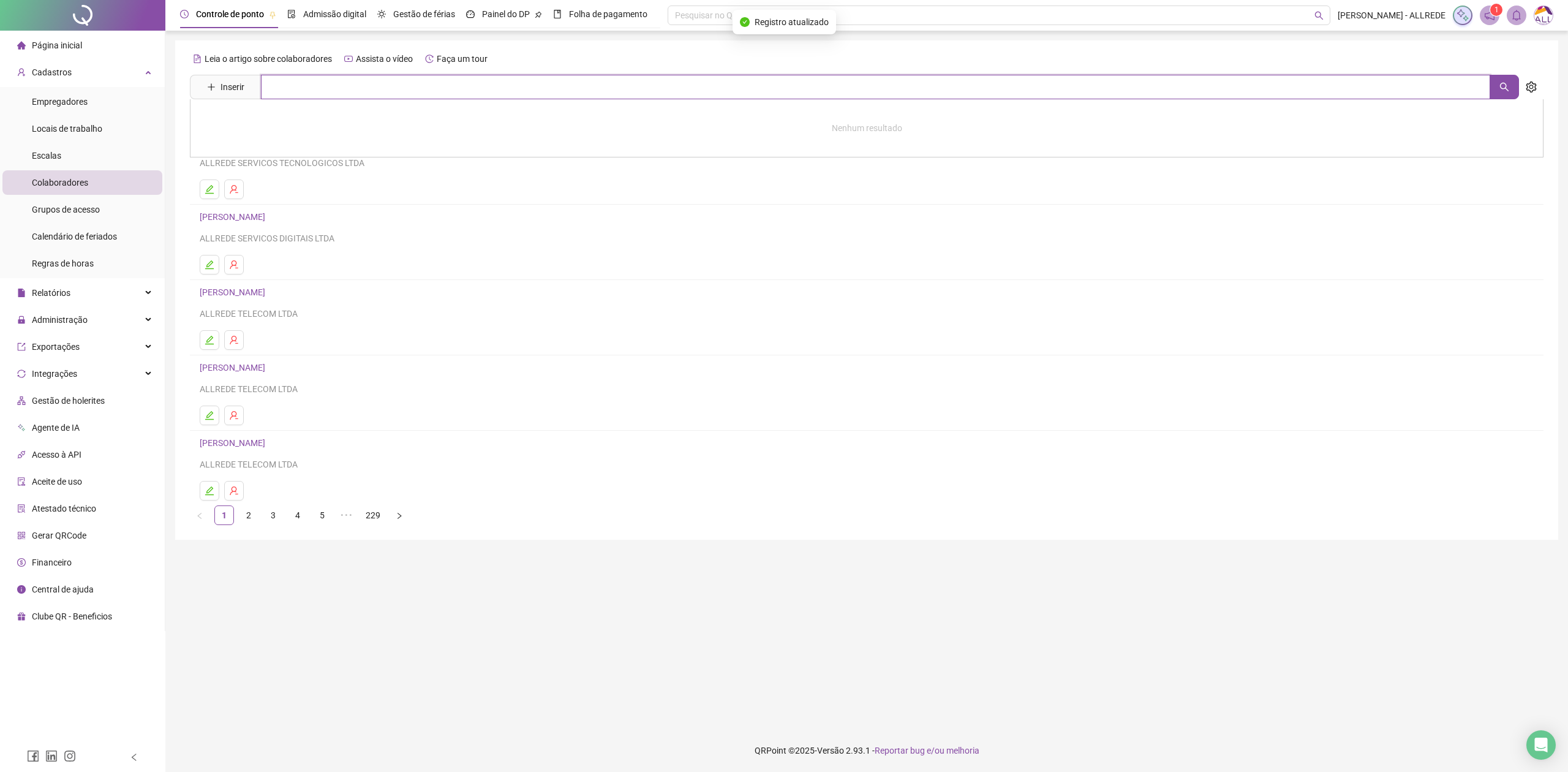
click at [523, 88] on input "text" at bounding box center [876, 87] width 1229 height 25
type input "**********"
click at [278, 123] on link "JESSICA CRISTINA MARQUES DOS SANTOS" at bounding box center [245, 123] width 65 height 10
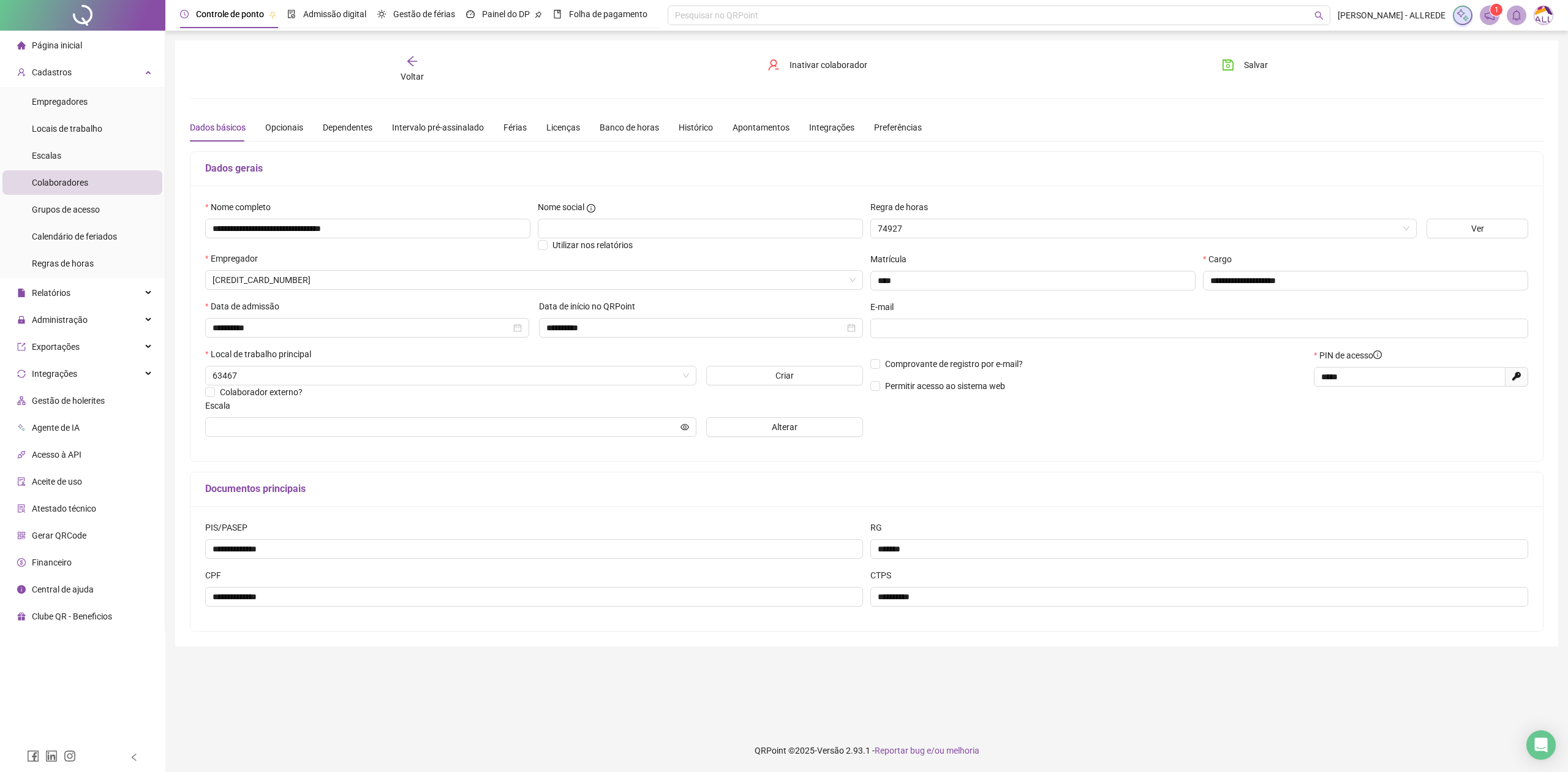
type input "**********"
click at [510, 129] on div "Férias" at bounding box center [515, 127] width 23 height 14
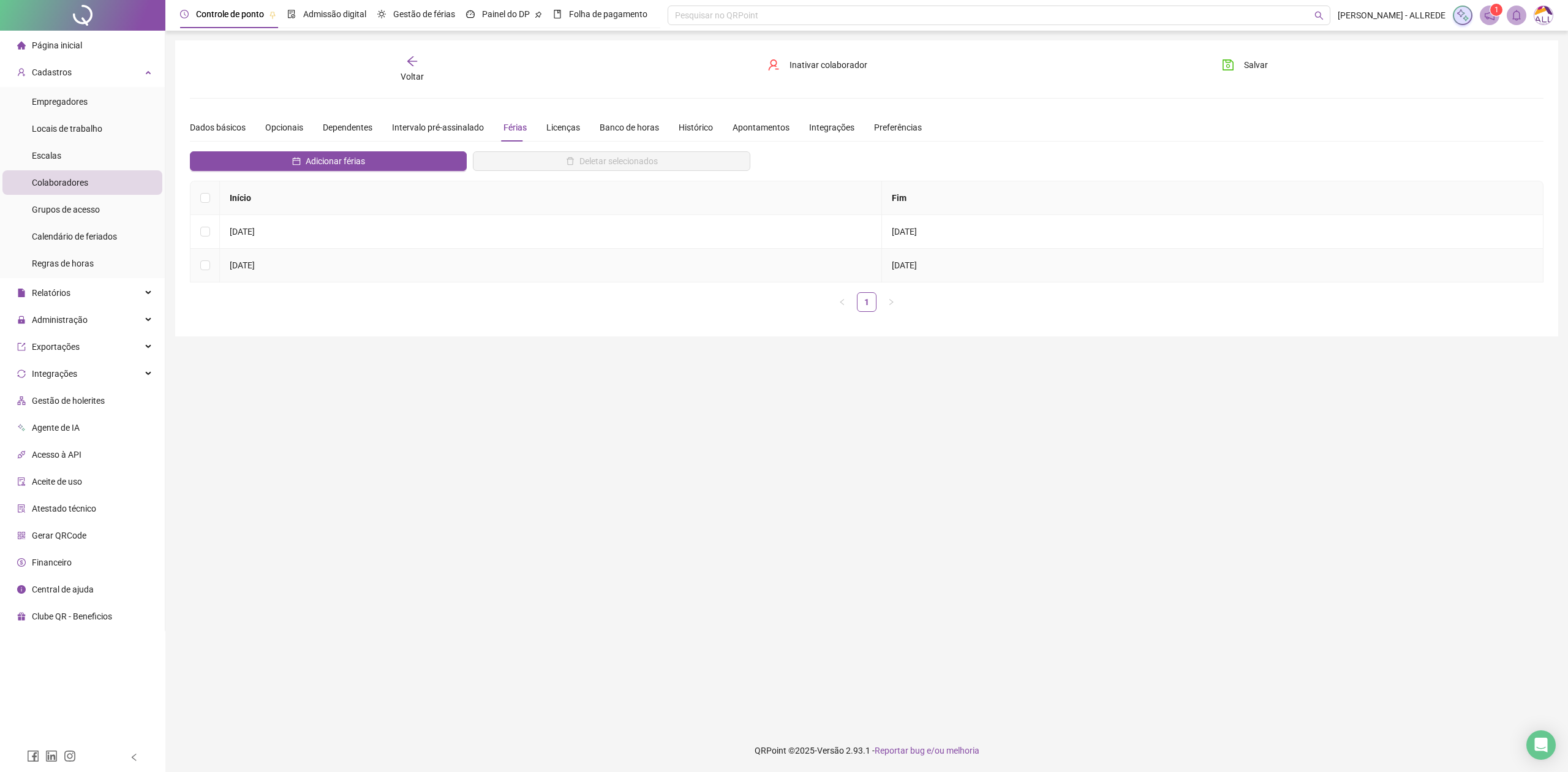
click at [367, 277] on td "04/08/2025" at bounding box center [551, 266] width 662 height 34
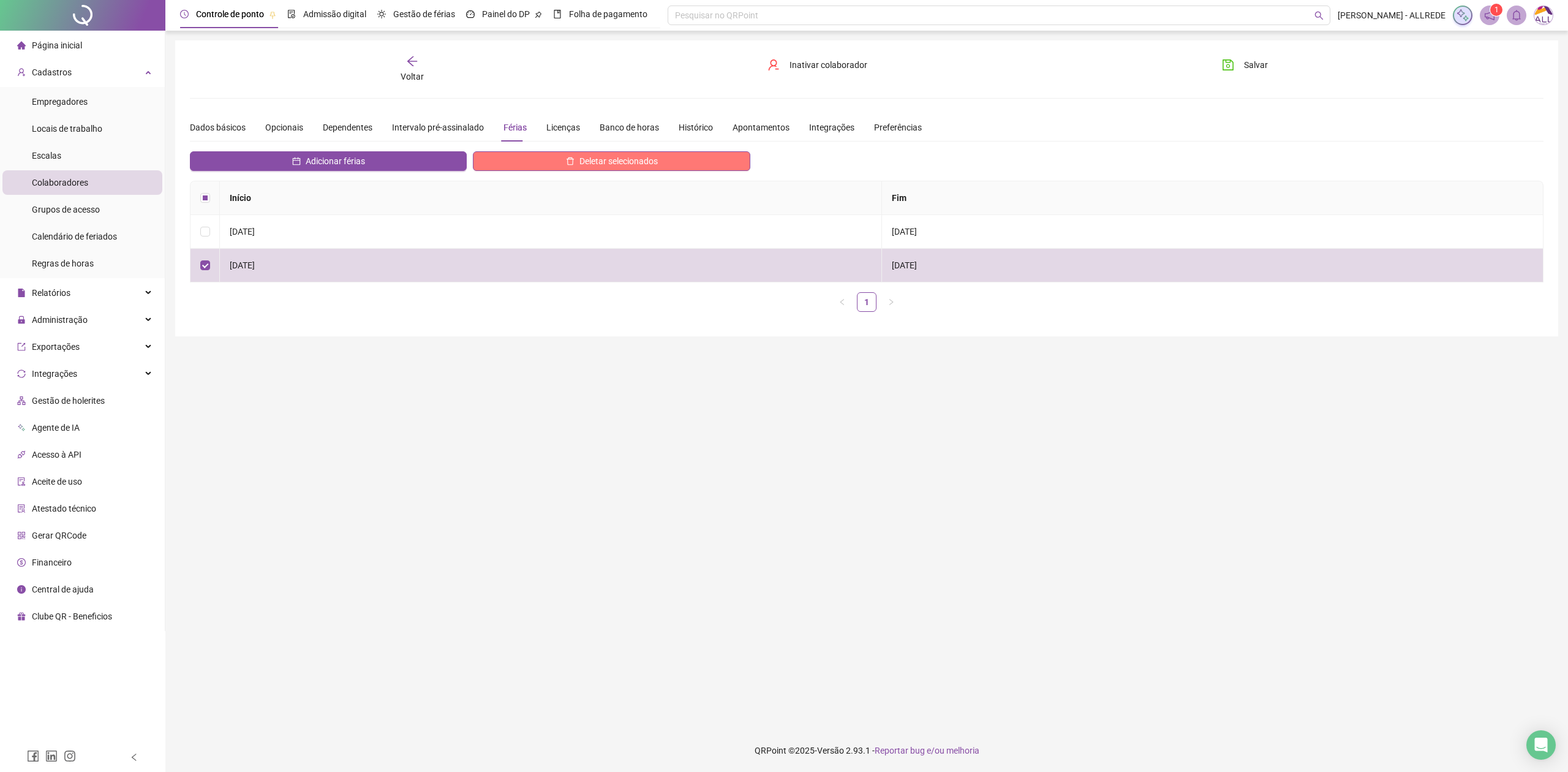
click at [596, 161] on span "Deletar selecionados" at bounding box center [619, 161] width 78 height 14
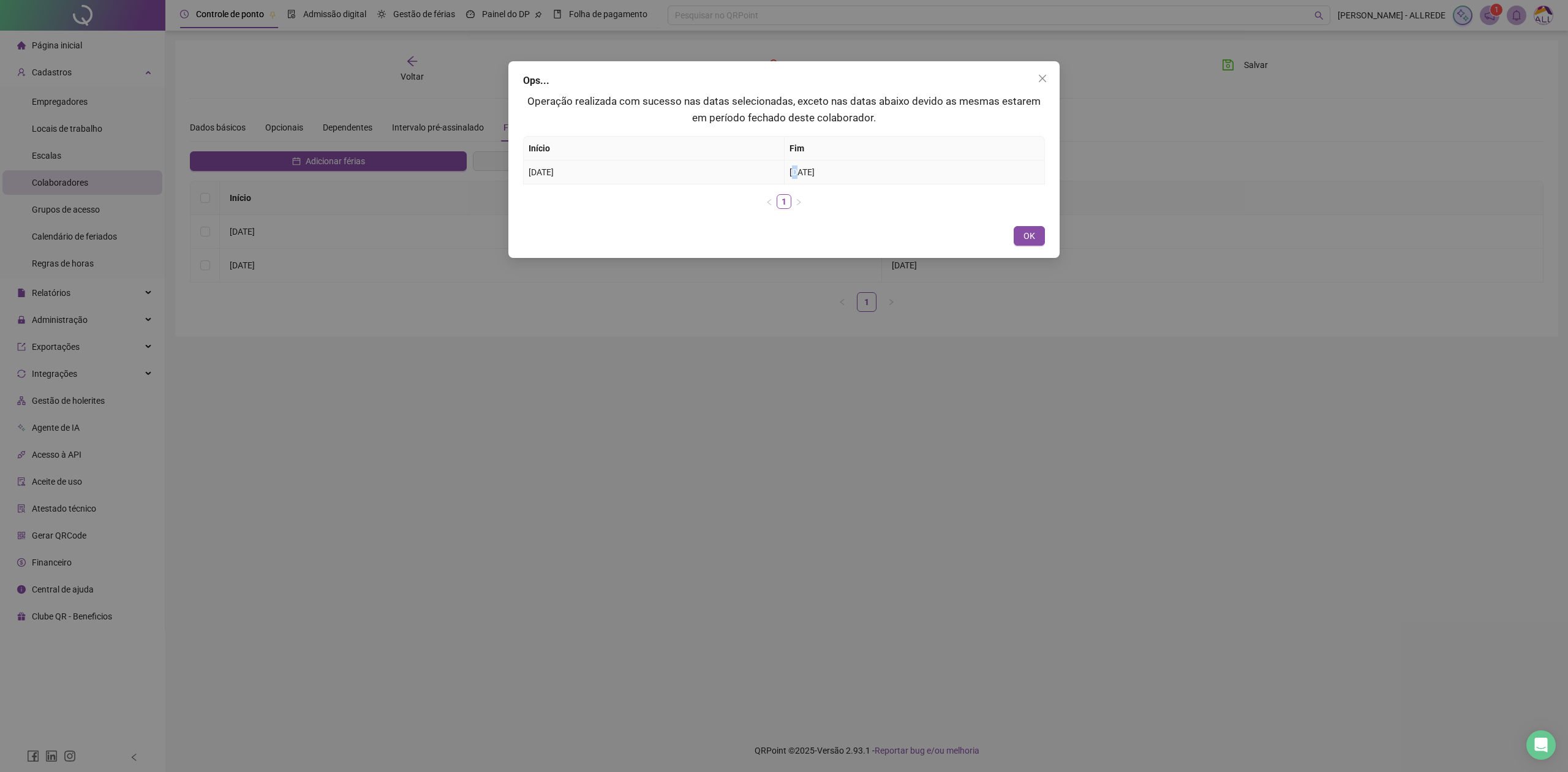
click at [797, 168] on span "03/09/2025" at bounding box center [802, 172] width 25 height 10
drag, startPoint x: 867, startPoint y: 172, endPoint x: 604, endPoint y: 177, distance: 263.0
click at [624, 175] on tr "04/08/2025 03/09/2025" at bounding box center [784, 172] width 521 height 24
click at [611, 173] on td "04/08/2025" at bounding box center [654, 172] width 261 height 24
click at [609, 173] on td "04/08/2025" at bounding box center [654, 172] width 261 height 24
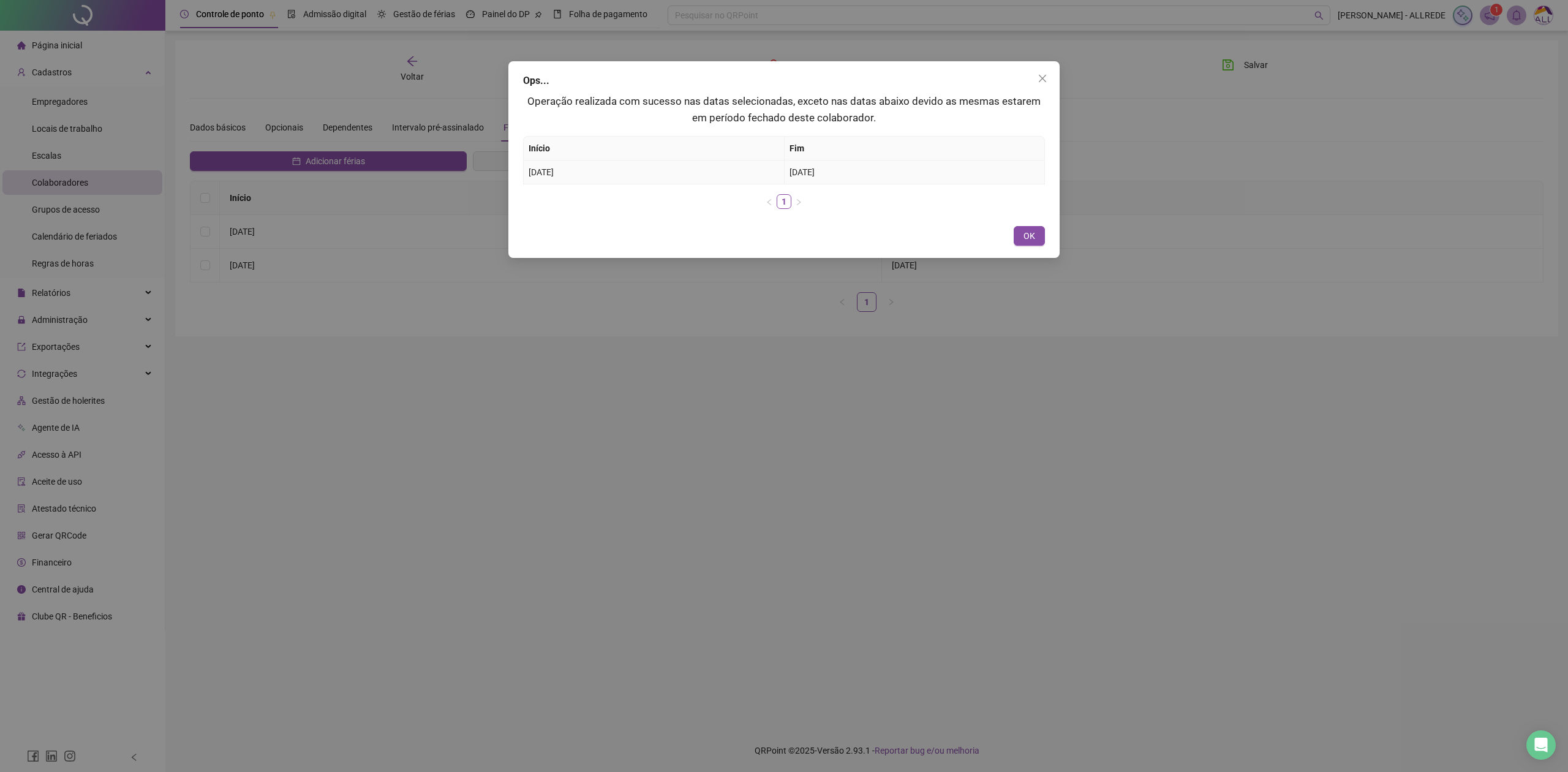
click at [609, 173] on td "04/08/2025" at bounding box center [654, 172] width 261 height 24
click at [547, 177] on span "04/08/2025" at bounding box center [541, 172] width 25 height 10
click at [595, 99] on p "Operação realizada com sucesso nas datas selecionadas, exceto nas datas abaixo …" at bounding box center [784, 110] width 522 height 33
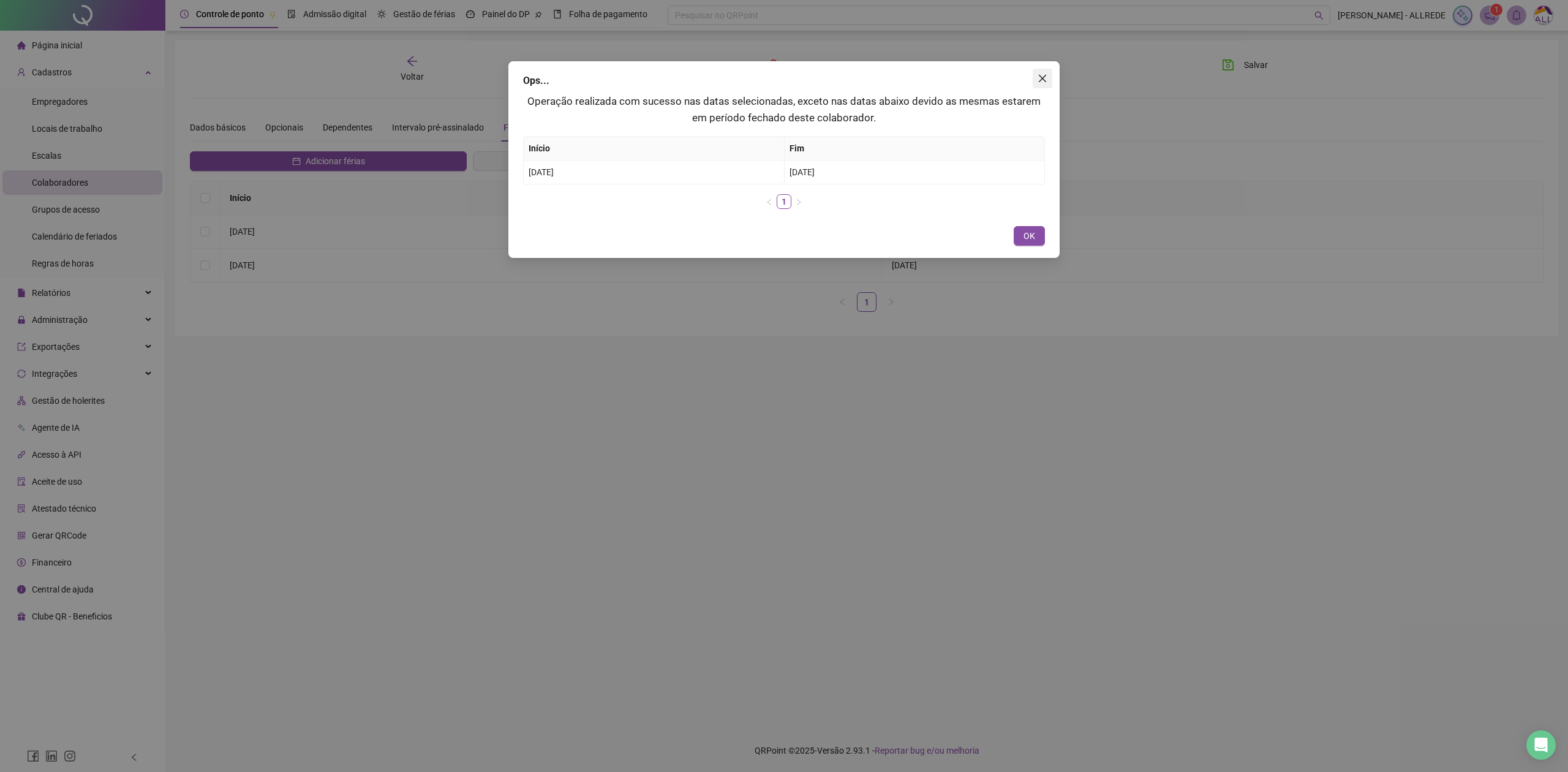
click at [1044, 80] on icon "close" at bounding box center [1042, 78] width 7 height 7
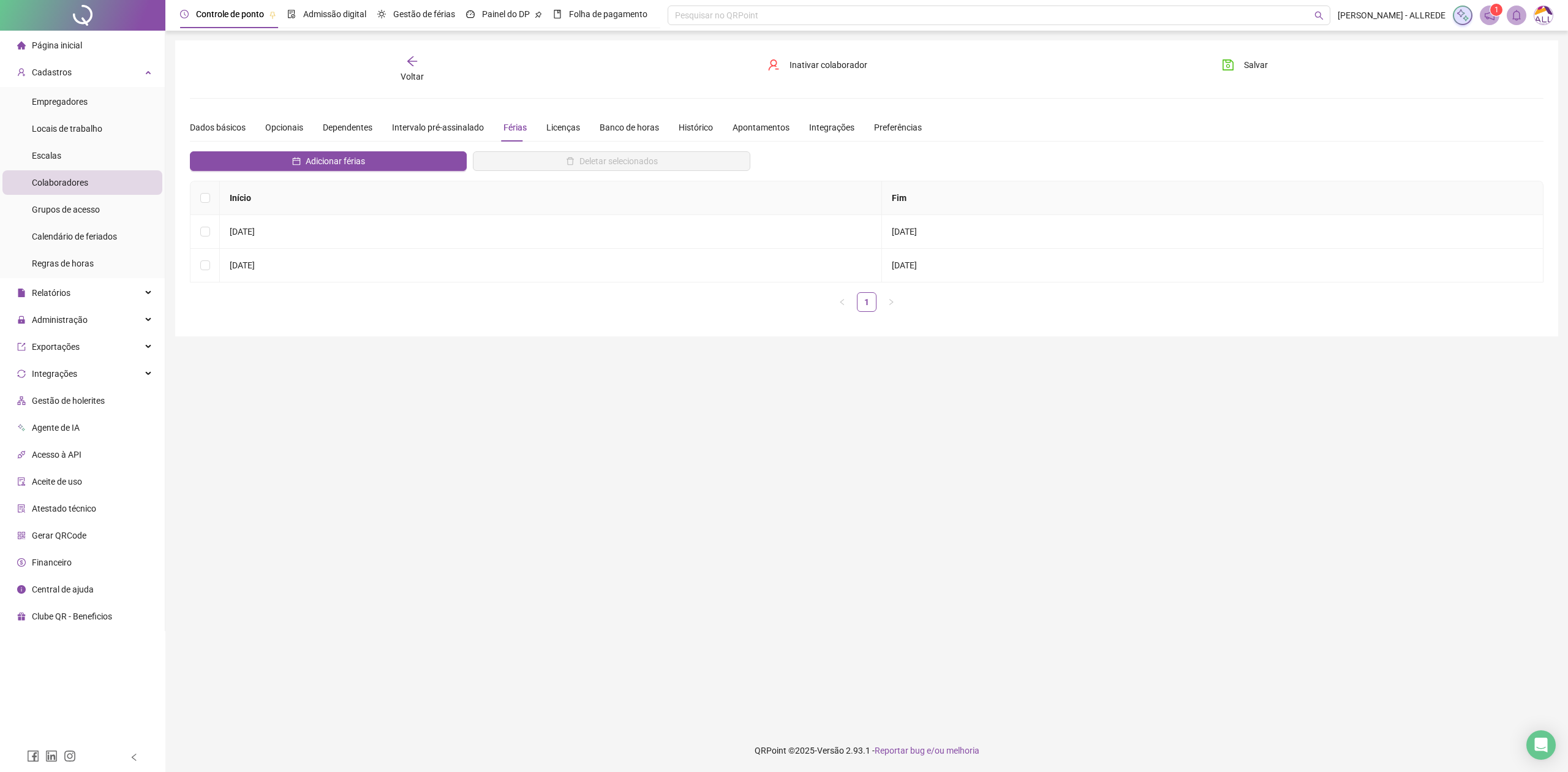
click at [414, 61] on icon "arrow-left" at bounding box center [412, 61] width 10 height 10
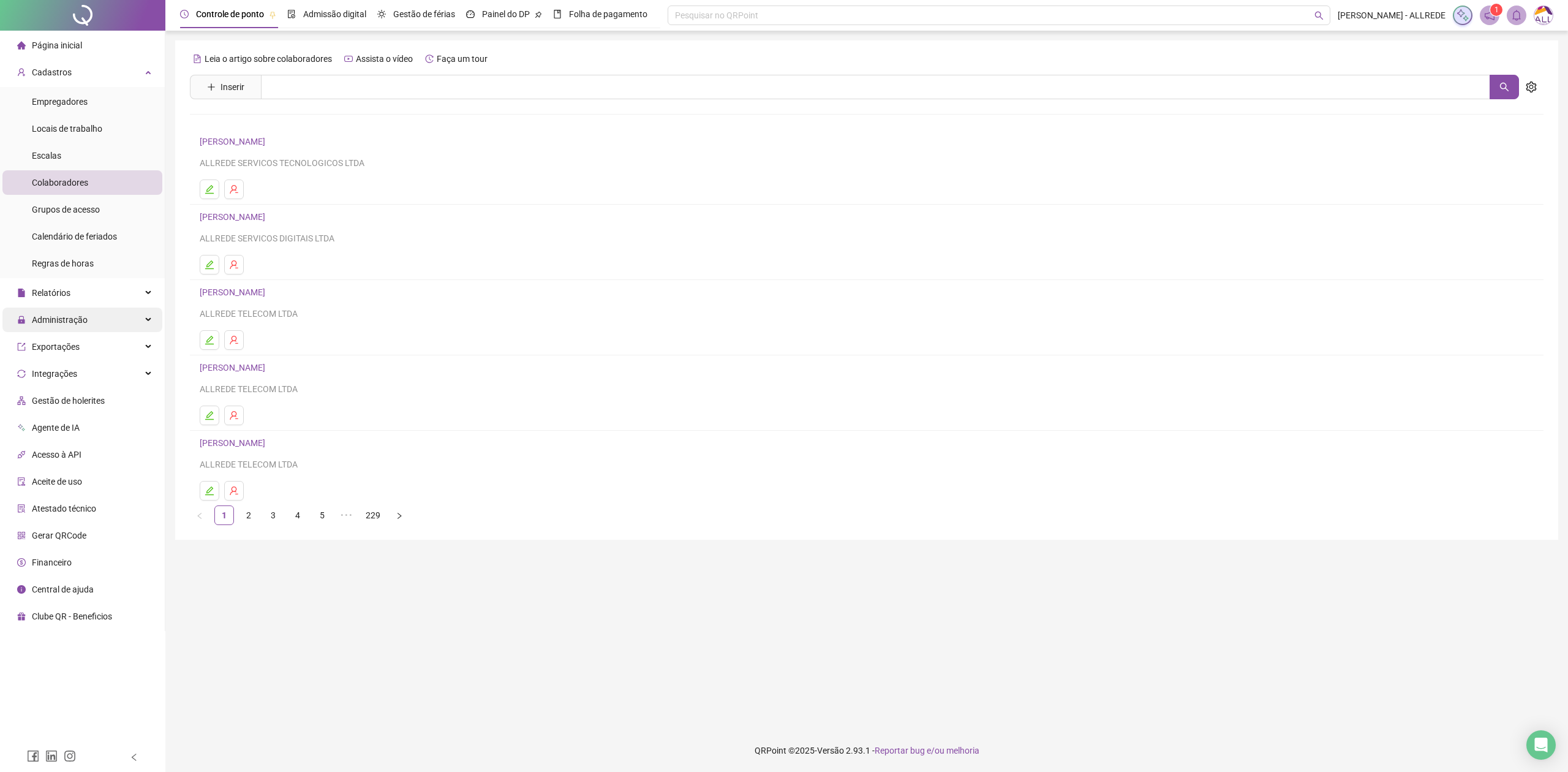
click at [105, 322] on div "Administração" at bounding box center [82, 320] width 160 height 25
click at [106, 322] on div "Administração" at bounding box center [82, 320] width 160 height 25
click at [119, 292] on div "Relatórios" at bounding box center [82, 293] width 160 height 25
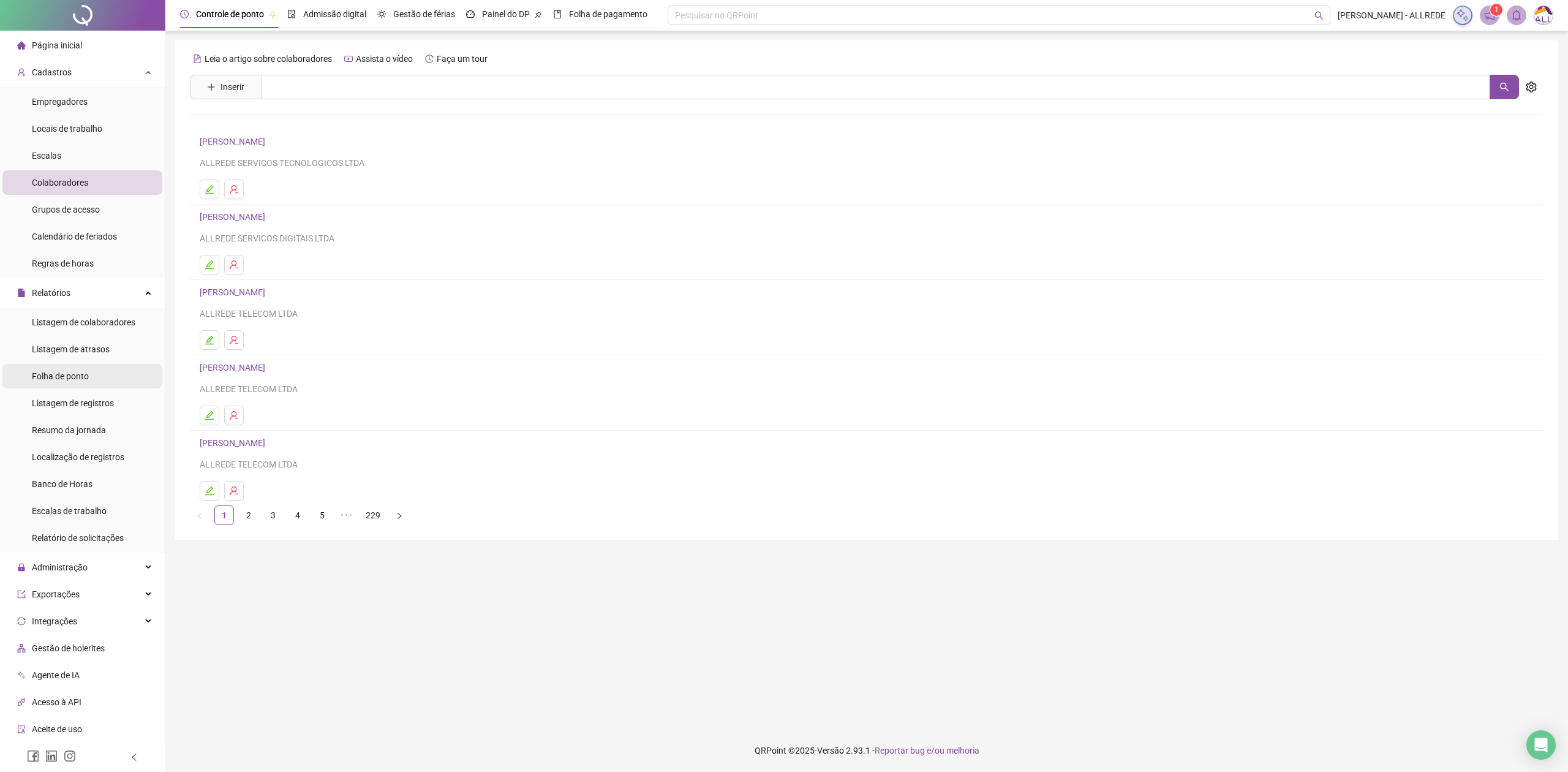
click at [82, 371] on span "Folha de ponto" at bounding box center [60, 376] width 57 height 10
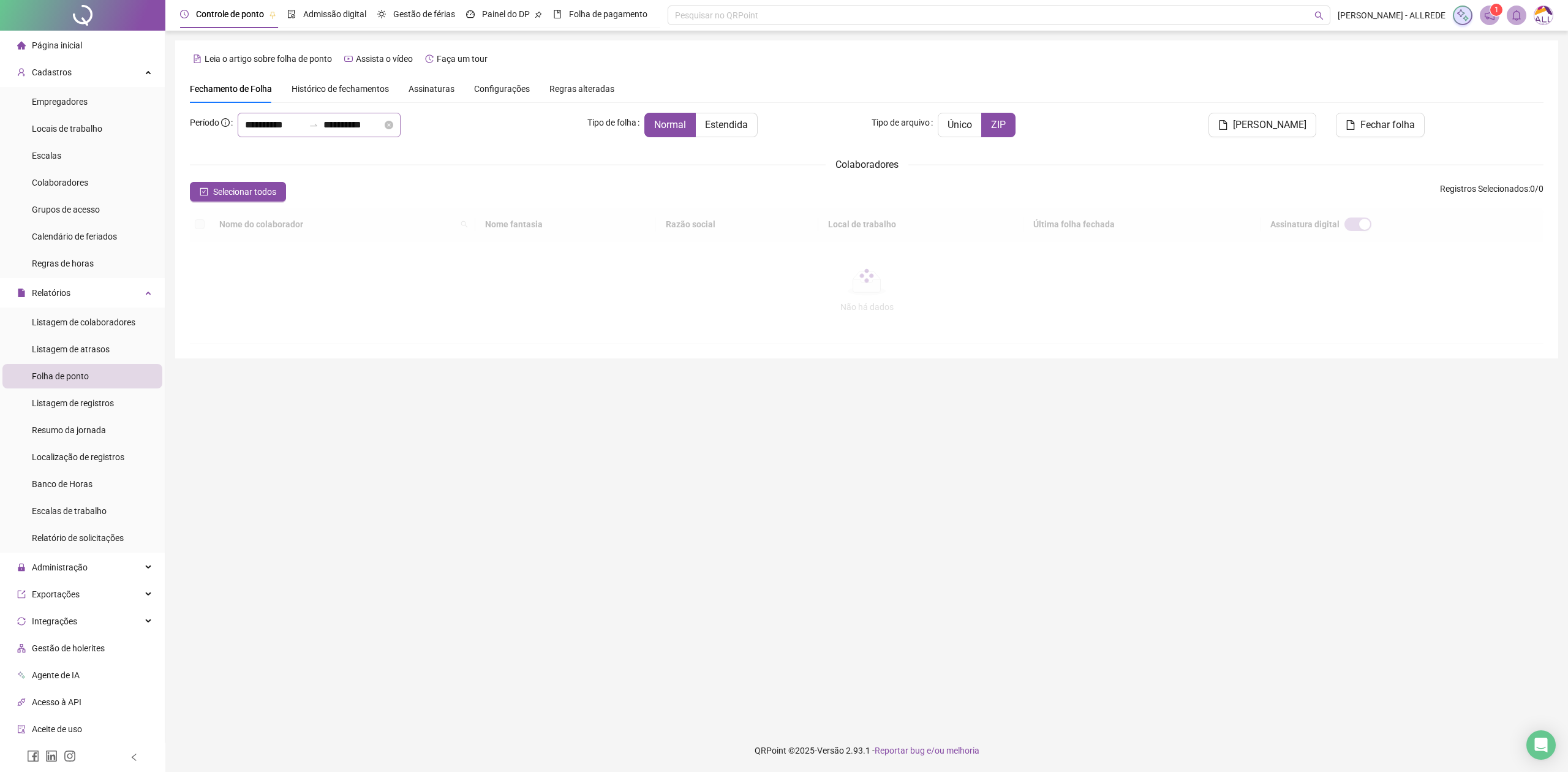
type input "**********"
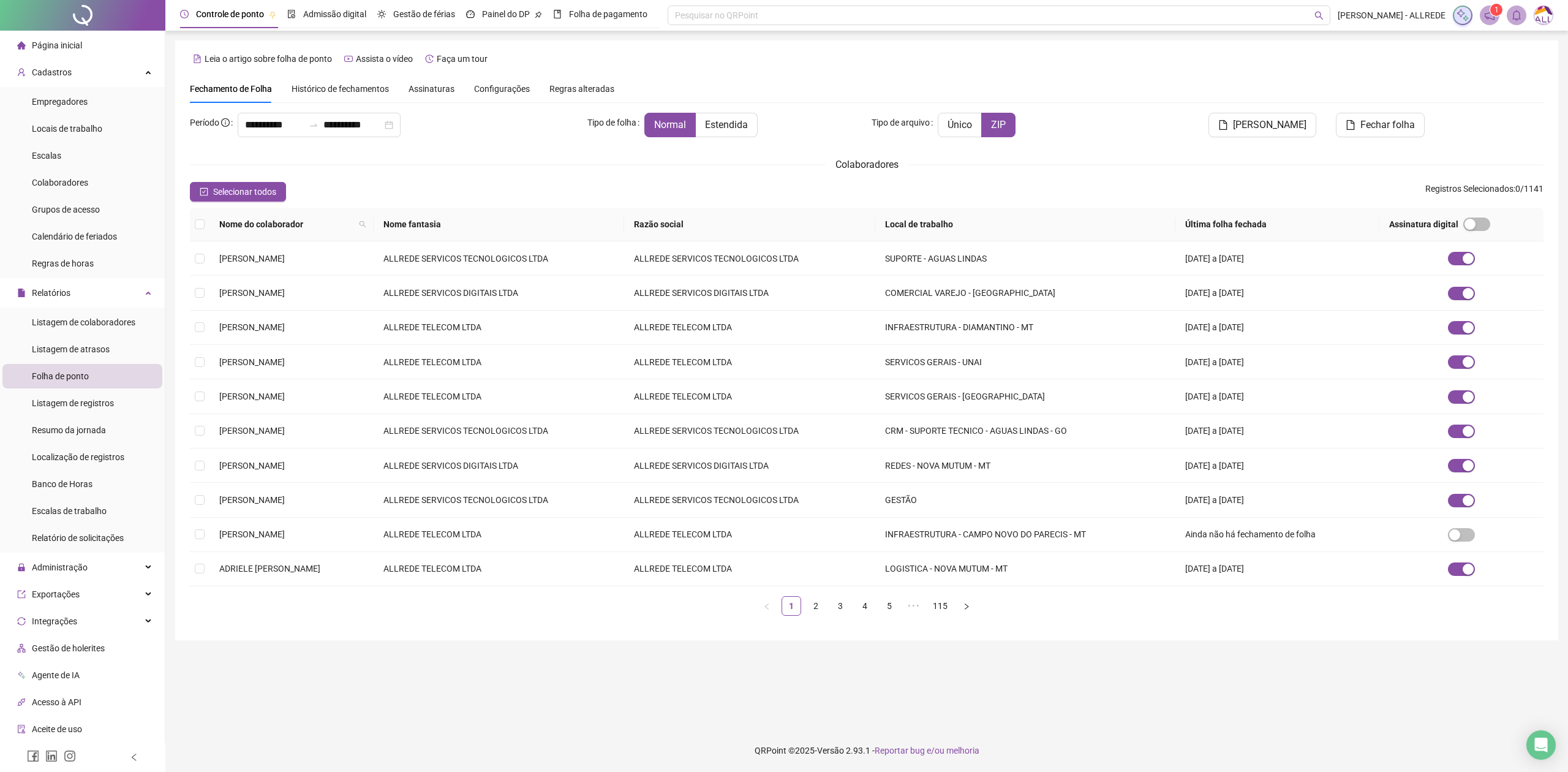
drag, startPoint x: 321, startPoint y: 92, endPoint x: 397, endPoint y: 110, distance: 78.1
click at [321, 91] on span "Histórico de fechamentos" at bounding box center [340, 89] width 97 height 10
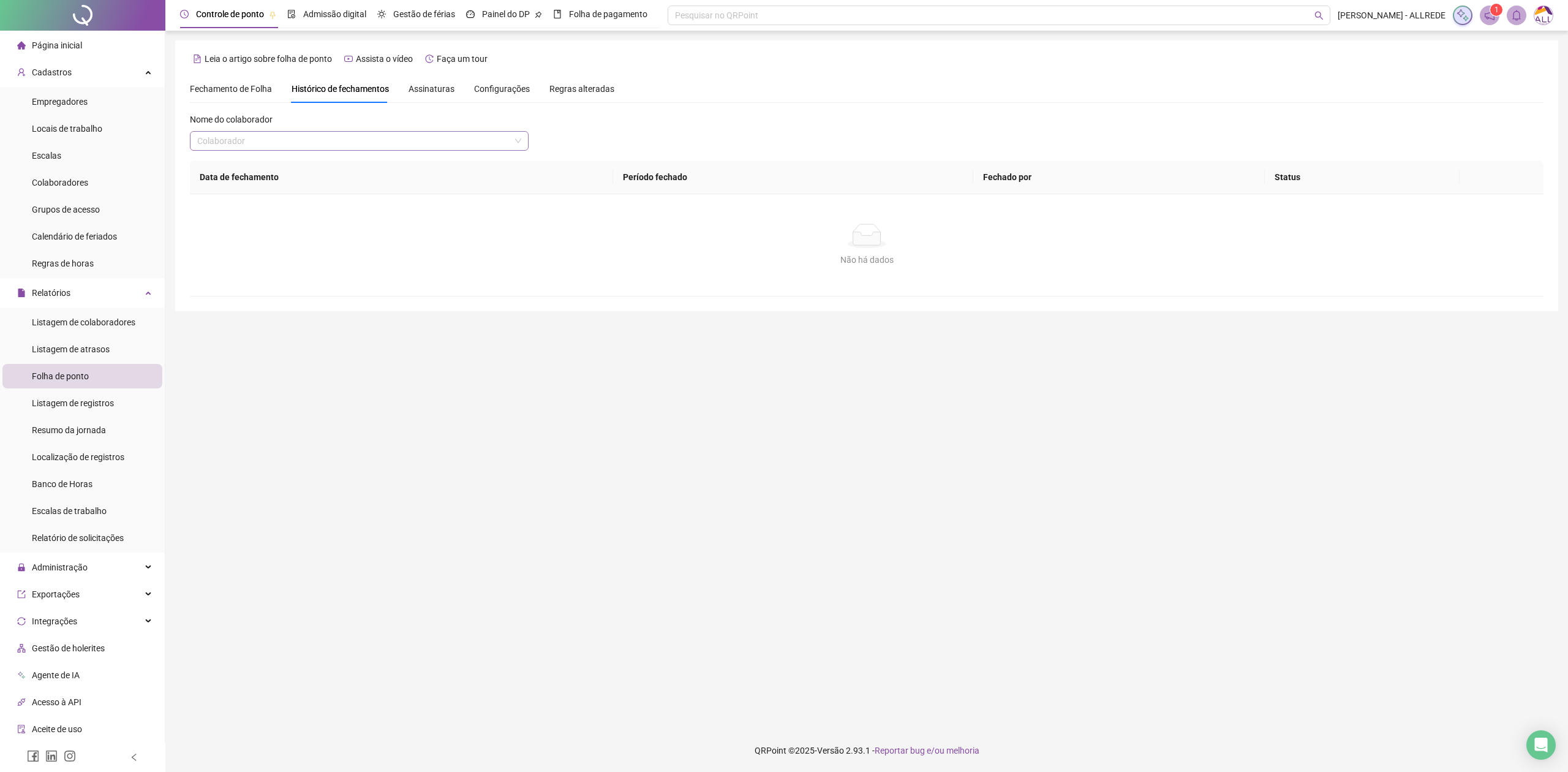
click at [359, 138] on input "search" at bounding box center [354, 141] width 313 height 18
type input "**********"
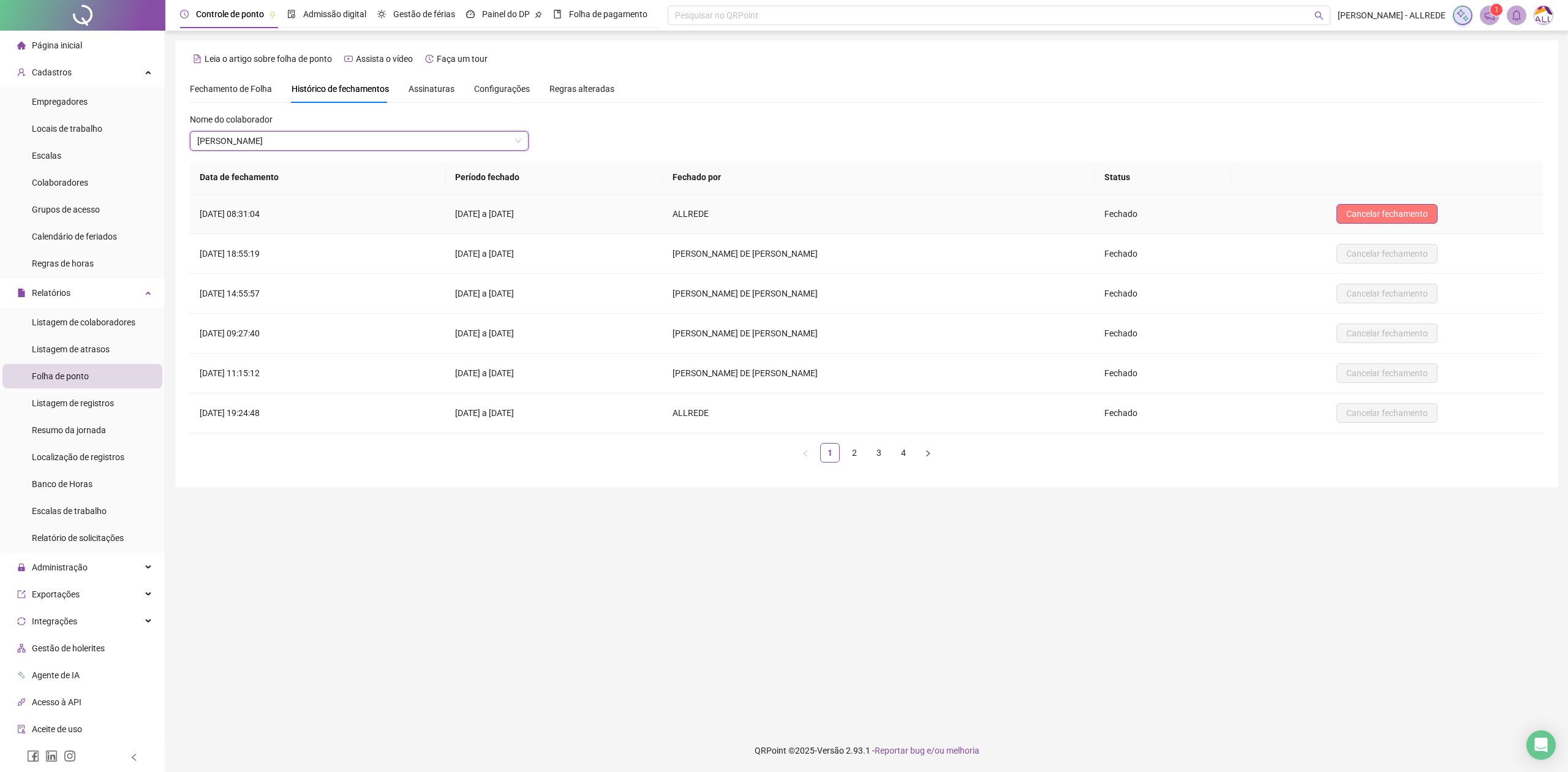
click at [1400, 214] on span "Cancelar fechamento" at bounding box center [1387, 213] width 82 height 14
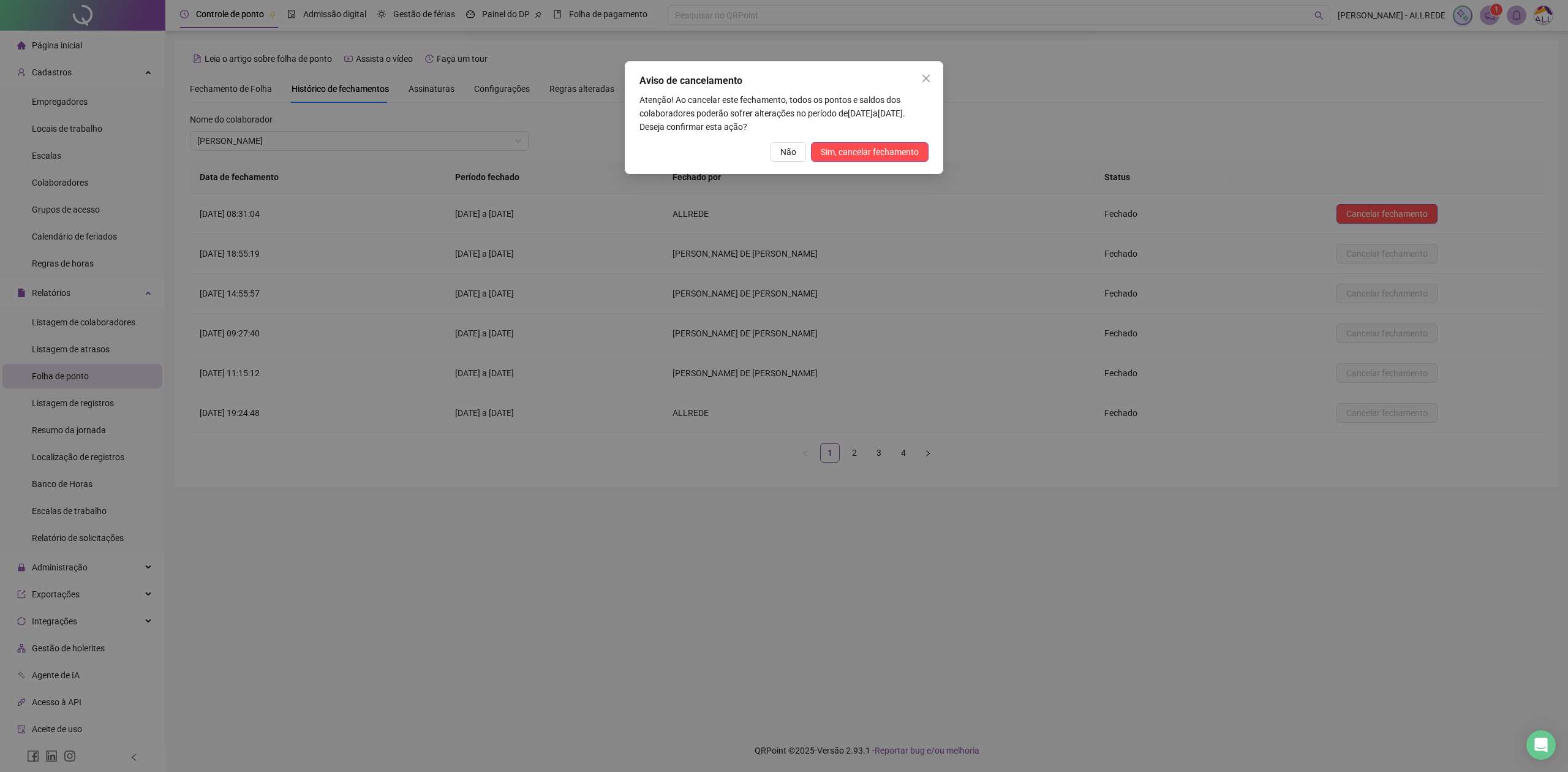
click at [884, 140] on div "Aviso de cancelamento Atenção! Ao cancelar este fechamento, todos os pontos e s…" at bounding box center [784, 117] width 318 height 113
click at [888, 150] on span "Sim, cancelar fechamento" at bounding box center [870, 151] width 98 height 14
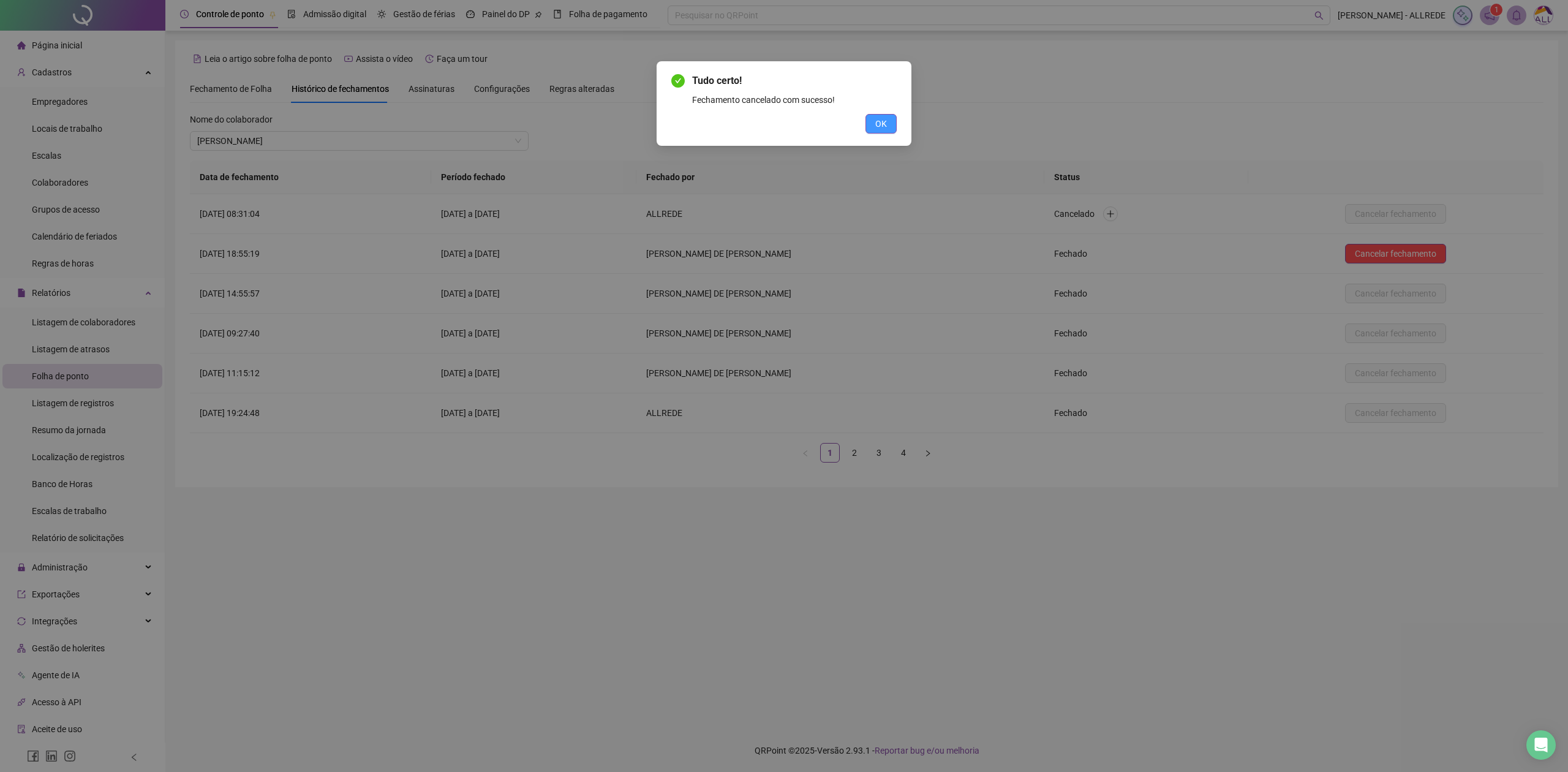
click at [884, 121] on span "OK" at bounding box center [881, 123] width 12 height 14
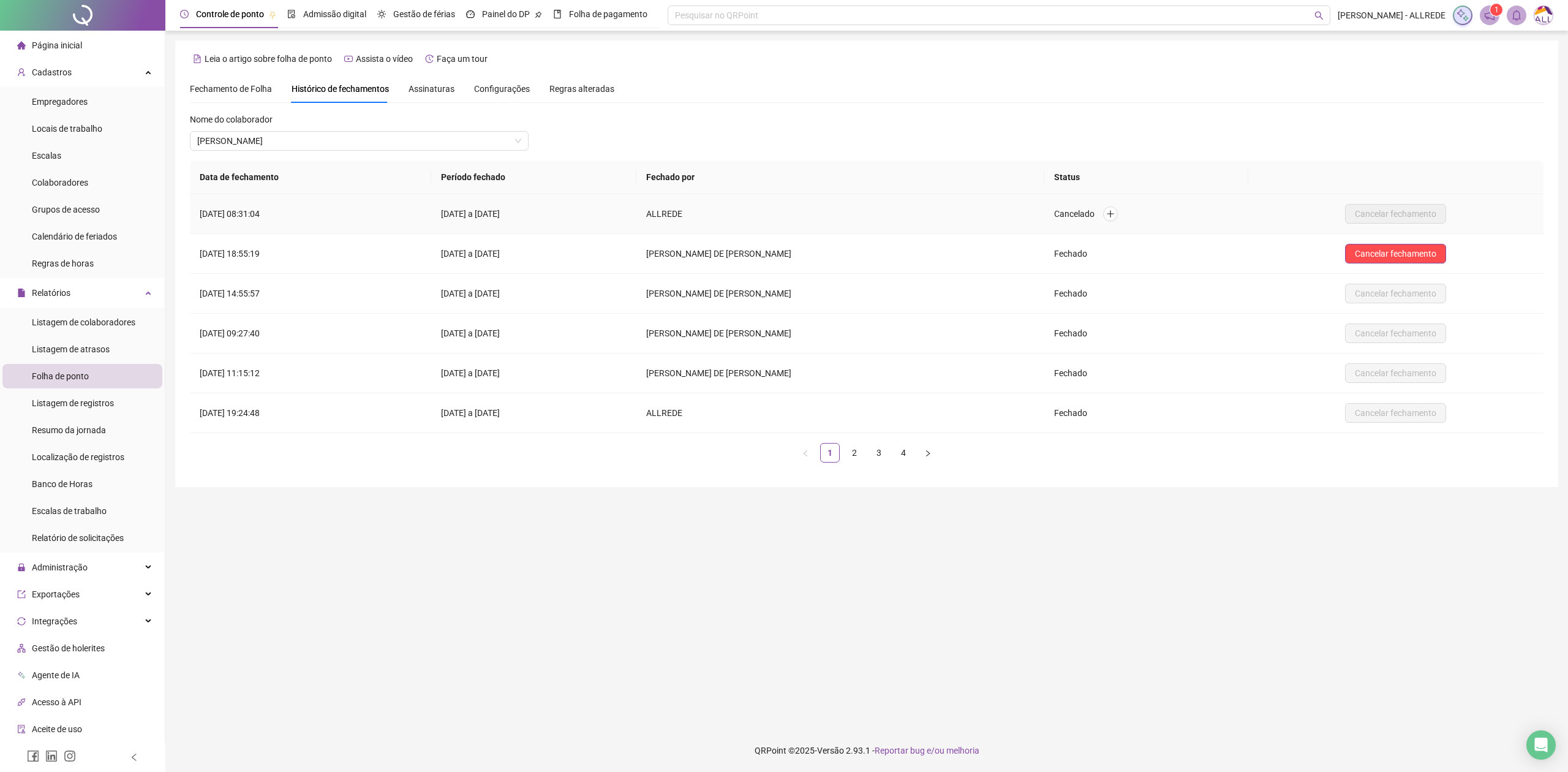
click at [500, 212] on td "21/07/2025 a 20/08/2025" at bounding box center [534, 214] width 205 height 40
click at [94, 191] on li "Colaboradores" at bounding box center [82, 183] width 160 height 25
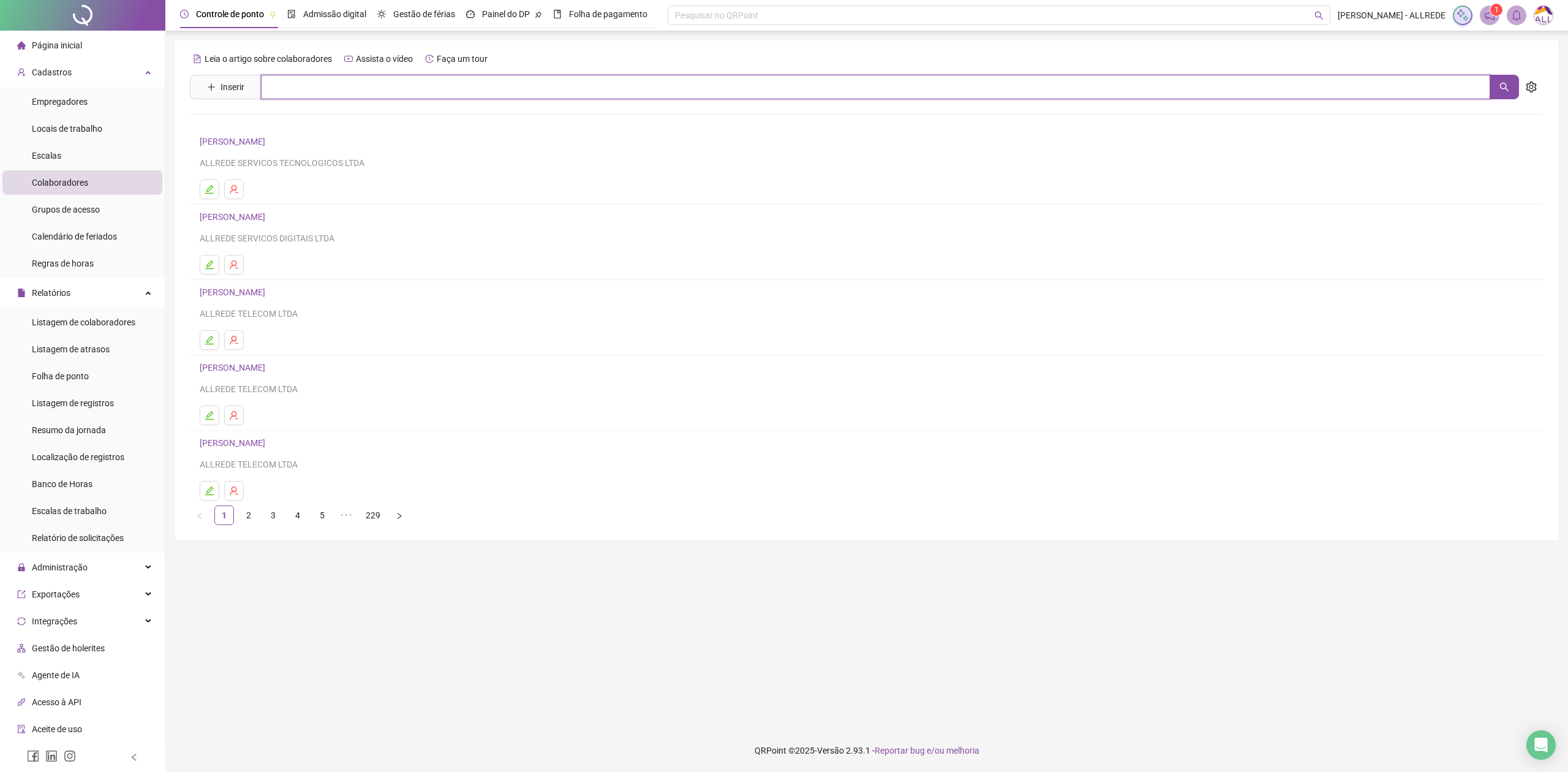
click at [647, 91] on input "text" at bounding box center [876, 87] width 1229 height 25
type input "**********"
click at [278, 119] on link "JESSICA CRISTINA MARQUES DOS SANTOS" at bounding box center [245, 123] width 65 height 10
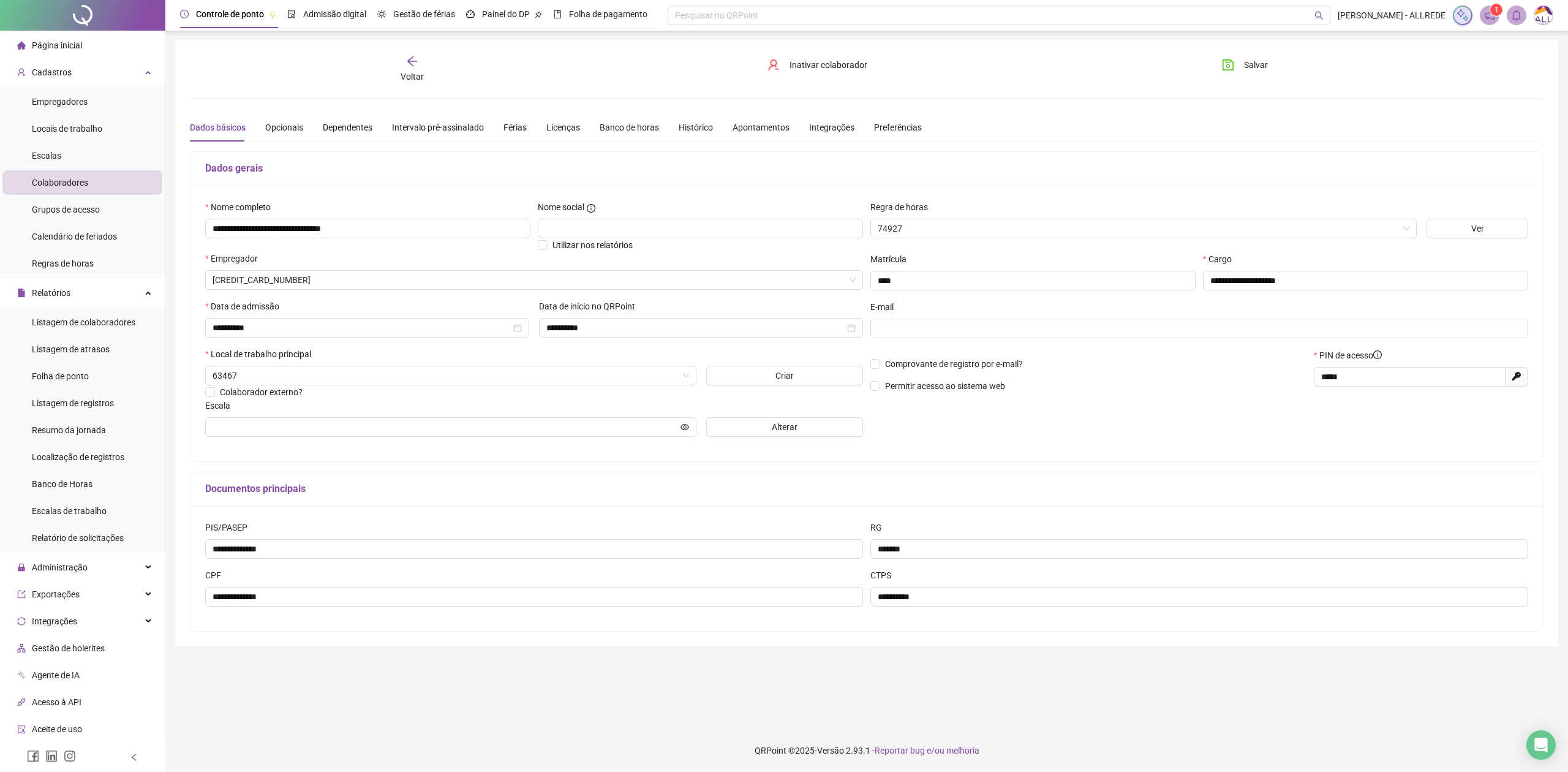
type input "**********"
click at [515, 125] on div "Férias" at bounding box center [515, 127] width 23 height 14
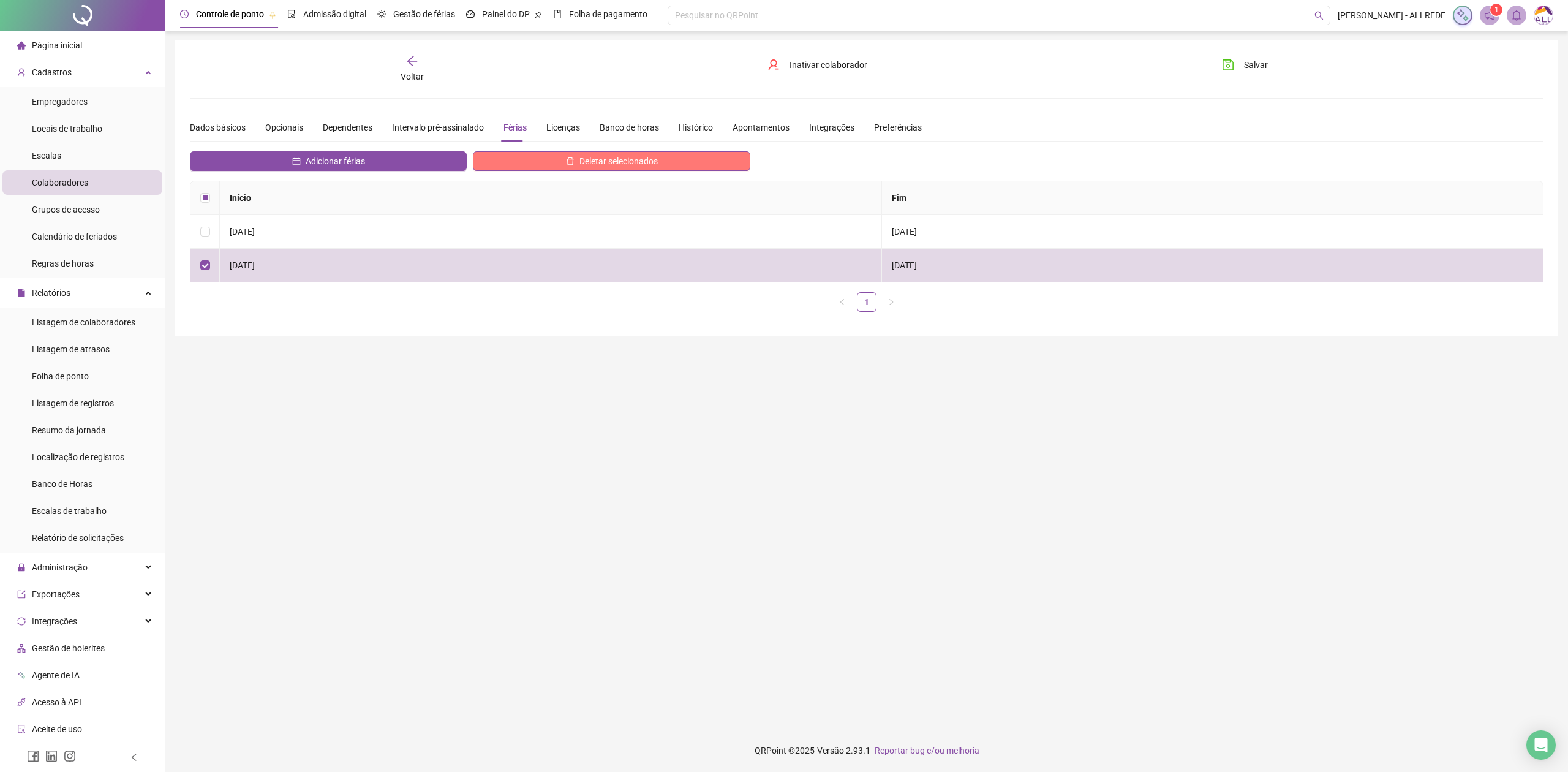
click at [654, 164] on span "Deletar selecionados" at bounding box center [619, 161] width 78 height 14
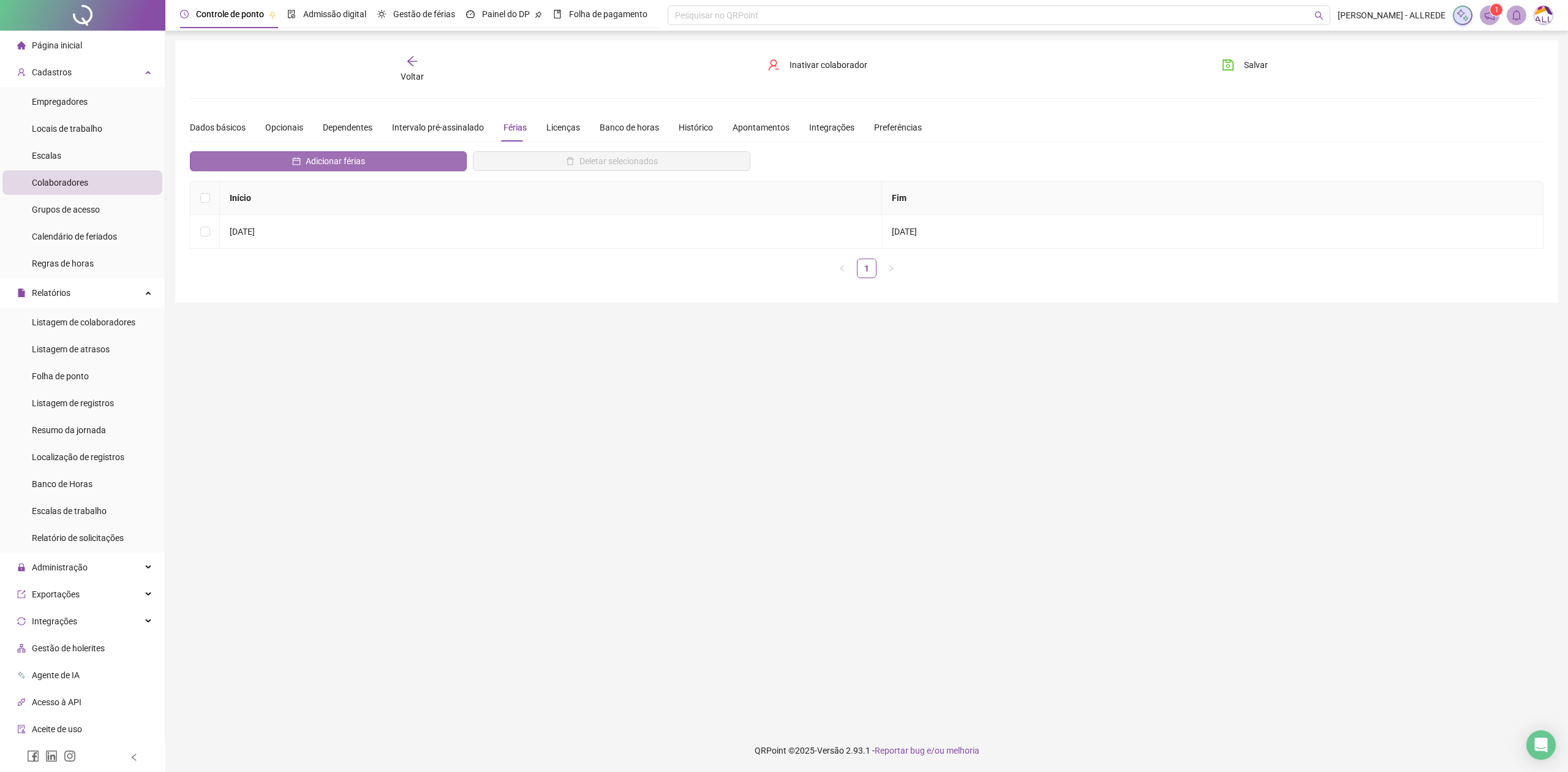
click at [355, 155] on span "Adicionar férias" at bounding box center [335, 161] width 59 height 14
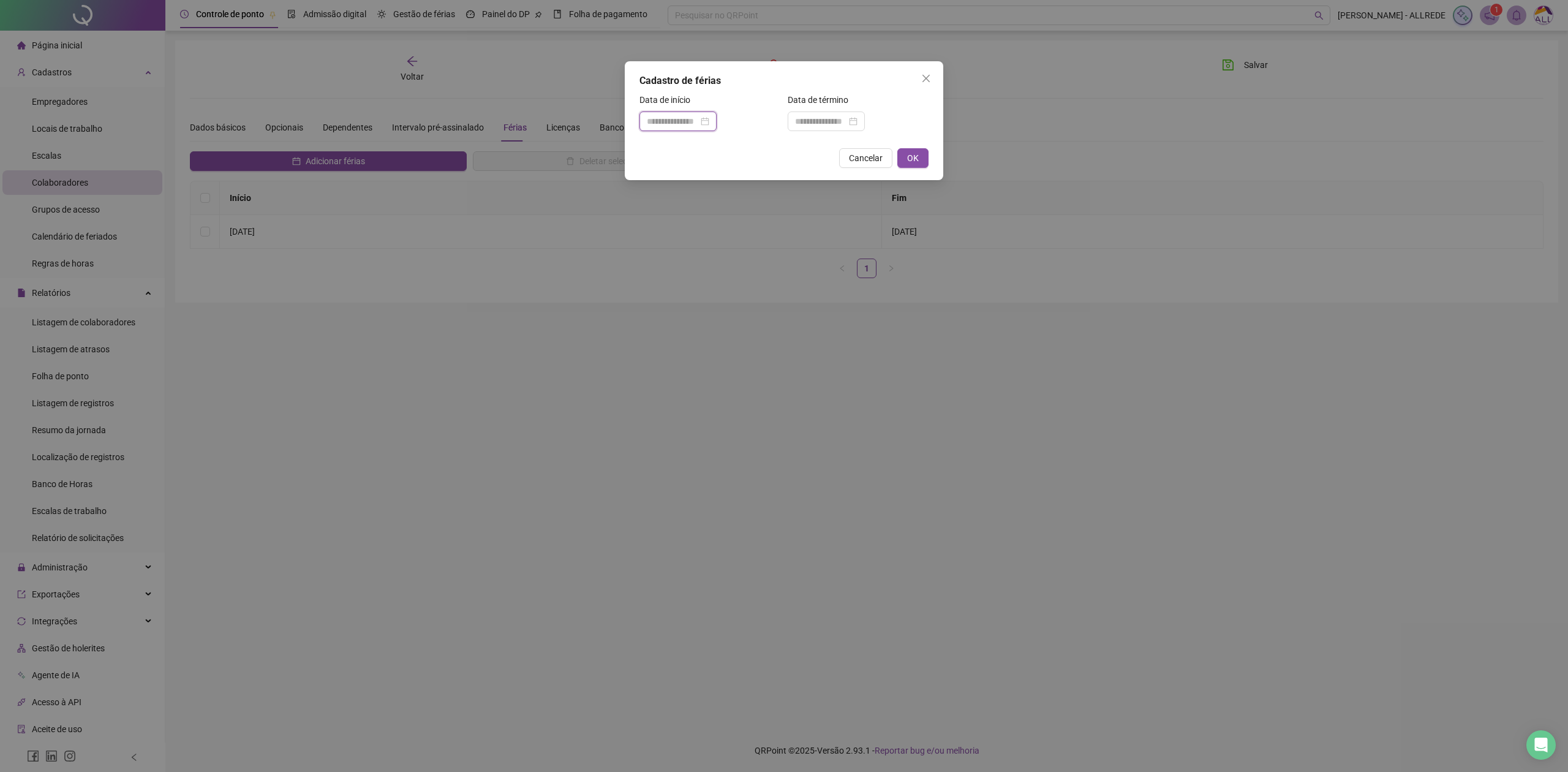
click at [673, 124] on input at bounding box center [672, 121] width 52 height 14
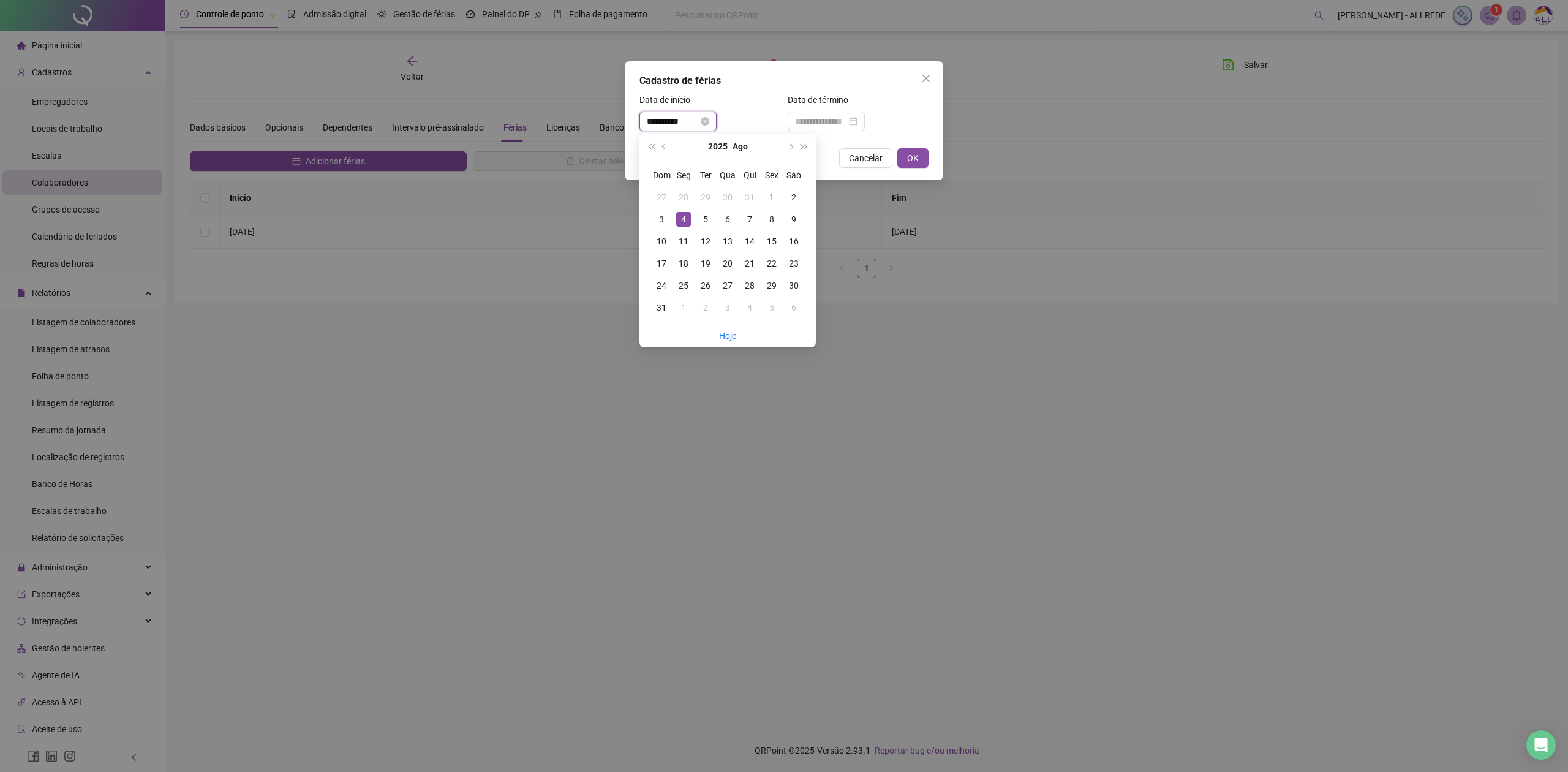
type input "**********"
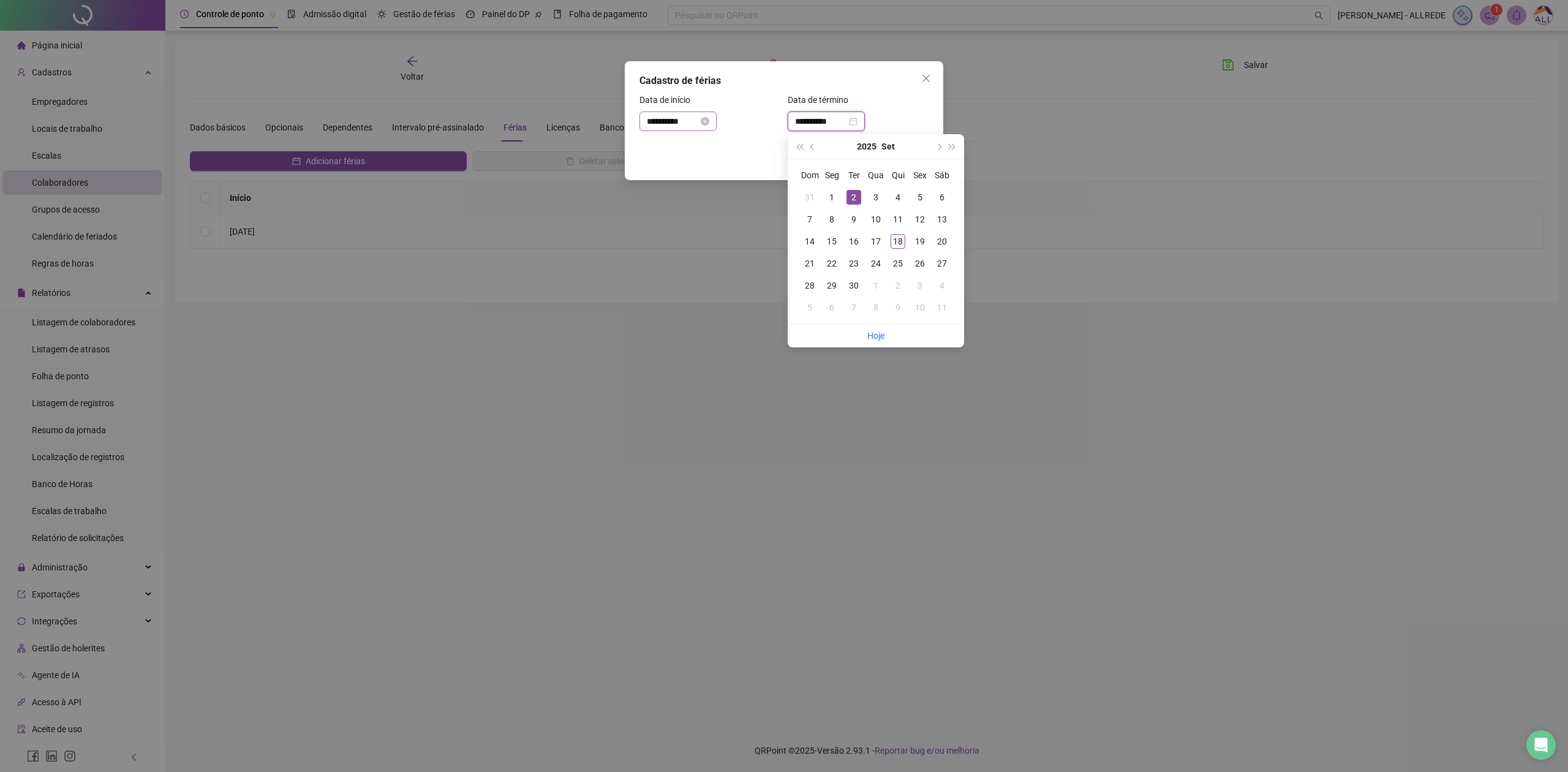
type input "**********"
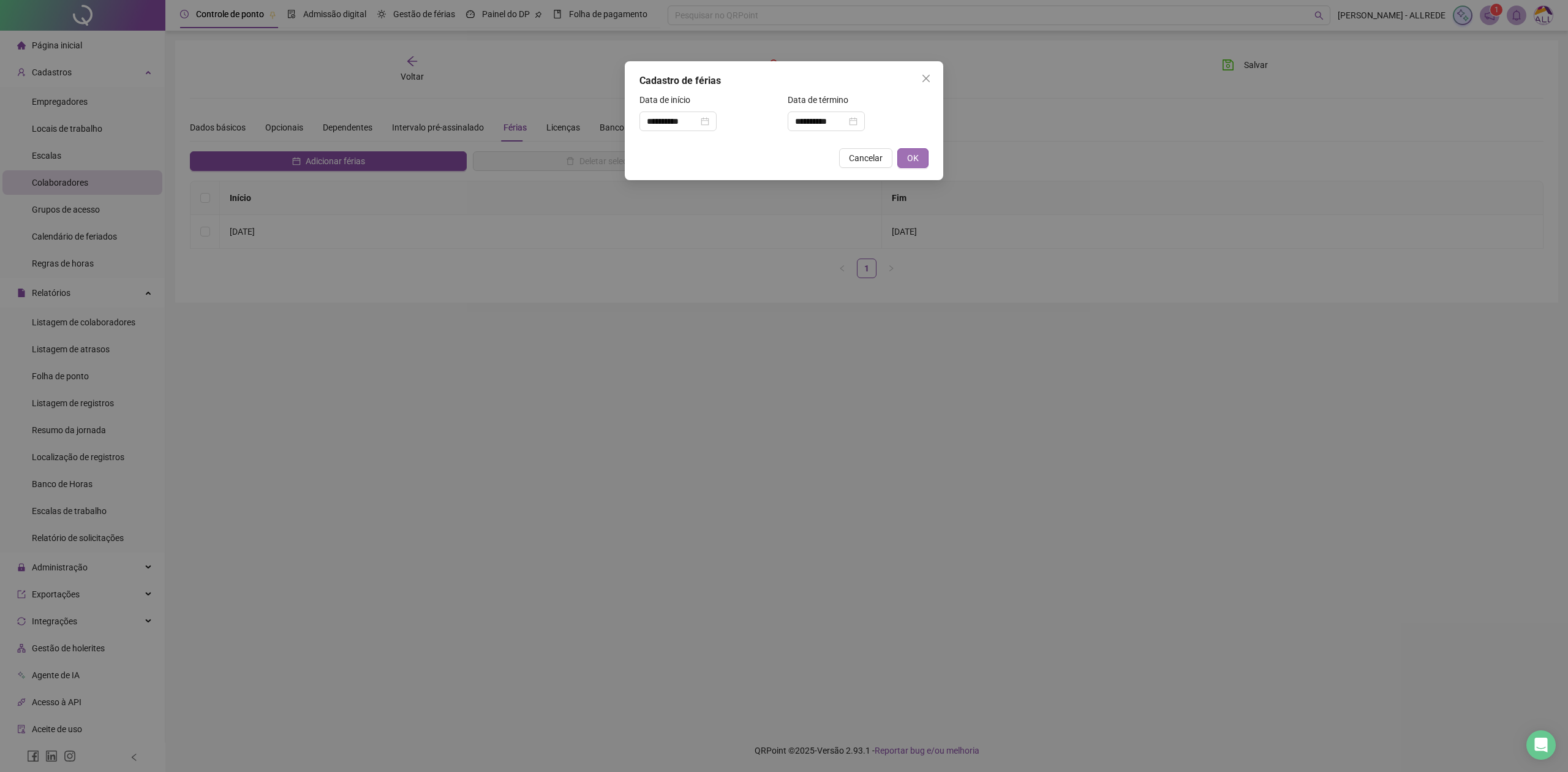
click at [919, 155] on button "OK" at bounding box center [913, 158] width 31 height 20
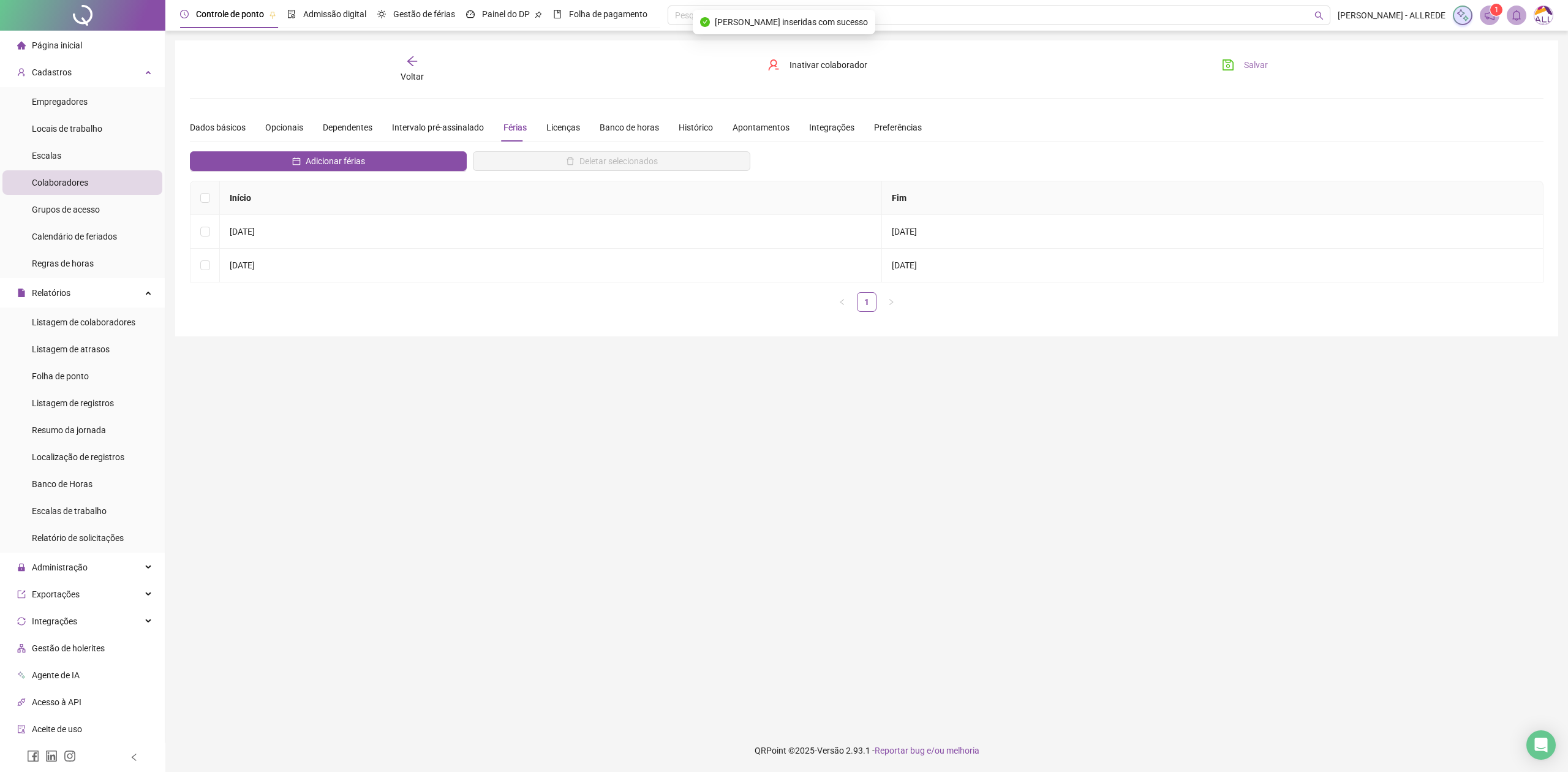
click at [1255, 65] on span "Salvar" at bounding box center [1255, 65] width 24 height 14
click at [82, 378] on span "Folha de ponto" at bounding box center [60, 376] width 57 height 10
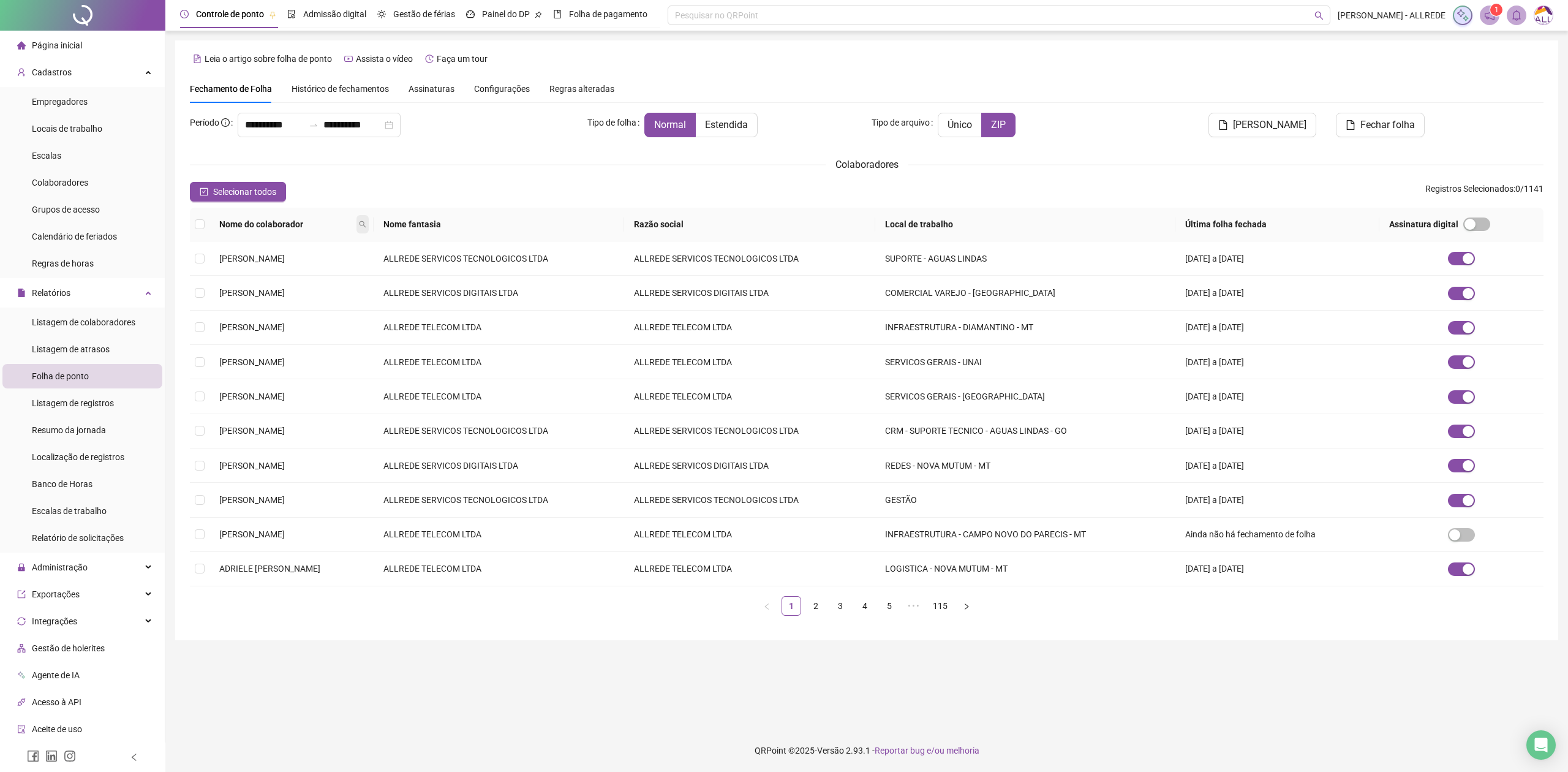
click at [369, 225] on span at bounding box center [362, 224] width 12 height 18
click at [268, 127] on input "**********" at bounding box center [274, 125] width 59 height 15
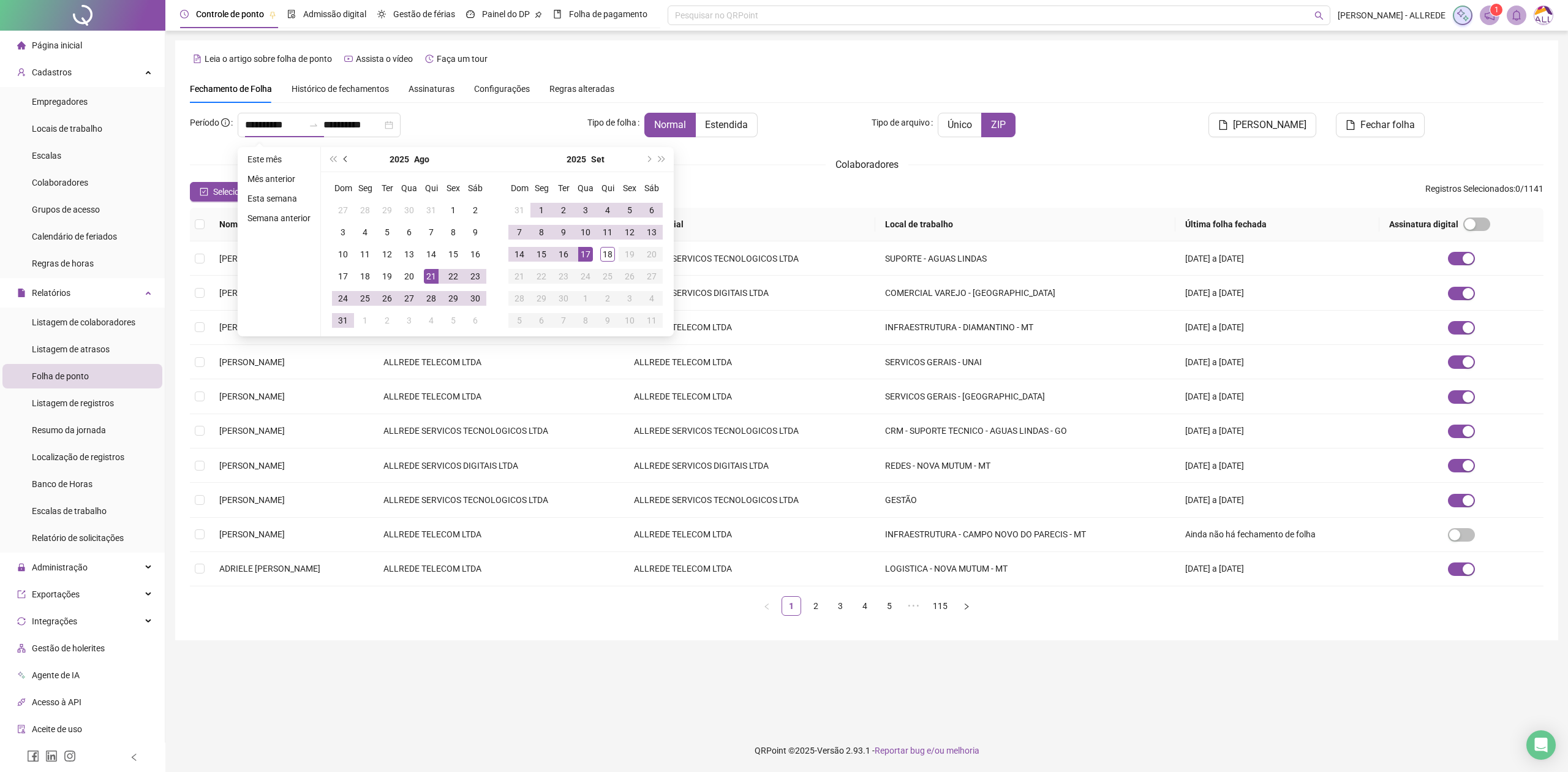
click at [344, 157] on span "prev-year" at bounding box center [346, 159] width 6 height 6
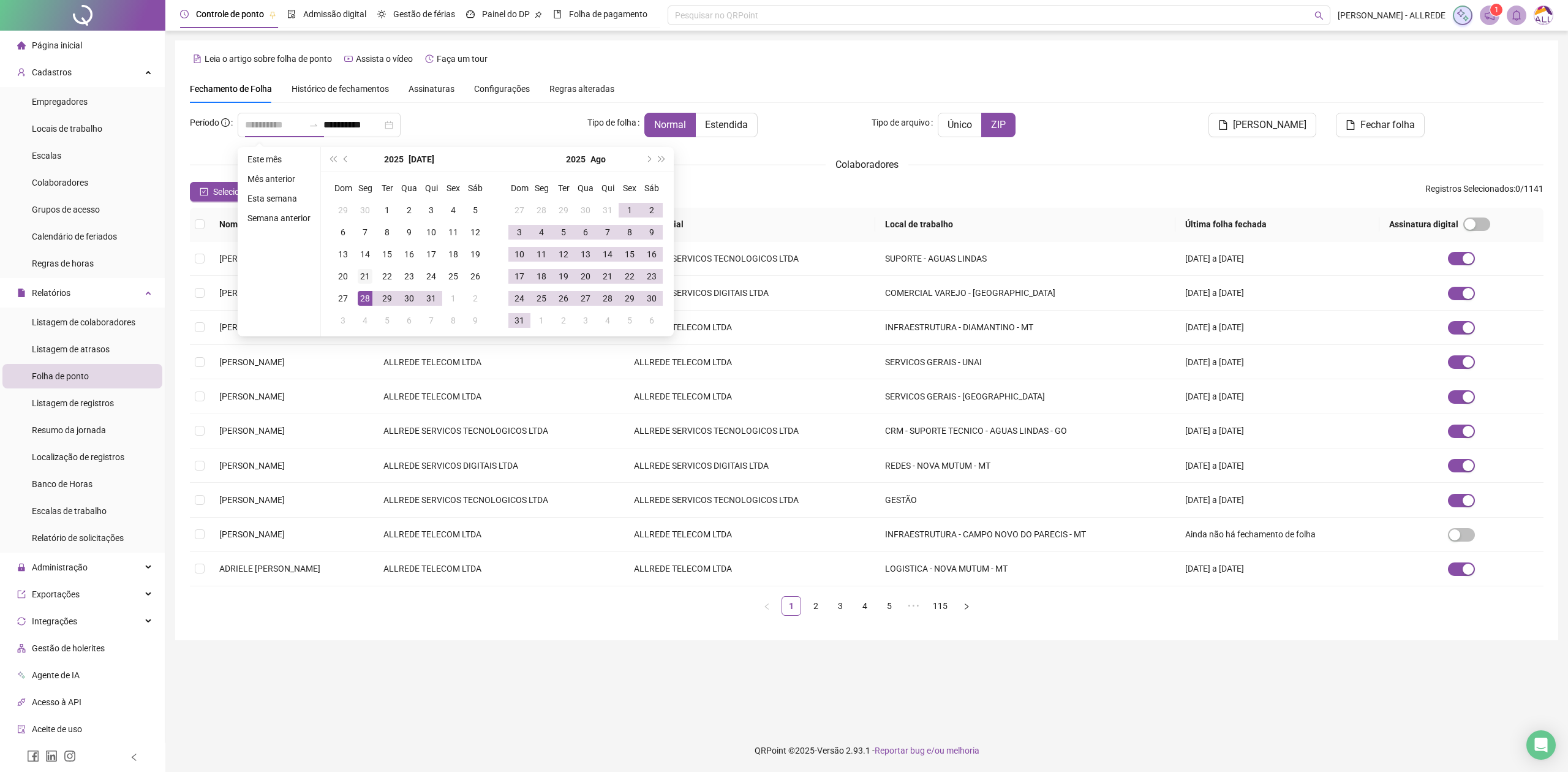
type input "**********"
click at [361, 277] on div "21" at bounding box center [365, 276] width 15 height 15
type input "**********"
click at [579, 275] on div "20" at bounding box center [585, 276] width 15 height 15
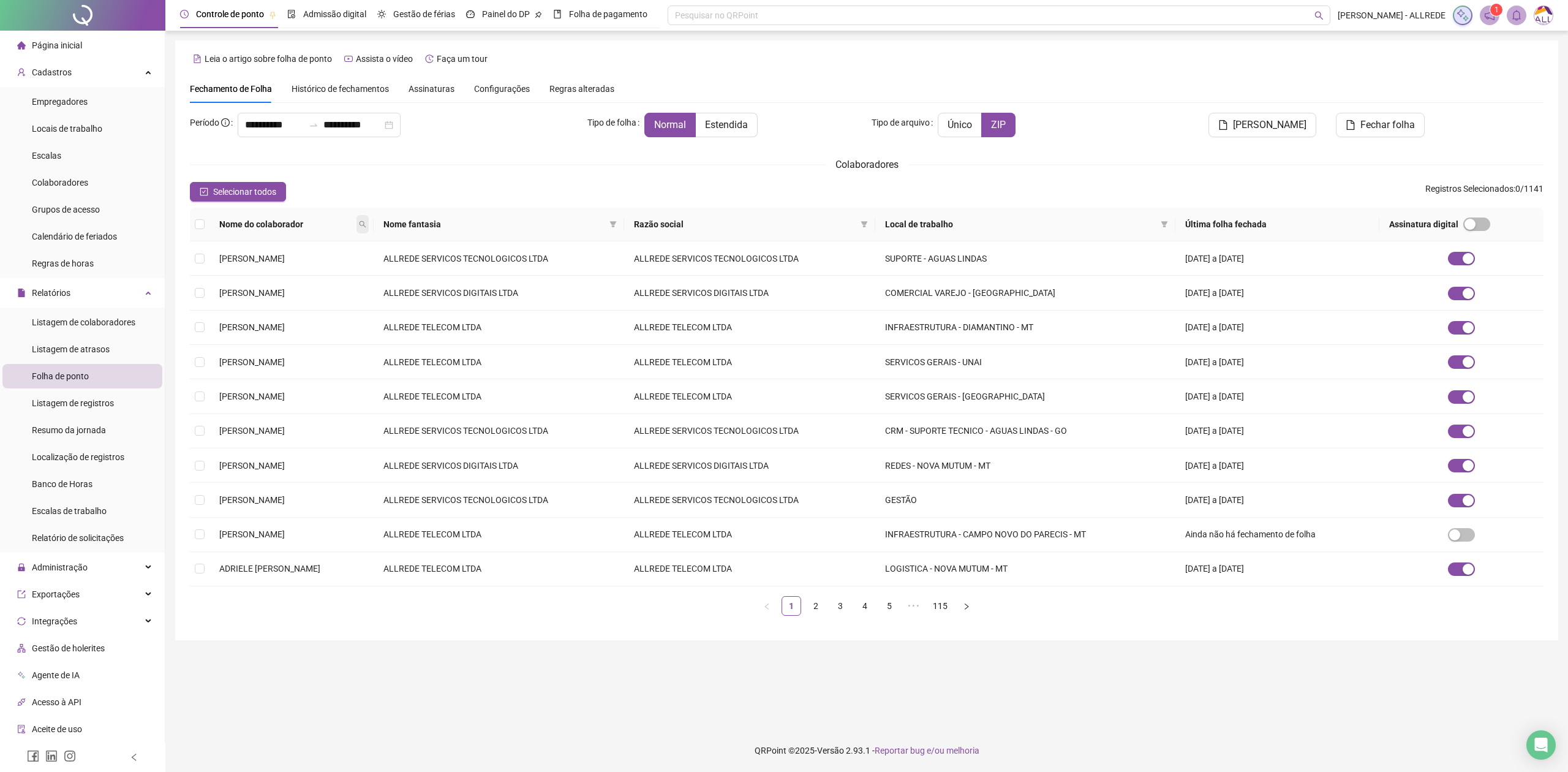
click at [366, 225] on icon "search" at bounding box center [362, 224] width 7 height 7
click at [363, 243] on input "text" at bounding box center [362, 246] width 115 height 20
type input "**********"
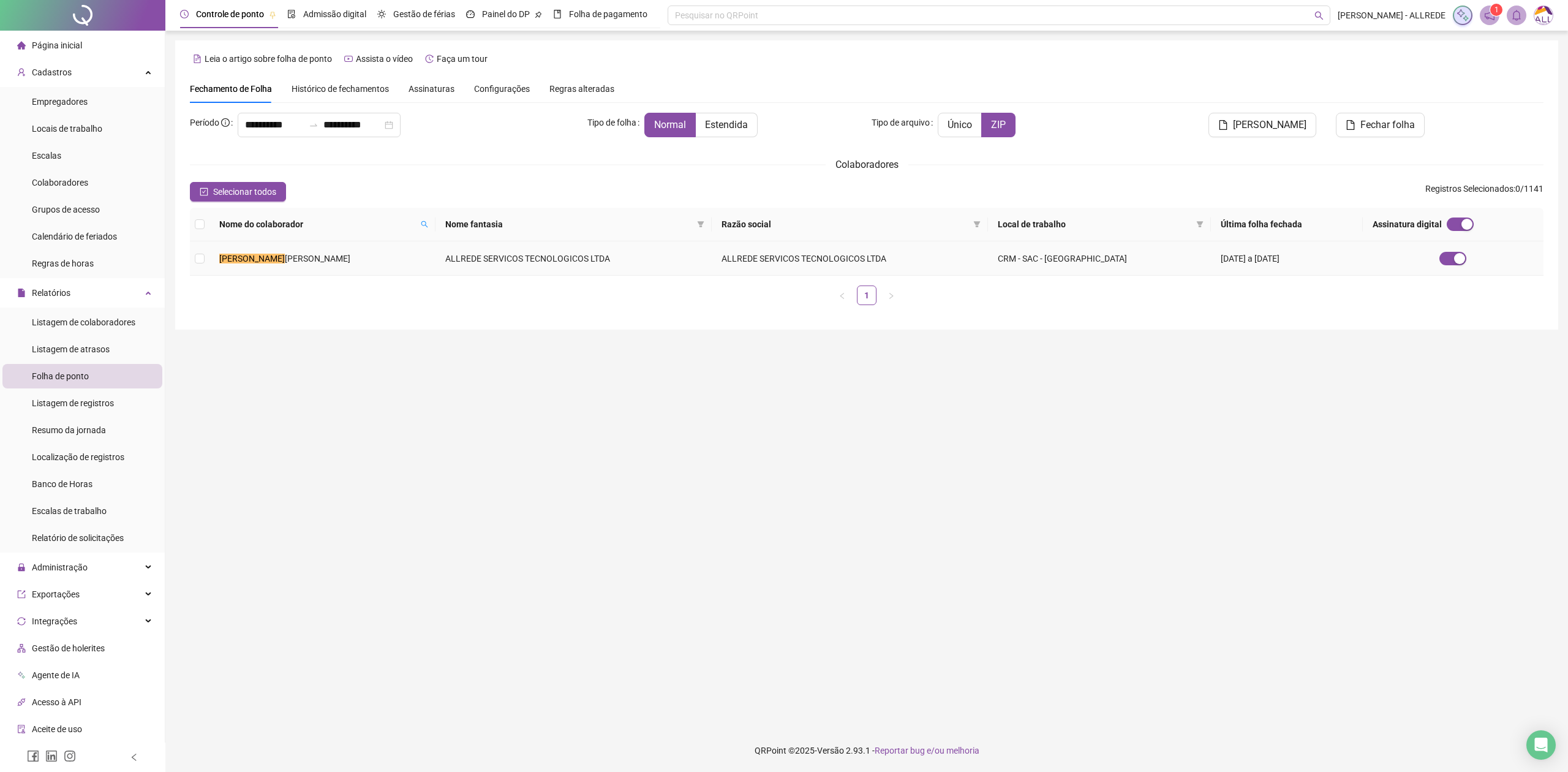
click at [350, 255] on span "TINA MARQUES DOS SANTOS" at bounding box center [317, 258] width 65 height 10
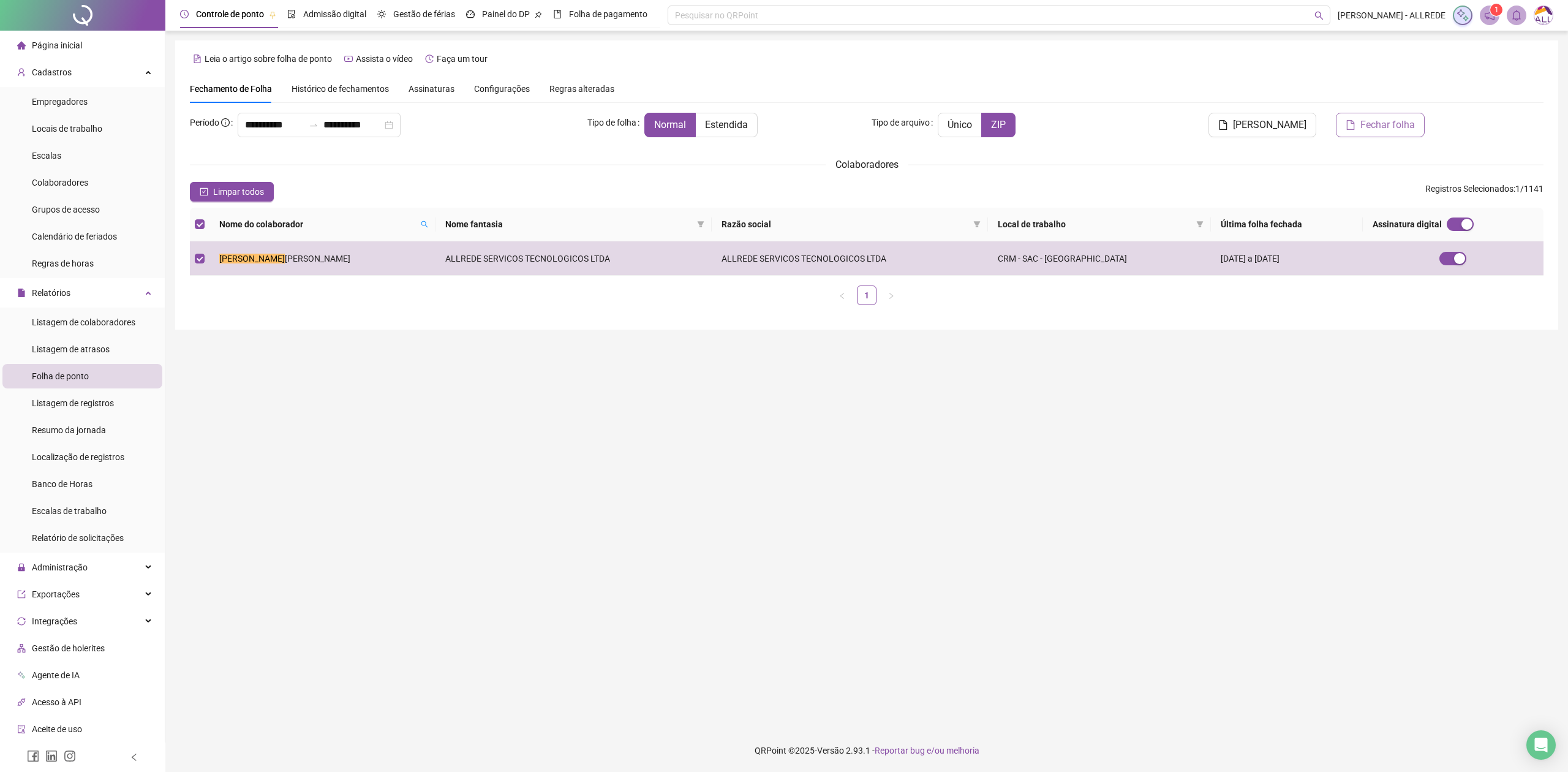
click at [1362, 120] on span "Fechar folha" at bounding box center [1388, 125] width 55 height 15
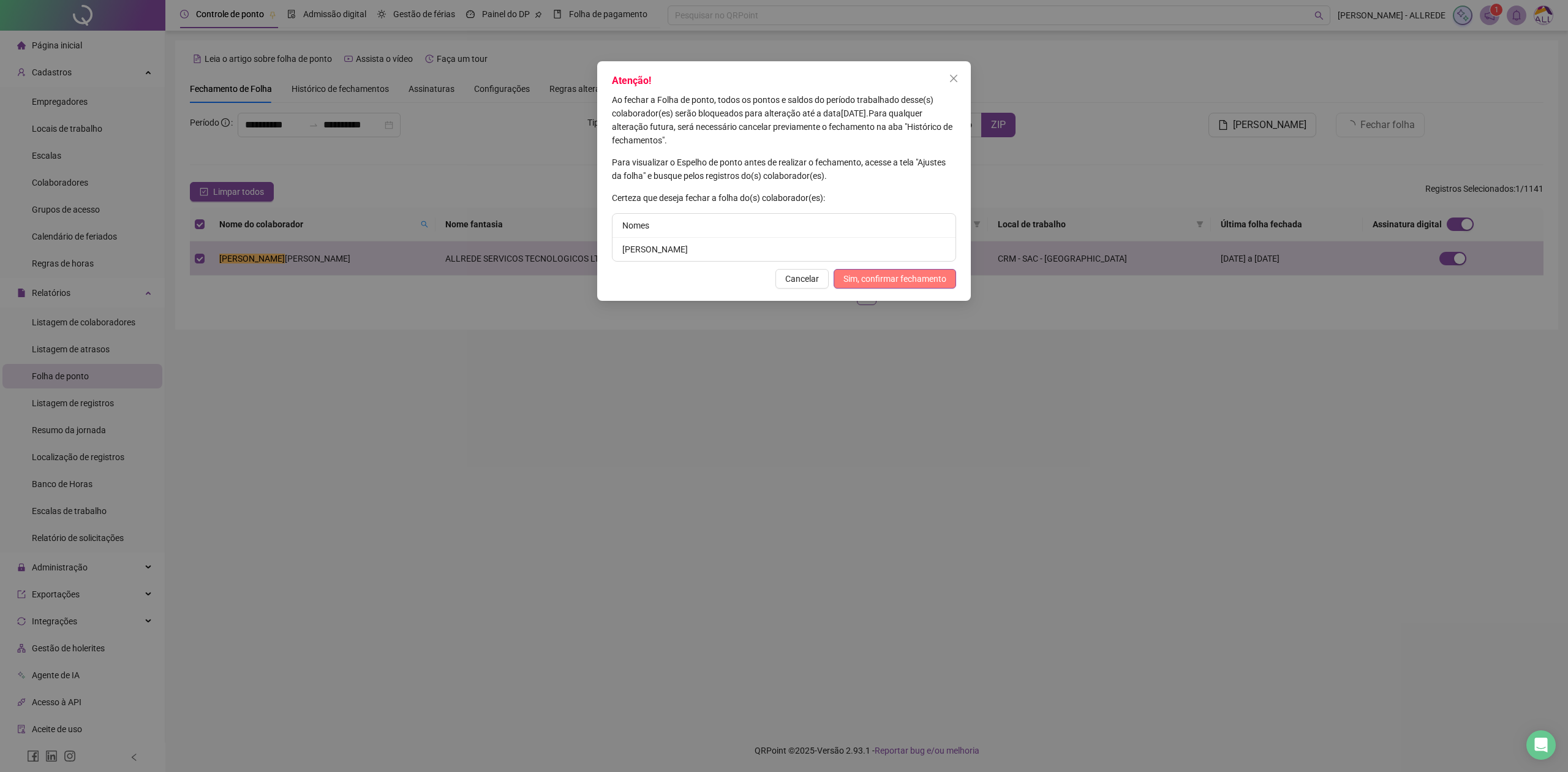
drag, startPoint x: 914, startPoint y: 275, endPoint x: 904, endPoint y: 285, distance: 14.1
click at [914, 273] on span "Sim, confirmar fechamento" at bounding box center [895, 279] width 103 height 14
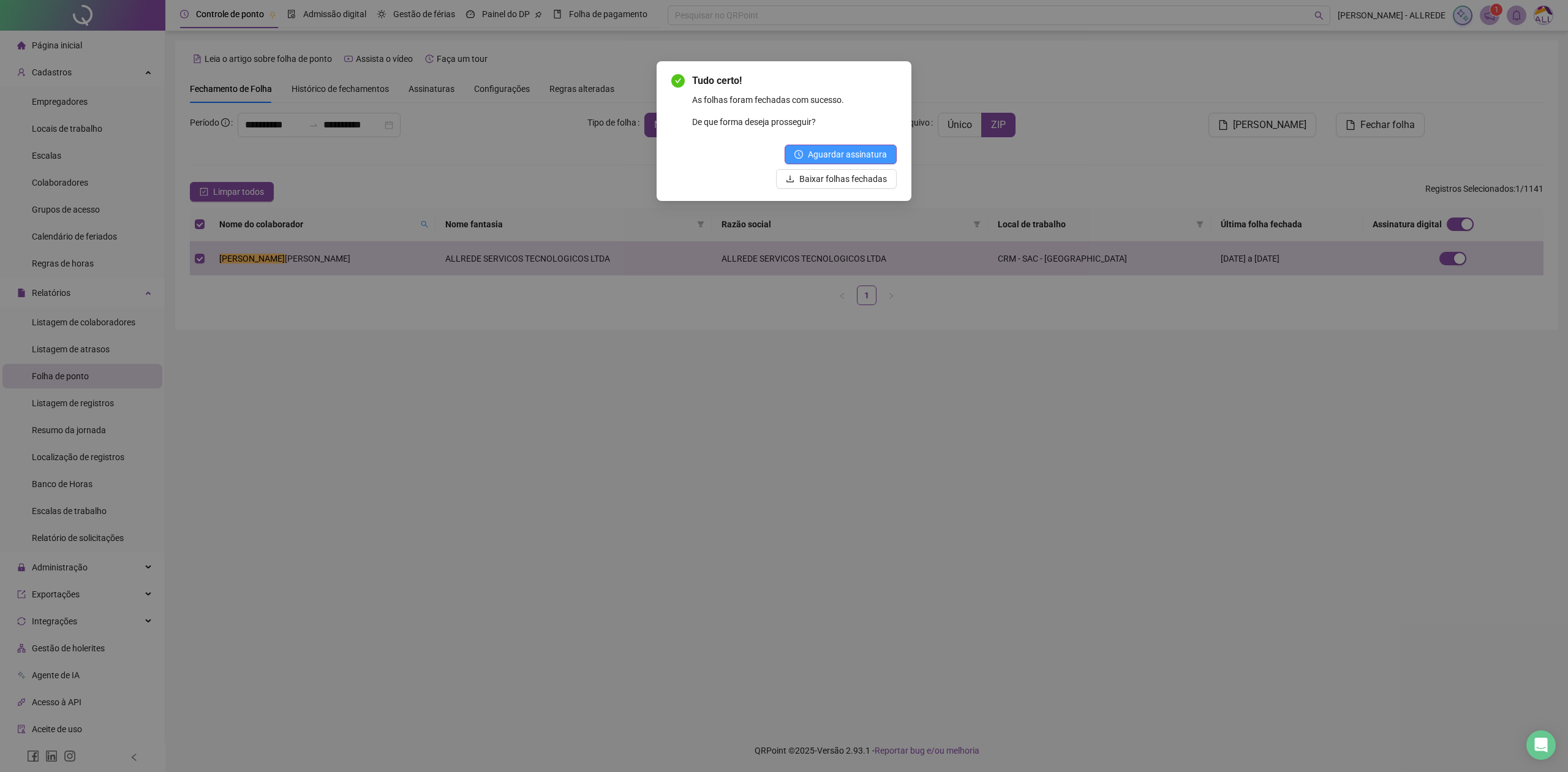
click at [870, 150] on span "Aguardar assinatura" at bounding box center [847, 154] width 79 height 14
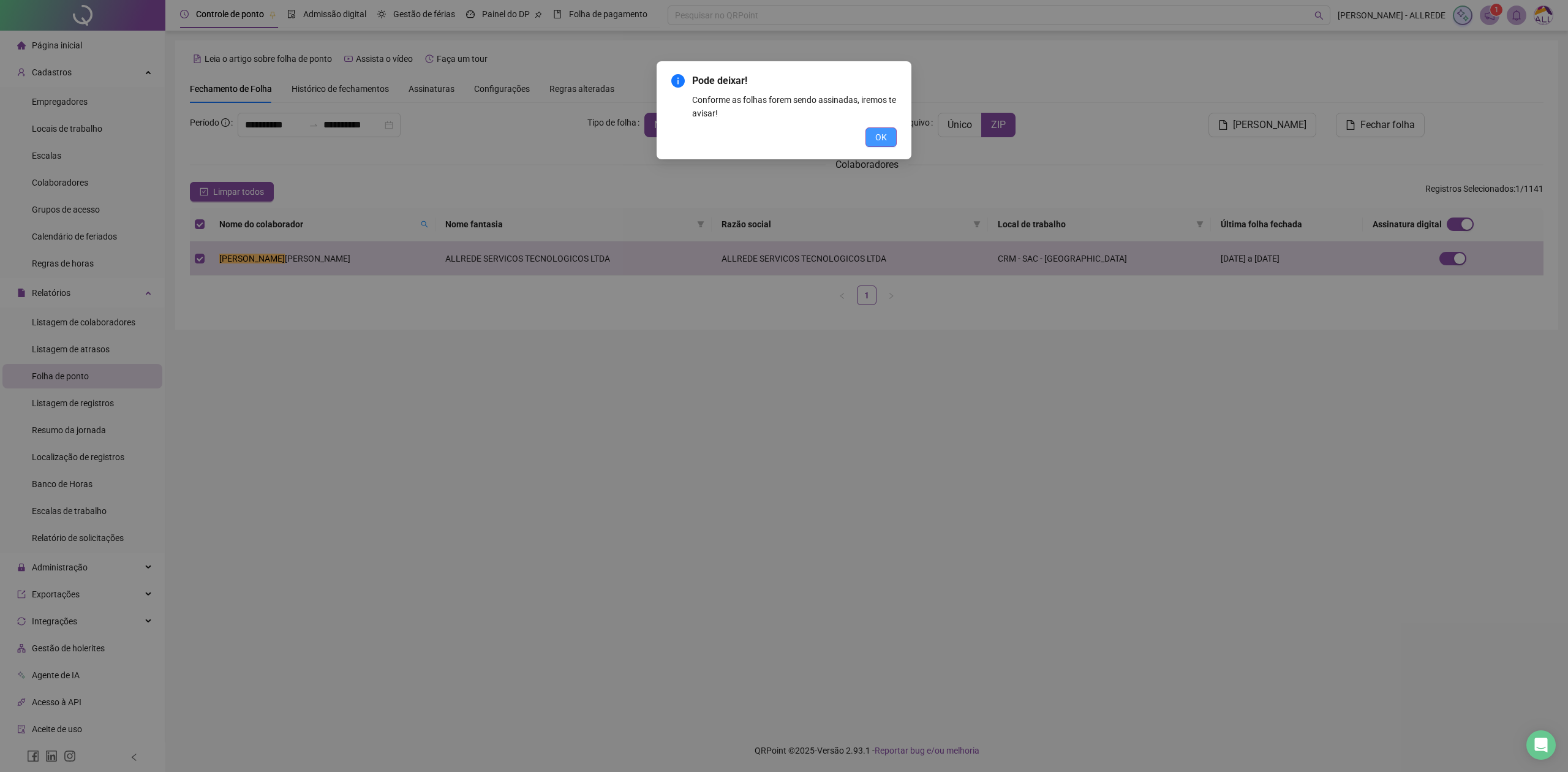
click at [870, 141] on button "OK" at bounding box center [881, 137] width 31 height 20
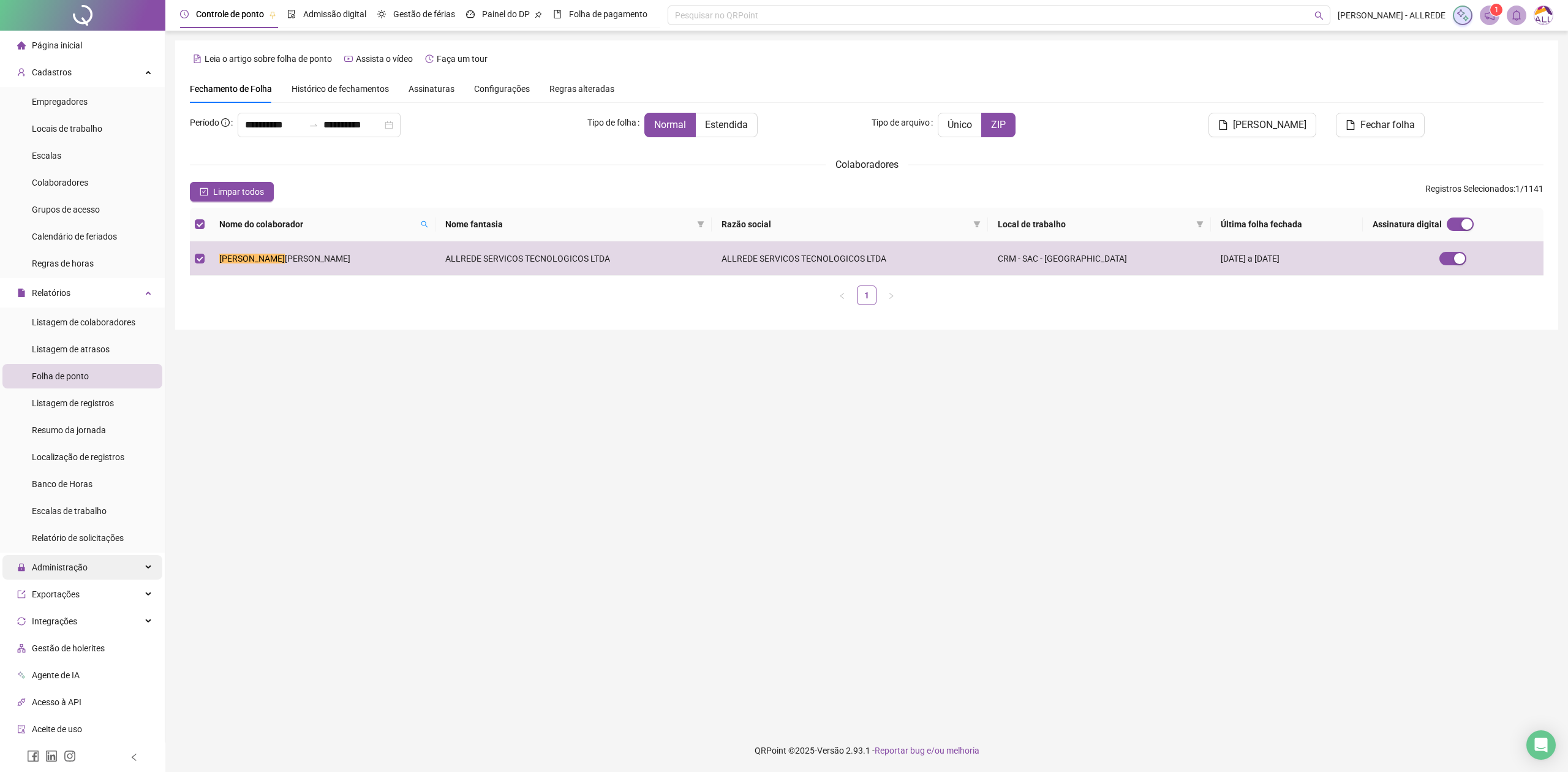
click at [129, 572] on div "Administração" at bounding box center [82, 567] width 160 height 25
click at [69, 596] on span "Ajustes da folha" at bounding box center [63, 596] width 61 height 10
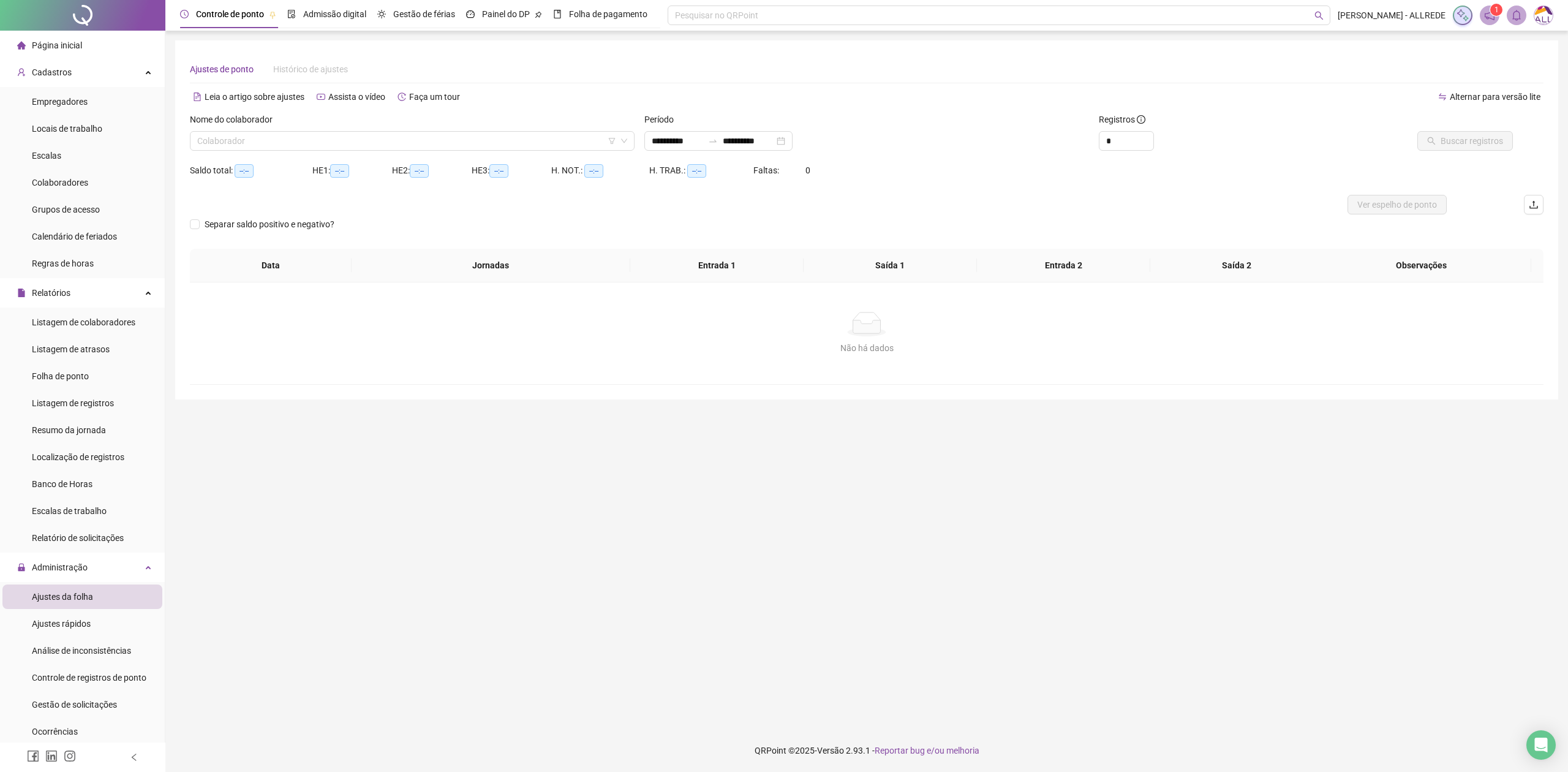
type input "**********"
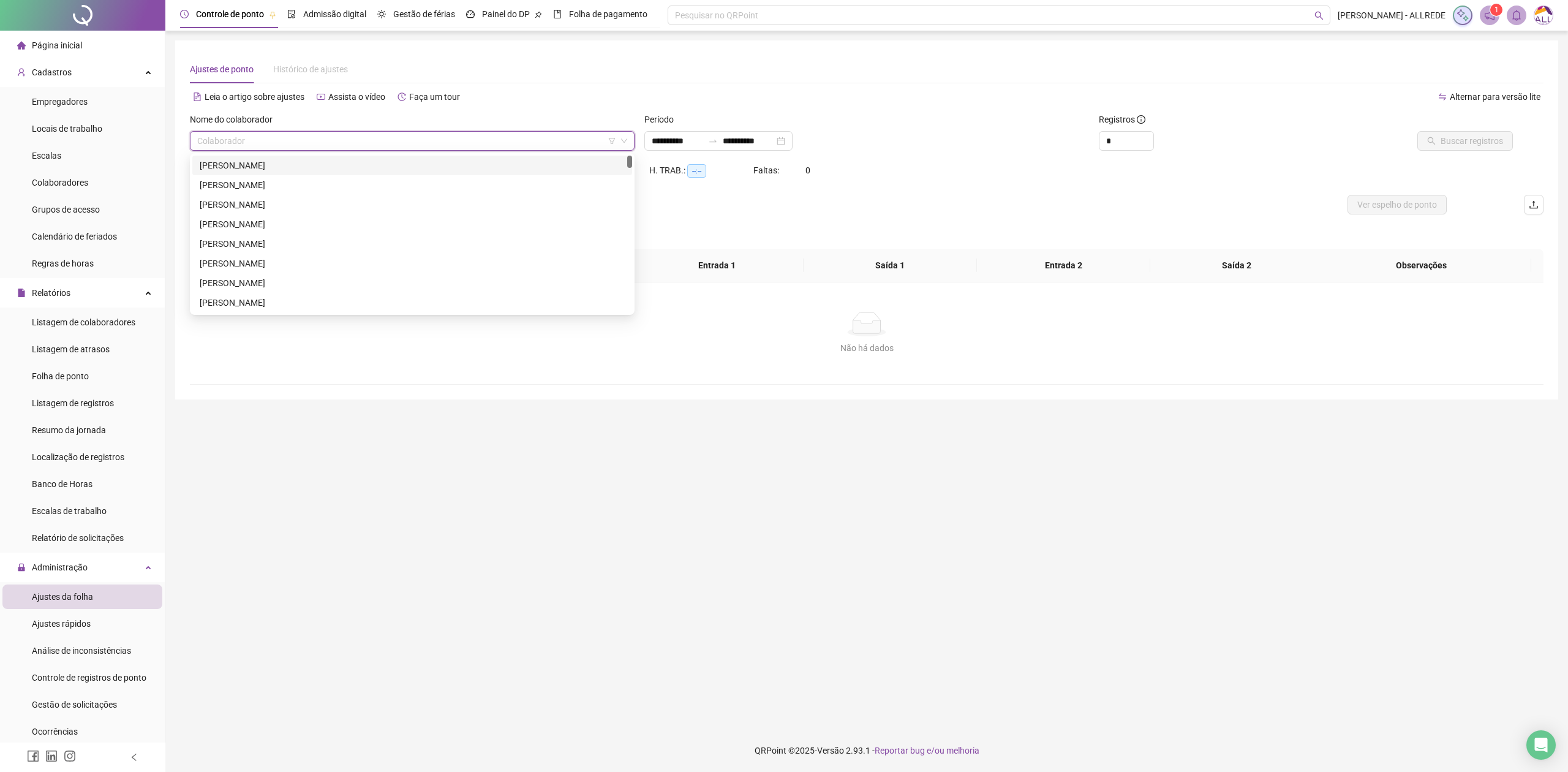
click at [525, 138] on input "search" at bounding box center [407, 141] width 419 height 18
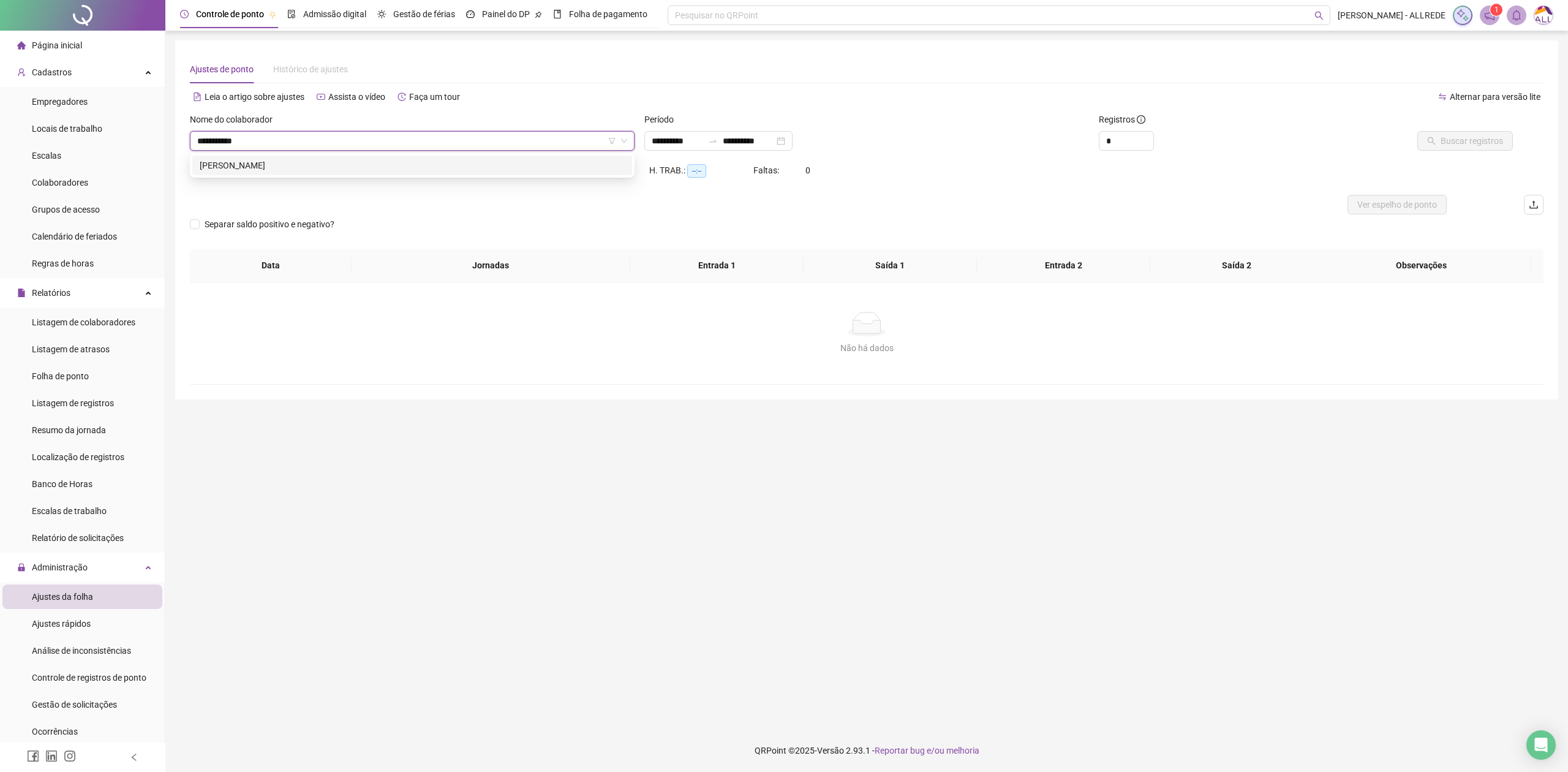
type input "**********"
click at [1446, 141] on span "Buscar registros" at bounding box center [1472, 141] width 63 height 14
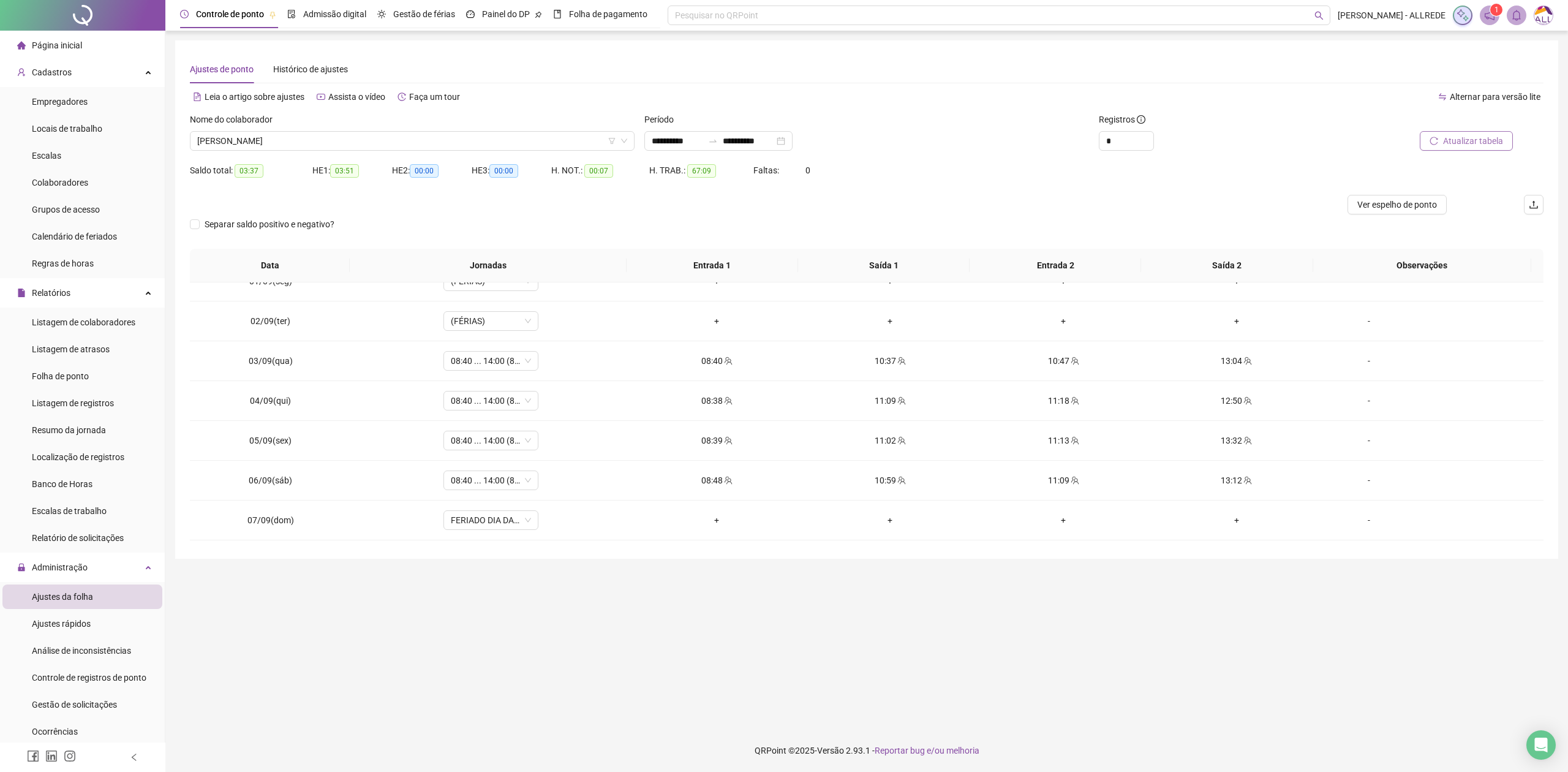
scroll to position [490, 0]
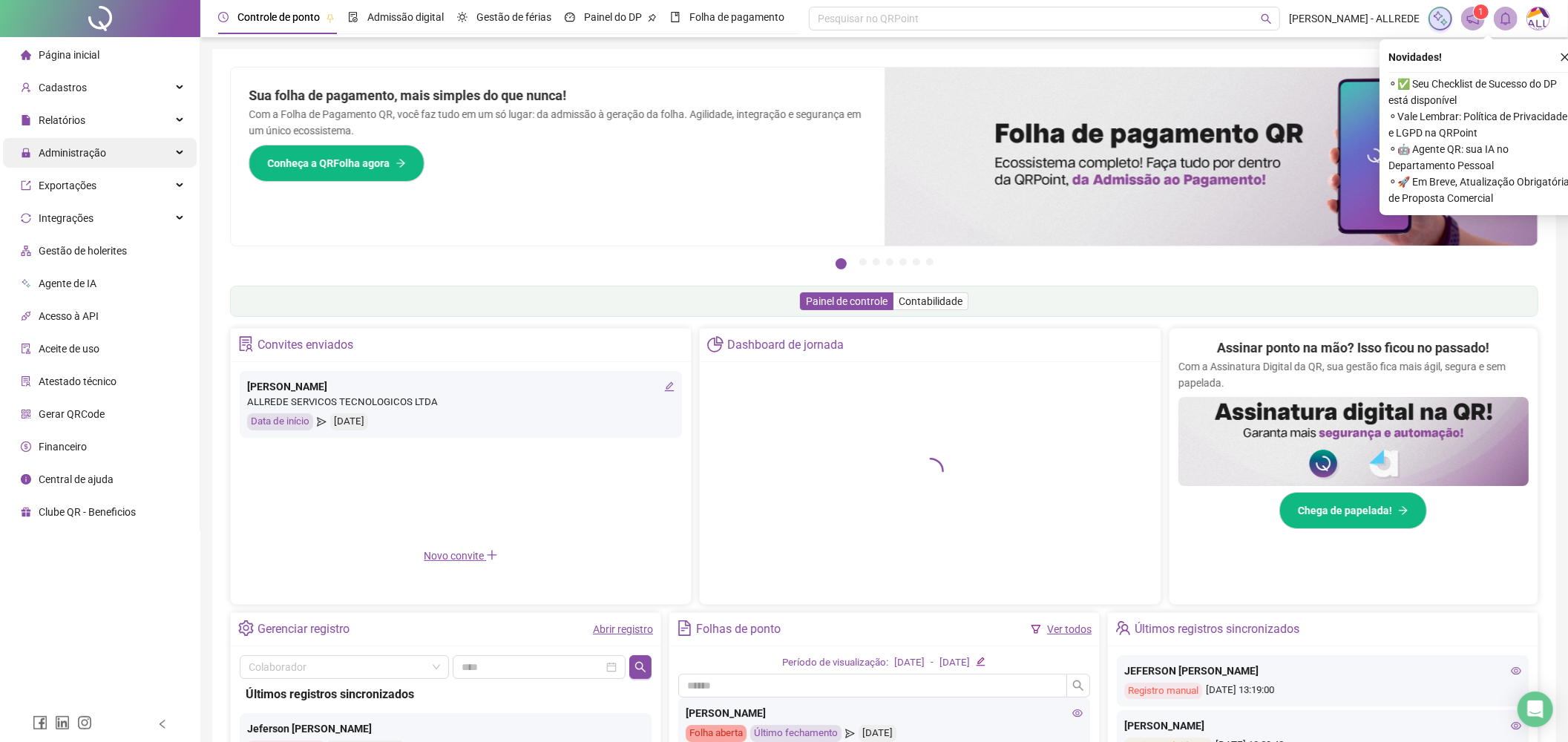
click at [157, 146] on div "Administração" at bounding box center [100, 153] width 194 height 30
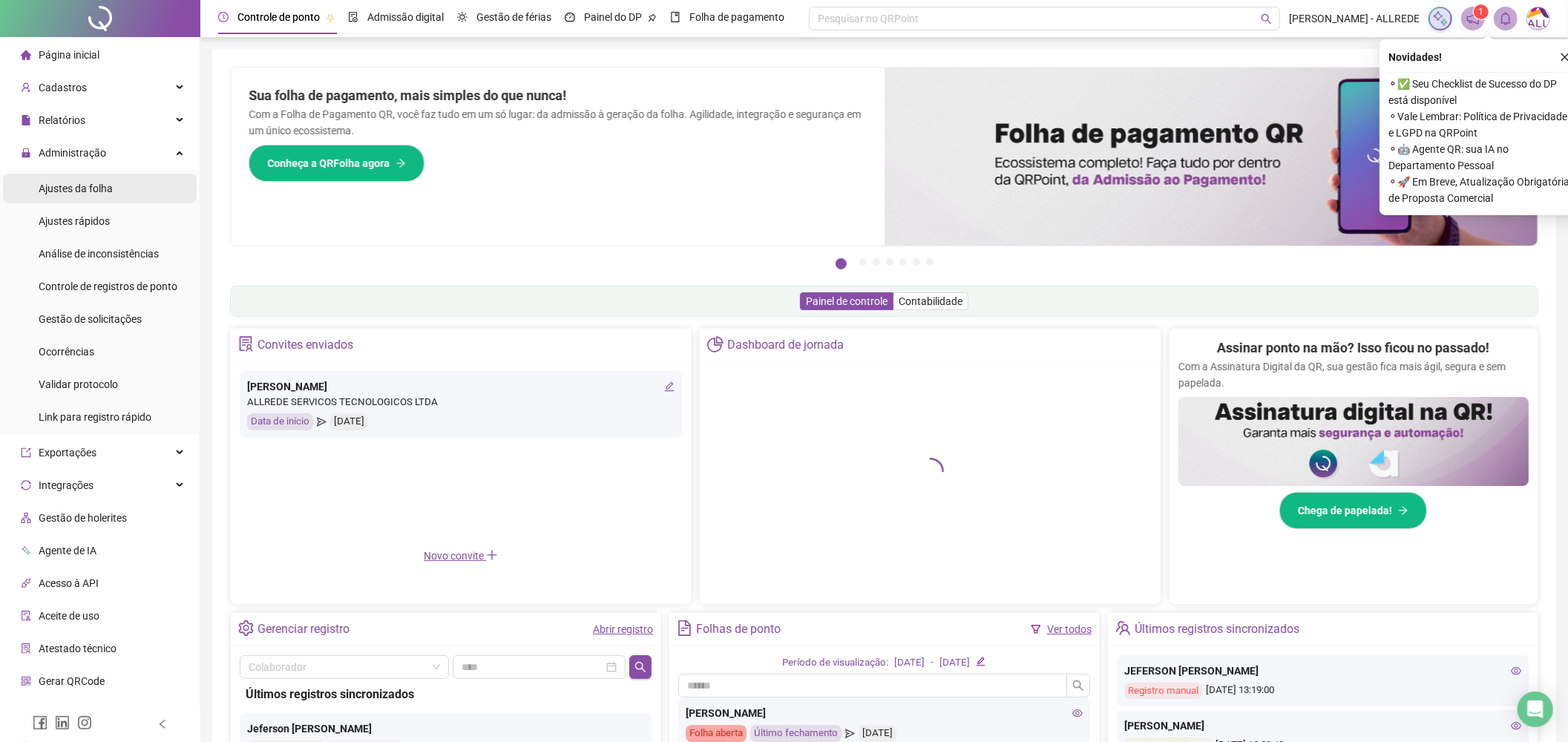
click at [128, 188] on li "Ajustes da folha" at bounding box center [100, 189] width 194 height 30
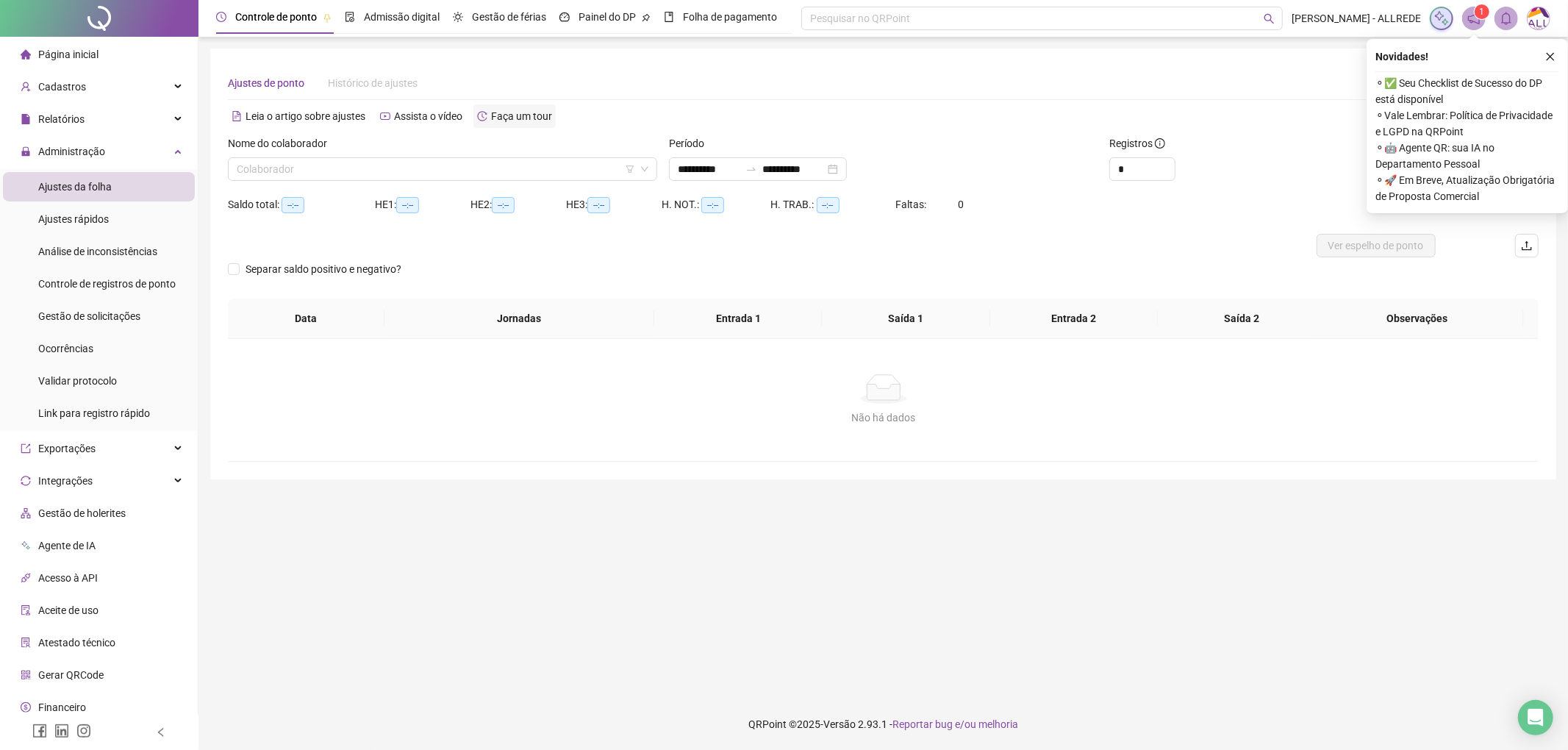
type input "**********"
click at [378, 174] on input "search" at bounding box center [435, 169] width 399 height 22
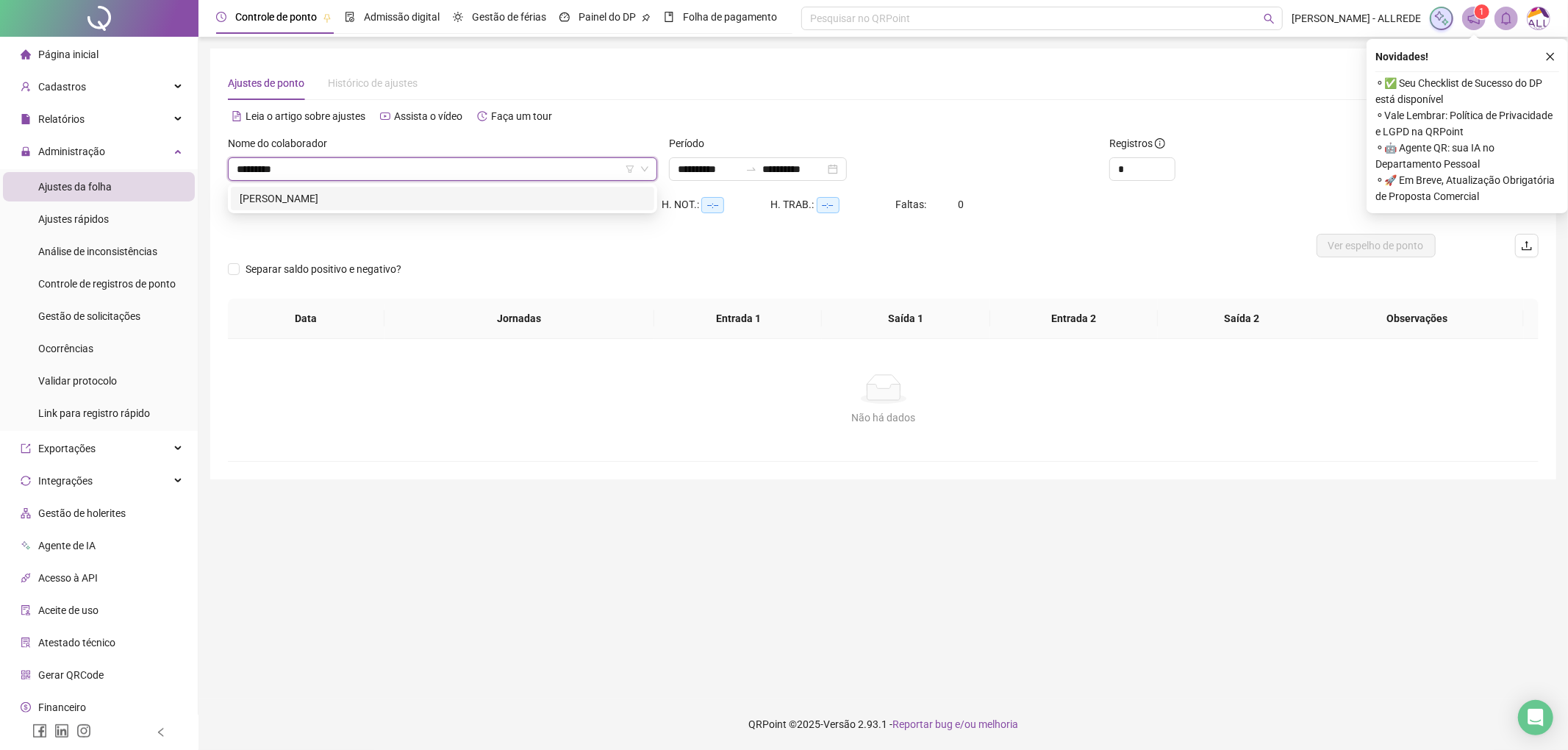
type input "**********"
click at [1552, 54] on icon "close" at bounding box center [1551, 57] width 8 height 8
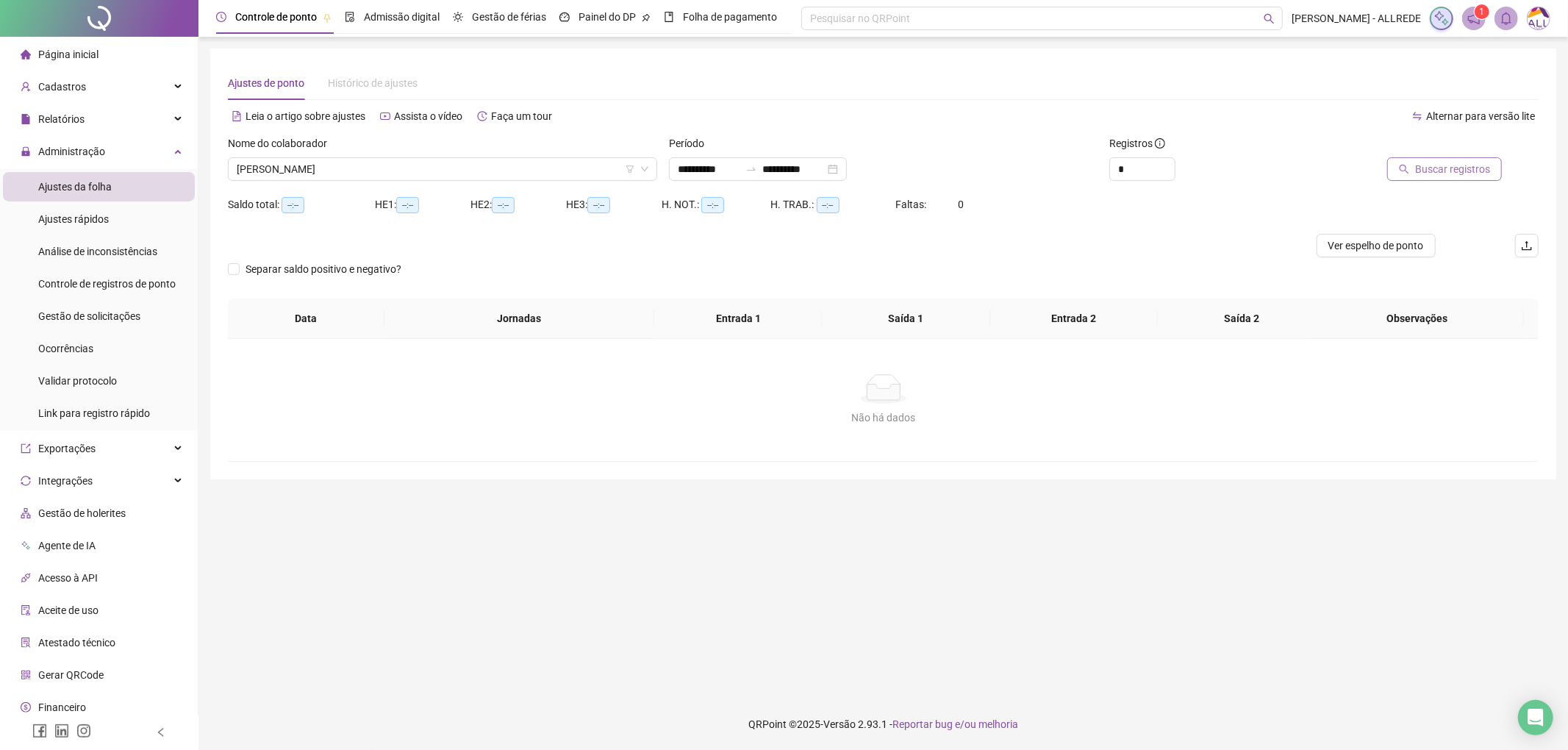
click at [1466, 178] on div "Buscar registros" at bounding box center [1435, 164] width 221 height 57
click at [1466, 177] on button "Buscar registros" at bounding box center [1444, 169] width 114 height 24
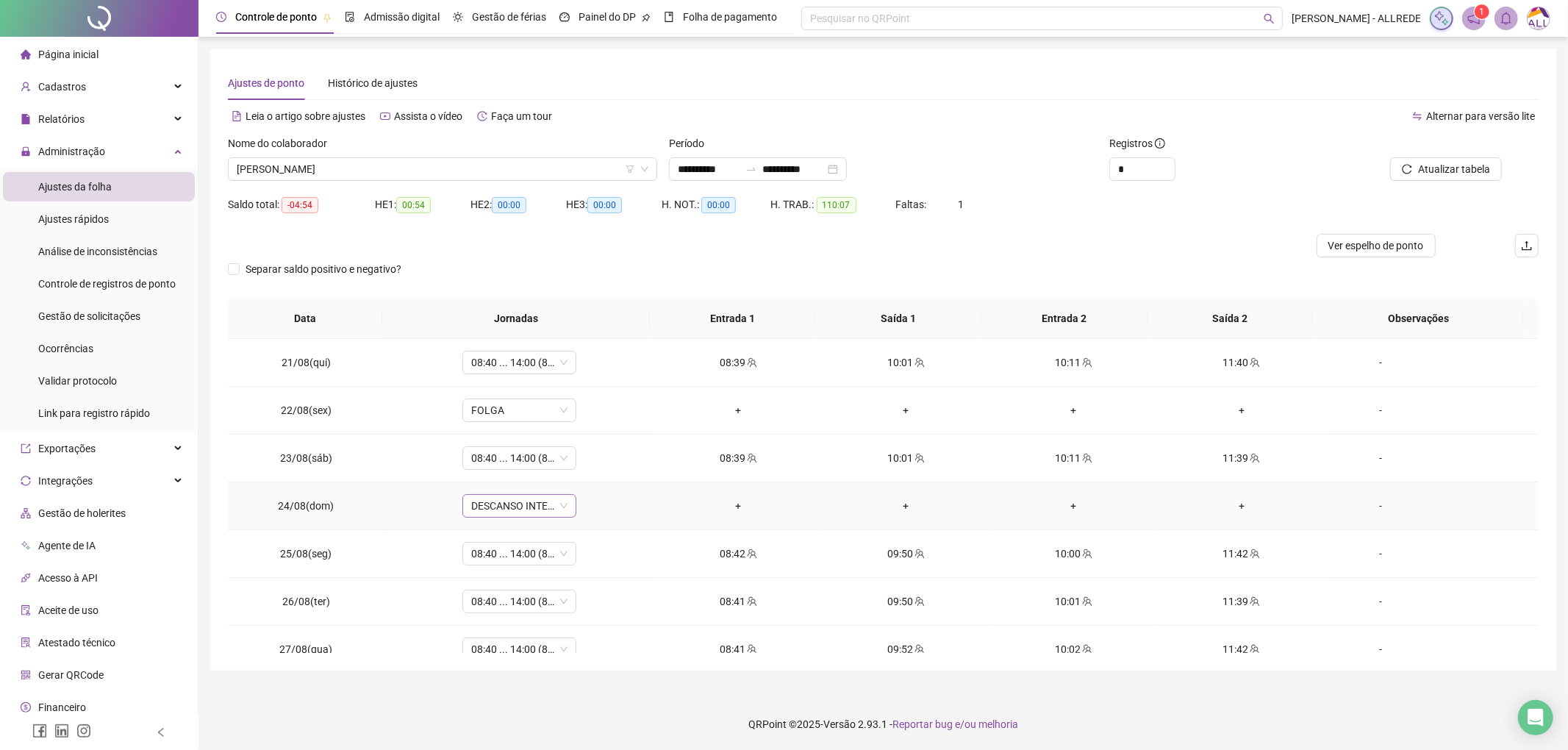
click at [482, 500] on span "DESCANSO INTER-JORNADA" at bounding box center [519, 506] width 96 height 22
type input "*"
click at [496, 604] on div "Folga" at bounding box center [529, 608] width 97 height 16
click at [582, 473] on span "Sim" at bounding box center [586, 469] width 17 height 16
click at [369, 168] on span "BRENDA OLIVEIRA DE SOUSA" at bounding box center [443, 169] width 412 height 22
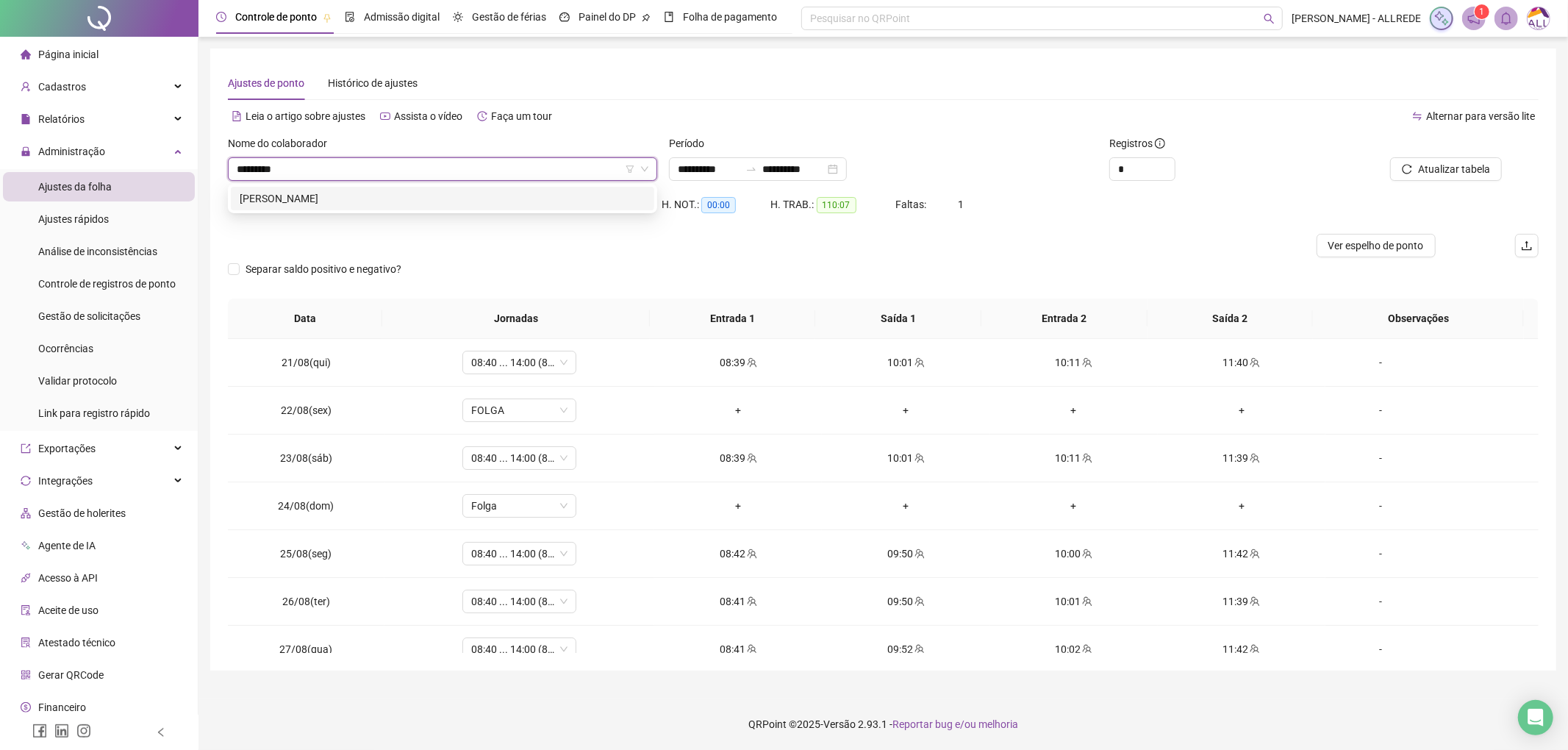
type input "**********"
click at [413, 197] on div "PEDRO RYAN ALMEIDA DE SOUZA" at bounding box center [443, 198] width 406 height 16
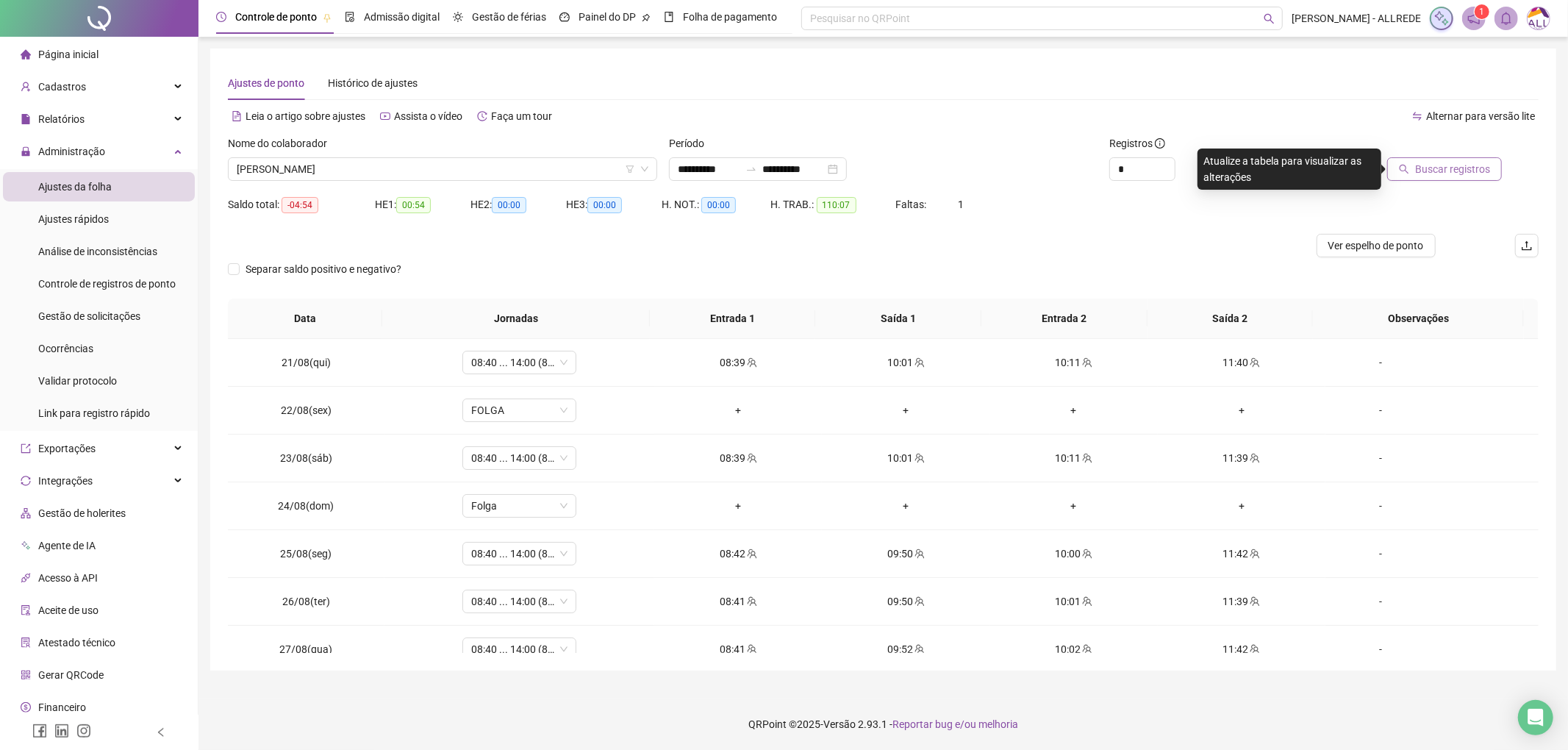
click at [1466, 172] on span "Buscar registros" at bounding box center [1453, 169] width 75 height 16
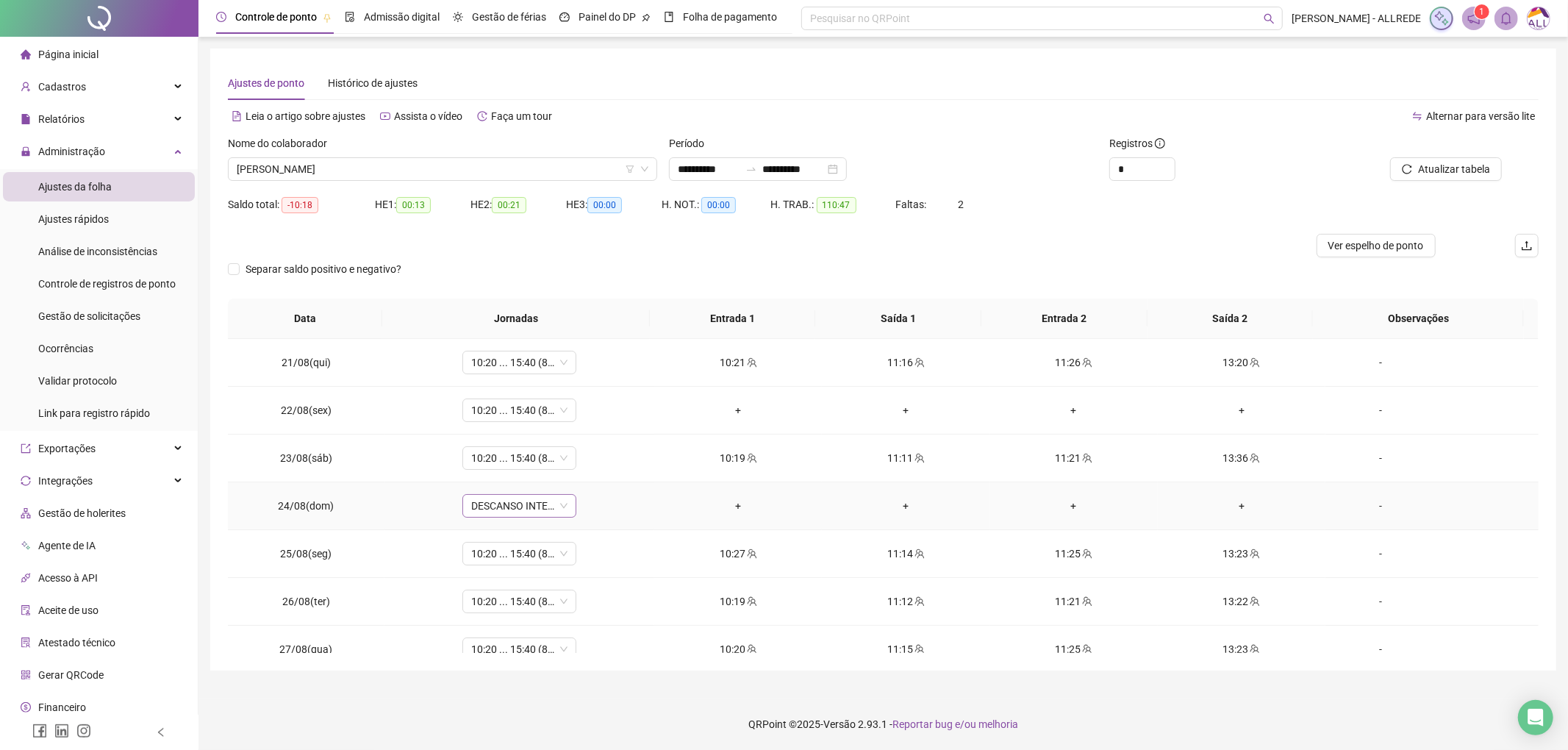
click at [501, 503] on span "DESCANSO INTER-JORNADA" at bounding box center [519, 506] width 96 height 22
type input "*"
click at [516, 611] on div "Folga" at bounding box center [529, 608] width 97 height 16
click at [594, 471] on button "Sim" at bounding box center [585, 469] width 29 height 18
click at [521, 410] on span "10:20 ... 15:40 (8 HORAS)" at bounding box center [519, 411] width 96 height 22
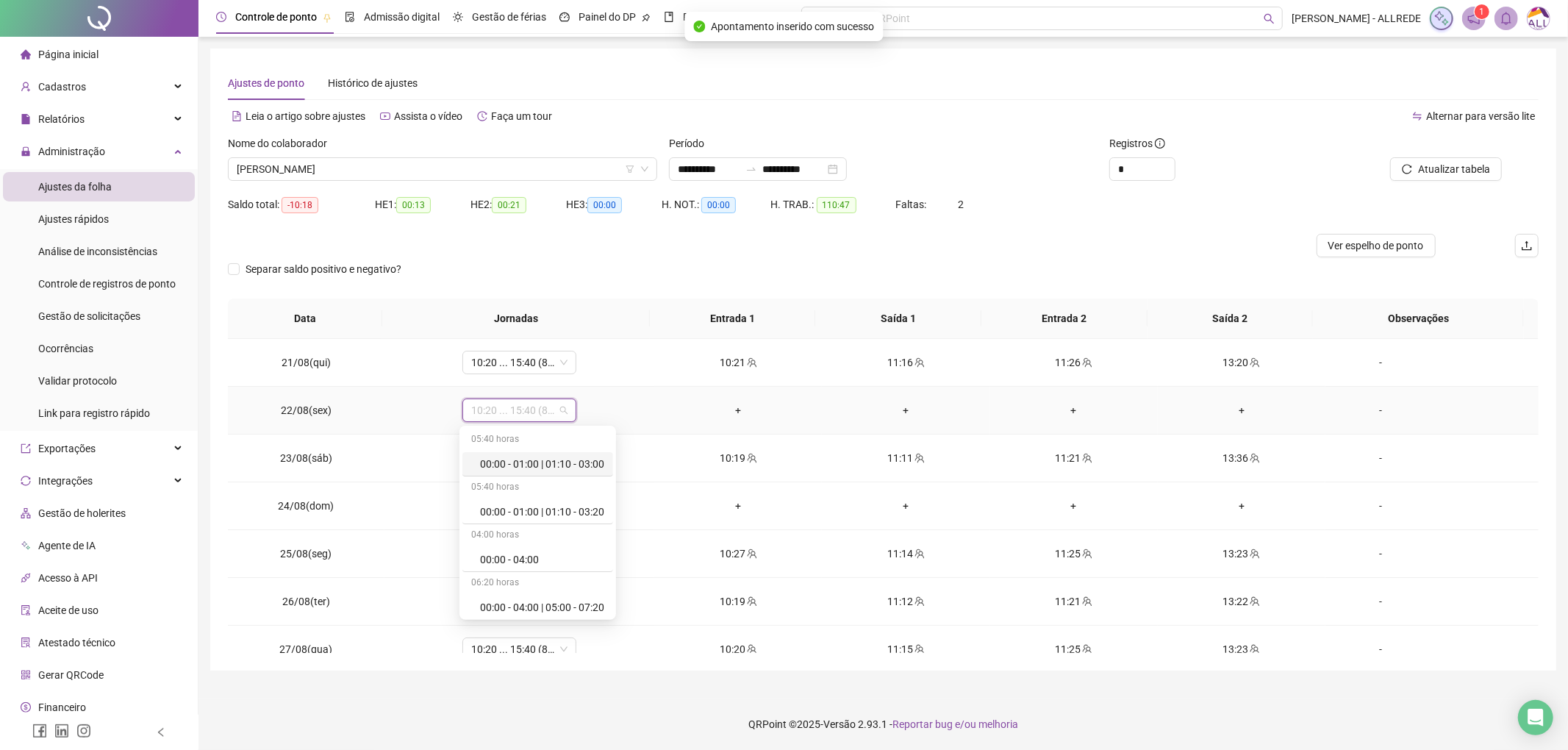
type input "*"
click at [540, 509] on div "Folga" at bounding box center [529, 512] width 97 height 16
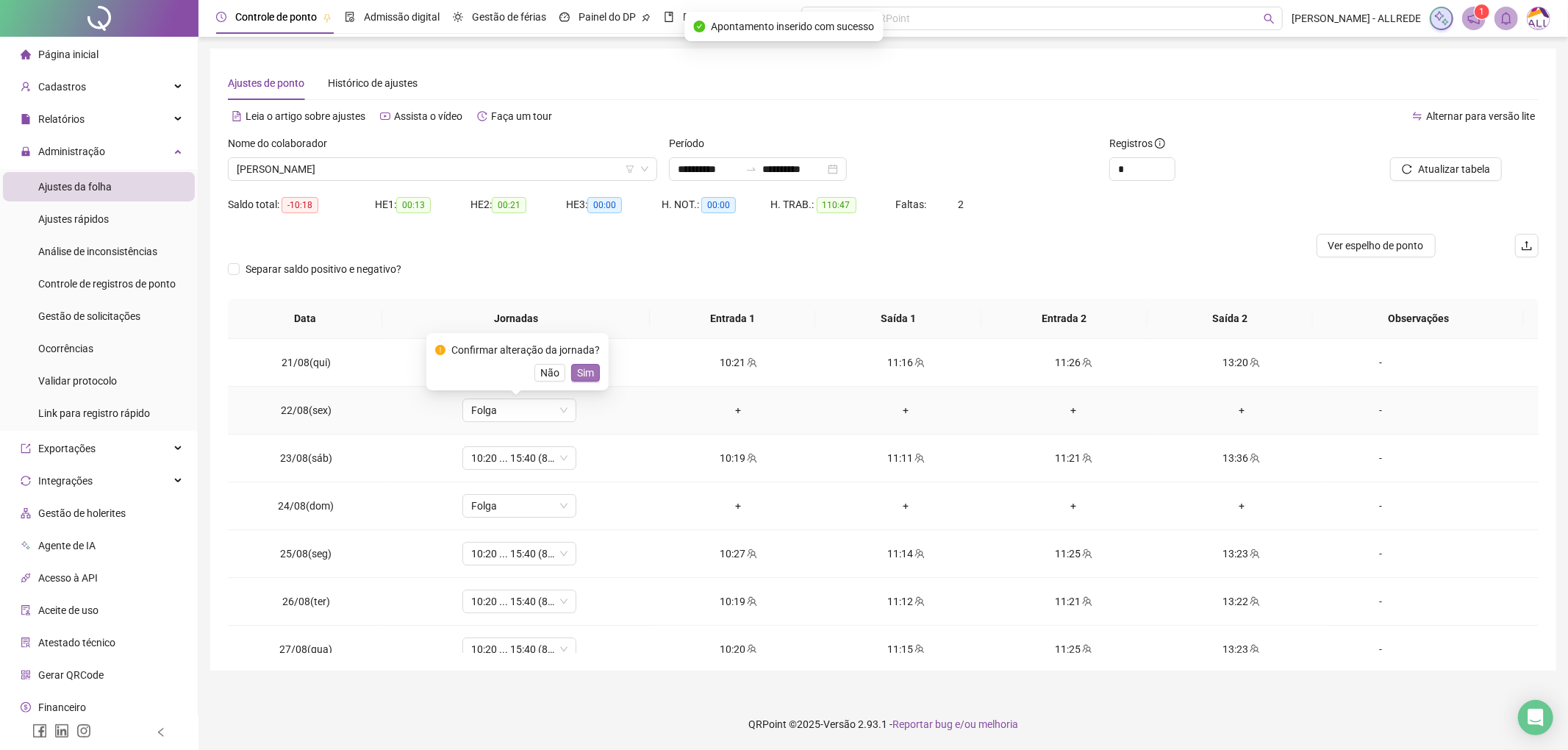
click at [582, 365] on span "Sim" at bounding box center [586, 373] width 17 height 16
click at [357, 83] on span "Histórico de ajustes" at bounding box center [373, 83] width 90 height 12
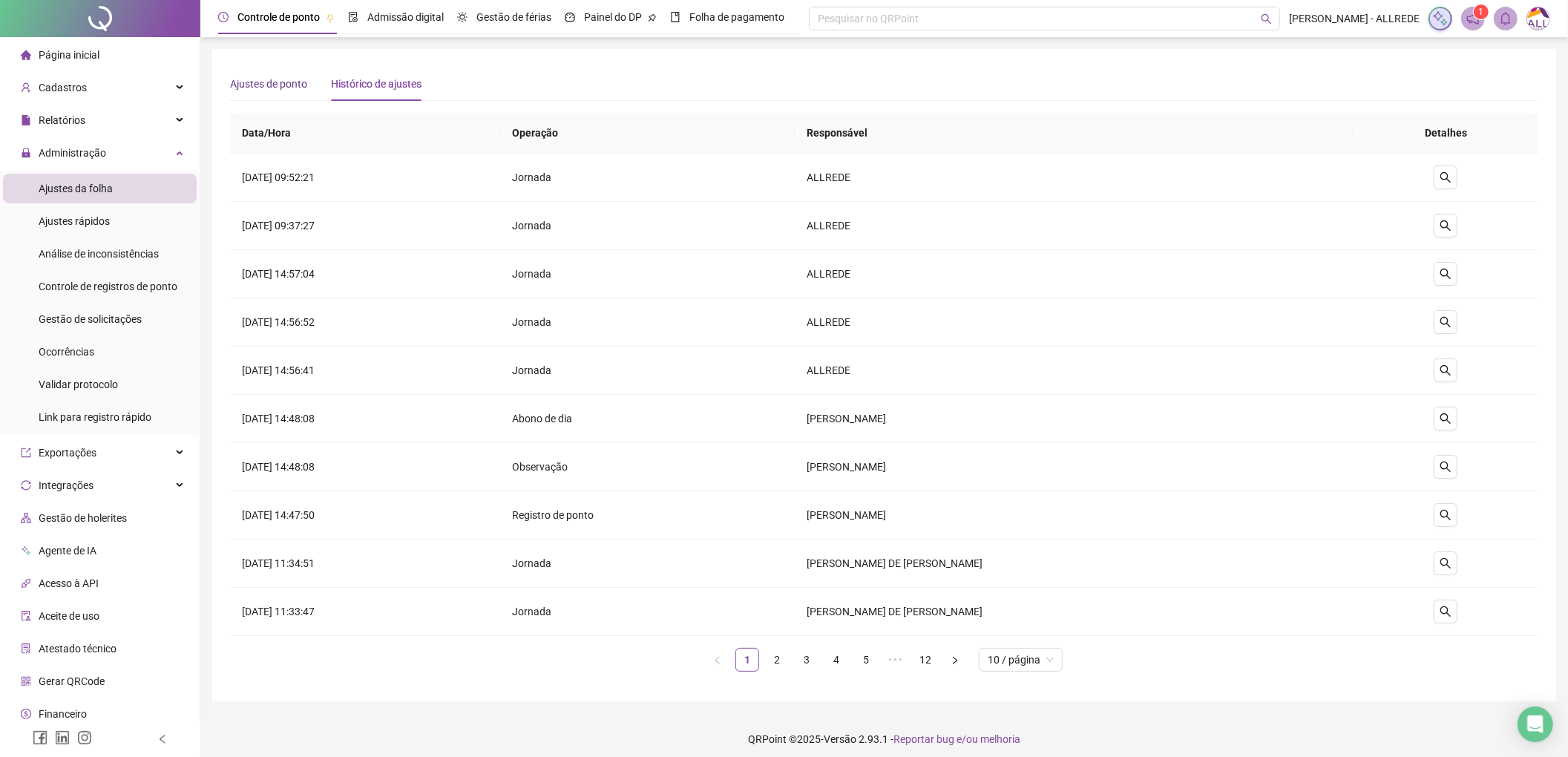
click at [282, 78] on span "Ajustes de ponto" at bounding box center [269, 84] width 77 height 12
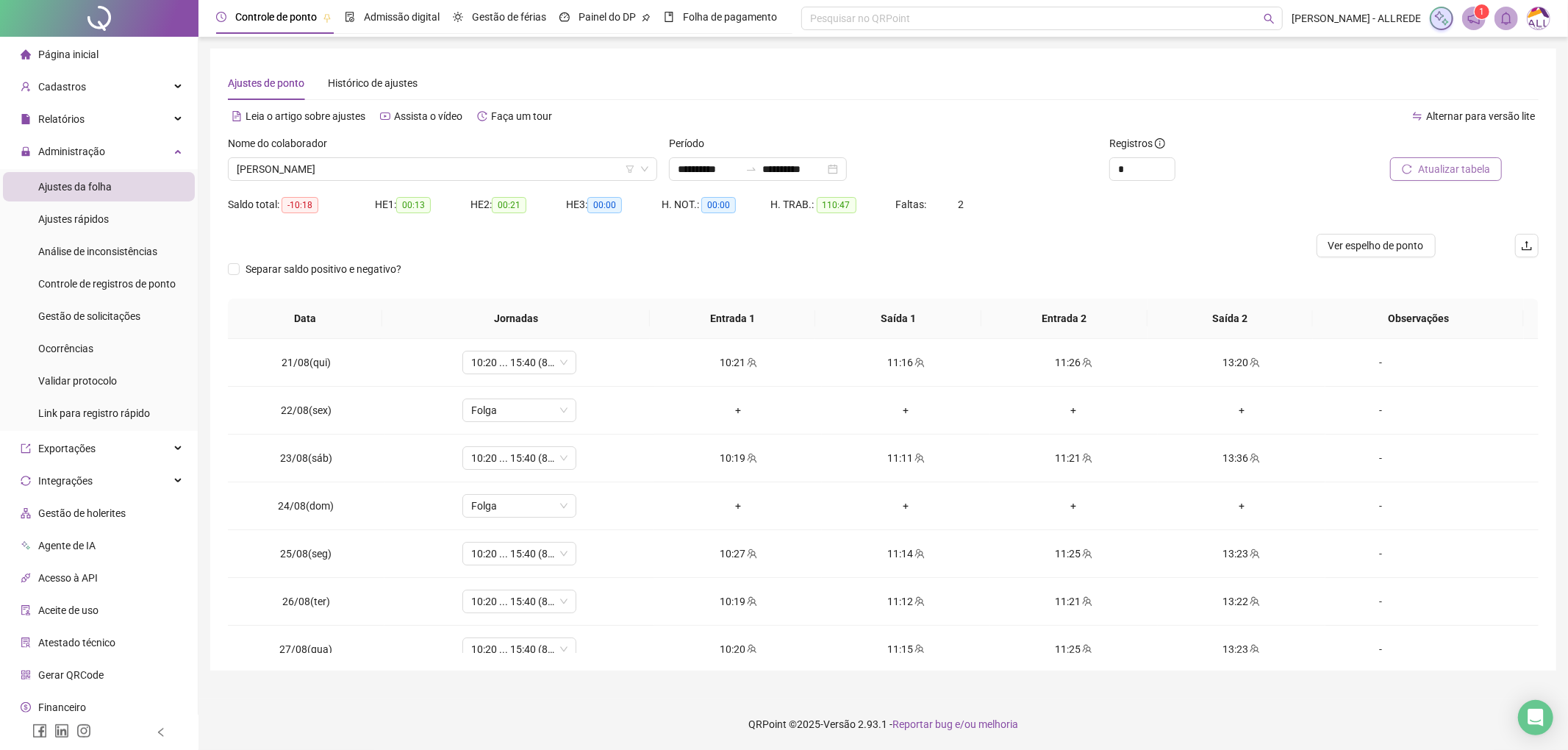
click at [1483, 172] on span "Atualizar tabela" at bounding box center [1454, 169] width 72 height 16
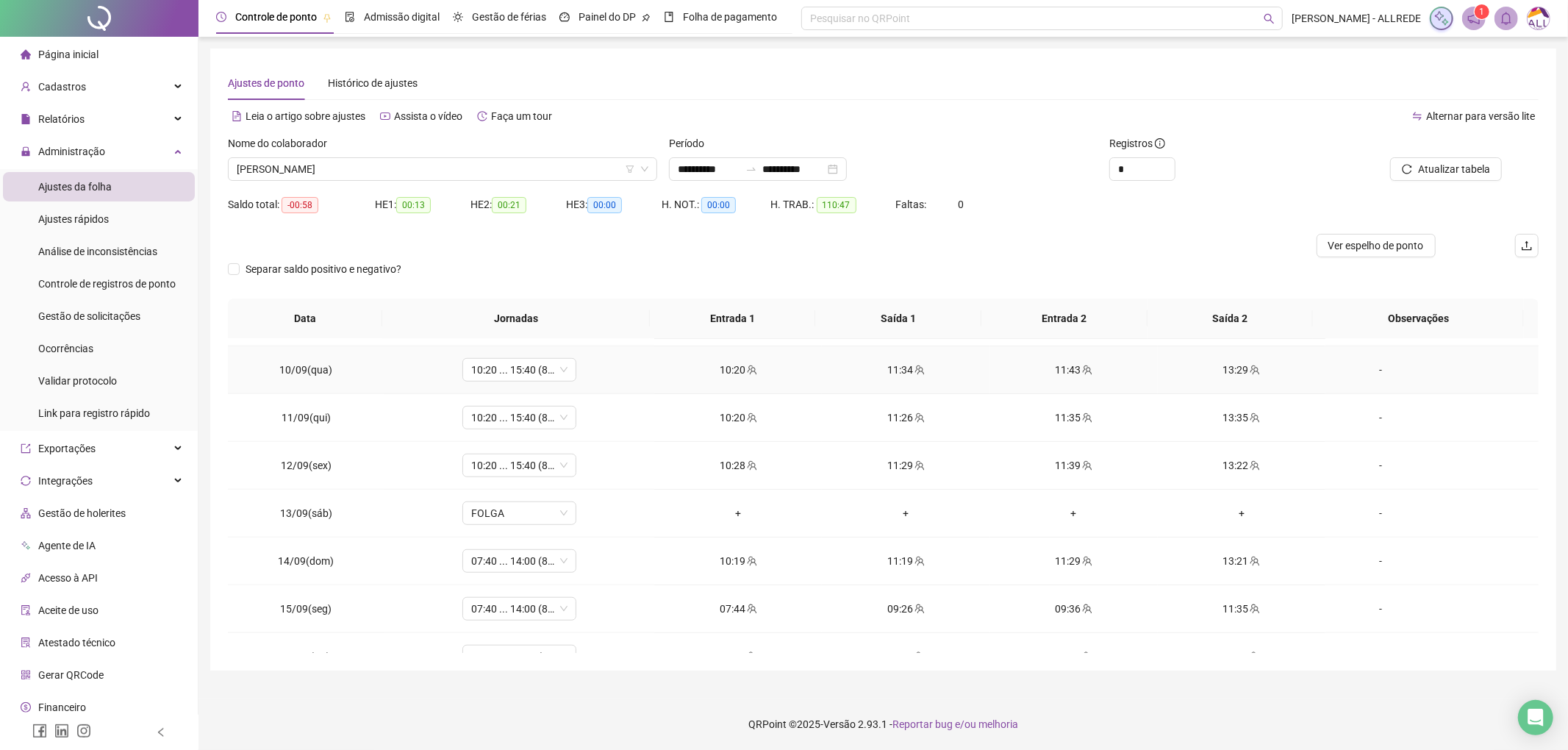
scroll to position [980, 0]
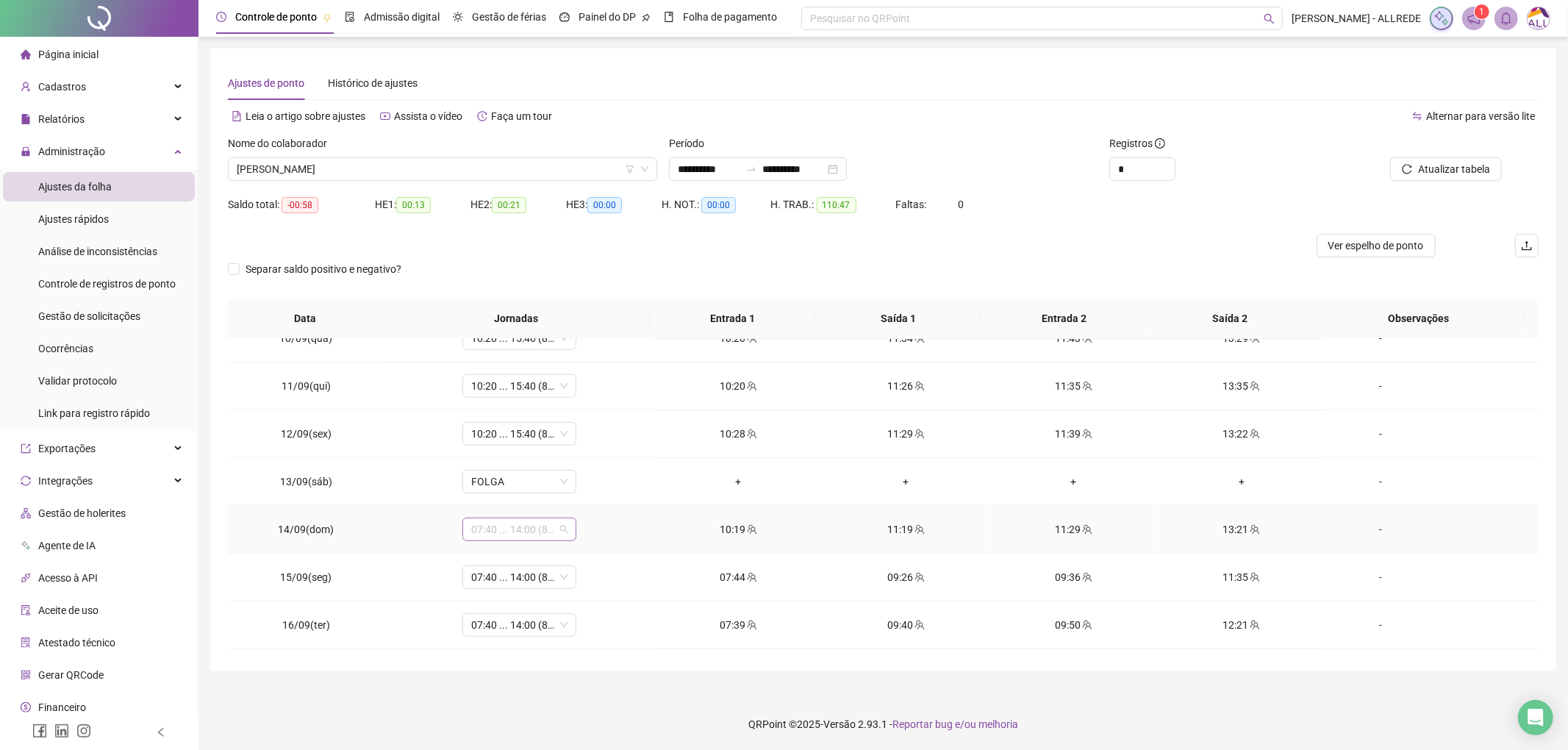
click at [531, 531] on span "07:40 ... 14:00 (8 HORAS)" at bounding box center [519, 530] width 96 height 22
type input "*****"
click at [557, 636] on div "10:20 ... 15:40 (8 horas)" at bounding box center [534, 637] width 109 height 16
click at [588, 498] on span "Sim" at bounding box center [586, 498] width 17 height 16
click at [1445, 168] on span "Atualizar tabela" at bounding box center [1454, 169] width 72 height 16
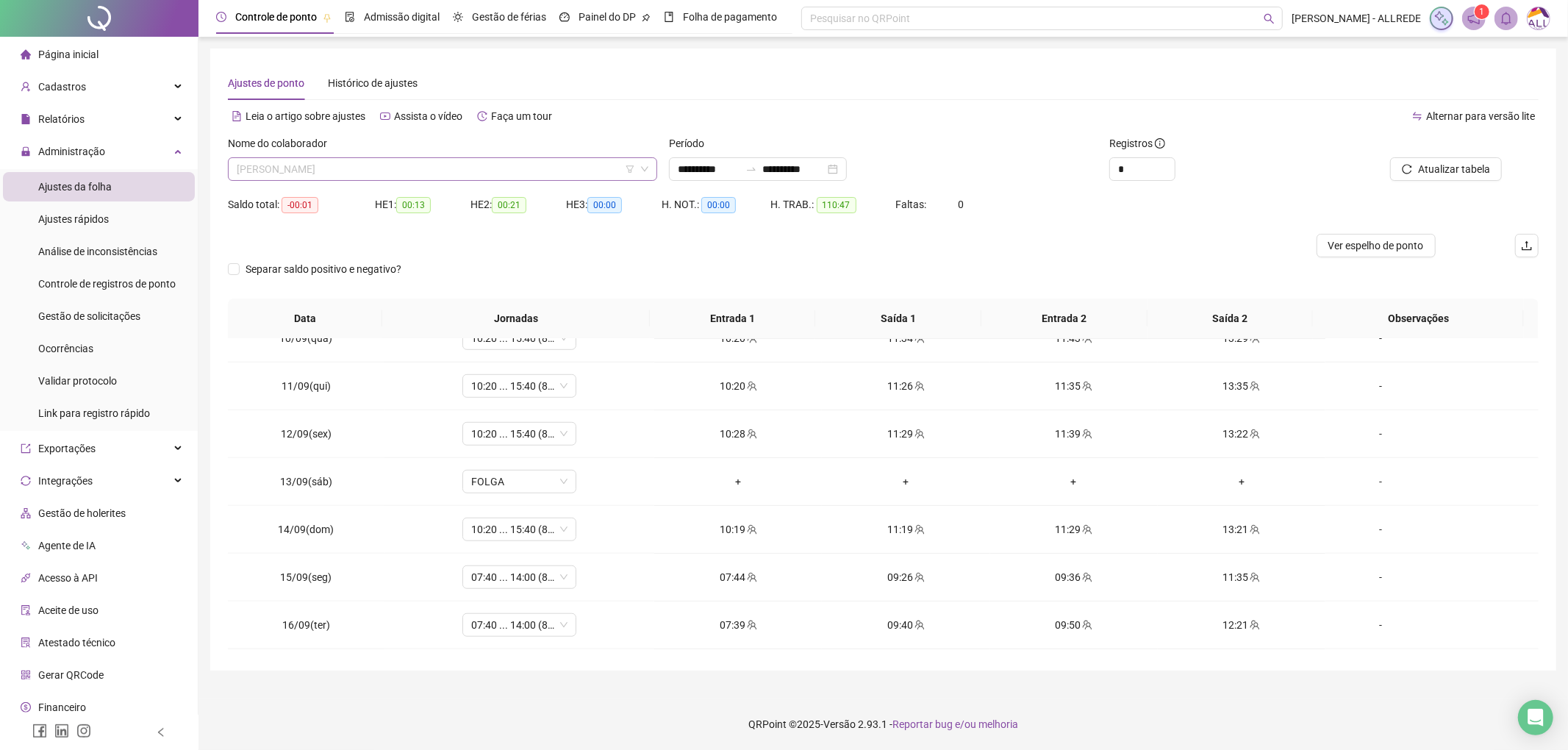
click at [368, 172] on span "PEDRO RYAN ALMEIDA DE SOUZA" at bounding box center [443, 169] width 412 height 22
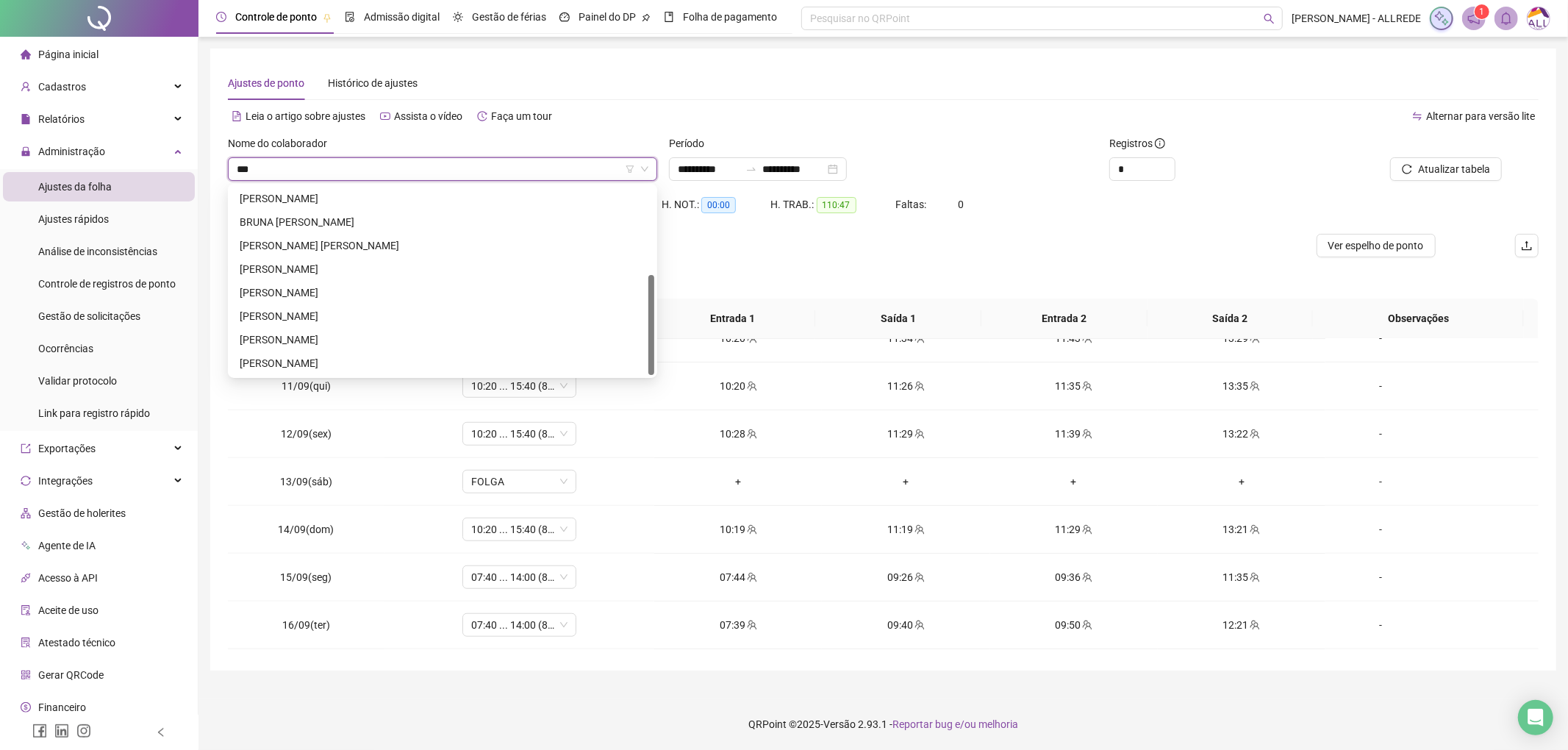
type input "****"
click at [341, 266] on div "BRENDA OLIVEIRA DE SOUSA" at bounding box center [443, 269] width 406 height 16
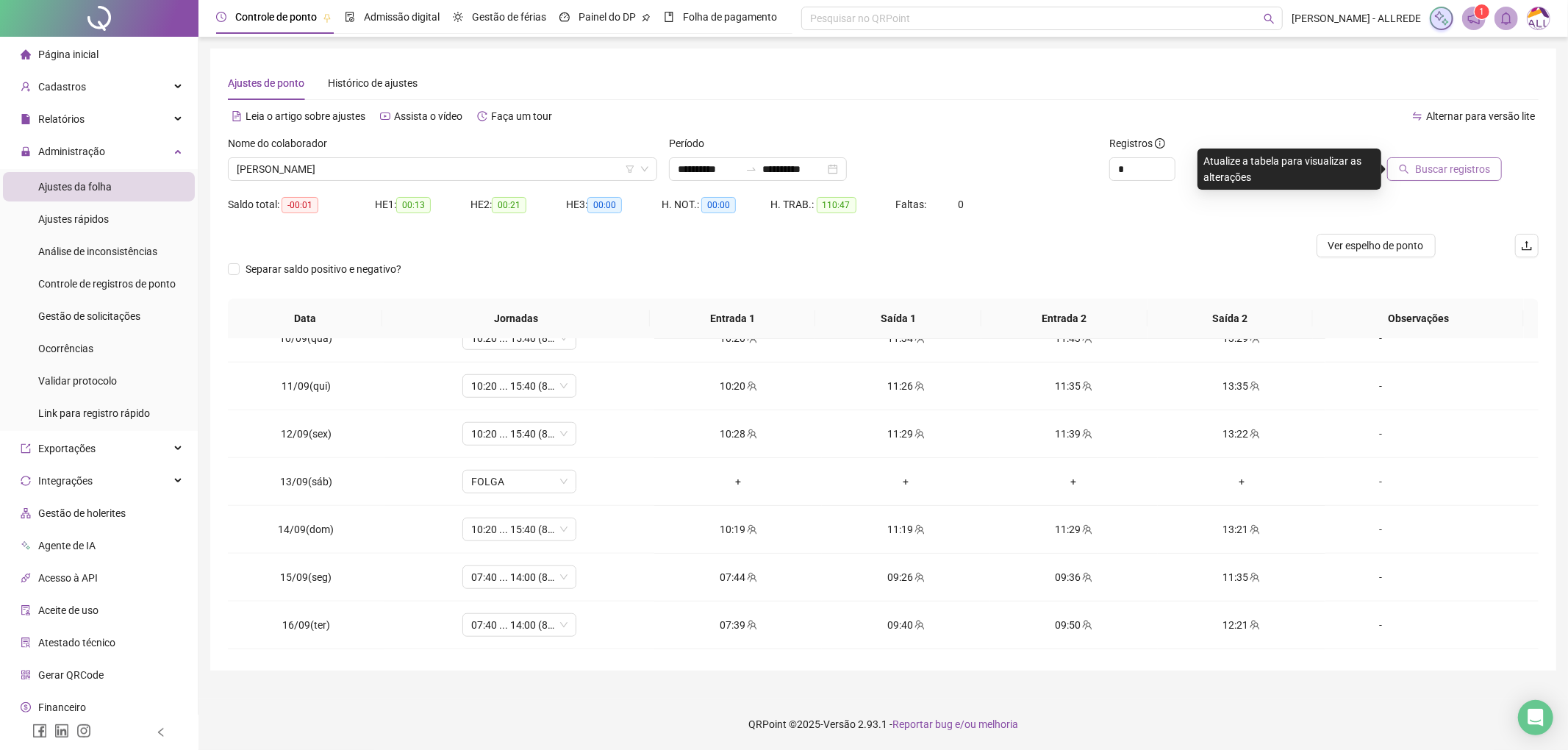
click at [1448, 172] on span "Buscar registros" at bounding box center [1453, 169] width 75 height 16
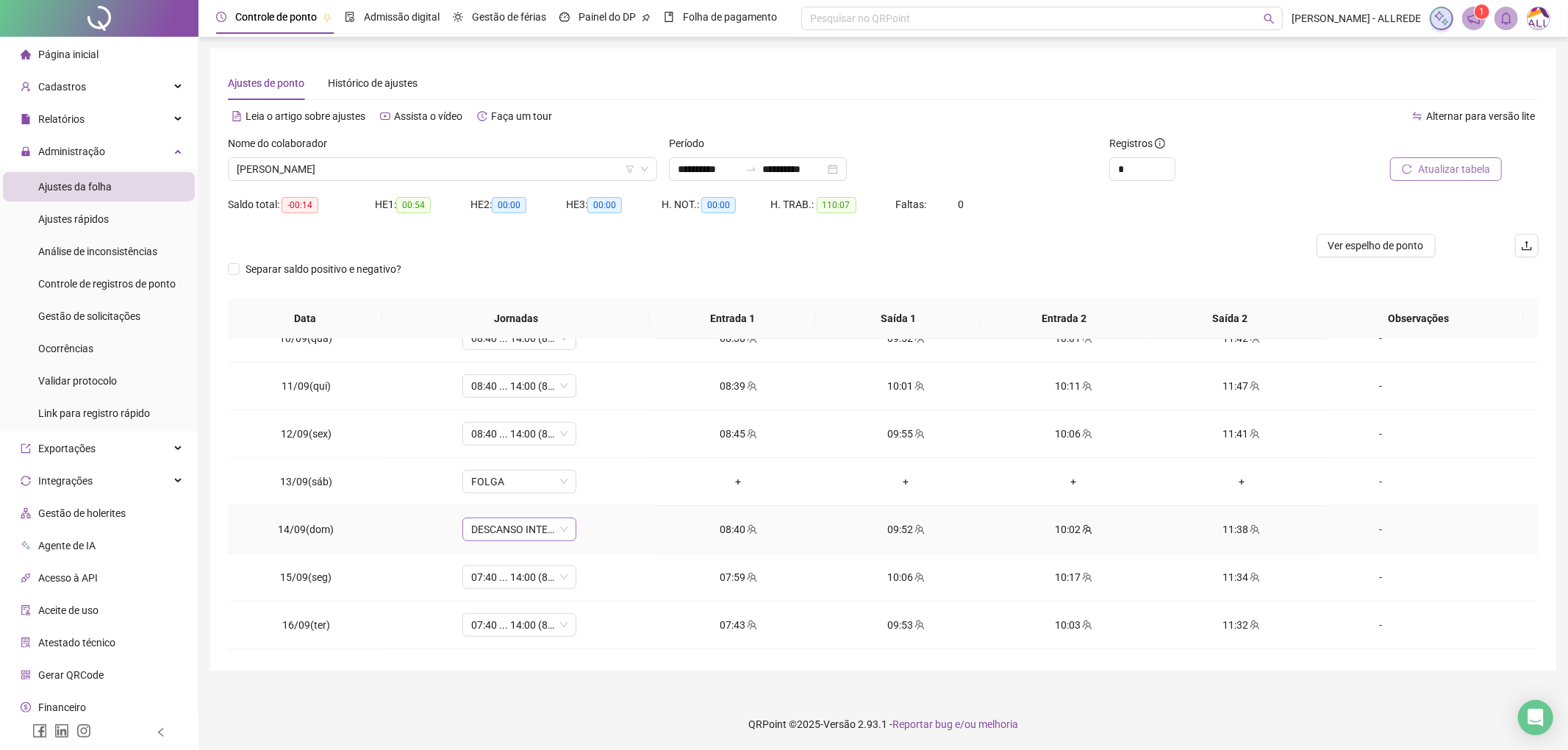
click at [493, 539] on span "DESCANSO INTER-JORNADA" at bounding box center [519, 530] width 96 height 22
type input "*****"
click at [524, 589] on div "08:40 ... 14:00 (8 horas)" at bounding box center [534, 589] width 109 height 16
click at [577, 491] on span "Sim" at bounding box center [586, 498] width 17 height 16
click at [1474, 171] on span "Atualizar tabela" at bounding box center [1454, 169] width 72 height 16
